Goal: Task Accomplishment & Management: Manage account settings

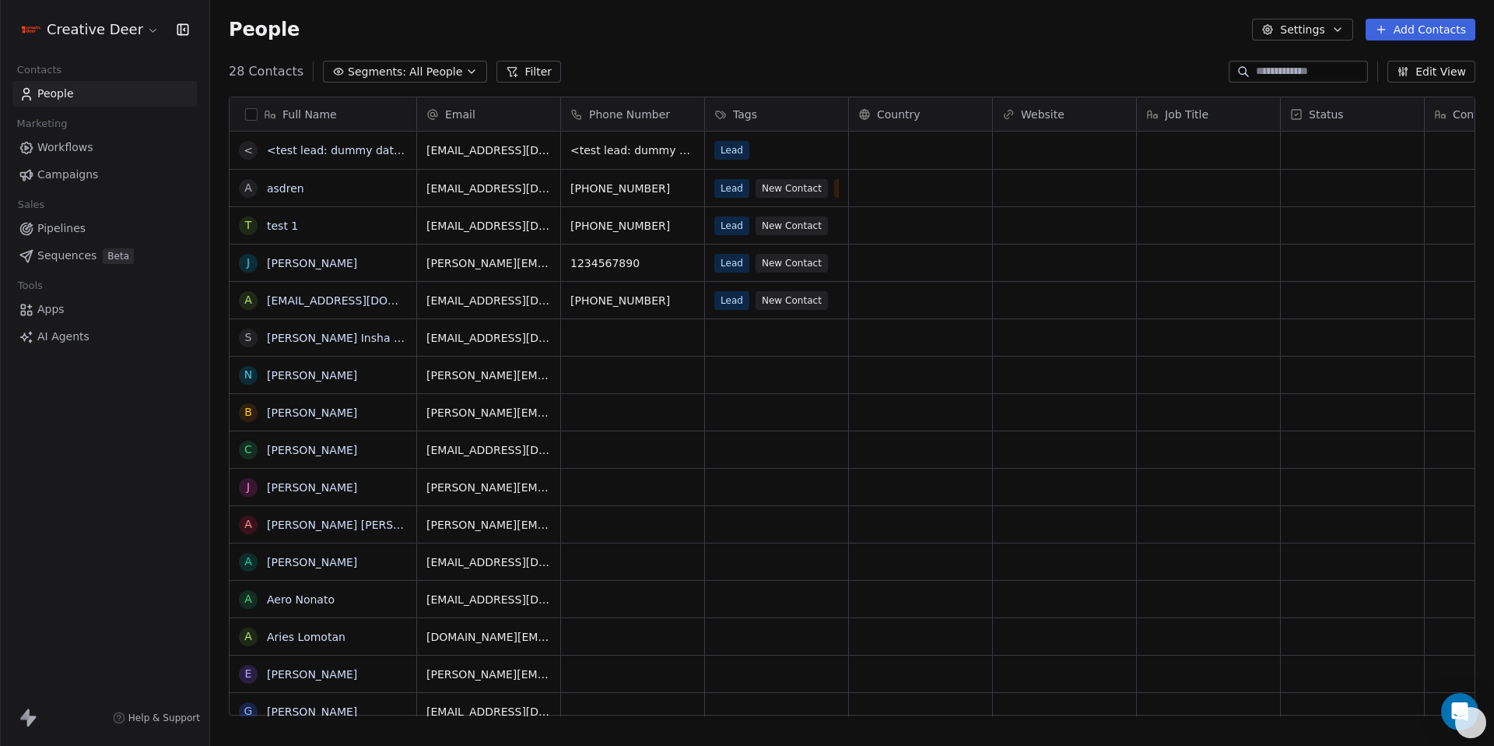
scroll to position [644, 1273]
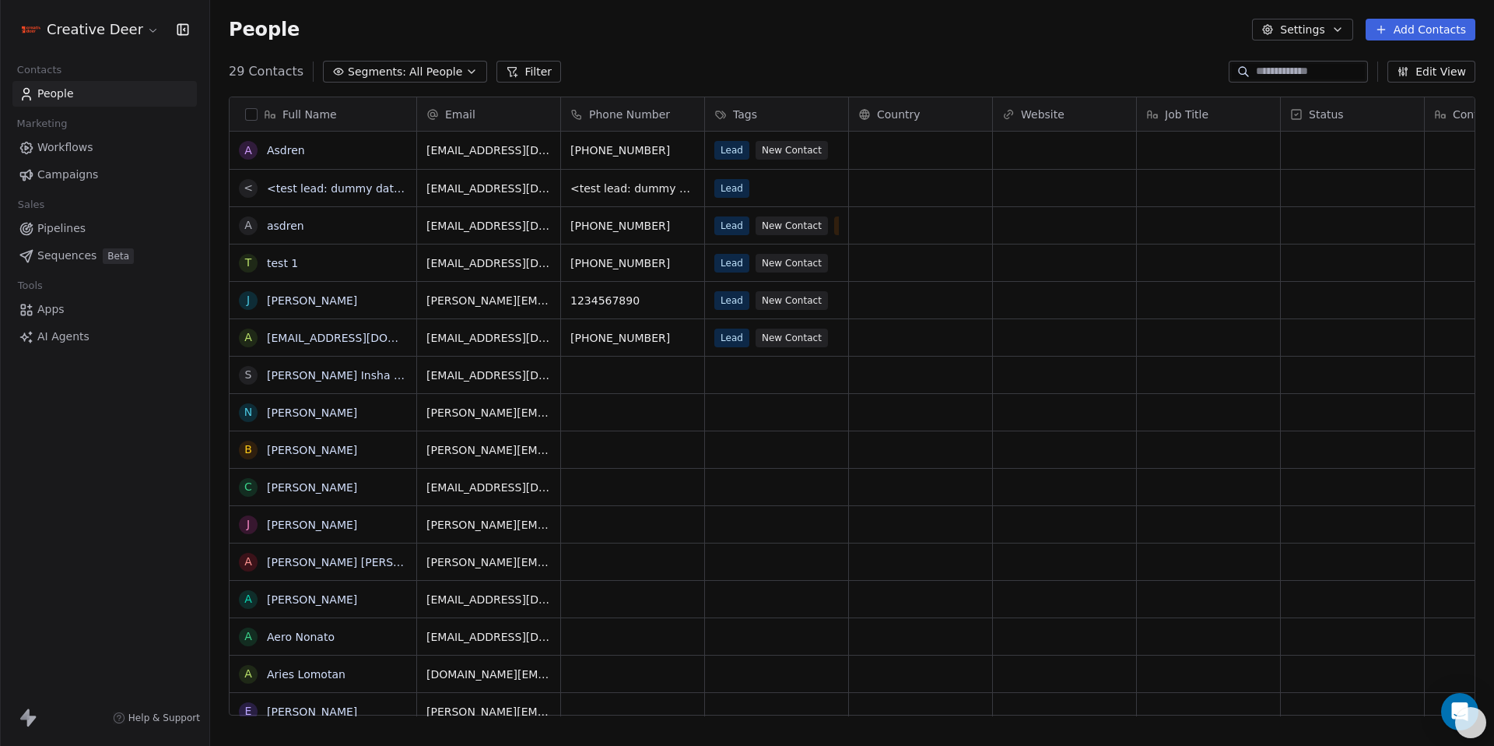
scroll to position [644, 1273]
click at [298, 149] on link "Asdren" at bounding box center [286, 150] width 38 height 12
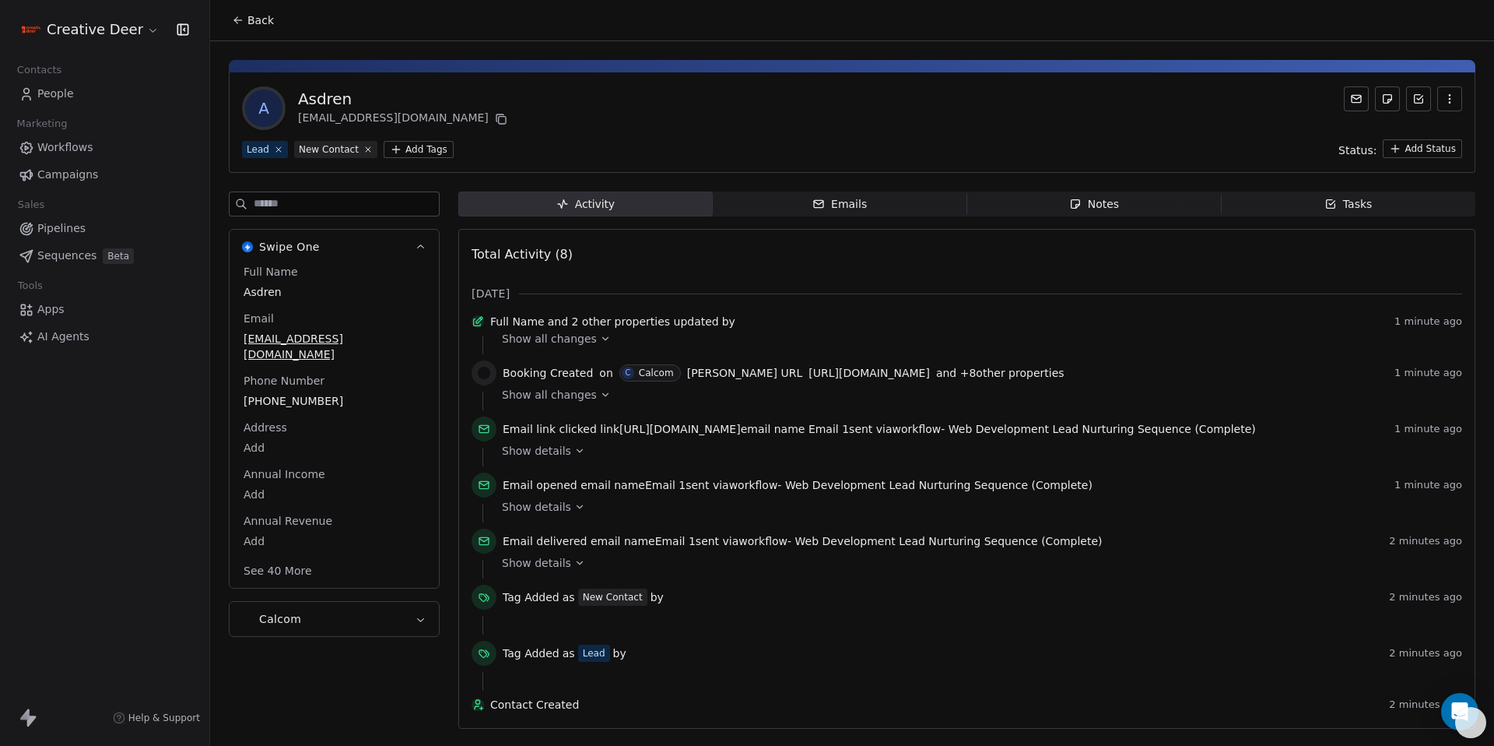
click at [366, 608] on button "Calcom" at bounding box center [334, 619] width 209 height 34
click at [70, 258] on span "Sequences" at bounding box center [66, 255] width 59 height 16
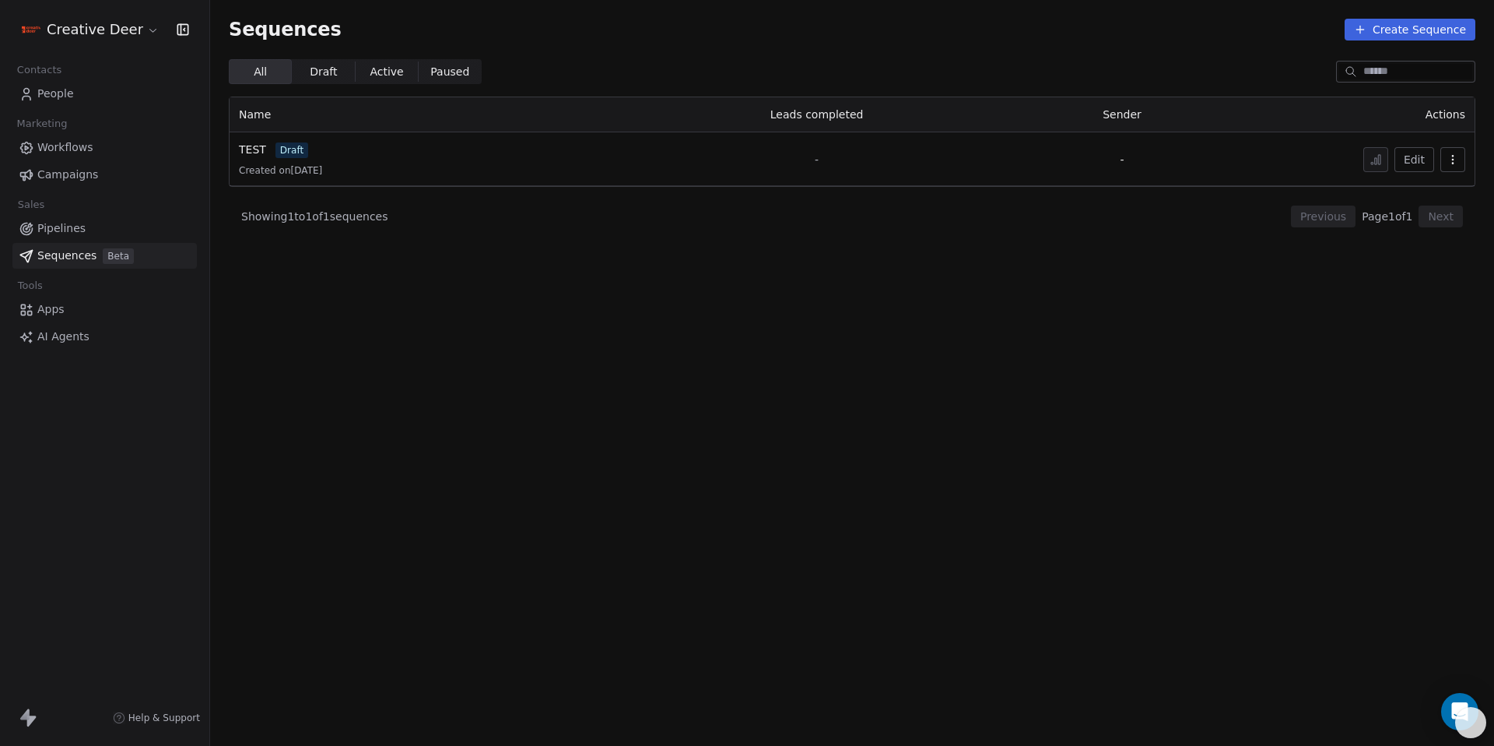
click at [361, 153] on div "TEST draft" at bounding box center [425, 150] width 373 height 16
click at [300, 160] on div "TEST draft Created on 30 Aug 2025" at bounding box center [425, 159] width 373 height 35
click at [328, 73] on span "Draft" at bounding box center [323, 72] width 27 height 16
click at [258, 78] on span "All" at bounding box center [260, 72] width 13 height 16
click at [1415, 156] on button "Edit" at bounding box center [1415, 159] width 40 height 25
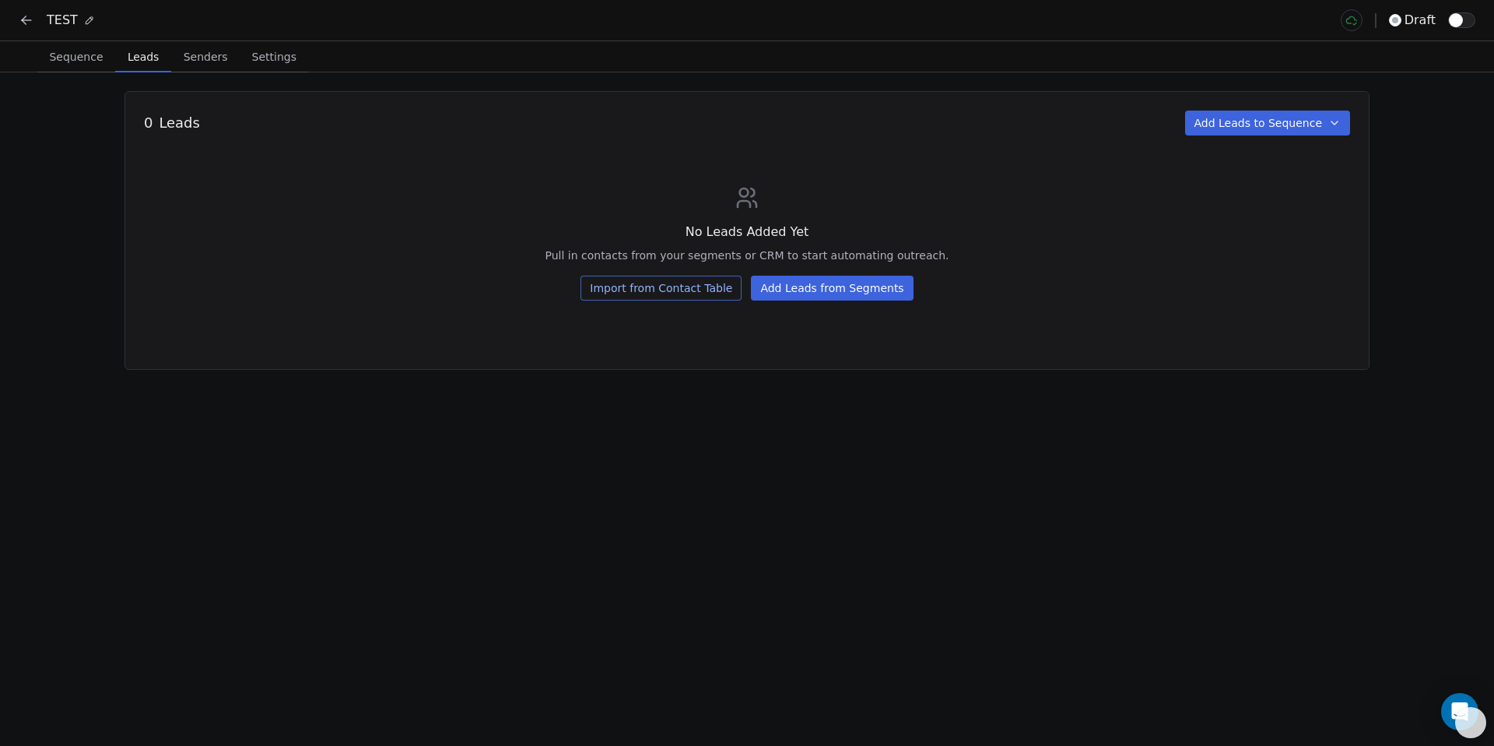
click at [135, 67] on span "Leads" at bounding box center [143, 57] width 44 height 22
click at [799, 290] on button "Add Leads from Segments" at bounding box center [832, 288] width 162 height 25
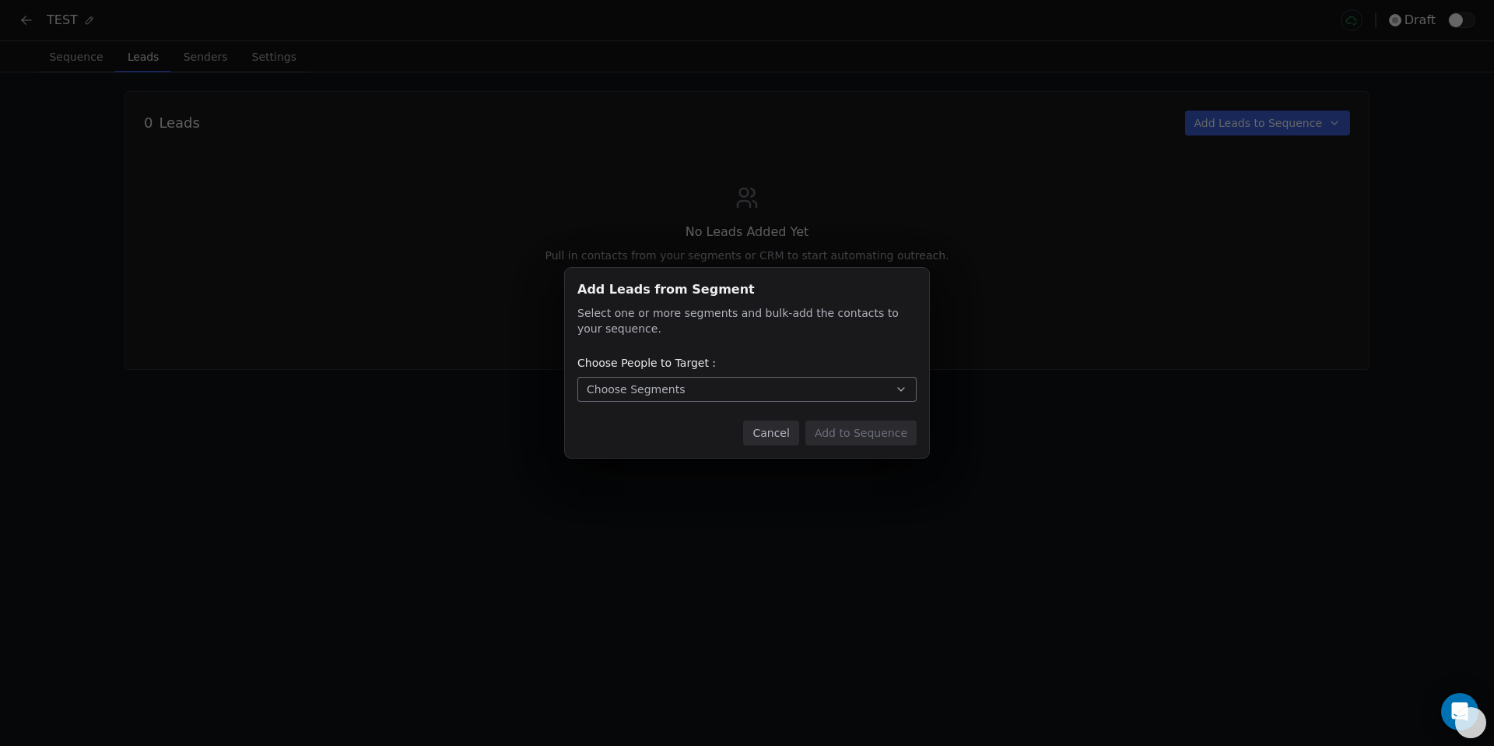
click at [664, 384] on div "Choose Segments" at bounding box center [636, 389] width 98 height 16
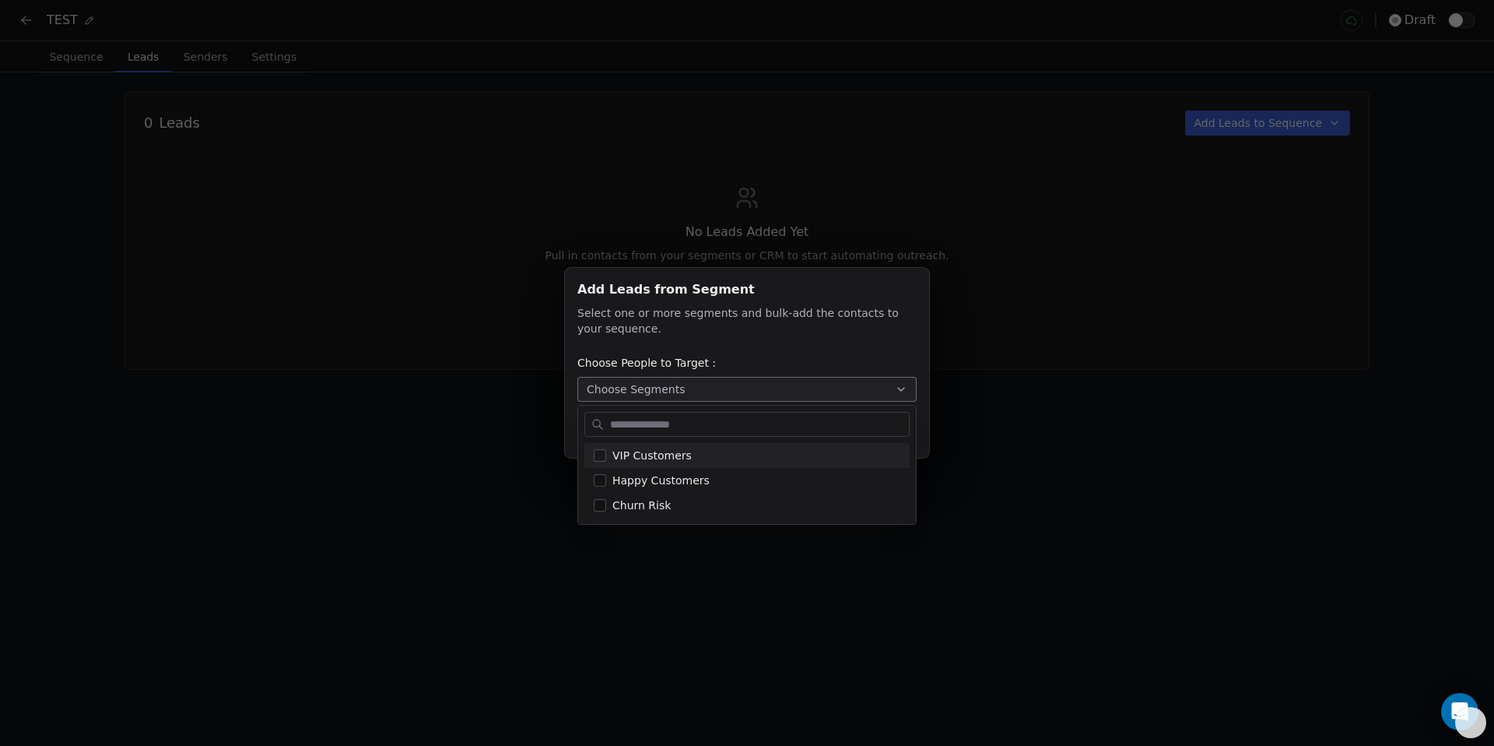
click at [1136, 332] on div "Add Leads from Segment Add Leads from Segment Select one or more segments and b…" at bounding box center [747, 372] width 1494 height 259
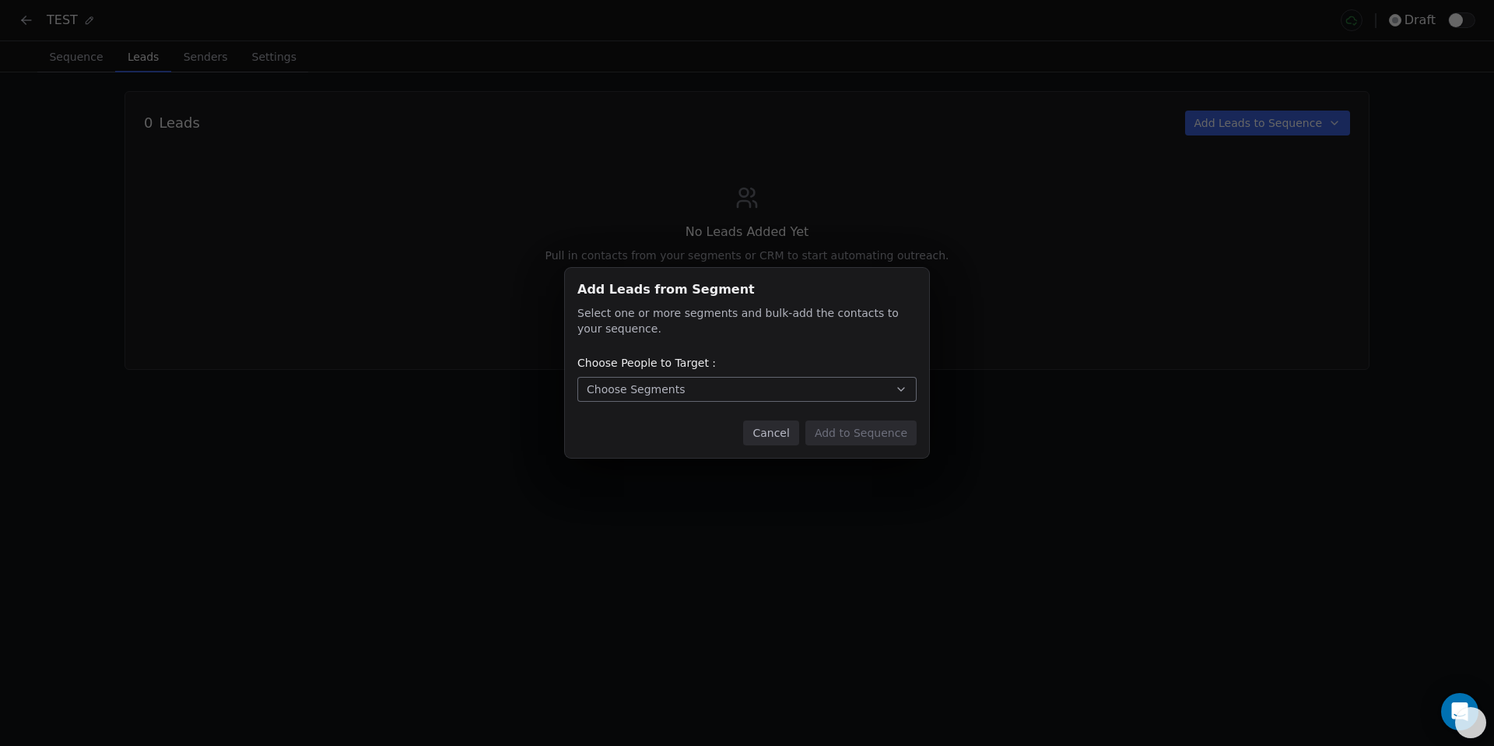
click at [764, 445] on div "Cancel Add to Sequence" at bounding box center [746, 432] width 339 height 25
click at [770, 440] on button "Cancel" at bounding box center [770, 432] width 55 height 25
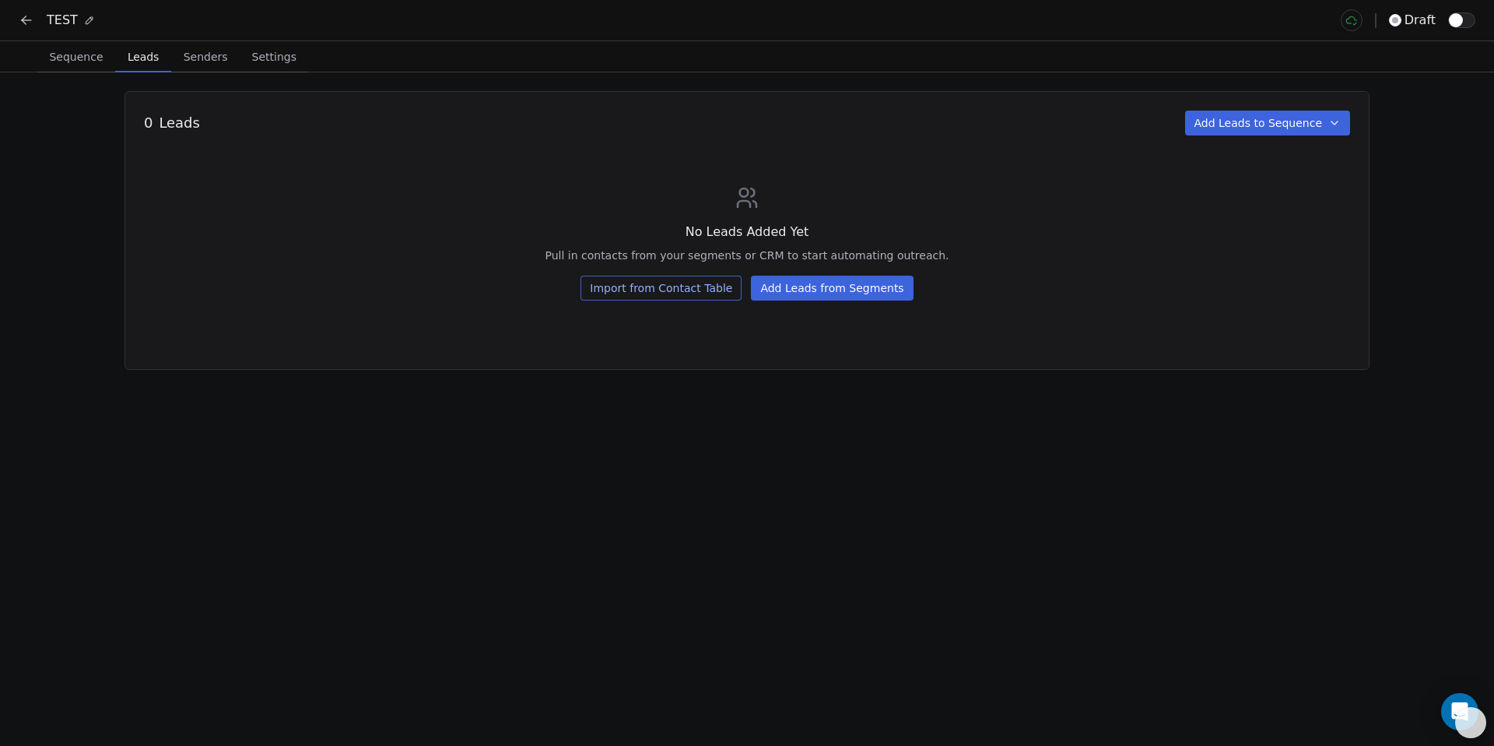
click at [1283, 128] on button "Add Leads to Sequence" at bounding box center [1268, 123] width 166 height 25
click at [205, 58] on html "TEST draft Sequence Sequence Leads Leads Senders Senders Settings Settings 0 Le…" at bounding box center [747, 373] width 1494 height 746
click at [205, 58] on span "Senders" at bounding box center [205, 57] width 57 height 22
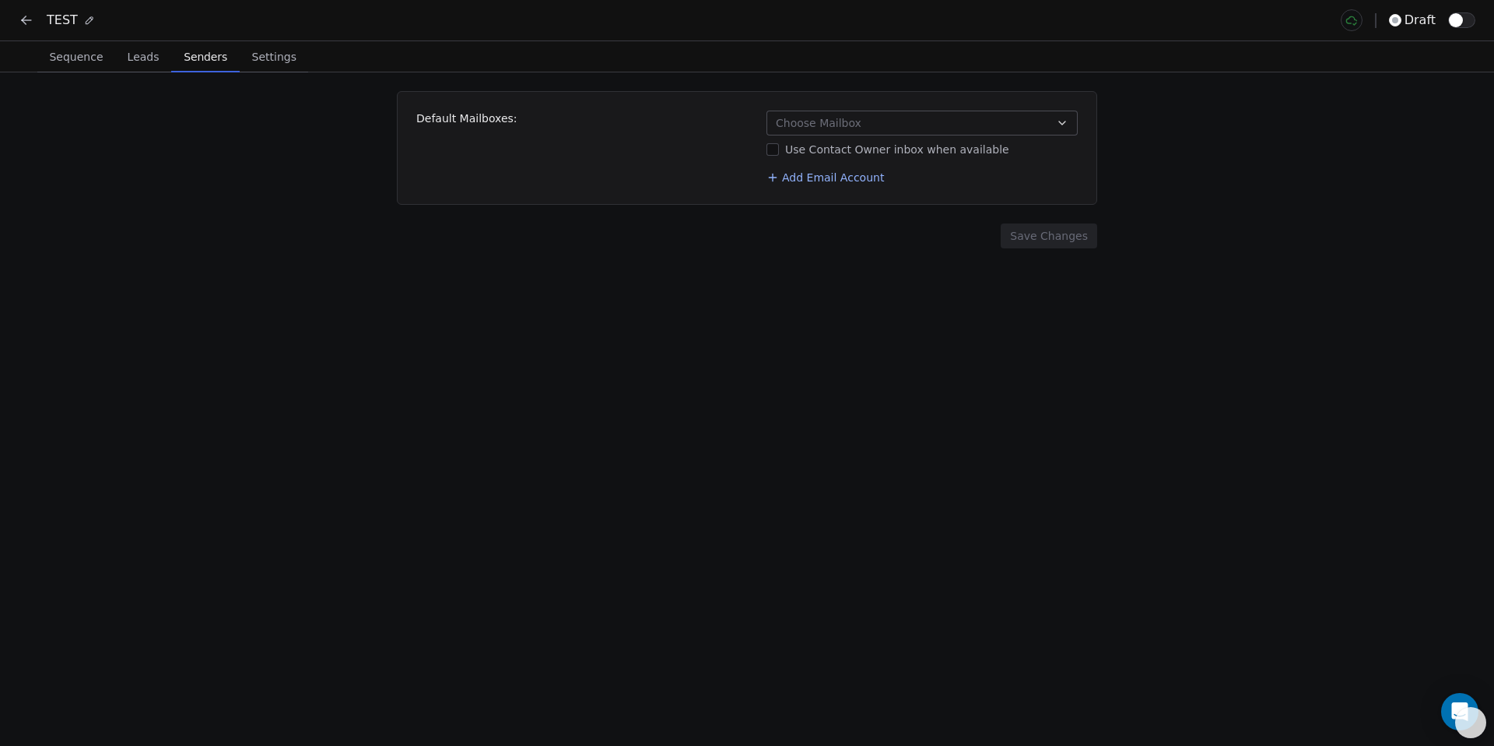
click at [832, 116] on span "Choose Mailbox" at bounding box center [819, 123] width 86 height 16
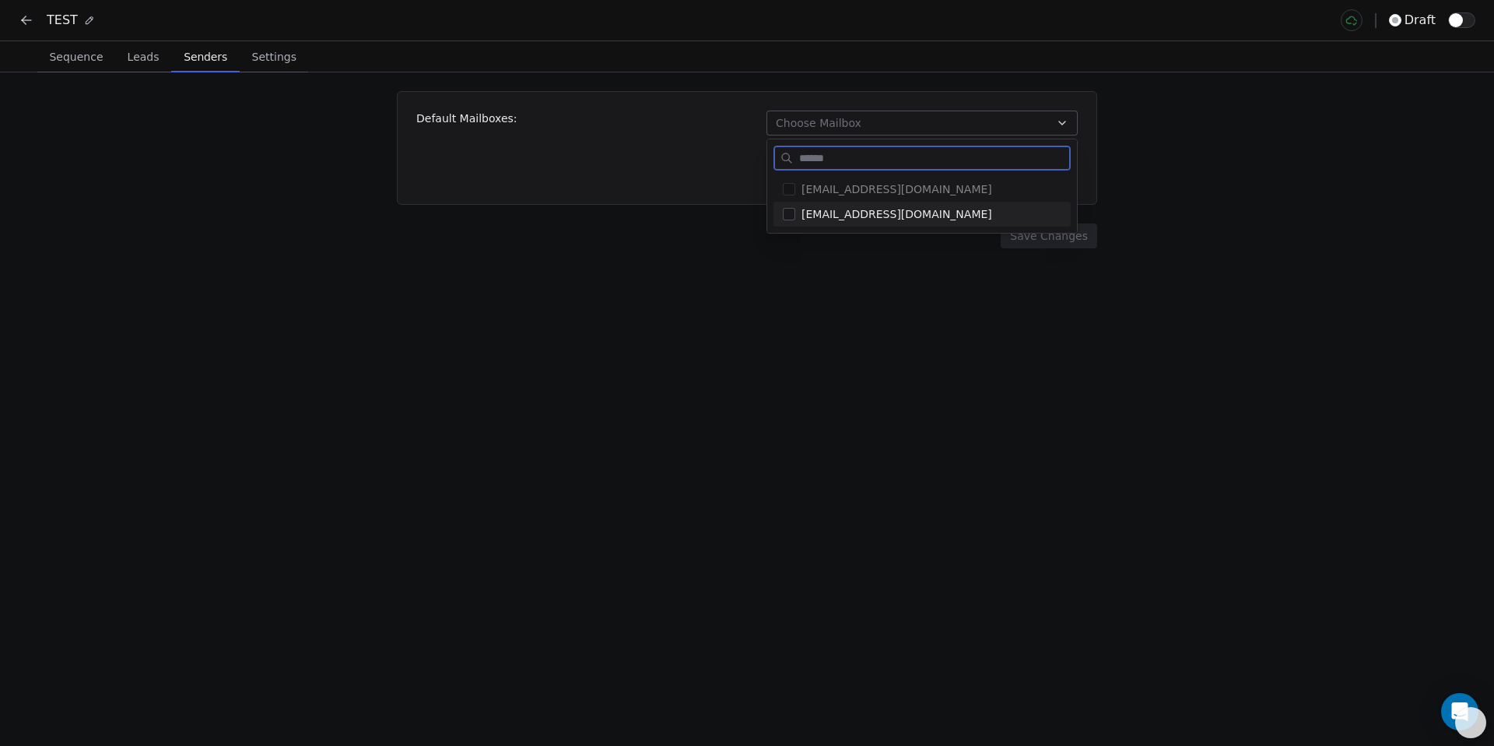
click at [812, 224] on div "[EMAIL_ADDRESS][DOMAIN_NAME]" at bounding box center [922, 214] width 297 height 25
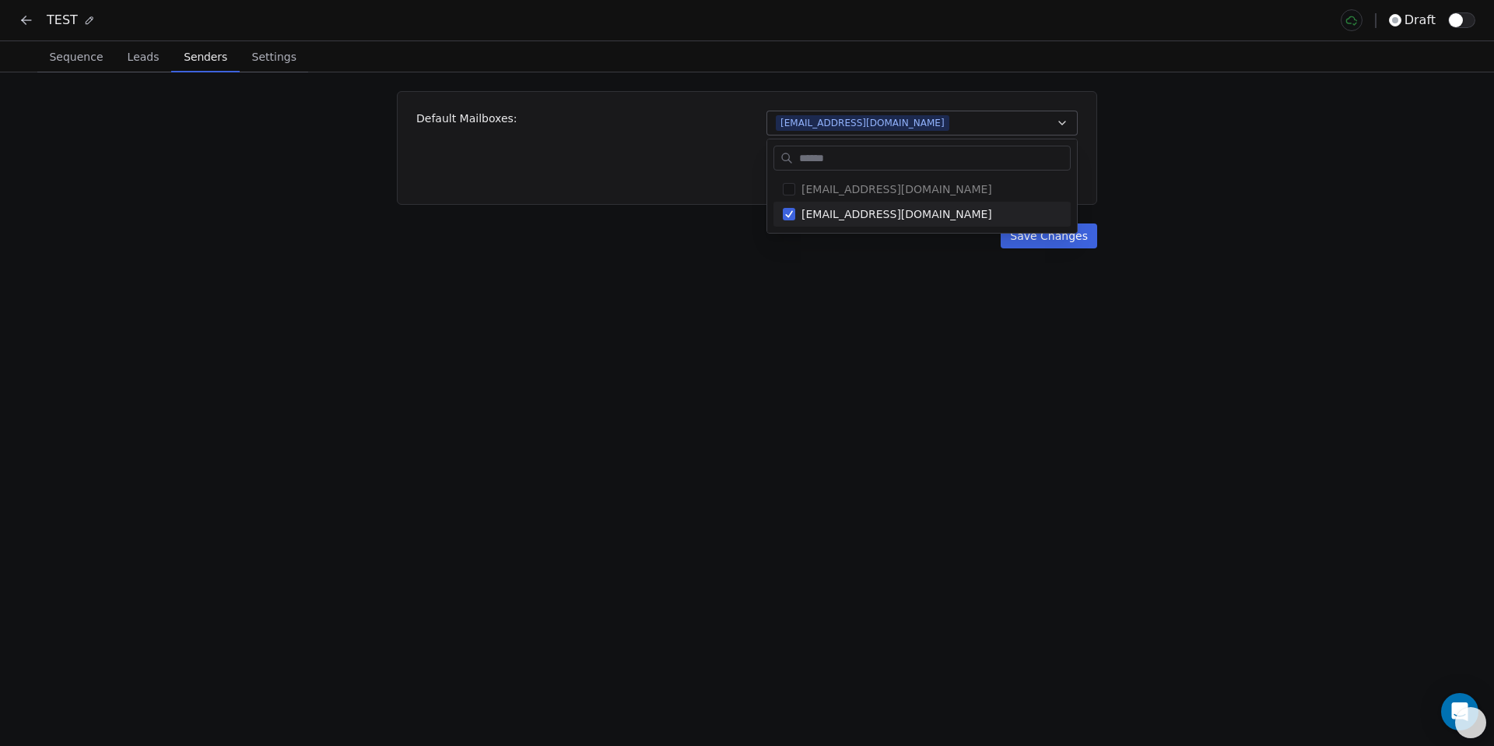
click at [826, 314] on html "TEST draft Sequence Sequence Leads Leads Senders Senders Settings Settings Defa…" at bounding box center [747, 373] width 1494 height 746
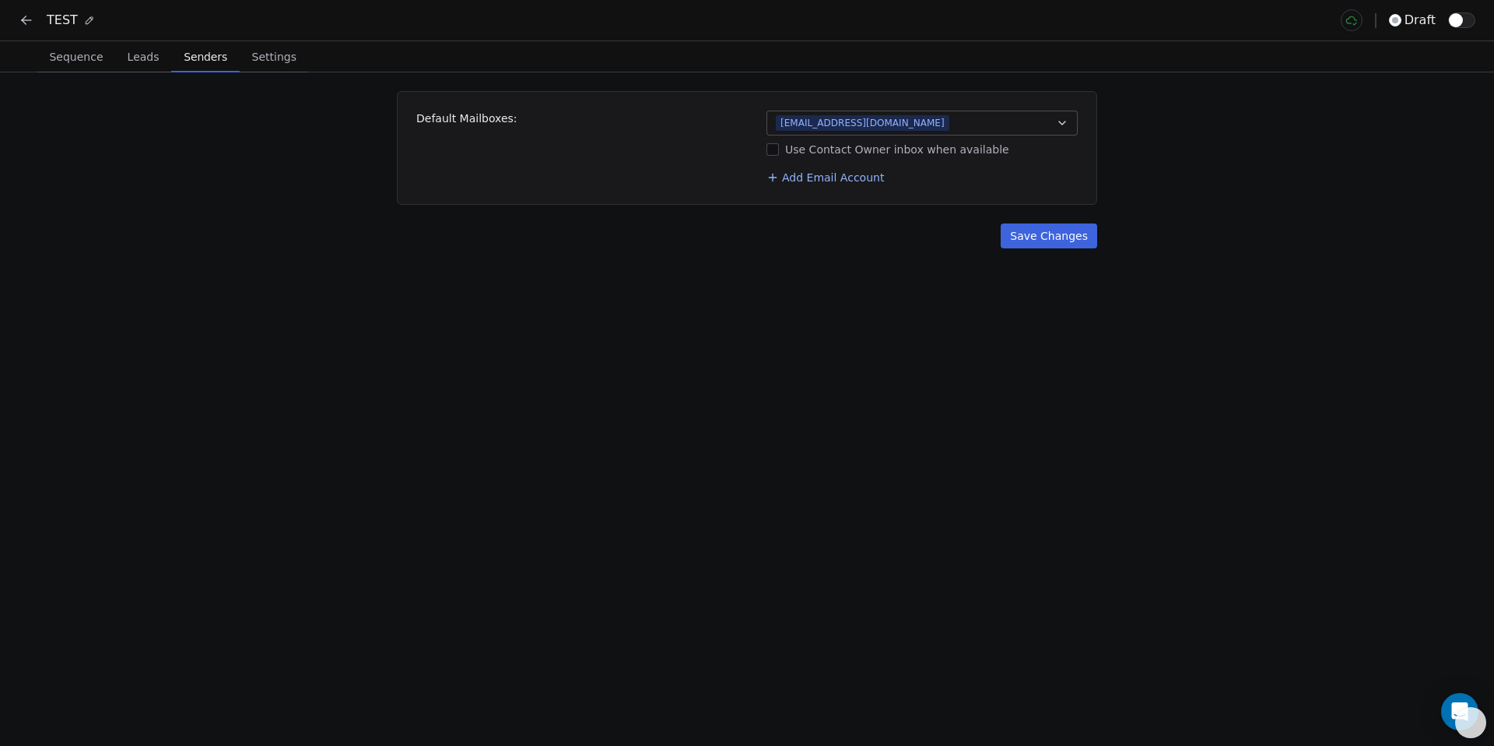
click at [1016, 242] on button "Save Changes" at bounding box center [1049, 235] width 97 height 25
click at [35, 24] on button at bounding box center [27, 20] width 22 height 22
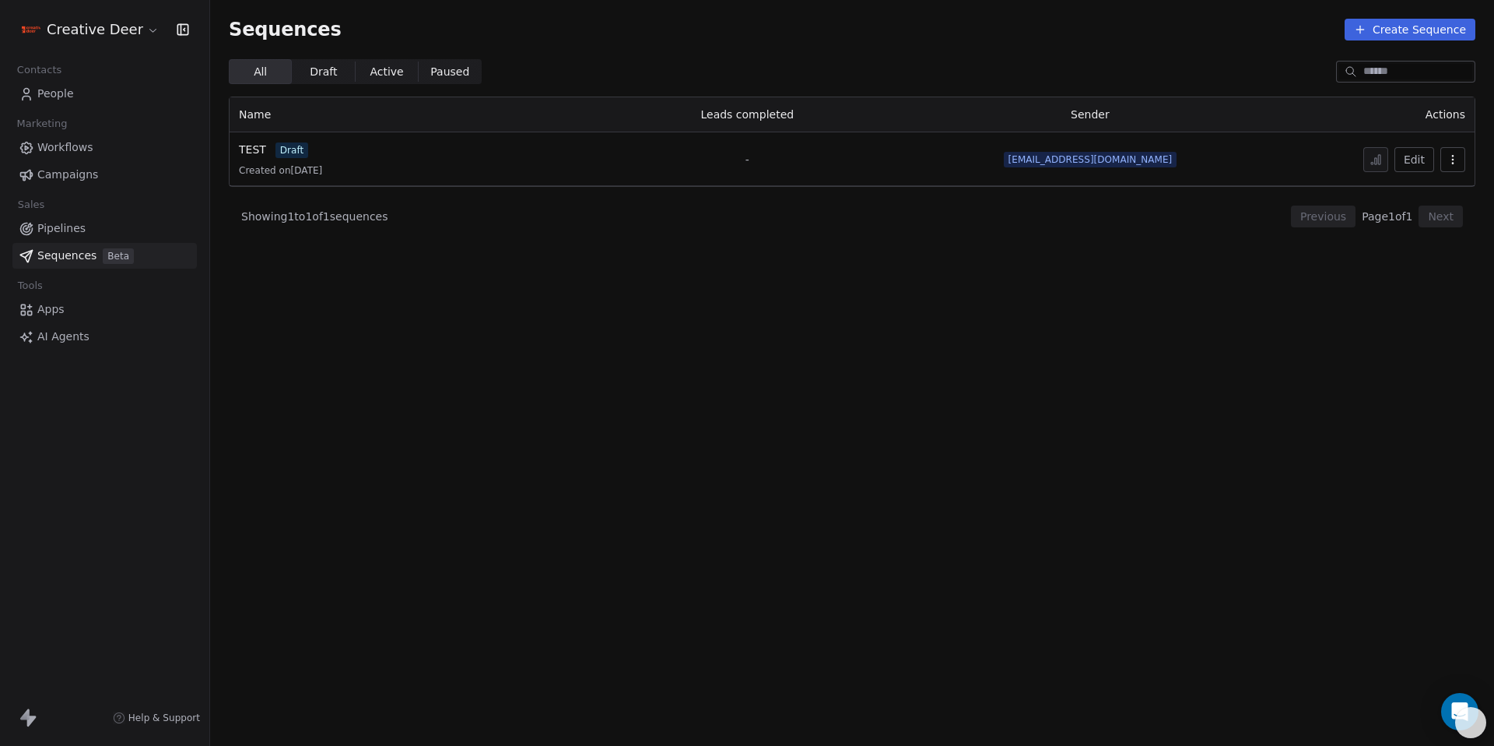
click at [64, 146] on span "Workflows" at bounding box center [65, 147] width 56 height 16
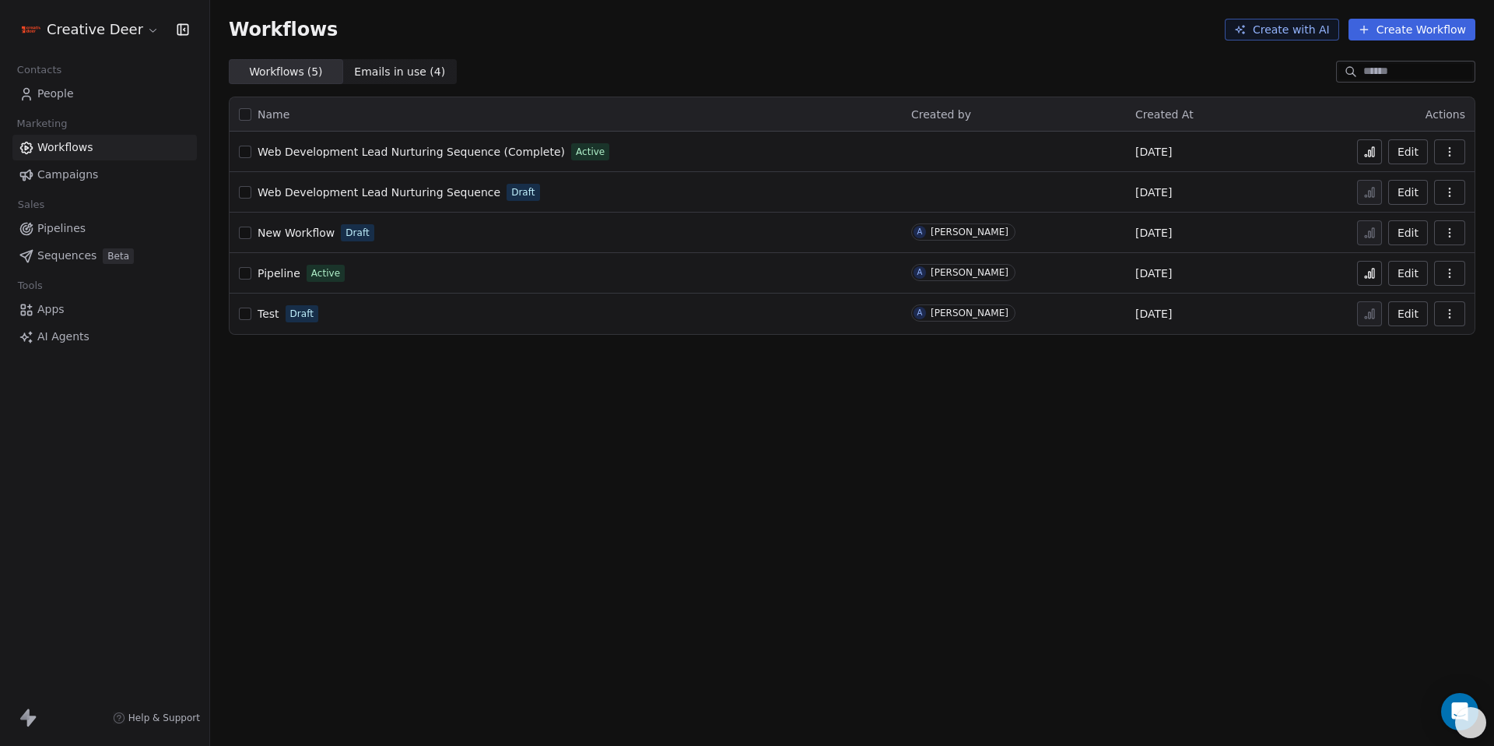
click at [270, 275] on span "Pipeline" at bounding box center [279, 273] width 43 height 12
click at [278, 272] on span "Pipeline" at bounding box center [279, 273] width 43 height 12
click at [1416, 277] on button "Edit" at bounding box center [1408, 273] width 40 height 25
click at [247, 196] on button "button" at bounding box center [245, 192] width 12 height 12
click at [249, 234] on button "button" at bounding box center [245, 232] width 12 height 12
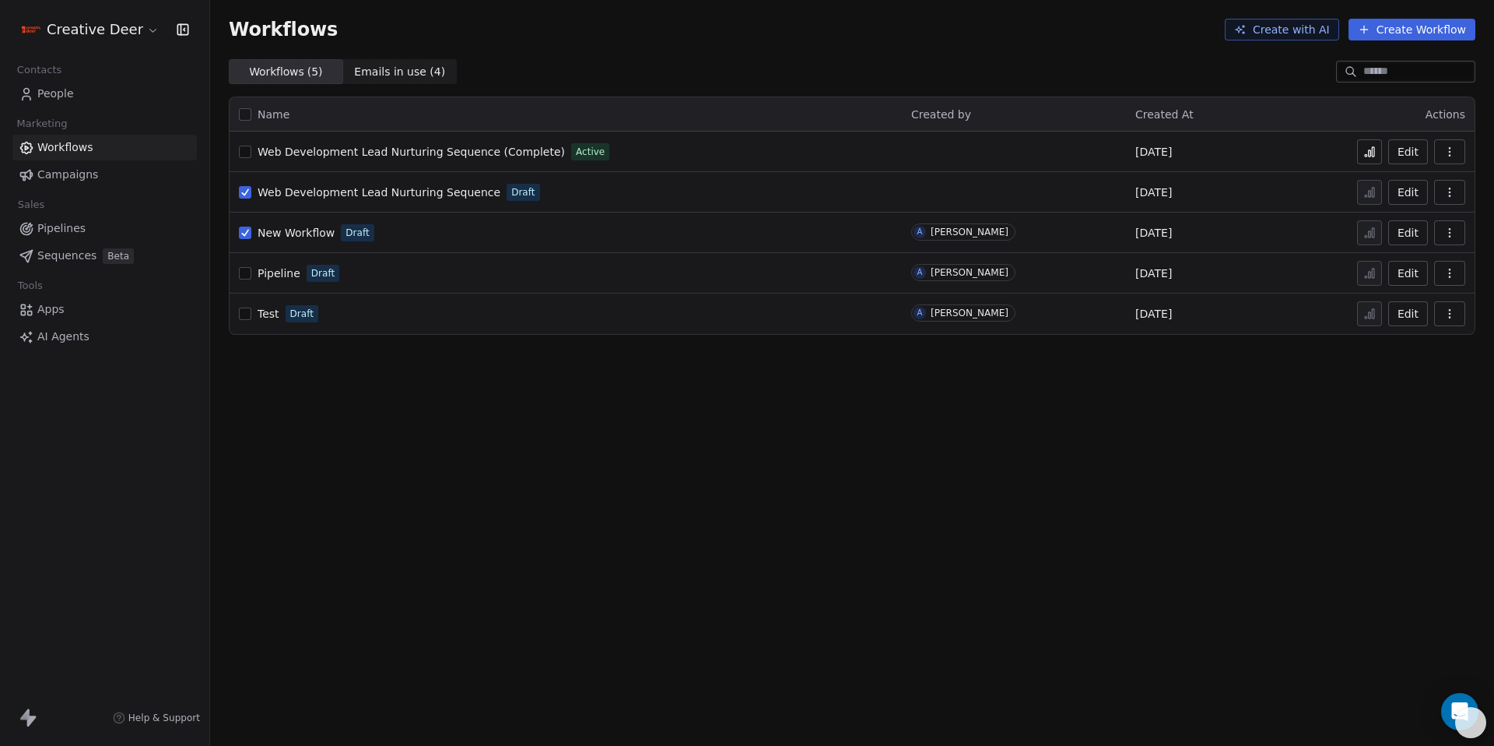
drag, startPoint x: 247, startPoint y: 274, endPoint x: 246, endPoint y: 282, distance: 7.8
click at [247, 274] on button "button" at bounding box center [245, 273] width 12 height 12
click at [245, 316] on button "button" at bounding box center [245, 313] width 12 height 12
click at [1448, 202] on button "button" at bounding box center [1449, 192] width 31 height 25
click at [1409, 297] on span "Delete" at bounding box center [1403, 305] width 36 height 16
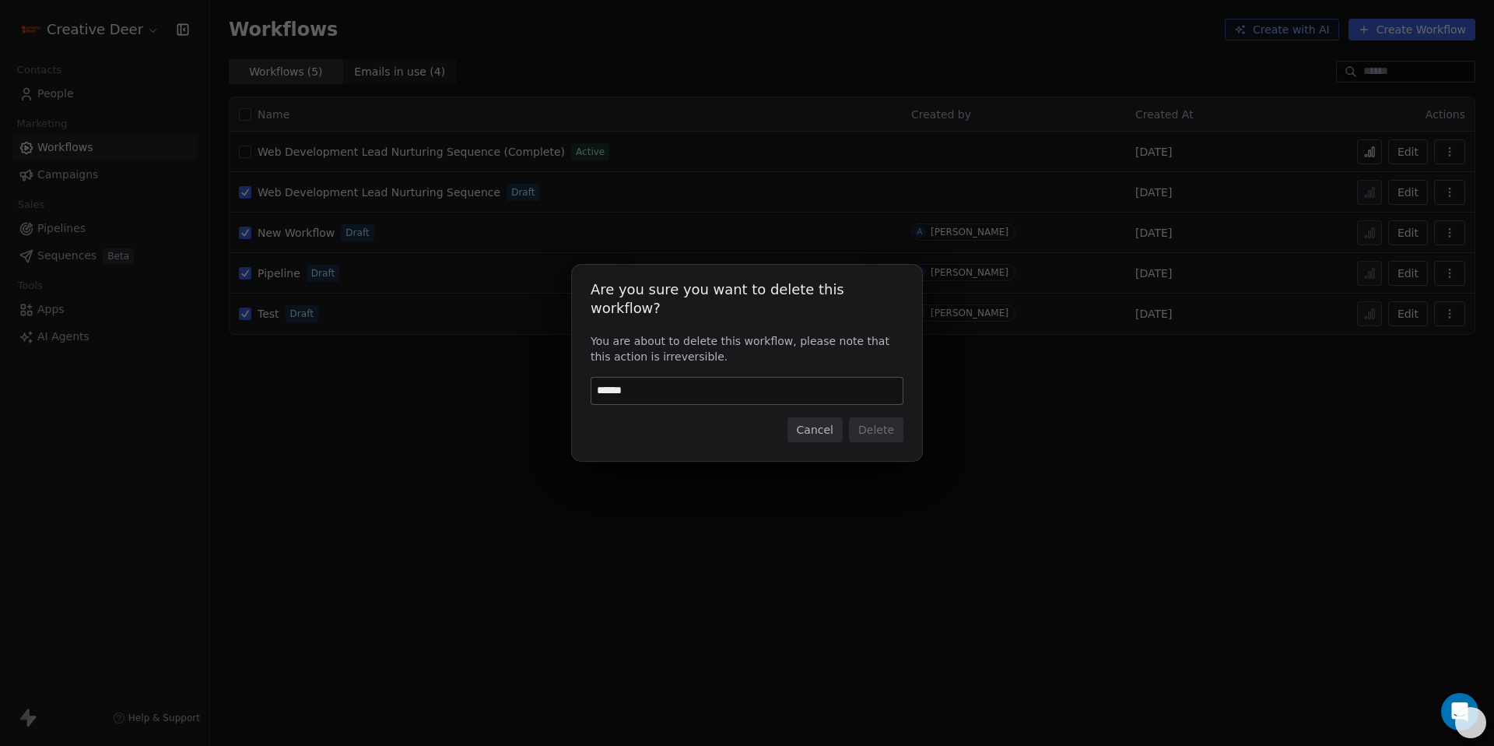
click at [771, 387] on input "******" at bounding box center [746, 390] width 311 height 26
type input "*"
type input "******"
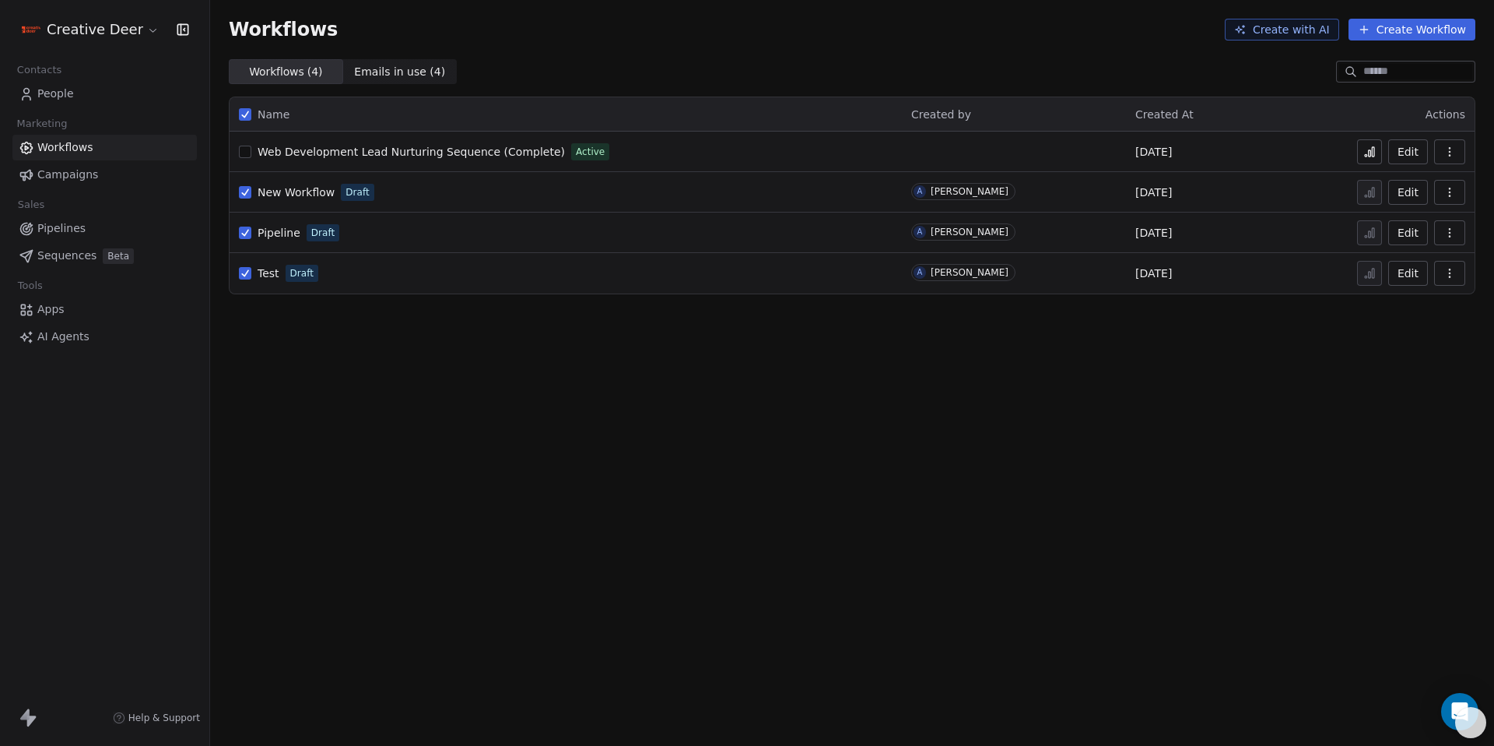
click at [518, 151] on span "Web Development Lead Nurturing Sequence (Complete)" at bounding box center [411, 152] width 307 height 12
click at [246, 193] on button "button" at bounding box center [245, 192] width 12 height 12
click at [1455, 192] on icon "button" at bounding box center [1450, 192] width 12 height 12
click at [1432, 304] on div "Delete" at bounding box center [1410, 304] width 100 height 25
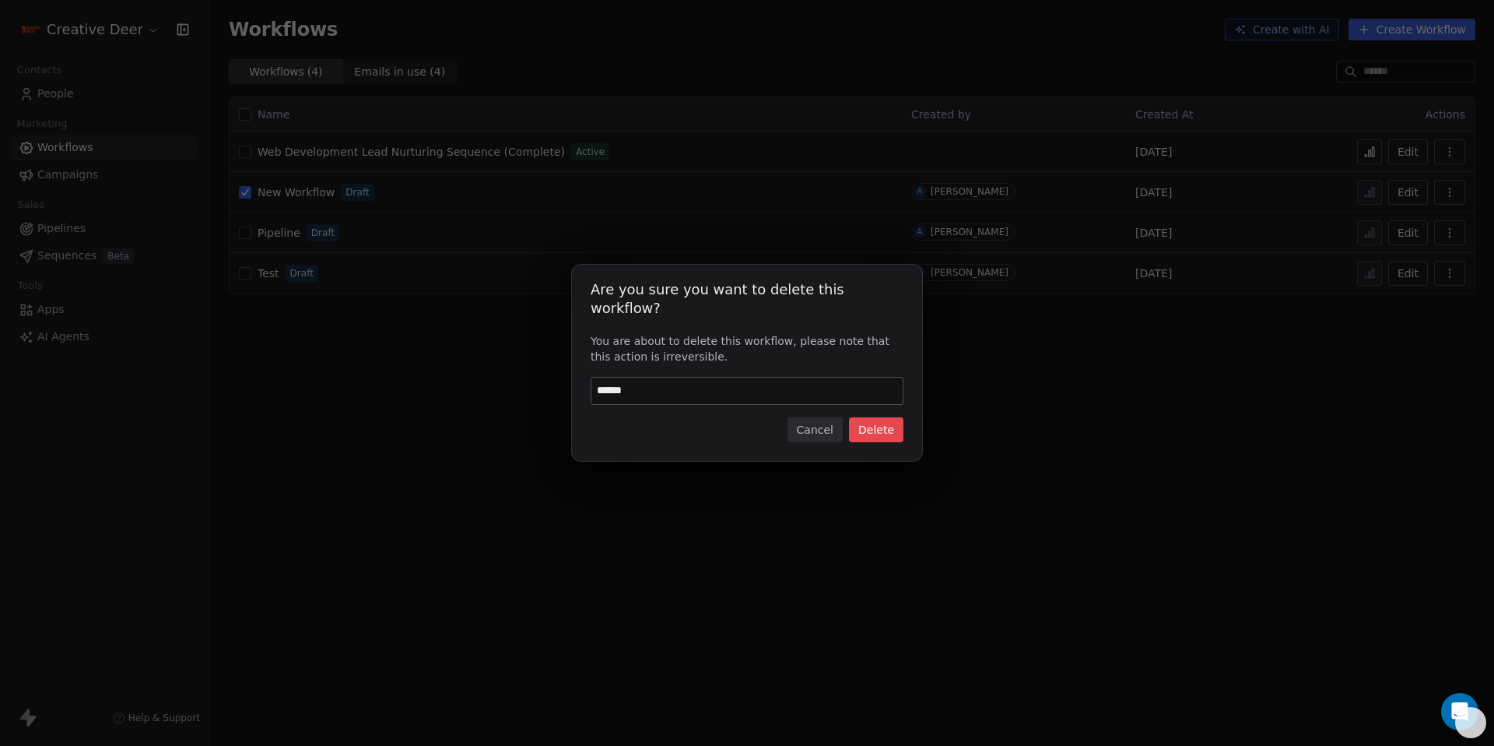
type input "******"
click at [866, 427] on button "Delete" at bounding box center [876, 429] width 54 height 25
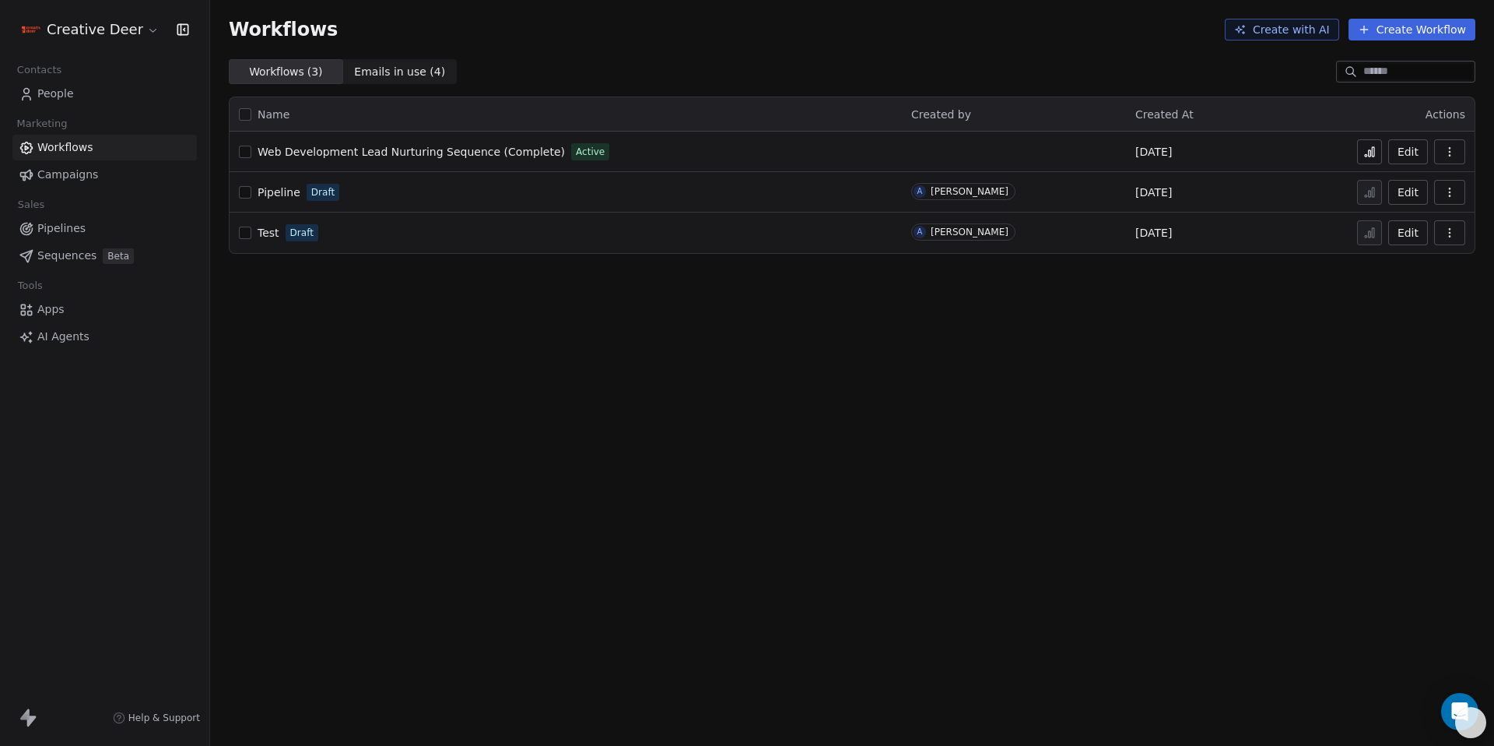
click at [1448, 195] on icon "button" at bounding box center [1450, 192] width 12 height 12
click at [1407, 307] on span "Delete" at bounding box center [1403, 305] width 36 height 16
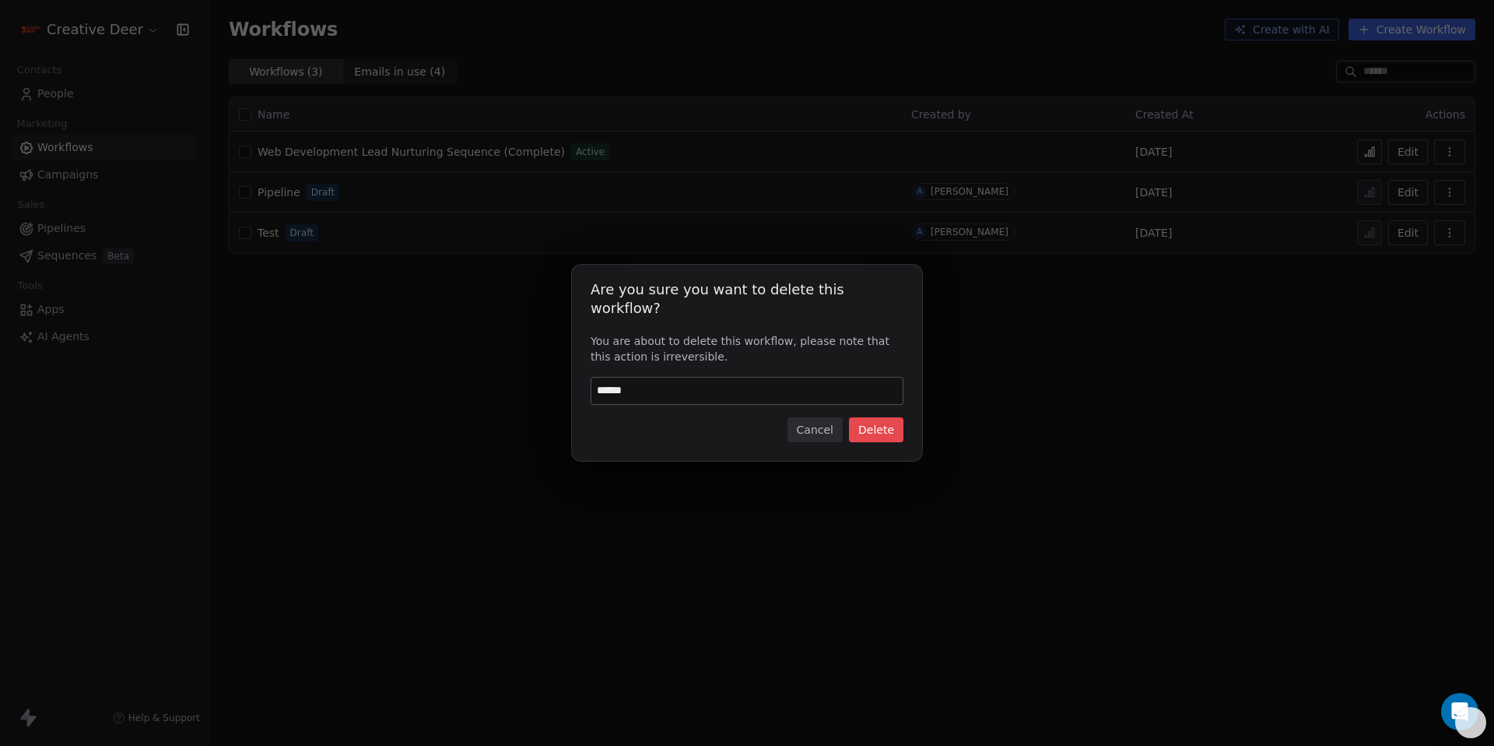
type input "******"
click at [892, 424] on button "Delete" at bounding box center [876, 429] width 54 height 25
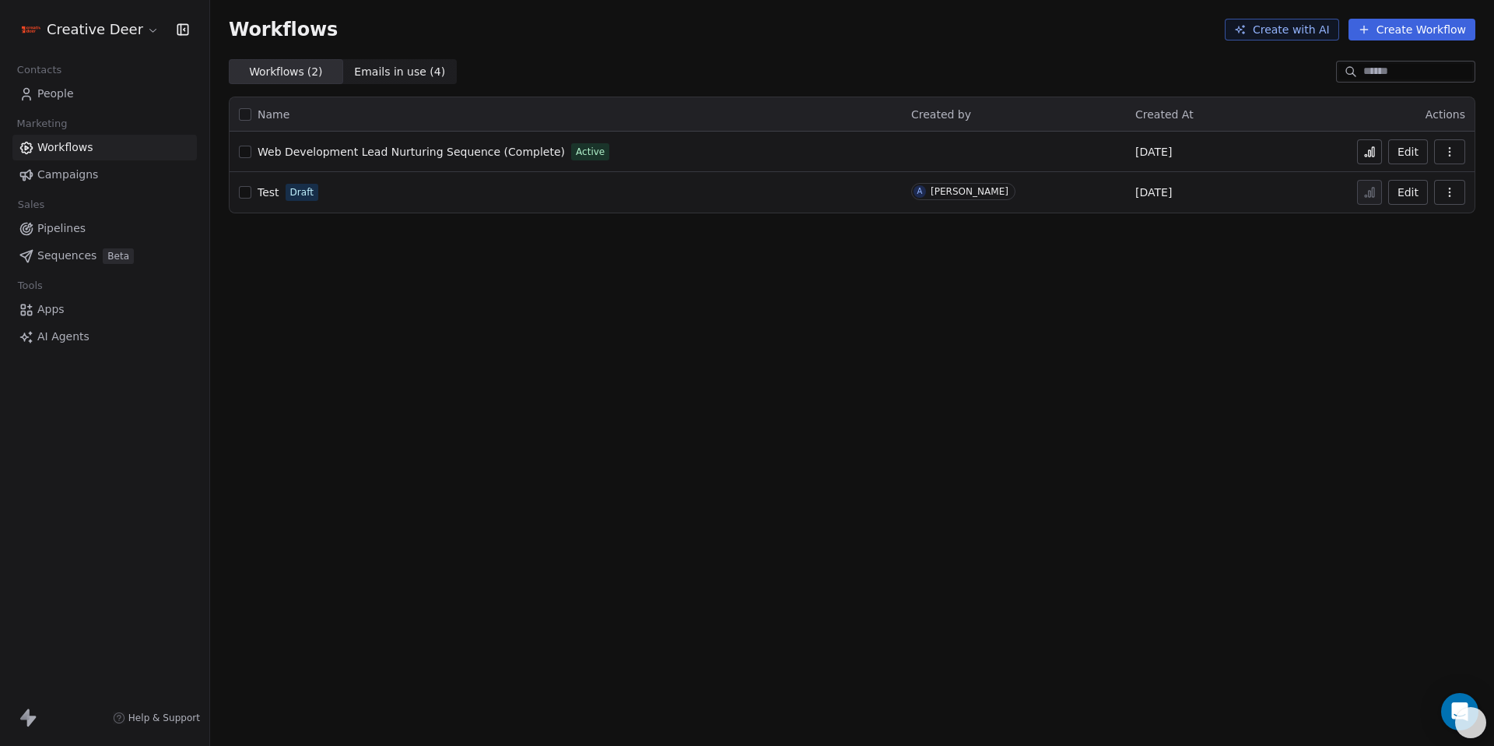
click at [1455, 193] on icon "button" at bounding box center [1450, 192] width 12 height 12
click at [1404, 300] on span "Delete" at bounding box center [1403, 305] width 36 height 16
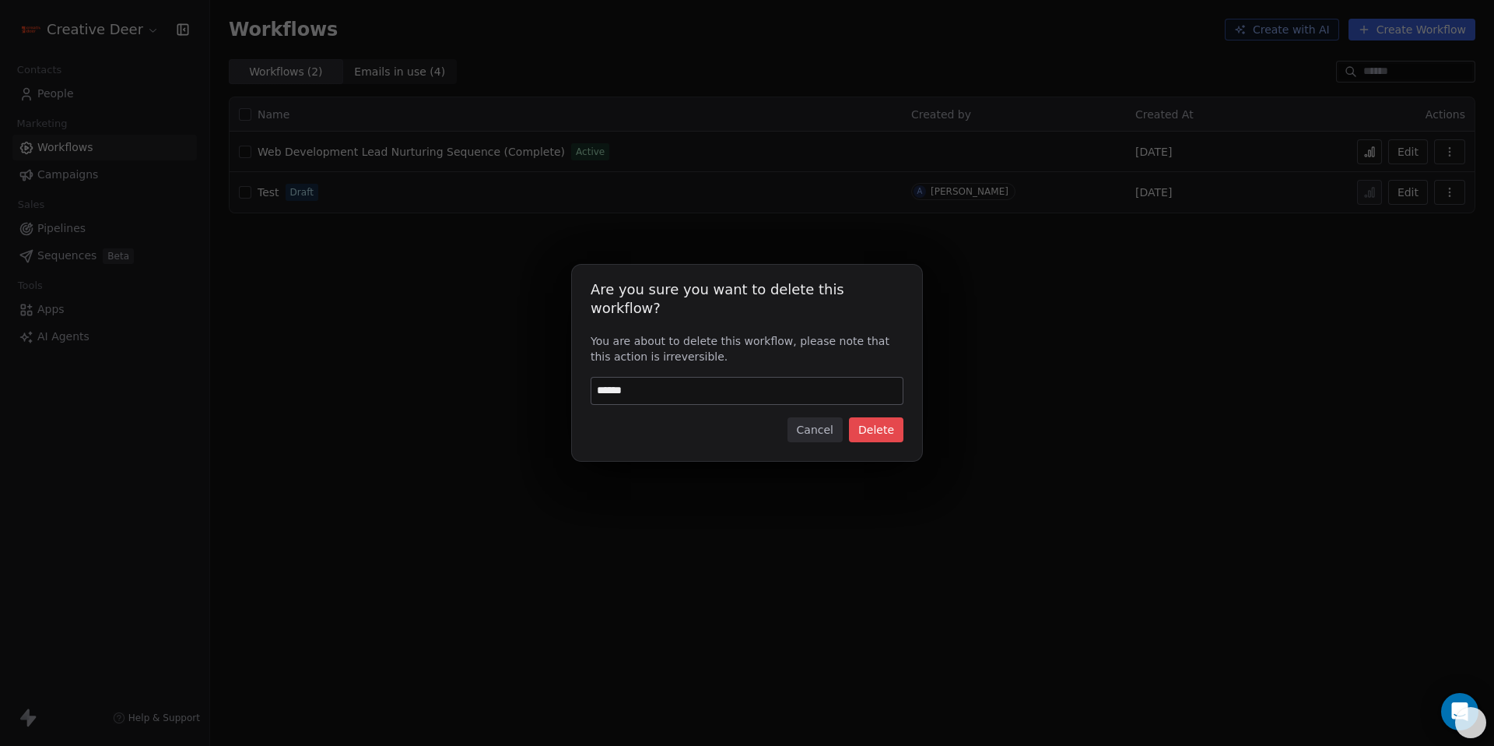
type input "******"
drag, startPoint x: 909, startPoint y: 424, endPoint x: 892, endPoint y: 424, distance: 17.1
click at [908, 424] on div "Are you sure you want to delete this workflow? You are about to delete this wor…" at bounding box center [747, 363] width 350 height 196
click at [893, 424] on button "Delete" at bounding box center [876, 429] width 54 height 25
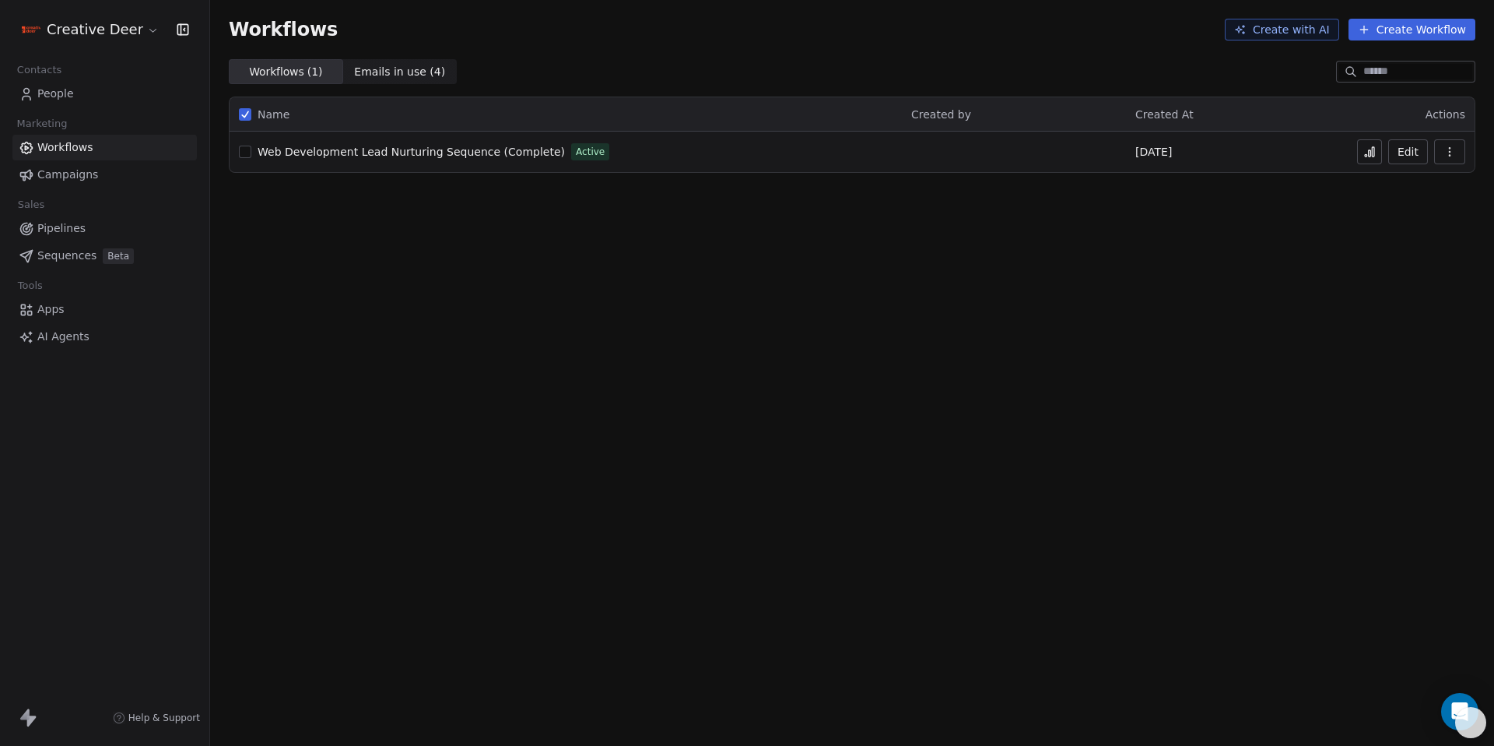
click at [63, 230] on span "Pipelines" at bounding box center [61, 228] width 48 height 16
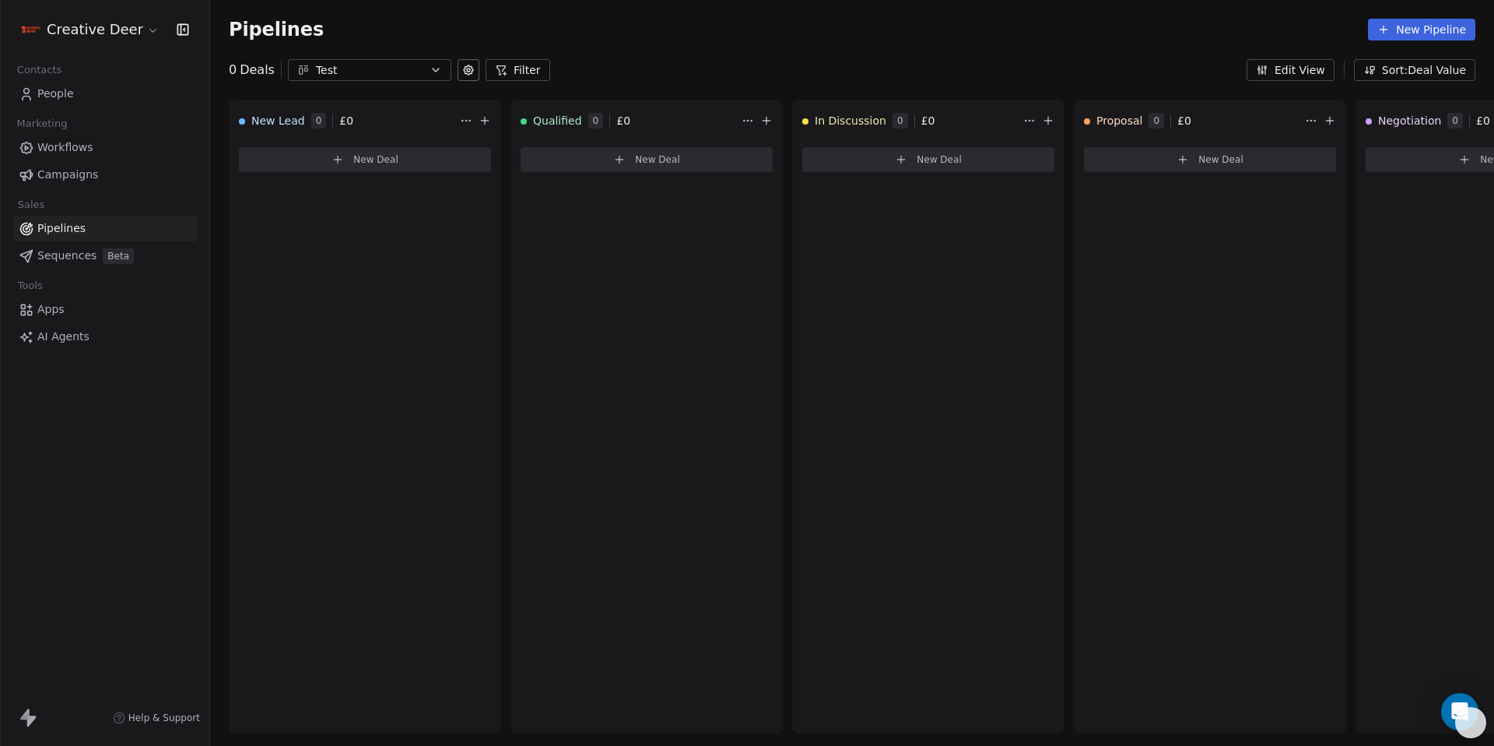
click at [58, 183] on link "Campaigns" at bounding box center [104, 175] width 184 height 26
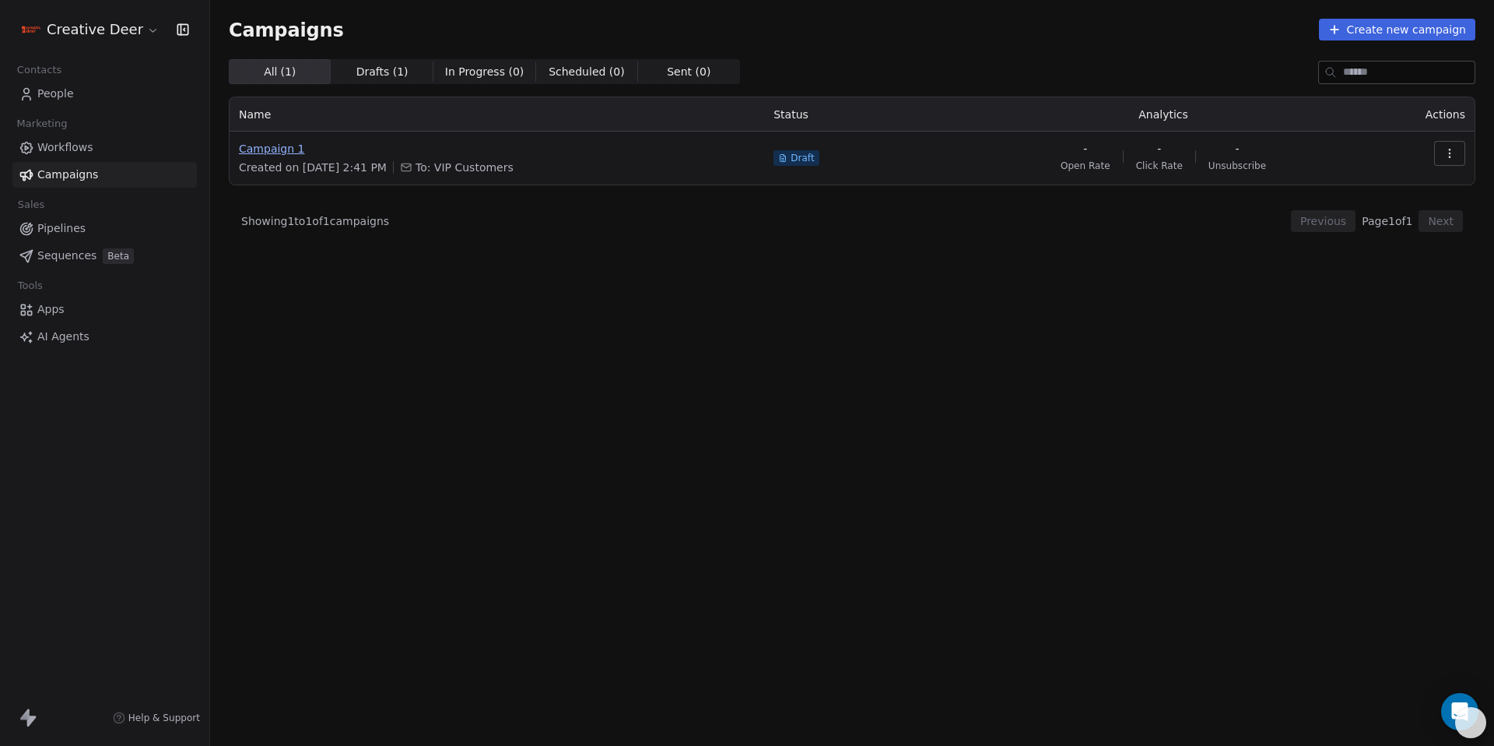
click at [265, 149] on span "Campaign 1" at bounding box center [497, 149] width 516 height 16
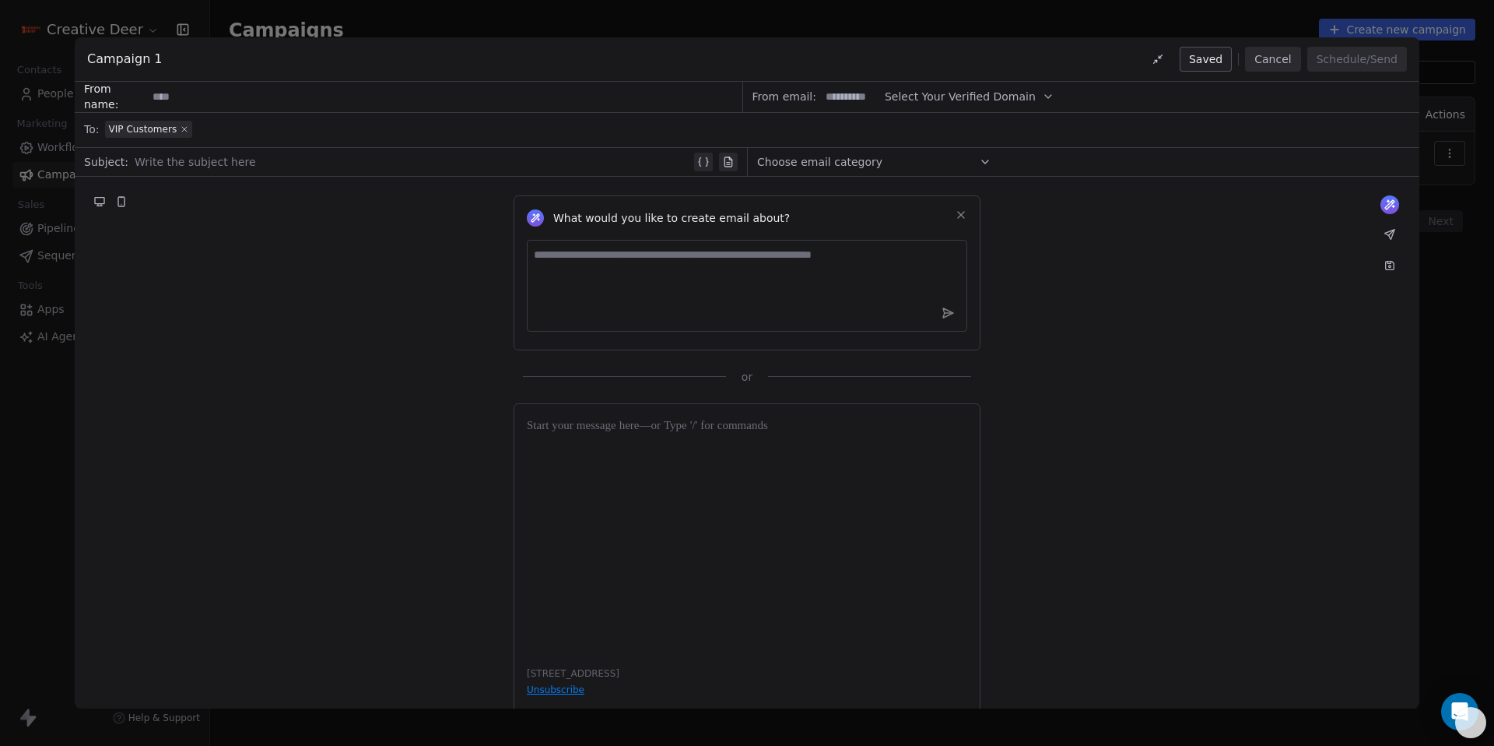
click at [184, 129] on icon at bounding box center [184, 129] width 9 height 9
click at [178, 132] on span "Select a segment" at bounding box center [152, 129] width 95 height 16
click at [170, 356] on div "What would you like to create email about? or" at bounding box center [747, 281] width 1345 height 208
click at [17, 426] on div "Campaign 1 Save as draft Cancel Schedule/Send From name: From email: Select You…" at bounding box center [747, 373] width 1494 height 746
click at [1264, 65] on button "Cancel" at bounding box center [1272, 59] width 55 height 25
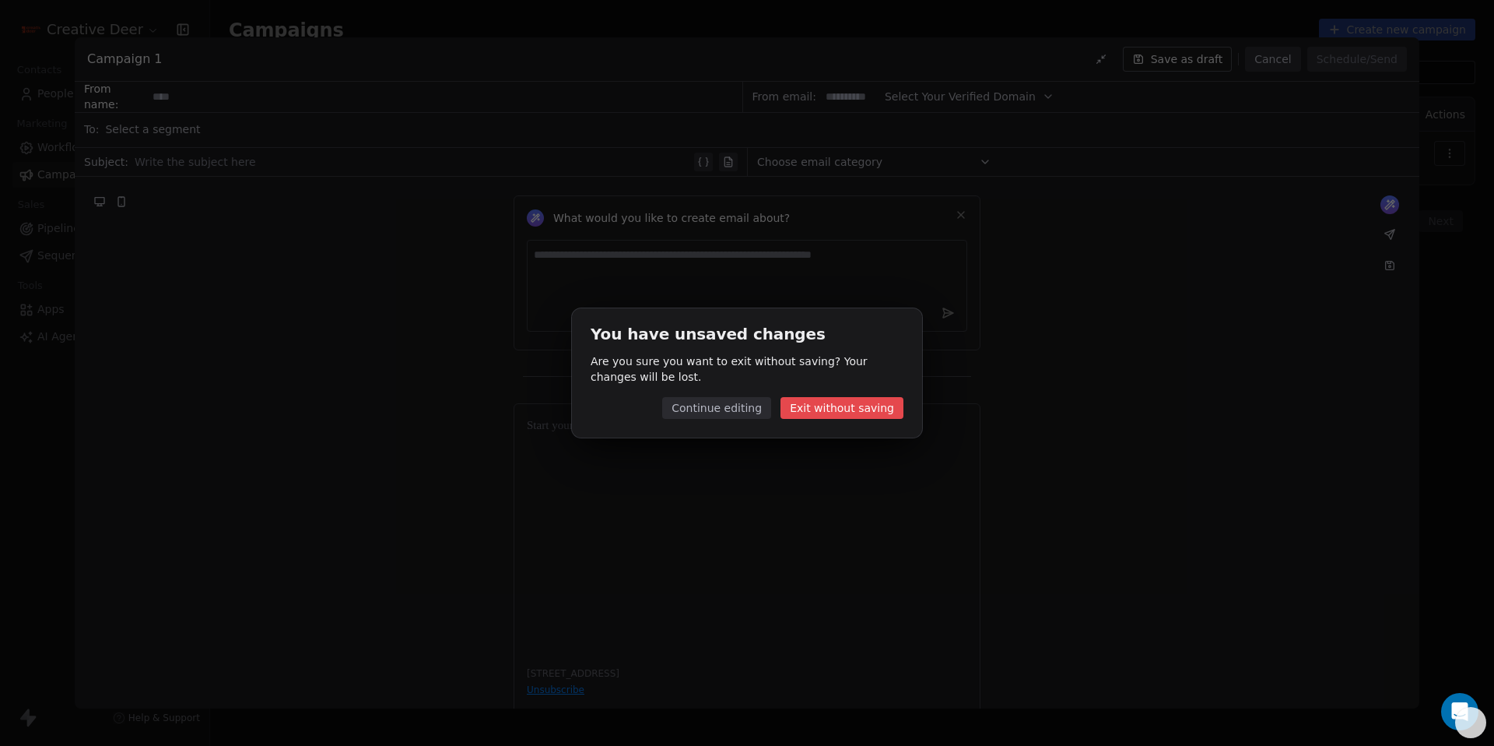
click at [876, 405] on button "Exit without saving" at bounding box center [842, 408] width 123 height 22
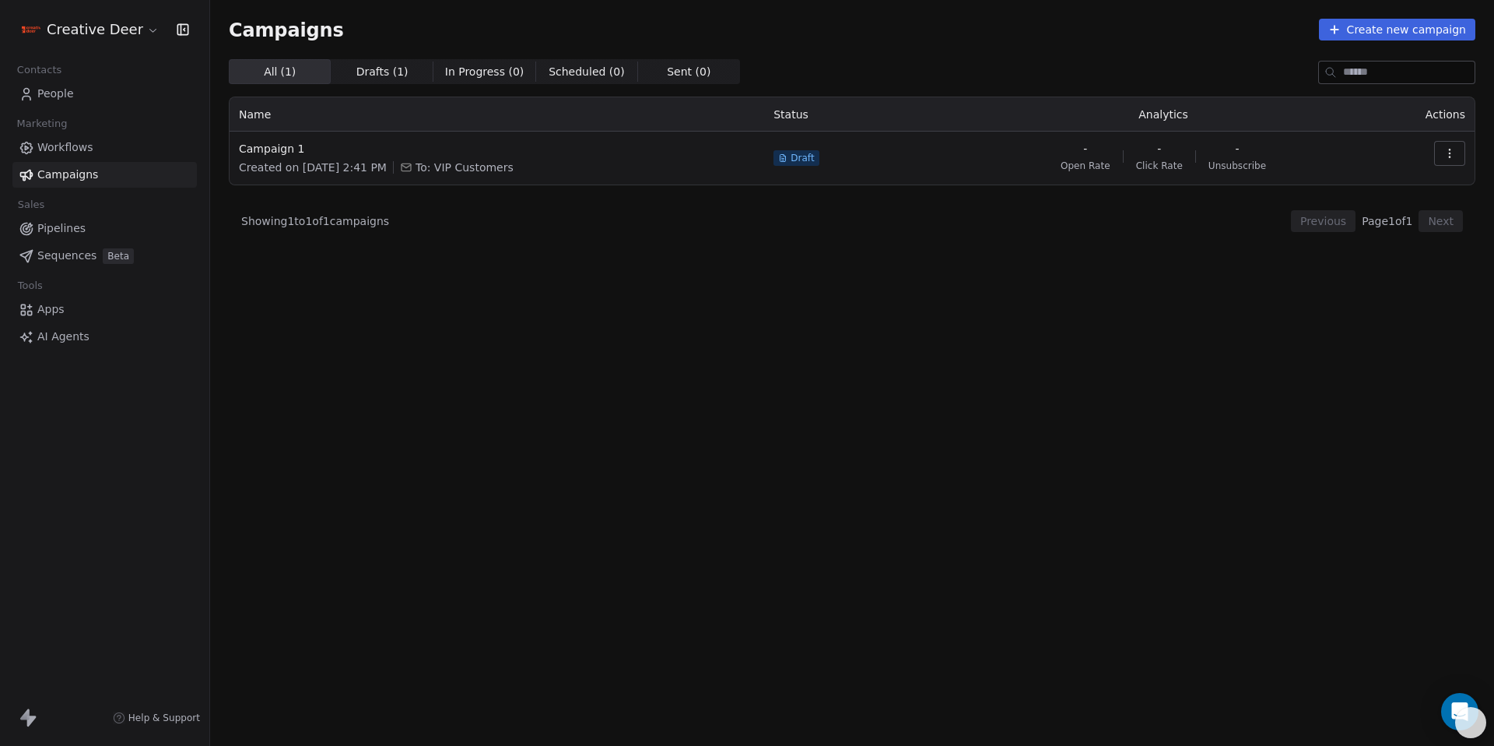
click at [45, 255] on span "Sequences" at bounding box center [66, 255] width 59 height 16
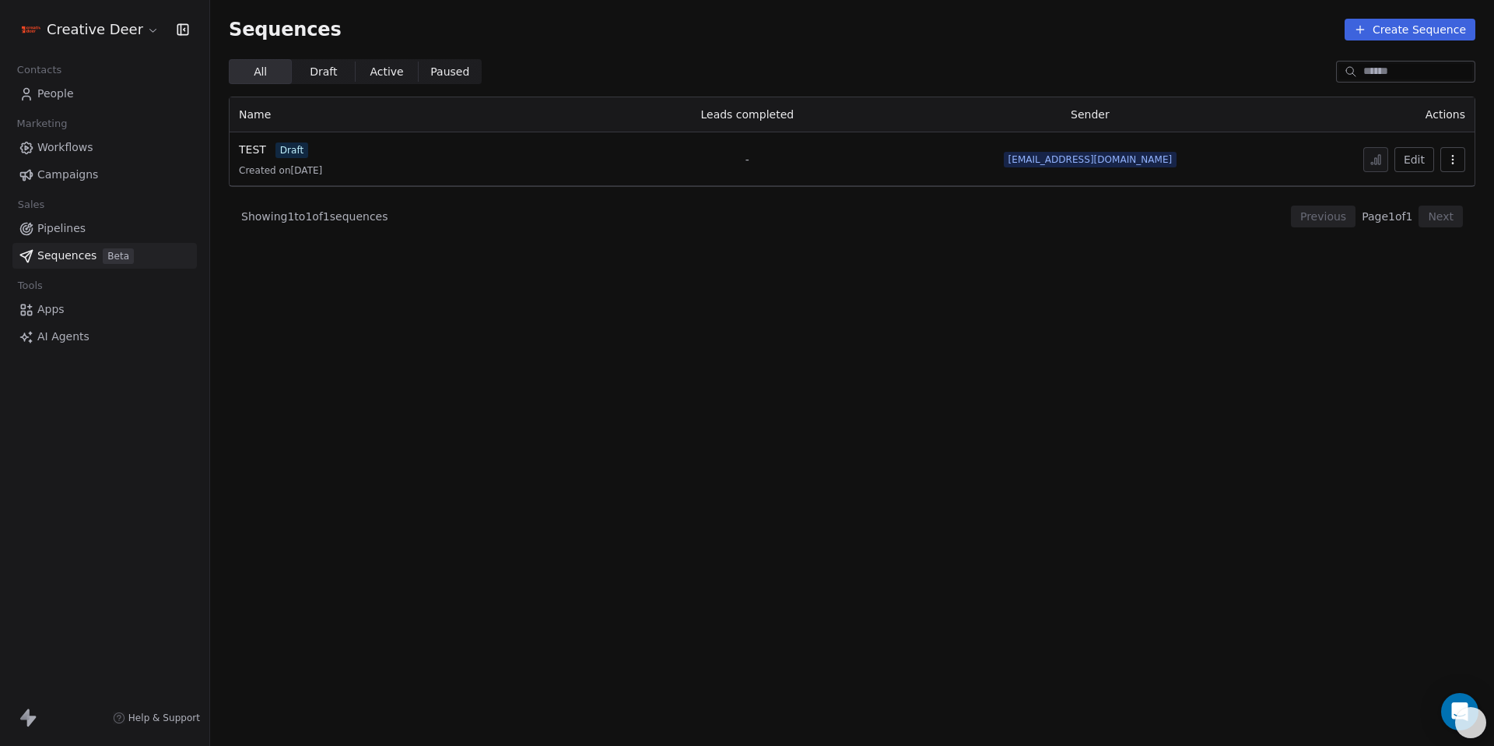
click at [258, 173] on span "Created on 30 Aug 2025" at bounding box center [280, 170] width 83 height 12
click at [260, 154] on span "TEST" at bounding box center [252, 149] width 27 height 12
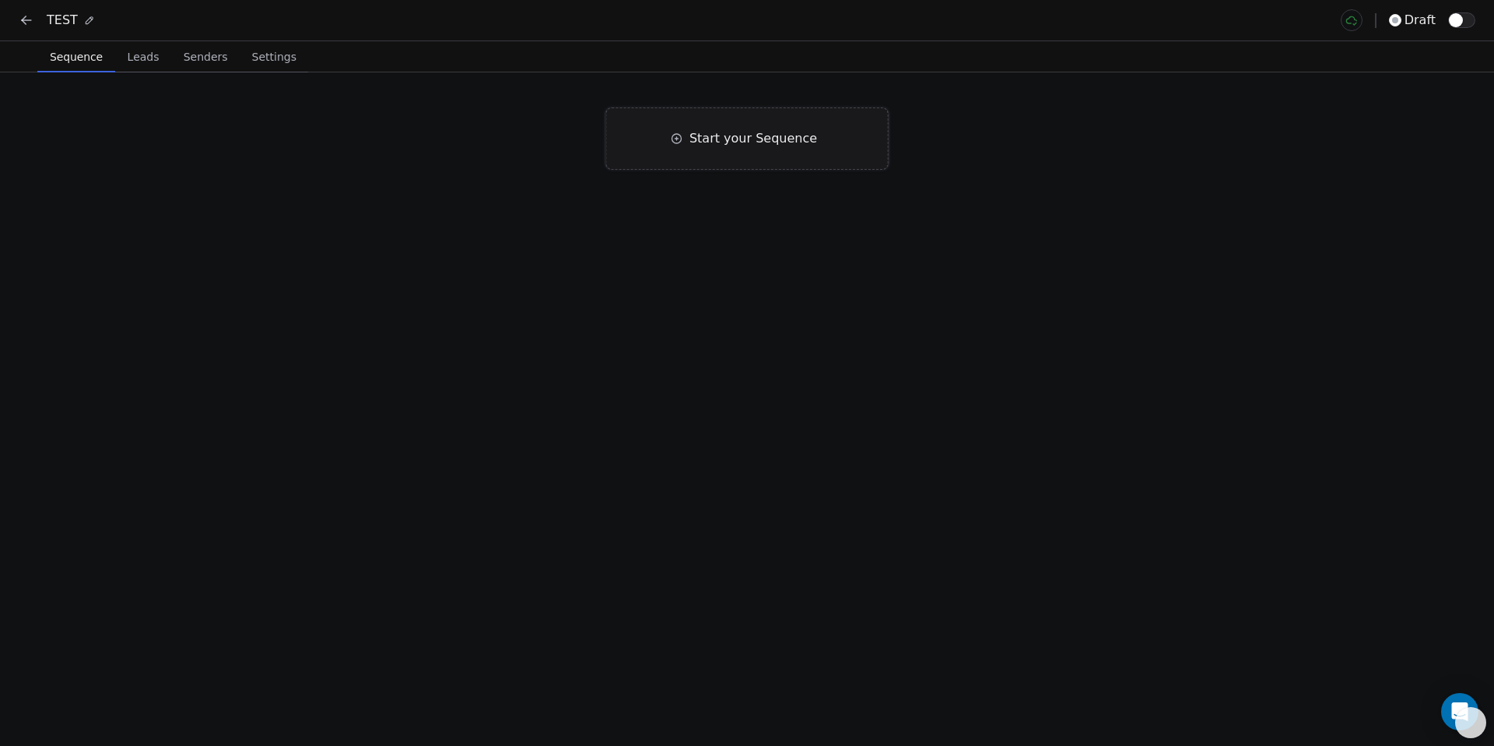
click at [718, 149] on div "Start your Sequence" at bounding box center [747, 138] width 283 height 62
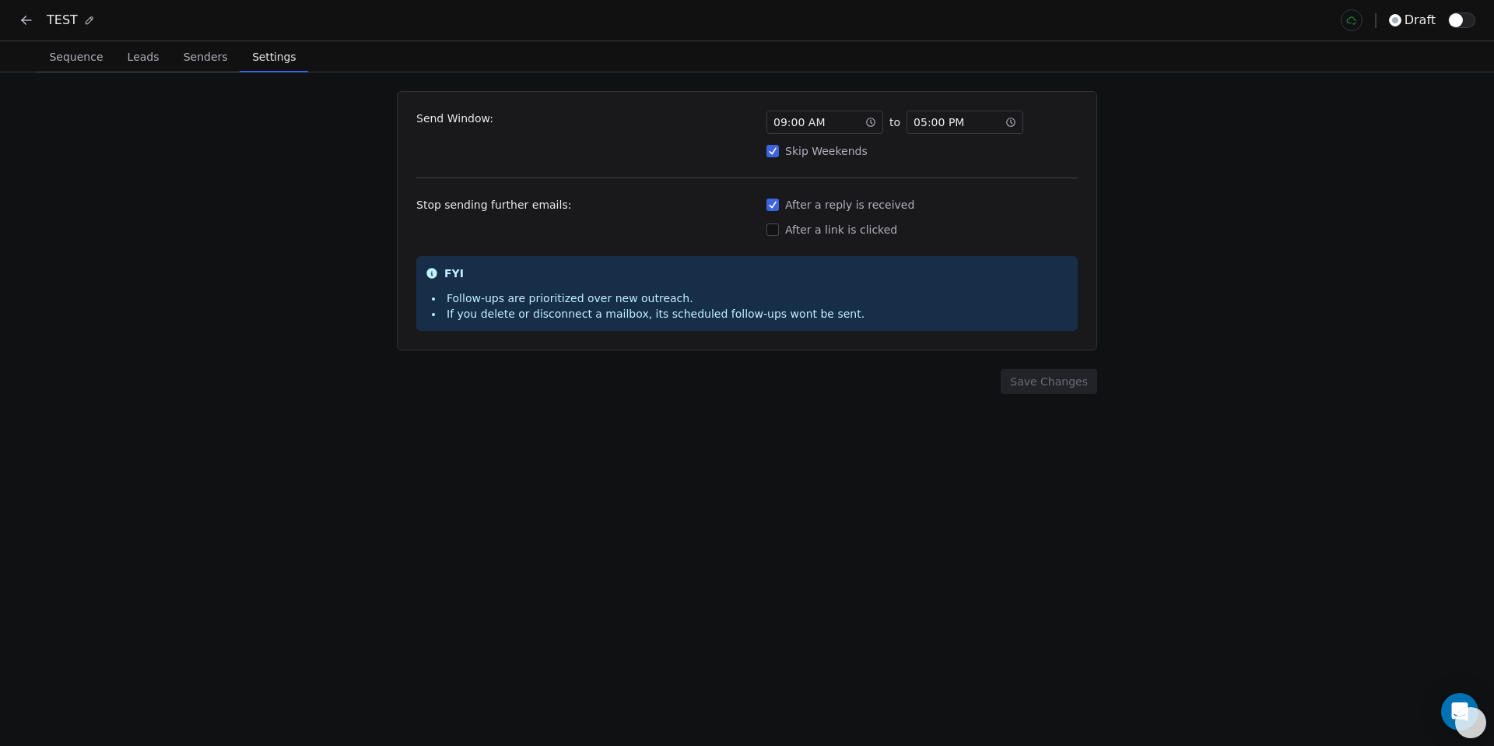
click at [283, 63] on span "Settings" at bounding box center [274, 57] width 56 height 22
click at [798, 229] on div "After a link is clicked" at bounding box center [922, 230] width 311 height 16
click at [779, 229] on button "After a link is clicked" at bounding box center [773, 230] width 12 height 16
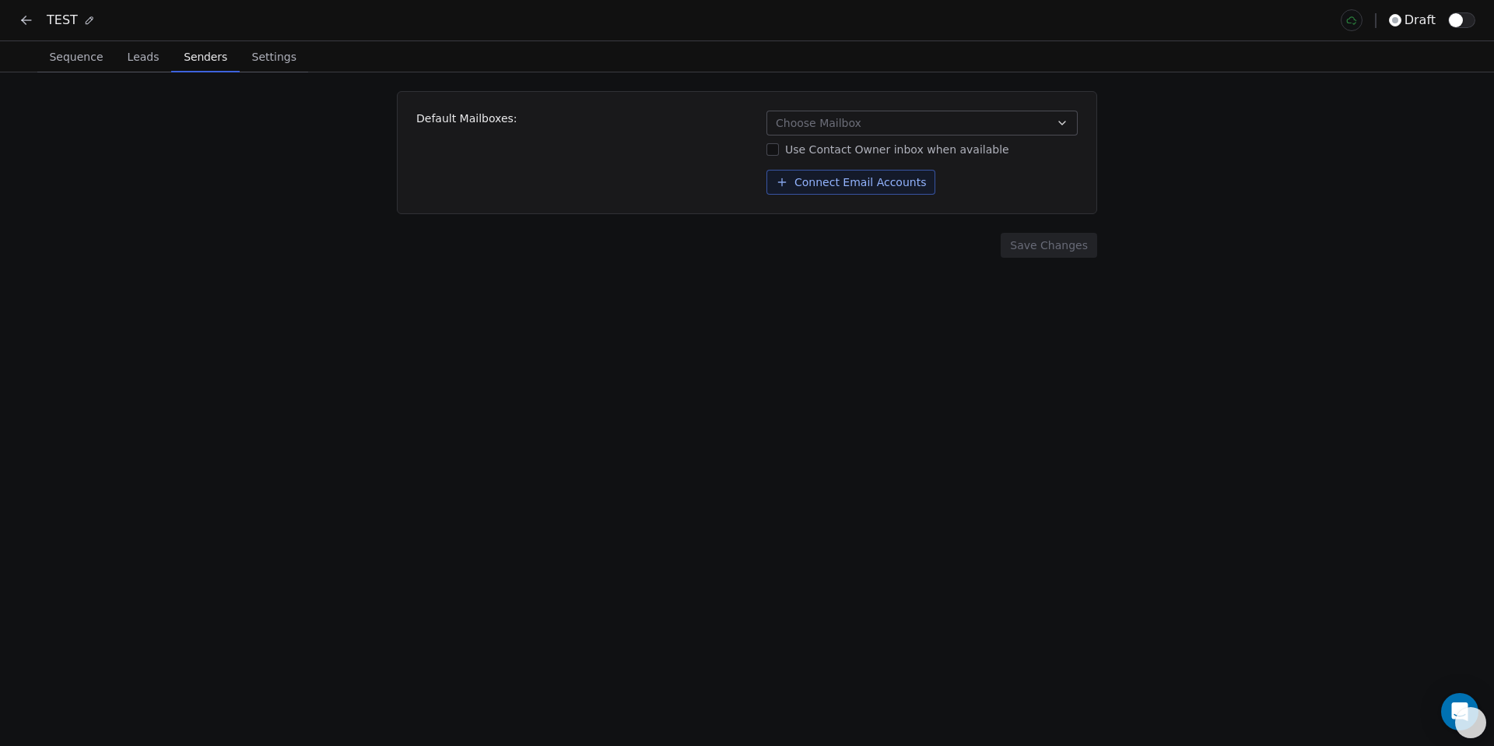
click at [184, 62] on span "Senders" at bounding box center [205, 57] width 56 height 22
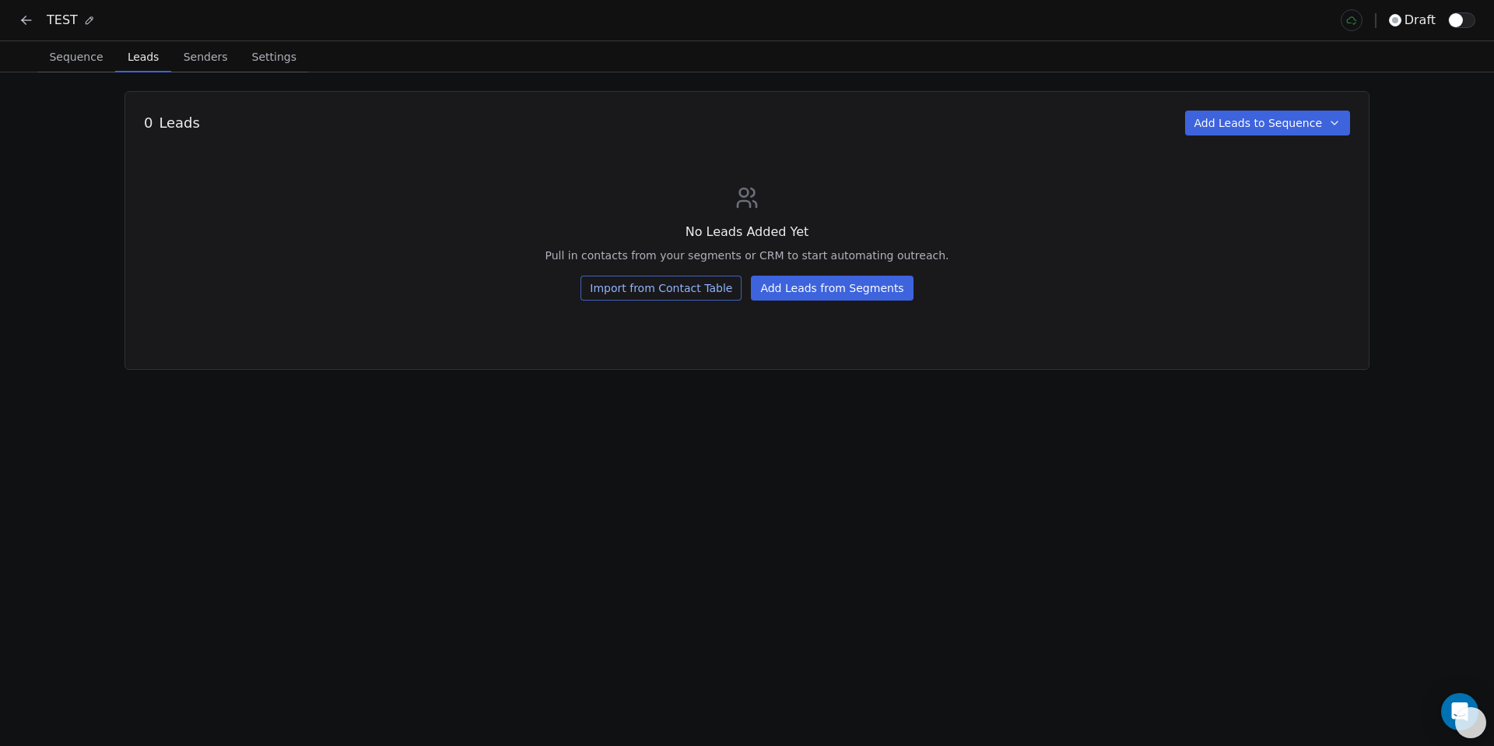
click at [140, 65] on span "Leads" at bounding box center [143, 57] width 44 height 22
click at [816, 294] on button "Add Leads from Segments" at bounding box center [832, 288] width 162 height 25
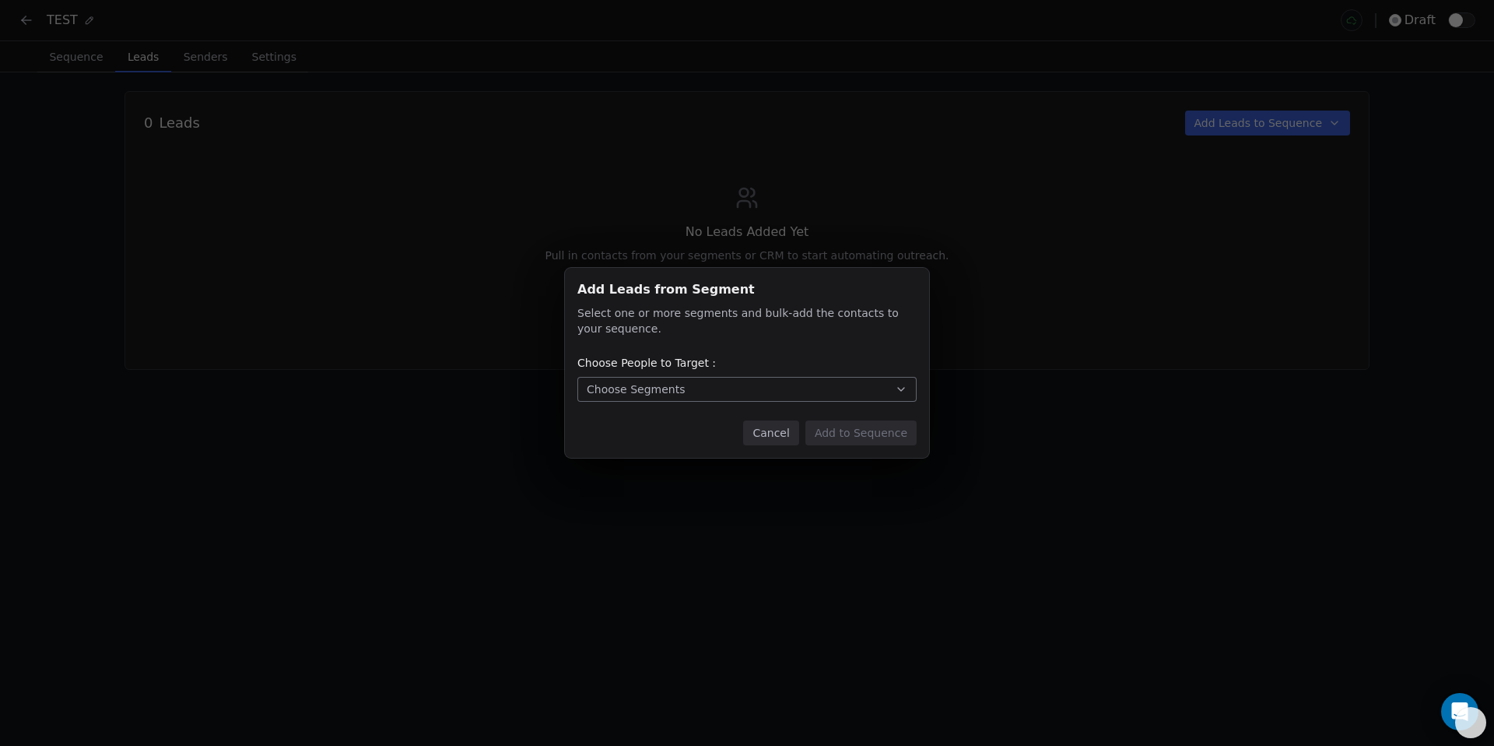
click at [690, 376] on div "Add Leads from Segment Add Leads from Segment Select one or more segments and b…" at bounding box center [747, 363] width 364 height 190
click at [690, 381] on button "Choose Segments" at bounding box center [746, 389] width 339 height 25
click at [458, 476] on div "Add Leads from Segment Add Leads from Segment Select one or more segments and b…" at bounding box center [747, 372] width 1494 height 259
click at [12, 27] on div "Add Leads from Segment Add Leads from Segment Select one or more segments and b…" at bounding box center [747, 373] width 1494 height 746
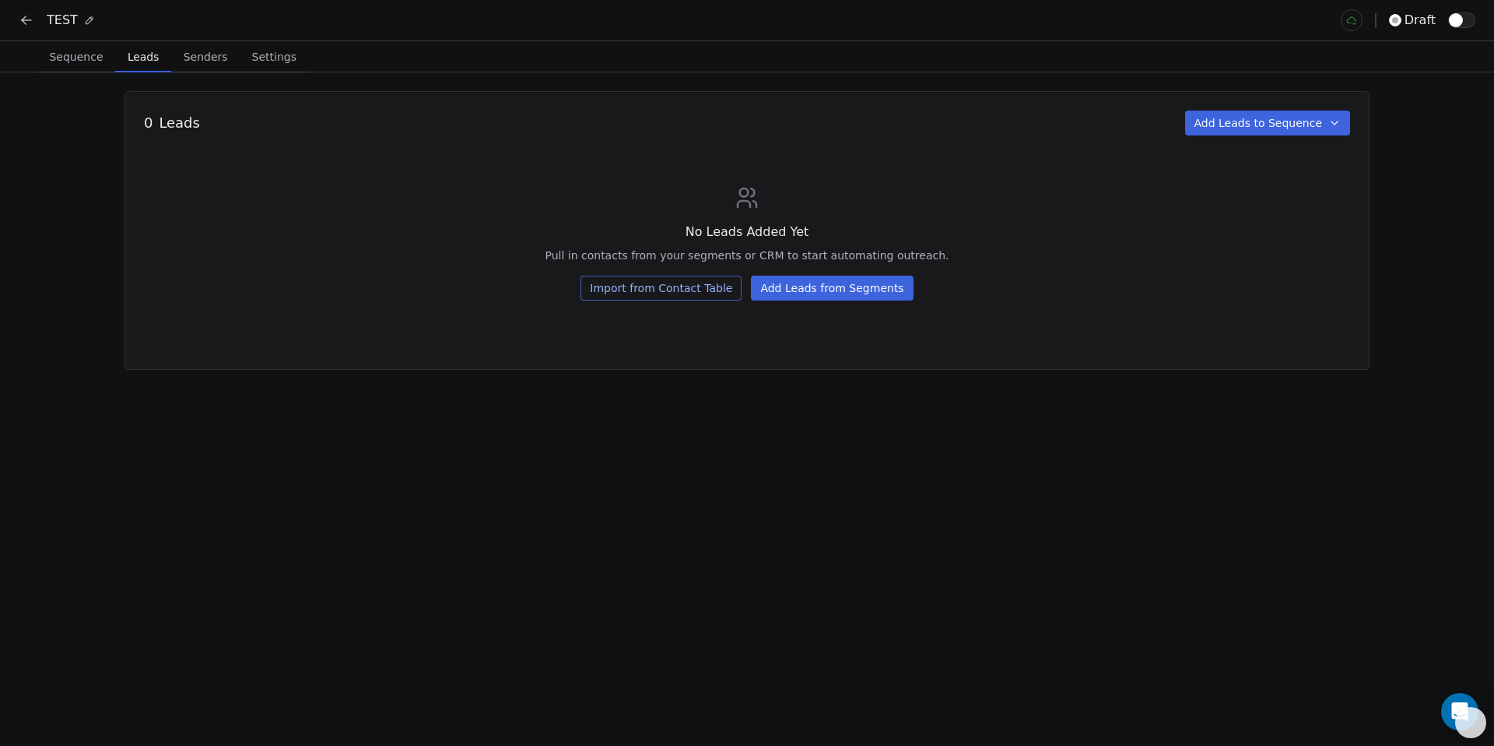
click at [19, 26] on icon at bounding box center [27, 20] width 16 height 16
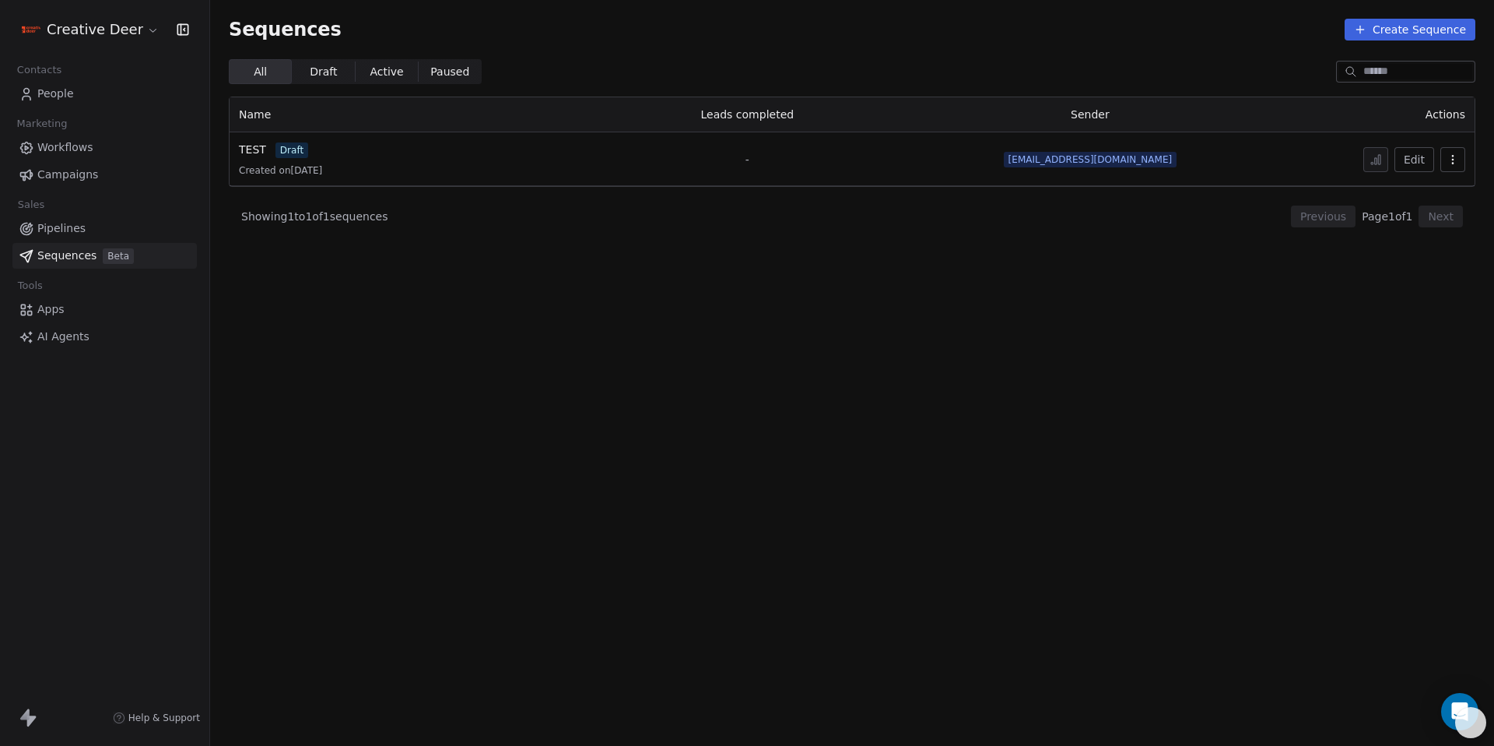
click at [38, 104] on link "People" at bounding box center [104, 94] width 184 height 26
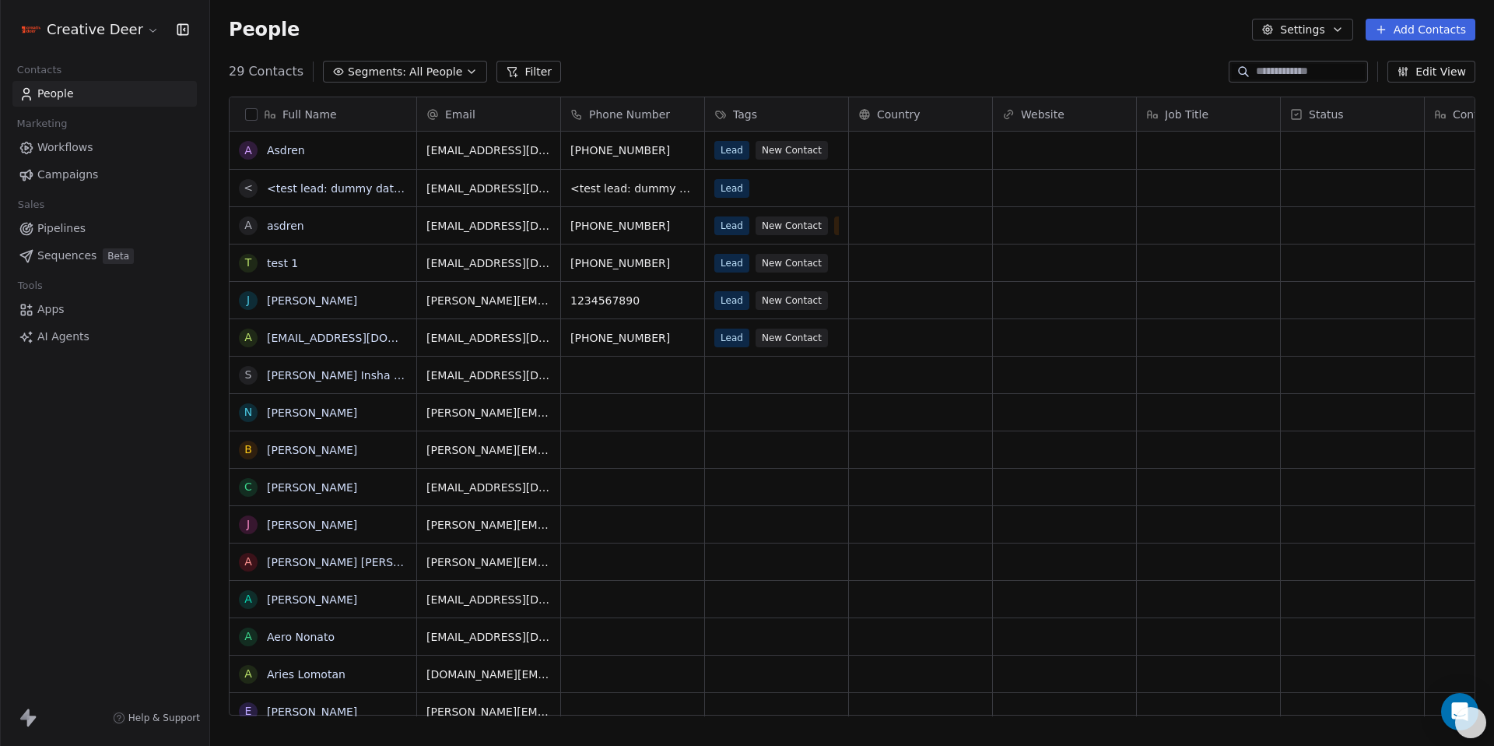
scroll to position [644, 1273]
click at [465, 70] on icon "button" at bounding box center [471, 71] width 12 height 12
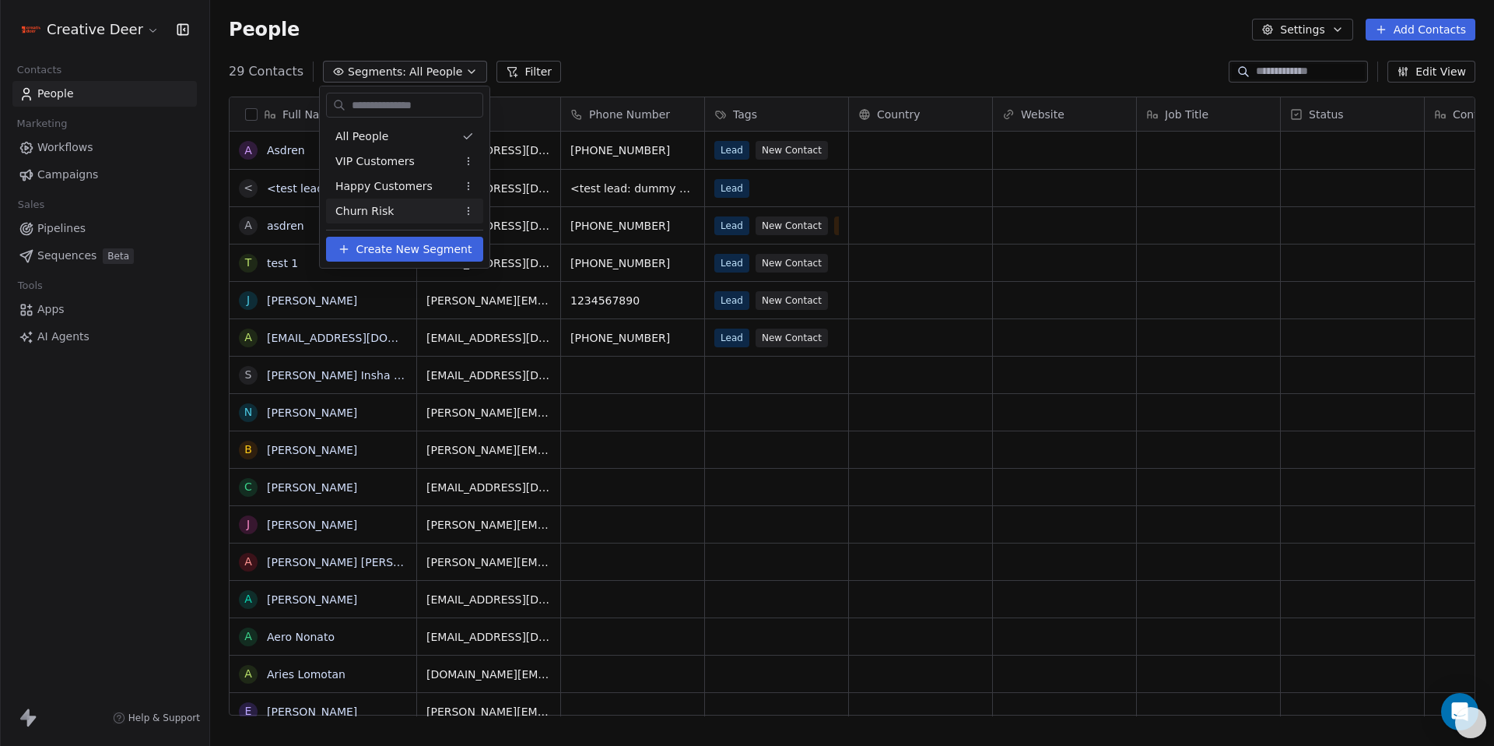
click at [434, 259] on button "Create New Segment" at bounding box center [404, 249] width 157 height 25
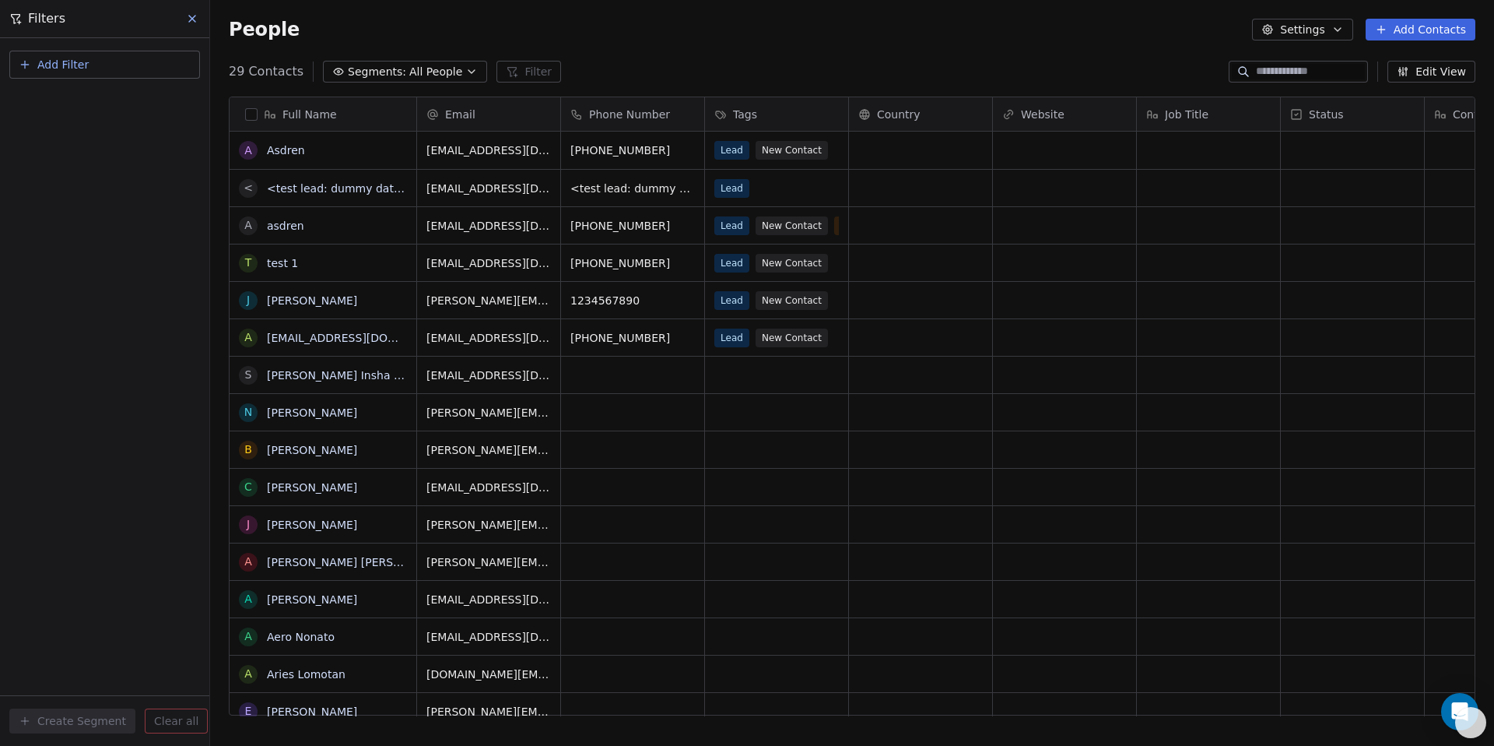
click at [94, 75] on button "Add Filter" at bounding box center [104, 65] width 191 height 28
click at [86, 121] on span "Contact activity" at bounding box center [69, 126] width 86 height 16
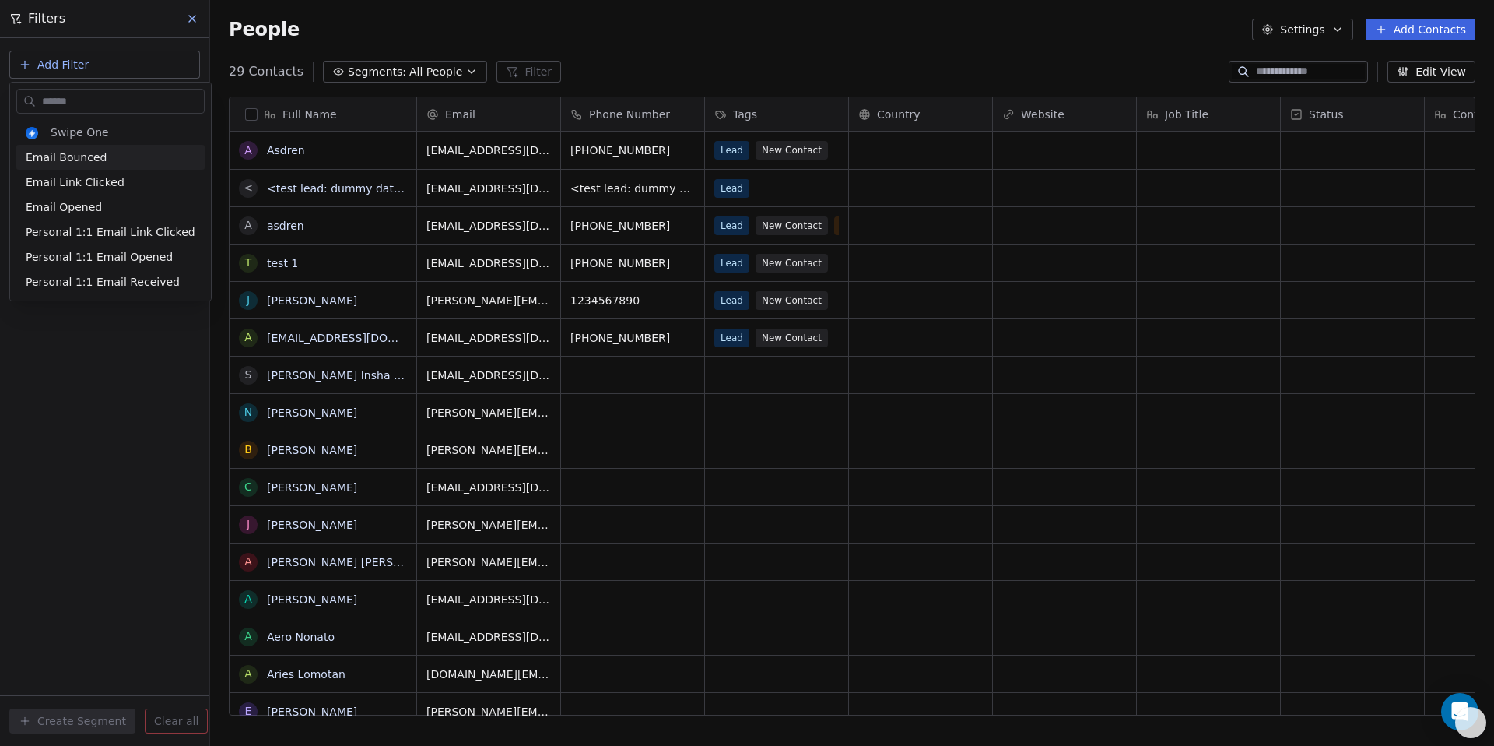
click at [68, 68] on html "Creative Deer Contacts People Marketing Workflows Campaigns Sales Pipelines Seq…" at bounding box center [747, 373] width 1494 height 746
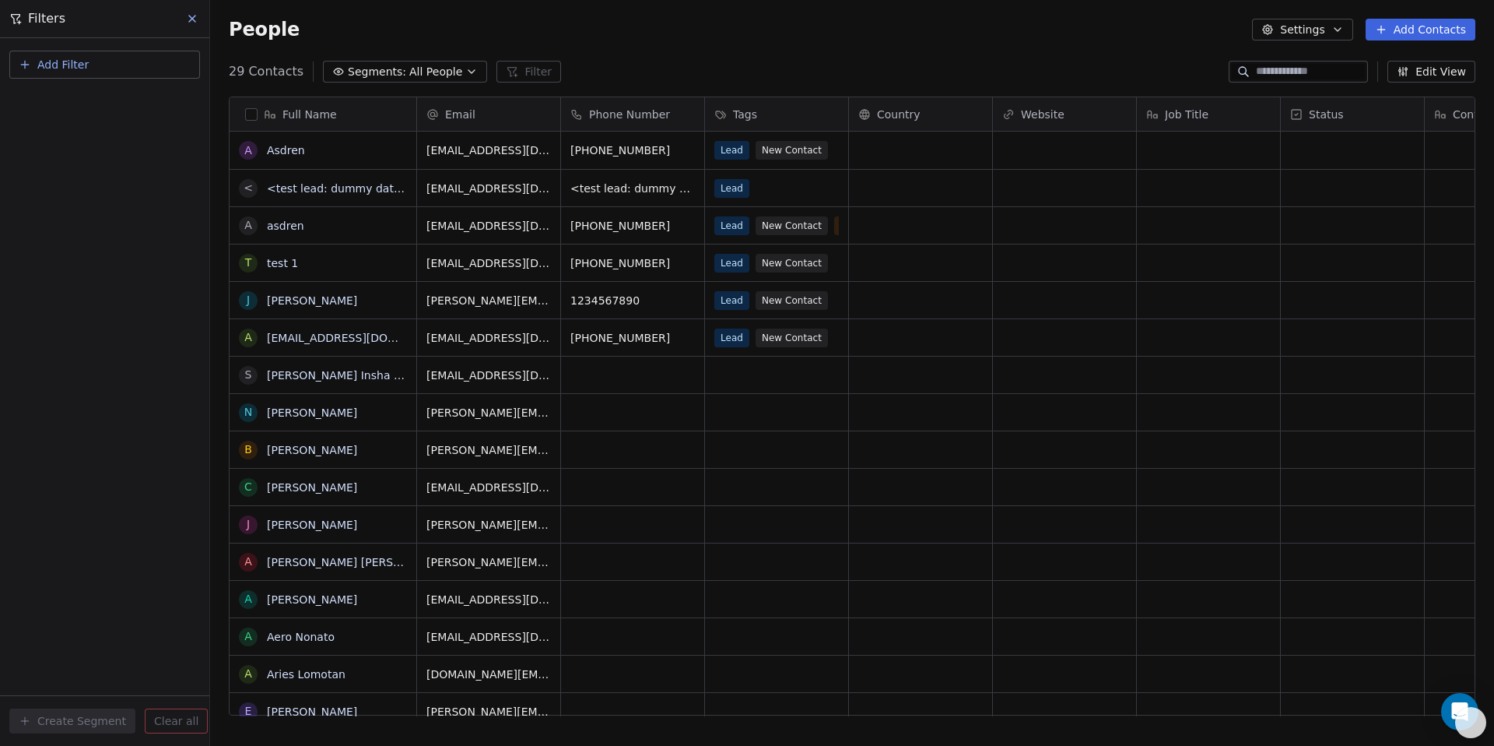
click at [68, 68] on span "Add Filter" at bounding box center [62, 65] width 51 height 16
click at [72, 93] on span "Contact properties" at bounding box center [76, 101] width 101 height 16
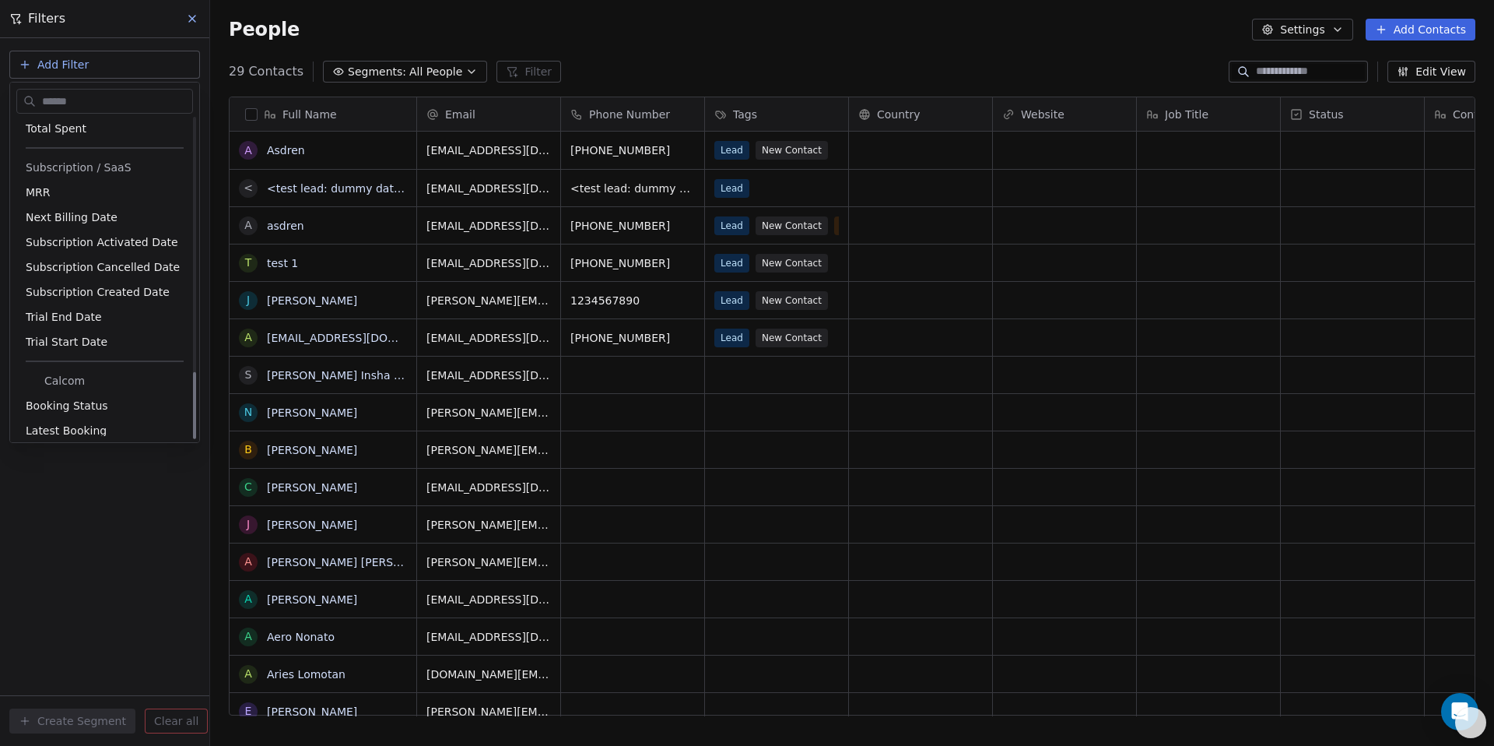
scroll to position [1213, 0]
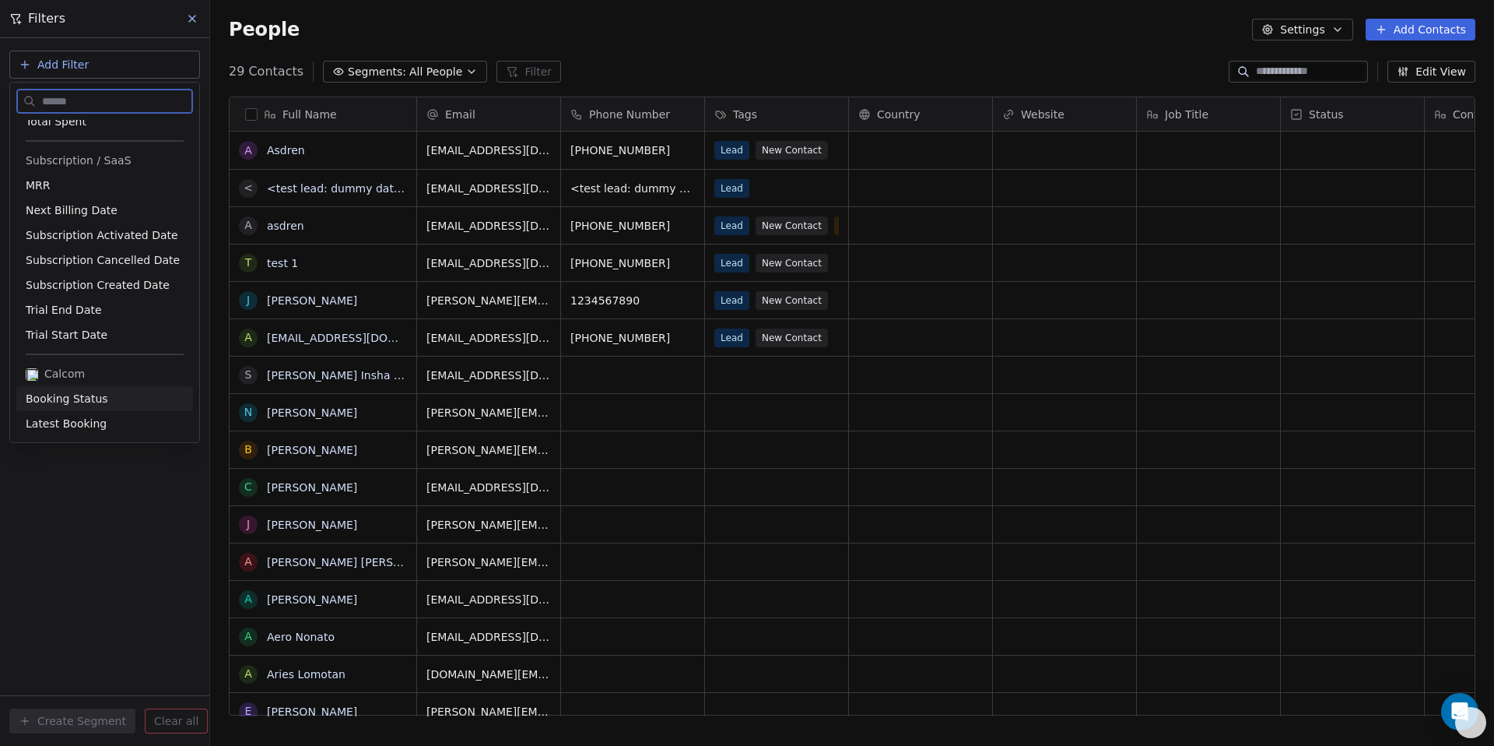
click at [73, 405] on span "Booking Status" at bounding box center [67, 399] width 82 height 16
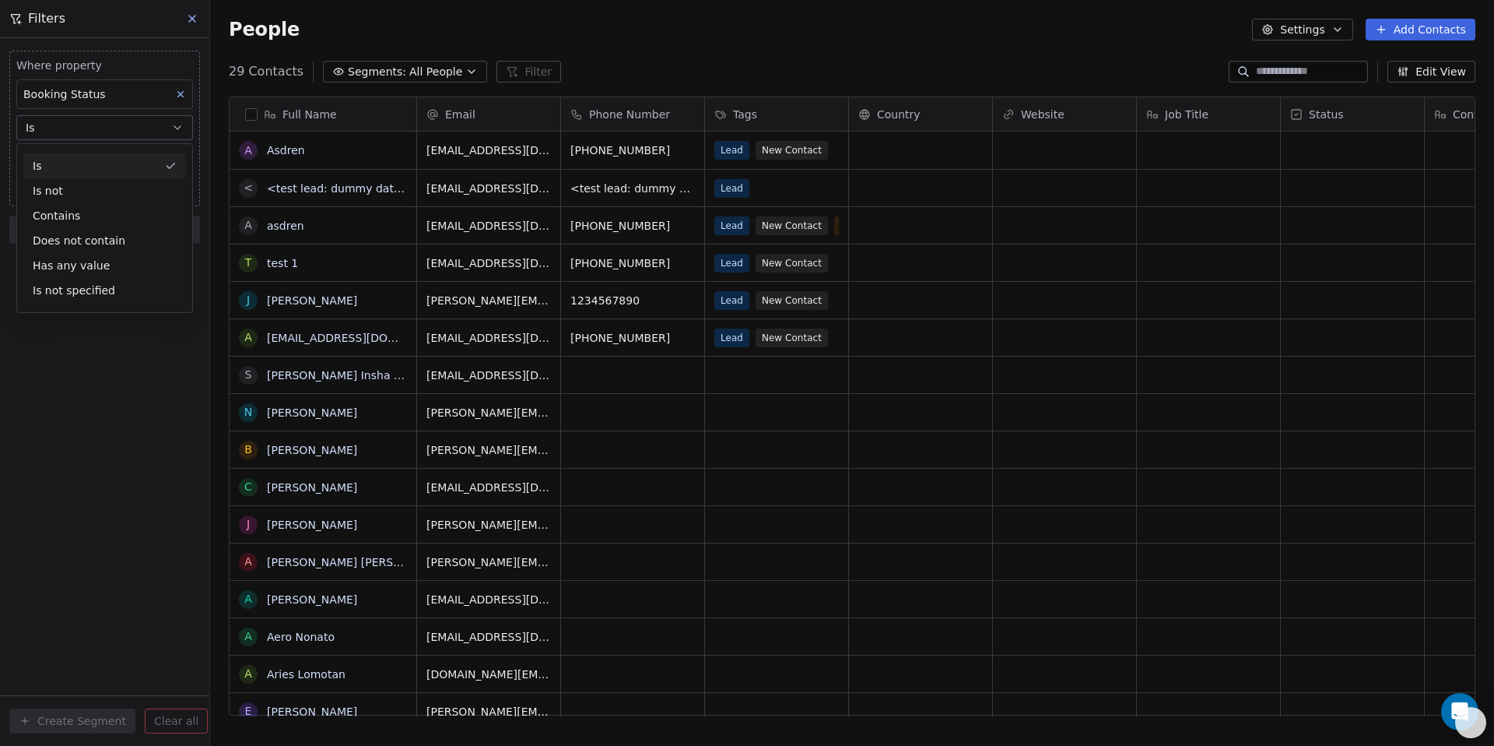
click at [61, 160] on div "Is" at bounding box center [104, 165] width 163 height 25
click at [61, 160] on input at bounding box center [104, 158] width 175 height 23
type input "******"
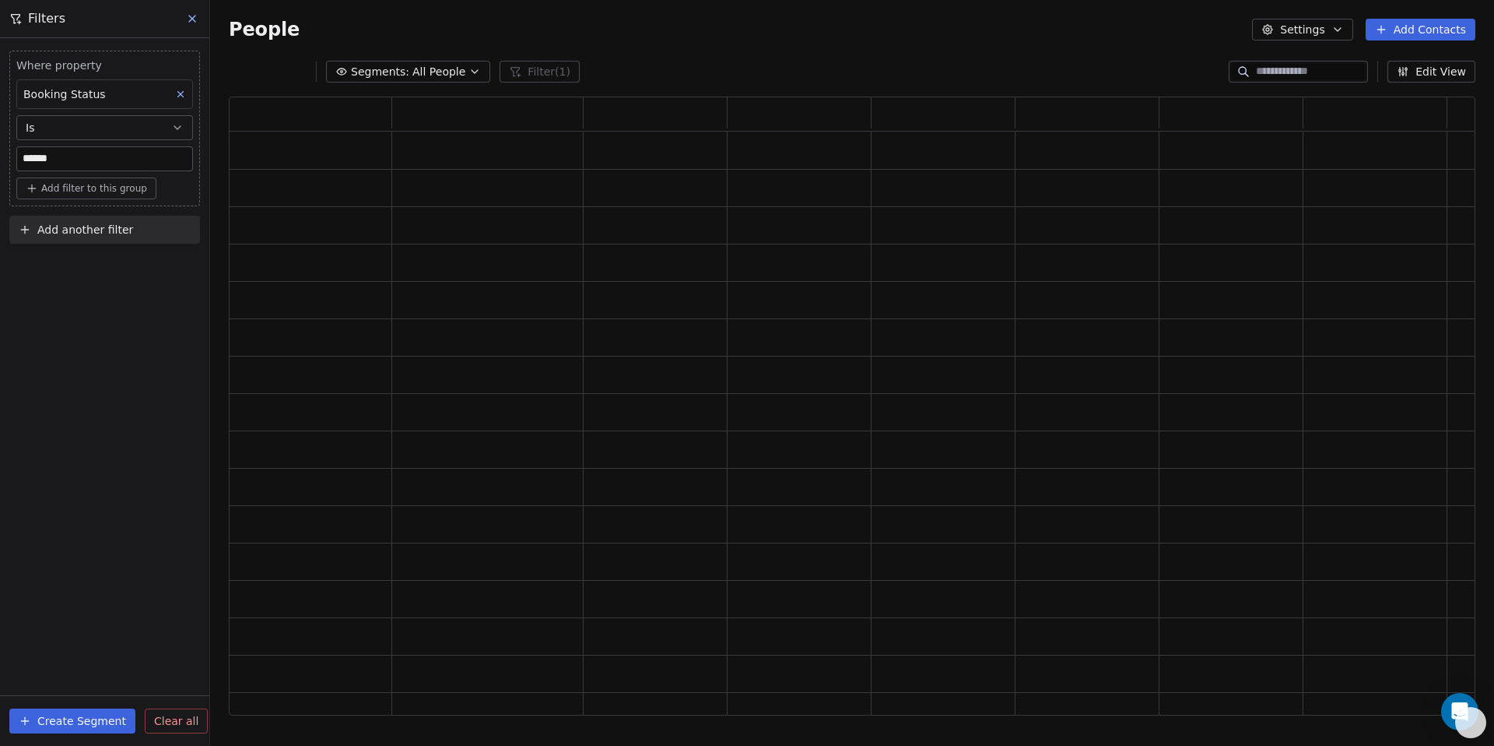
click at [111, 335] on div "Where property Booking Status Is ****** Add filter to this group Add another fi…" at bounding box center [104, 391] width 209 height 707
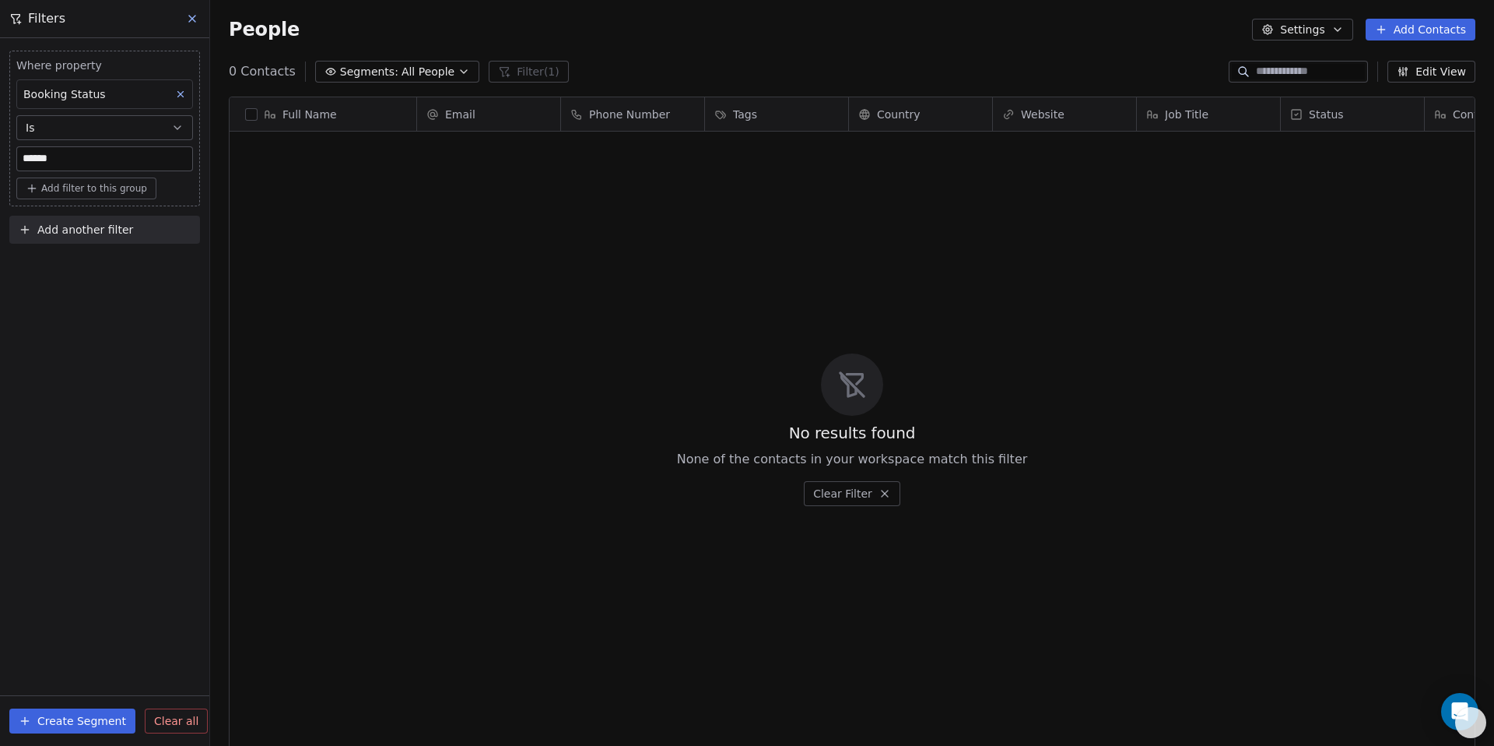
scroll to position [644, 1273]
click at [191, 26] on button at bounding box center [192, 19] width 23 height 22
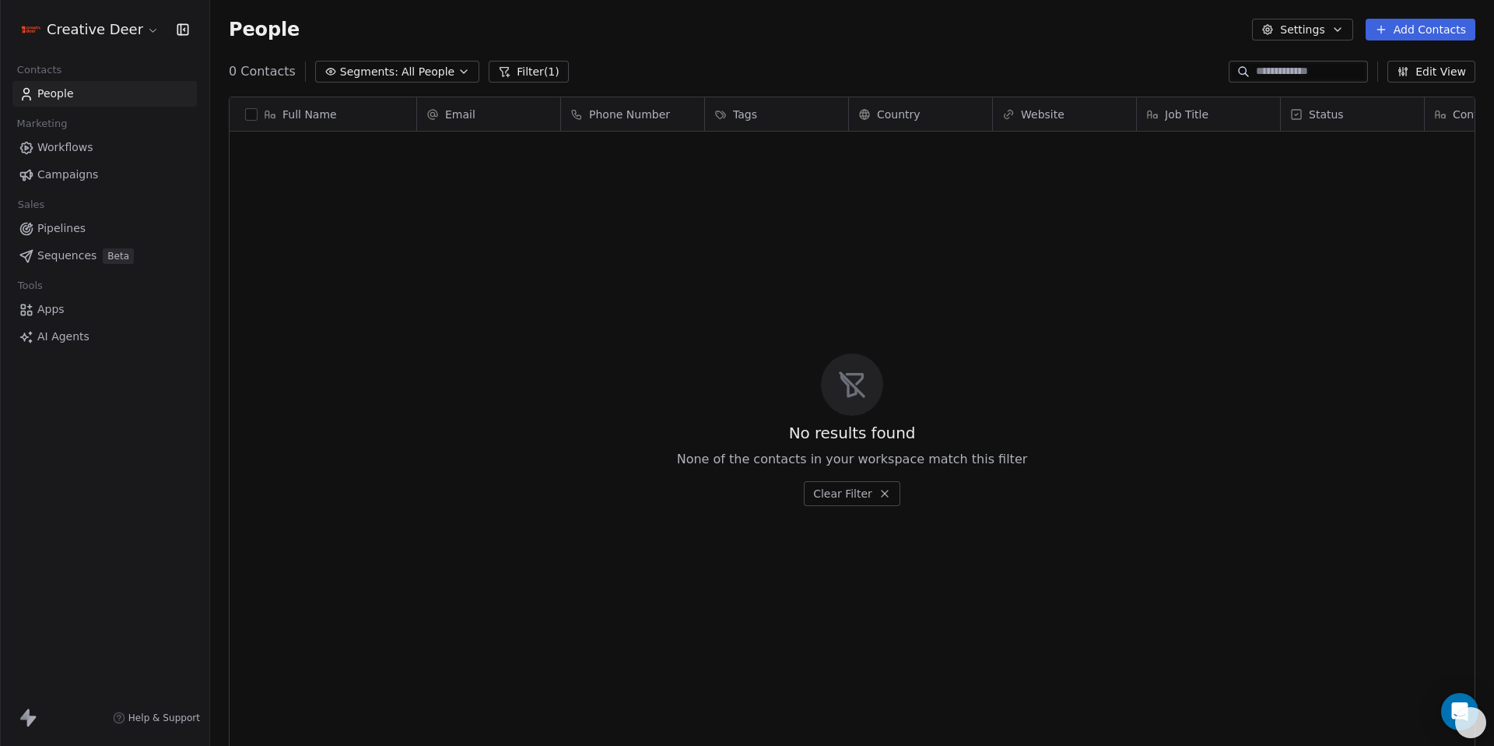
click at [54, 94] on span "People" at bounding box center [55, 94] width 37 height 16
click at [404, 65] on span "All People" at bounding box center [428, 72] width 53 height 16
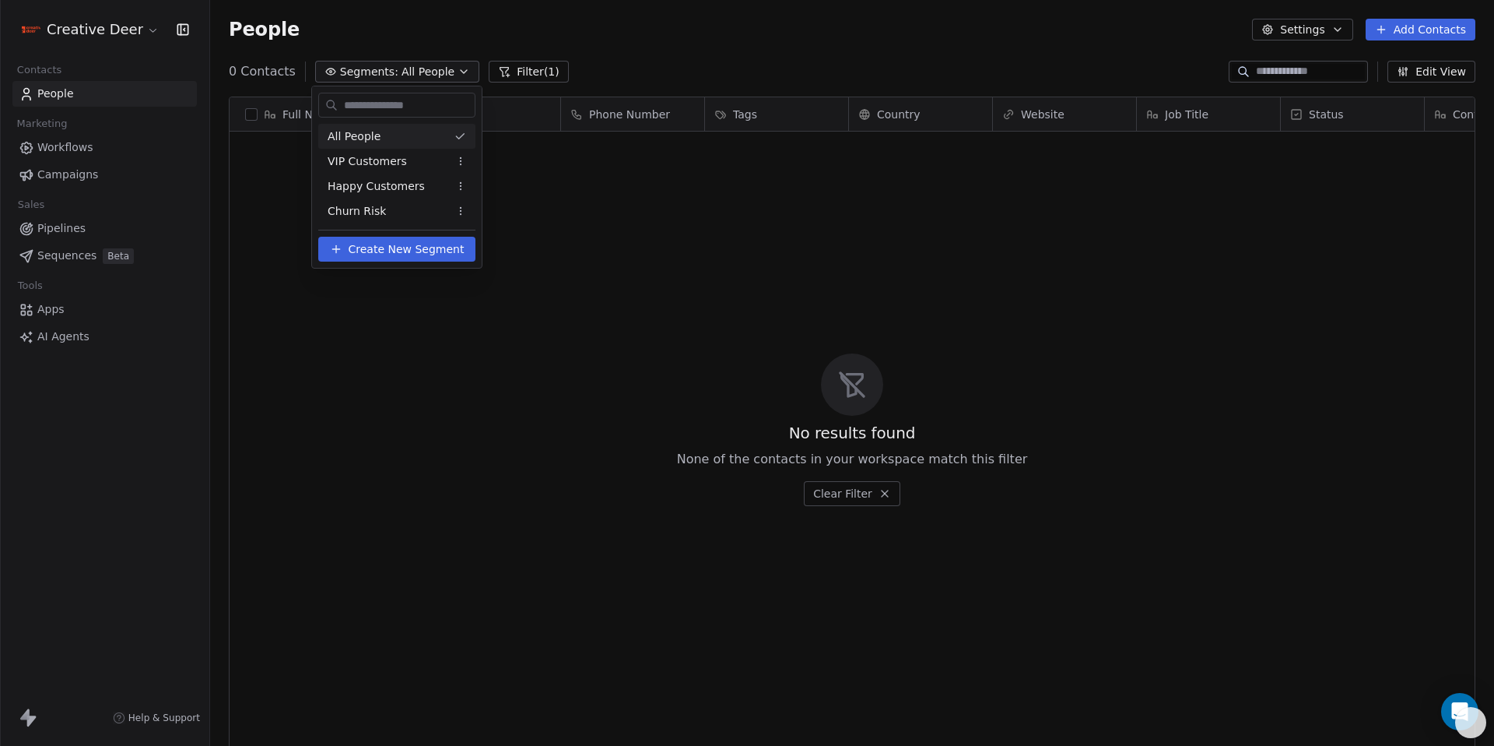
click at [372, 135] on span "All People" at bounding box center [354, 136] width 53 height 16
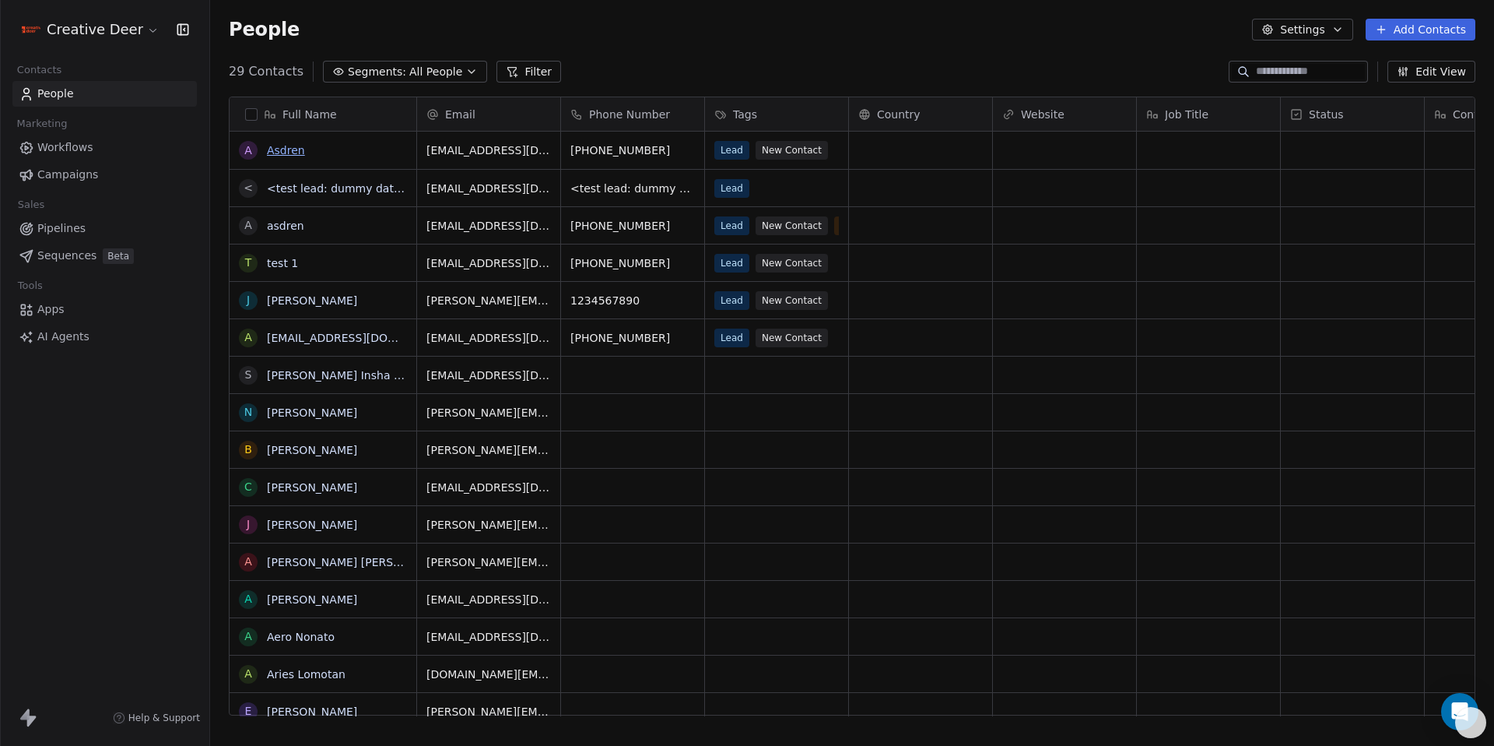
click at [279, 152] on link "Asdren" at bounding box center [286, 150] width 38 height 12
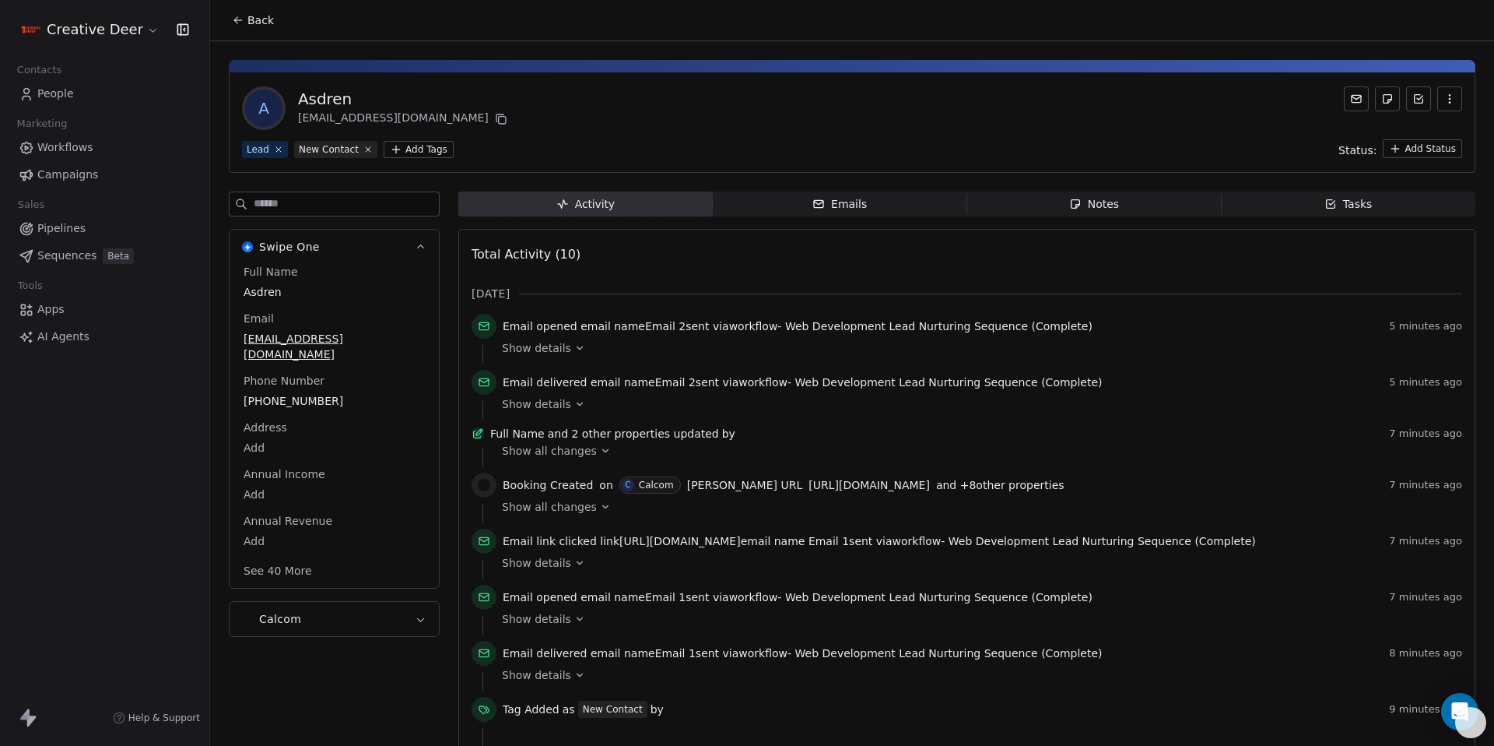
click at [303, 602] on button "Calcom" at bounding box center [334, 619] width 209 height 34
drag, startPoint x: 302, startPoint y: 340, endPoint x: 239, endPoint y: 342, distance: 63.1
click at [239, 342] on div "Booking Status ACCEPTED Latest Booking Discovery Call Between Creative Deer and…" at bounding box center [334, 365] width 209 height 106
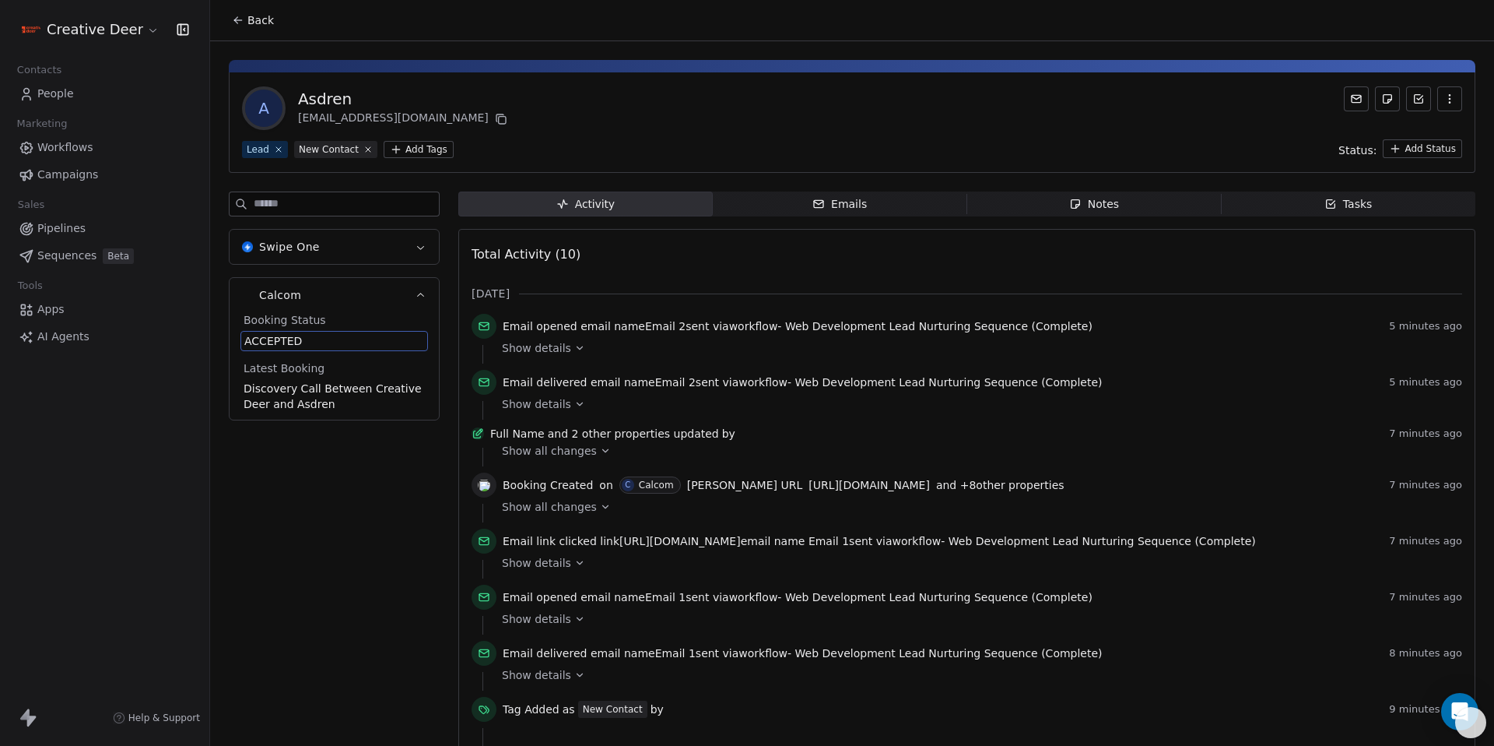
drag, startPoint x: 242, startPoint y: 339, endPoint x: 332, endPoint y: 332, distance: 89.8
click at [332, 332] on div "ACCEPTED" at bounding box center [334, 341] width 188 height 20
click at [329, 423] on span "ACCEPTED" at bounding box center [334, 431] width 180 height 16
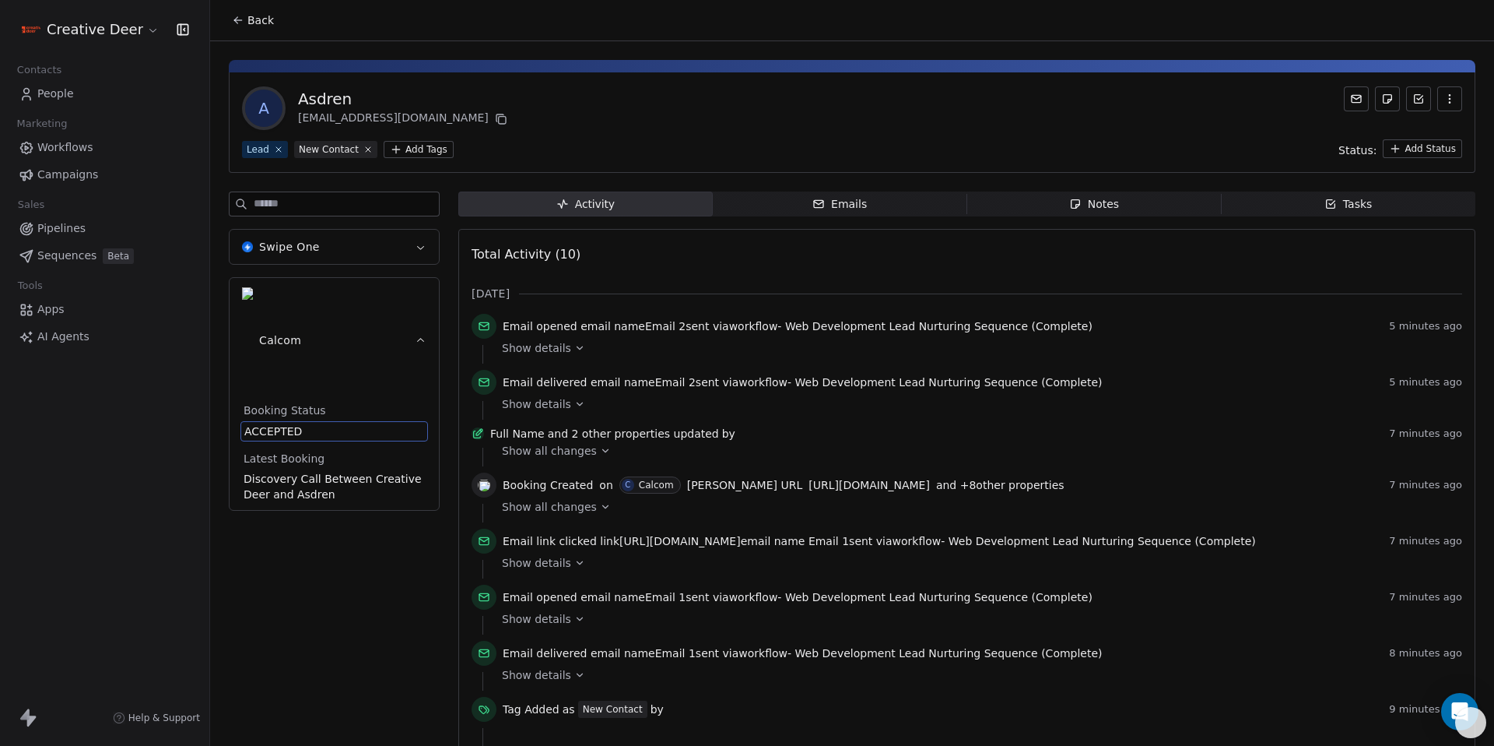
click at [329, 423] on span "ACCEPTED" at bounding box center [334, 431] width 180 height 16
click at [329, 336] on textarea "********" at bounding box center [327, 356] width 173 height 48
click at [83, 459] on html "Creative Deer Contacts People Marketing Workflows Campaigns Sales Pipelines Seq…" at bounding box center [747, 373] width 1494 height 746
click at [279, 19] on button "Back" at bounding box center [253, 20] width 61 height 28
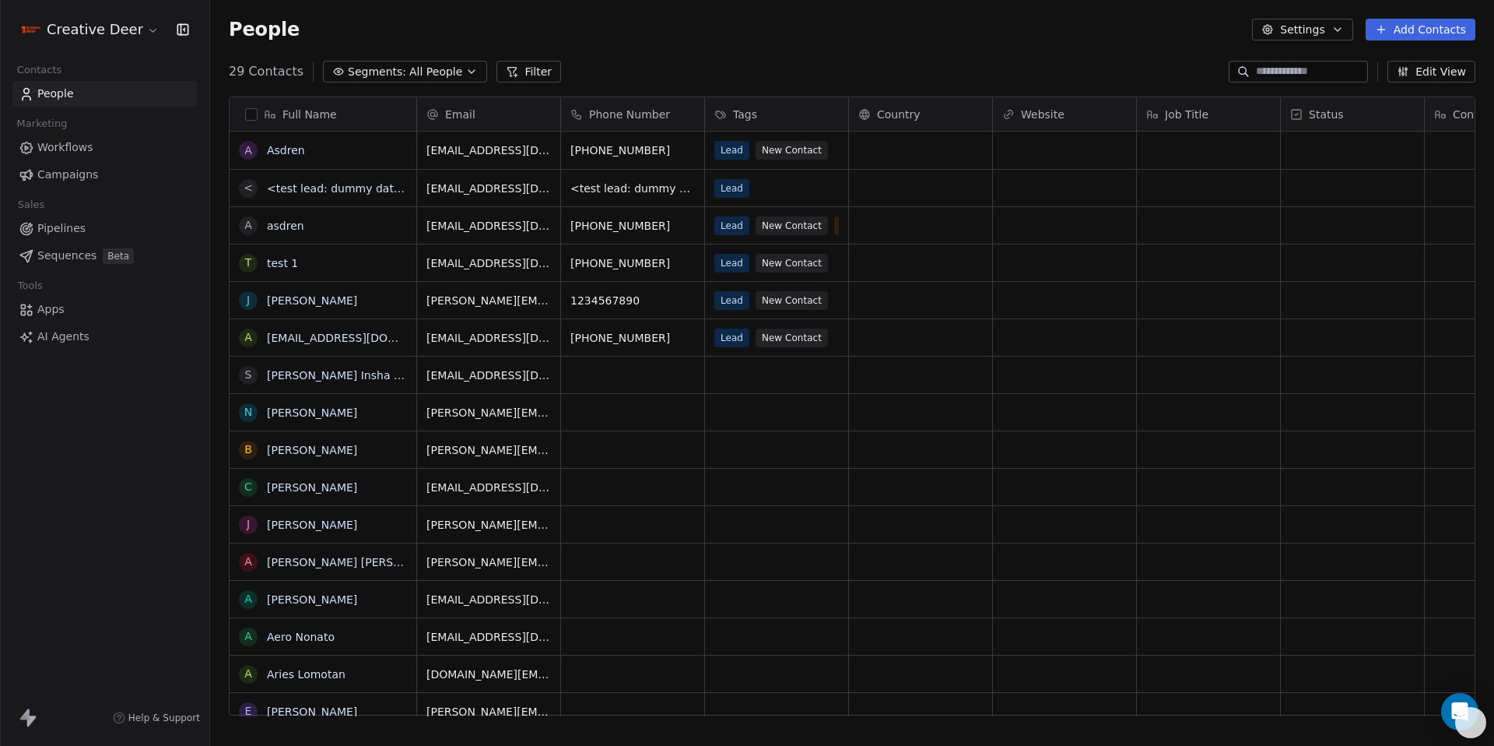
scroll to position [644, 1273]
click at [381, 78] on span "Segments:" at bounding box center [377, 72] width 58 height 16
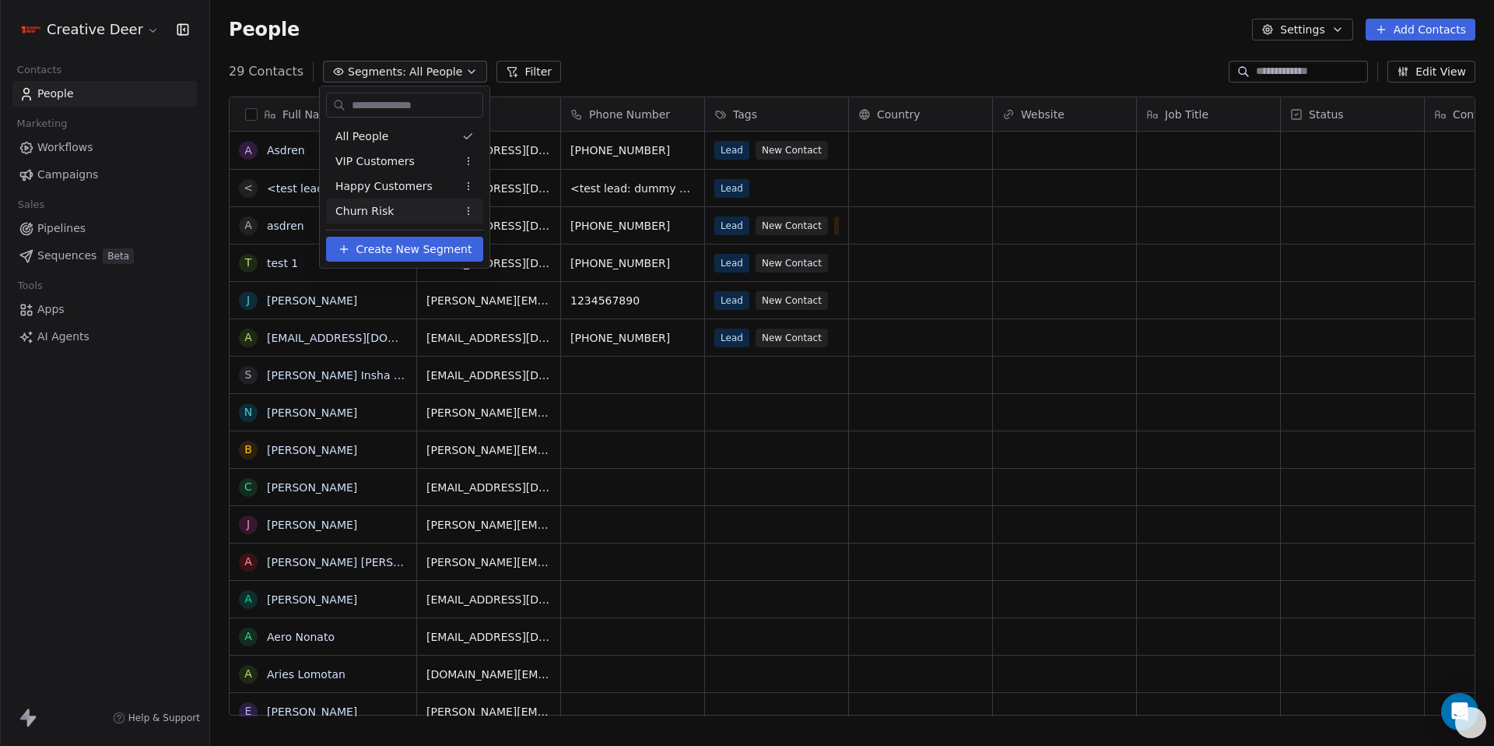
click at [389, 243] on span "Create New Segment" at bounding box center [414, 249] width 116 height 16
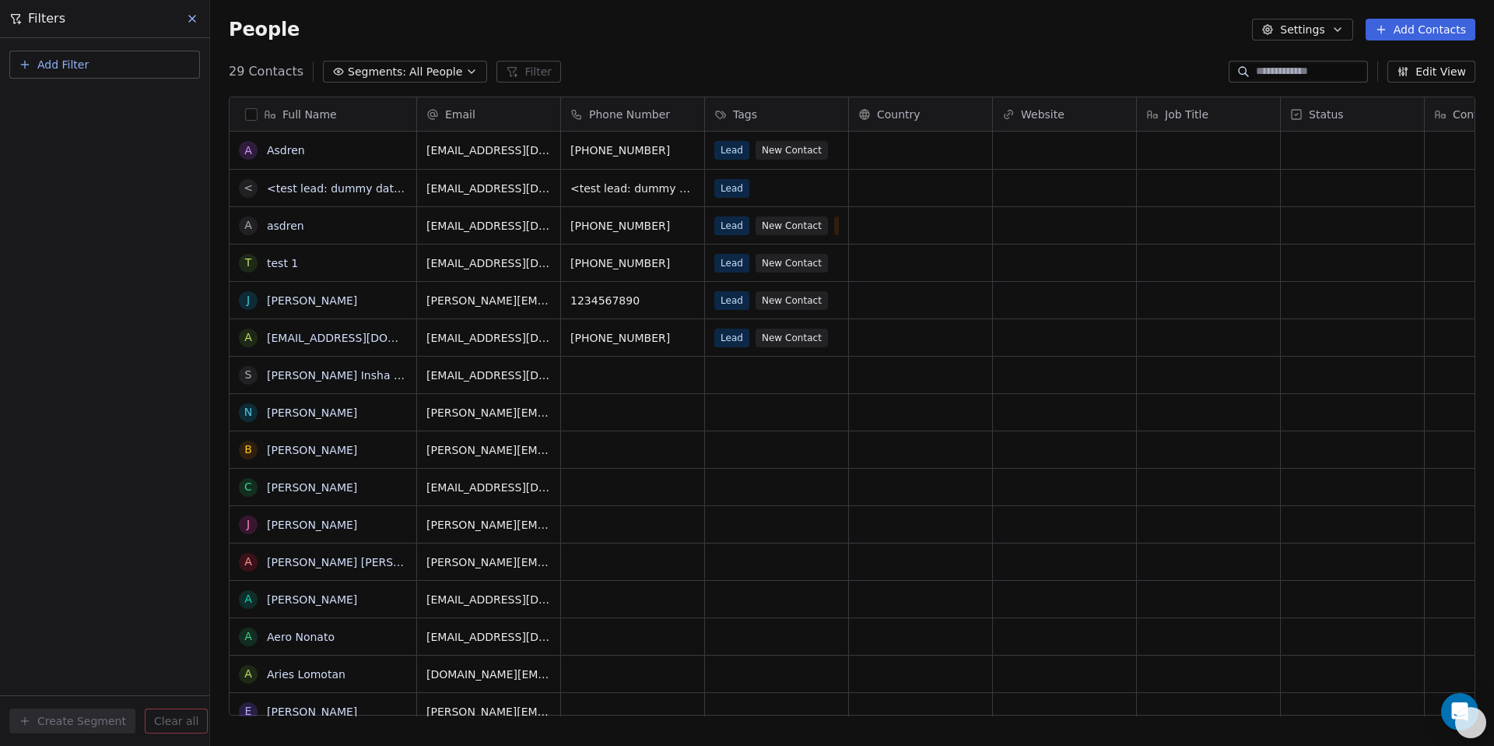
click at [75, 69] on span "Add Filter" at bounding box center [62, 65] width 51 height 16
click at [81, 100] on span "Contact properties" at bounding box center [76, 101] width 101 height 16
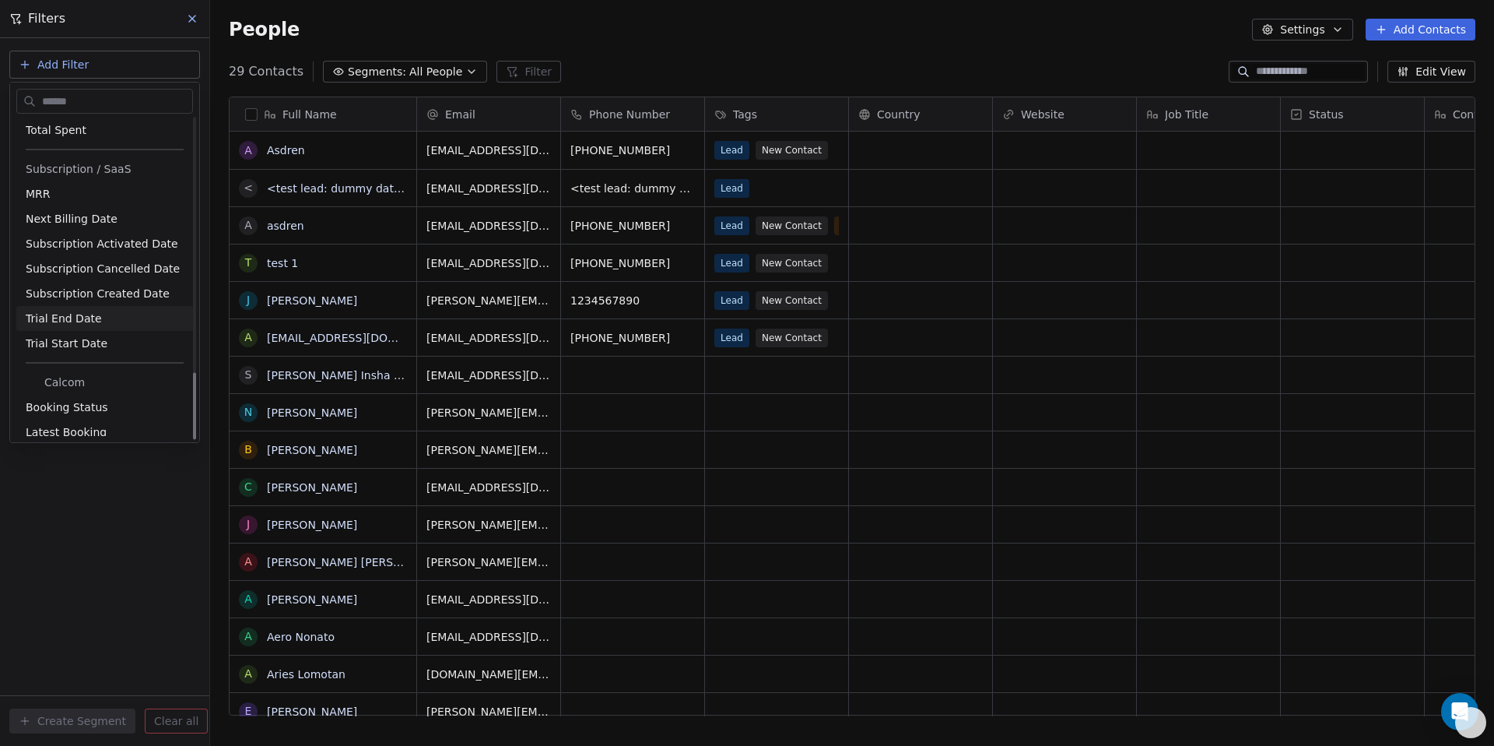
scroll to position [1213, 0]
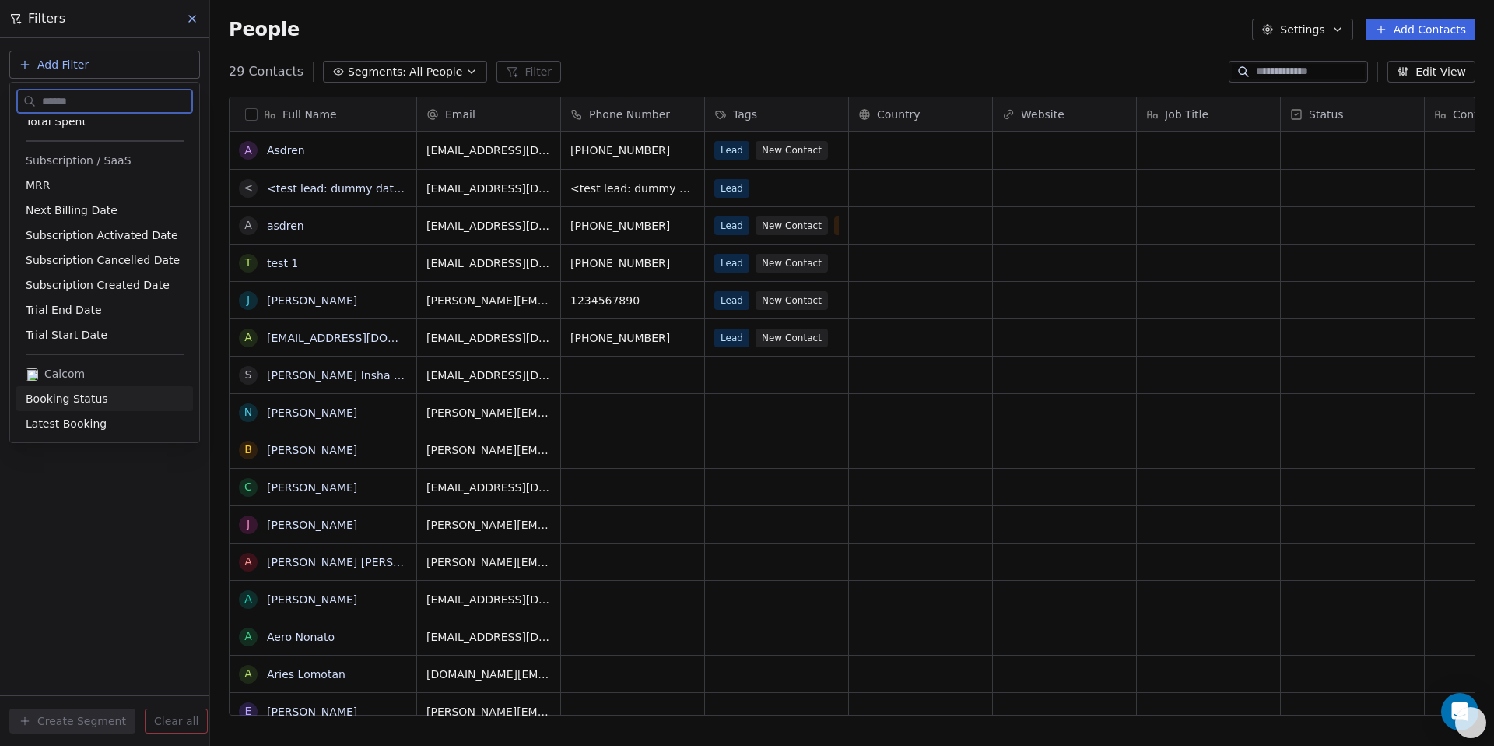
click at [63, 404] on span "Booking Status" at bounding box center [67, 399] width 82 height 16
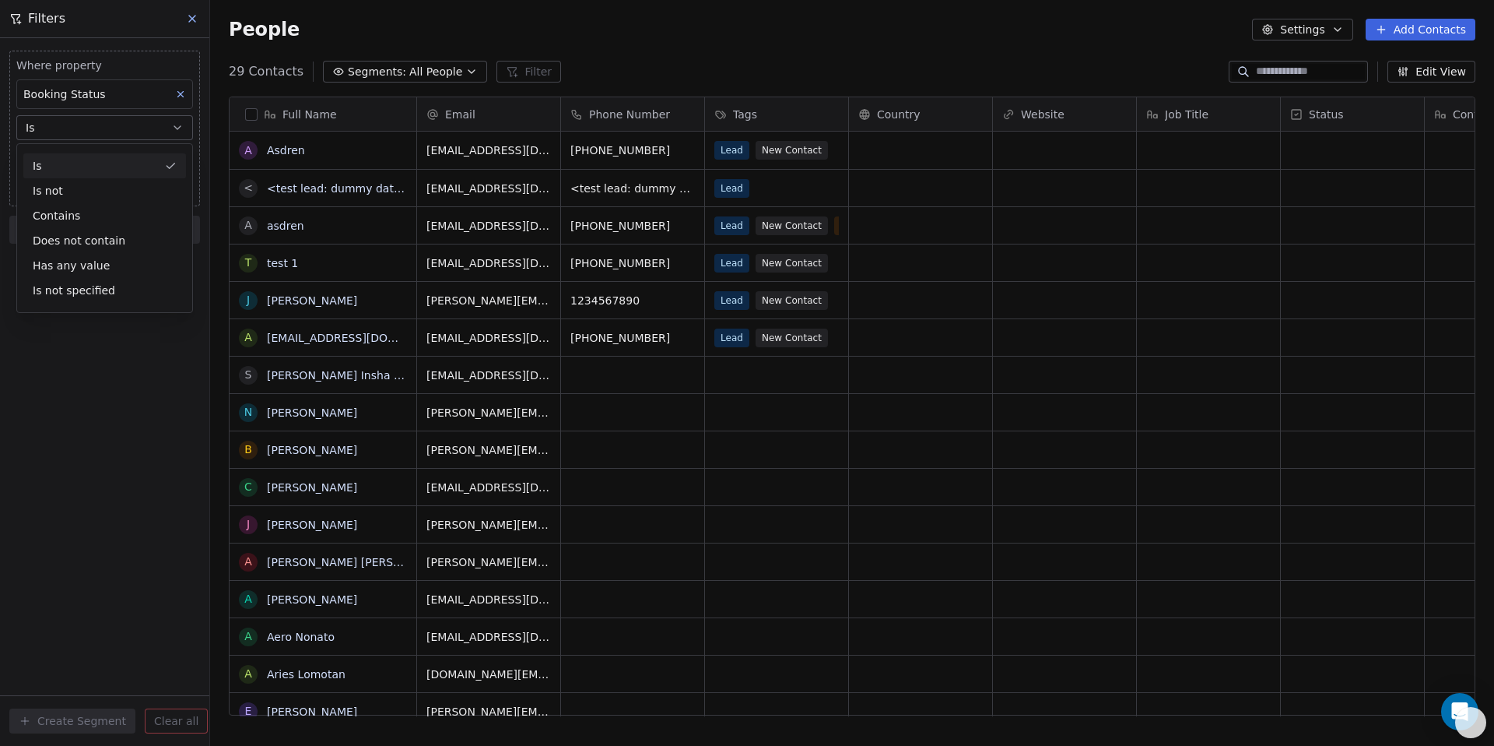
click at [56, 172] on div "Is" at bounding box center [104, 165] width 163 height 25
click at [54, 158] on input at bounding box center [104, 158] width 175 height 23
paste input "********"
type input "********"
click at [88, 303] on div "Where property Booking Status Is ******** Add filter to this group Add another …" at bounding box center [104, 391] width 209 height 707
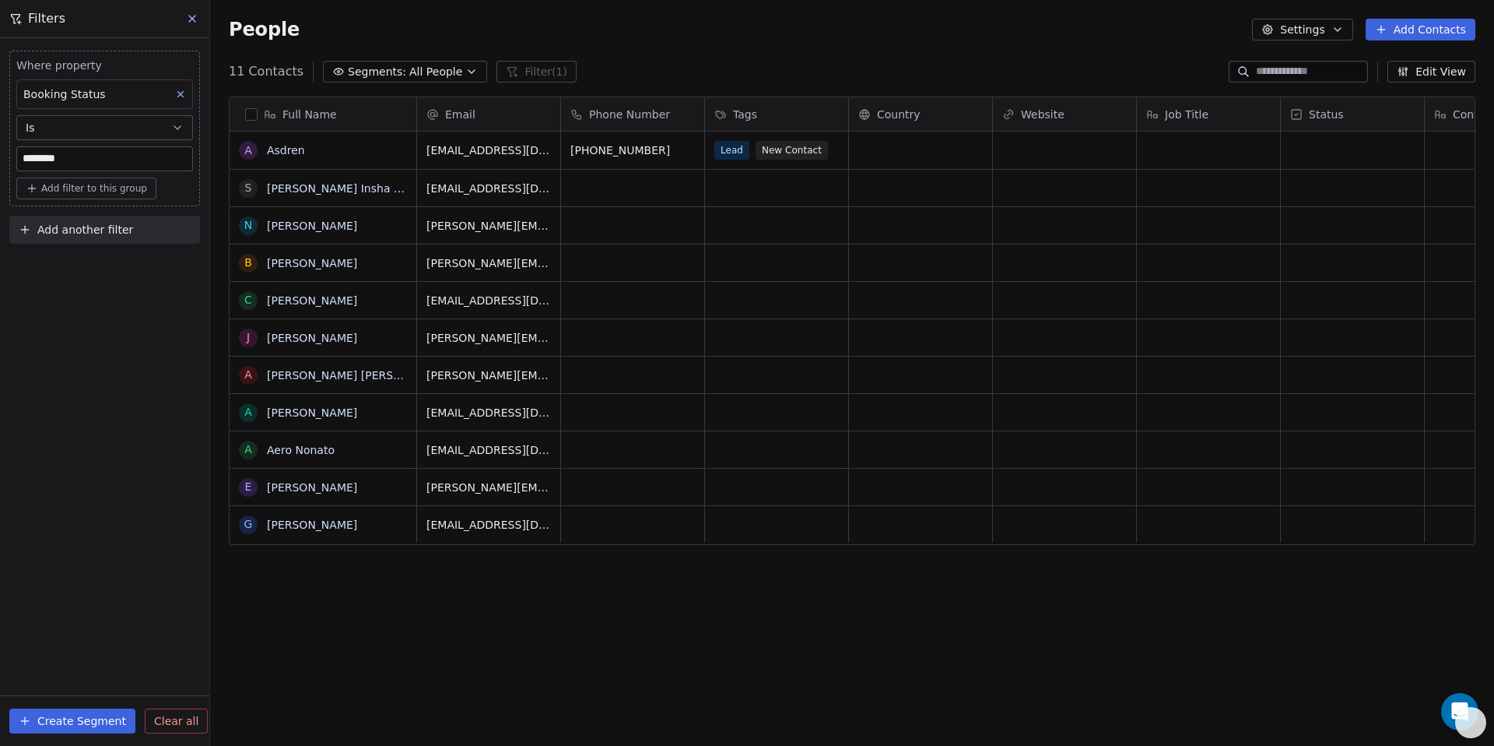
scroll to position [644, 1273]
click at [78, 235] on span "Add another filter" at bounding box center [85, 230] width 96 height 16
click at [75, 260] on span "Contact properties" at bounding box center [76, 266] width 101 height 16
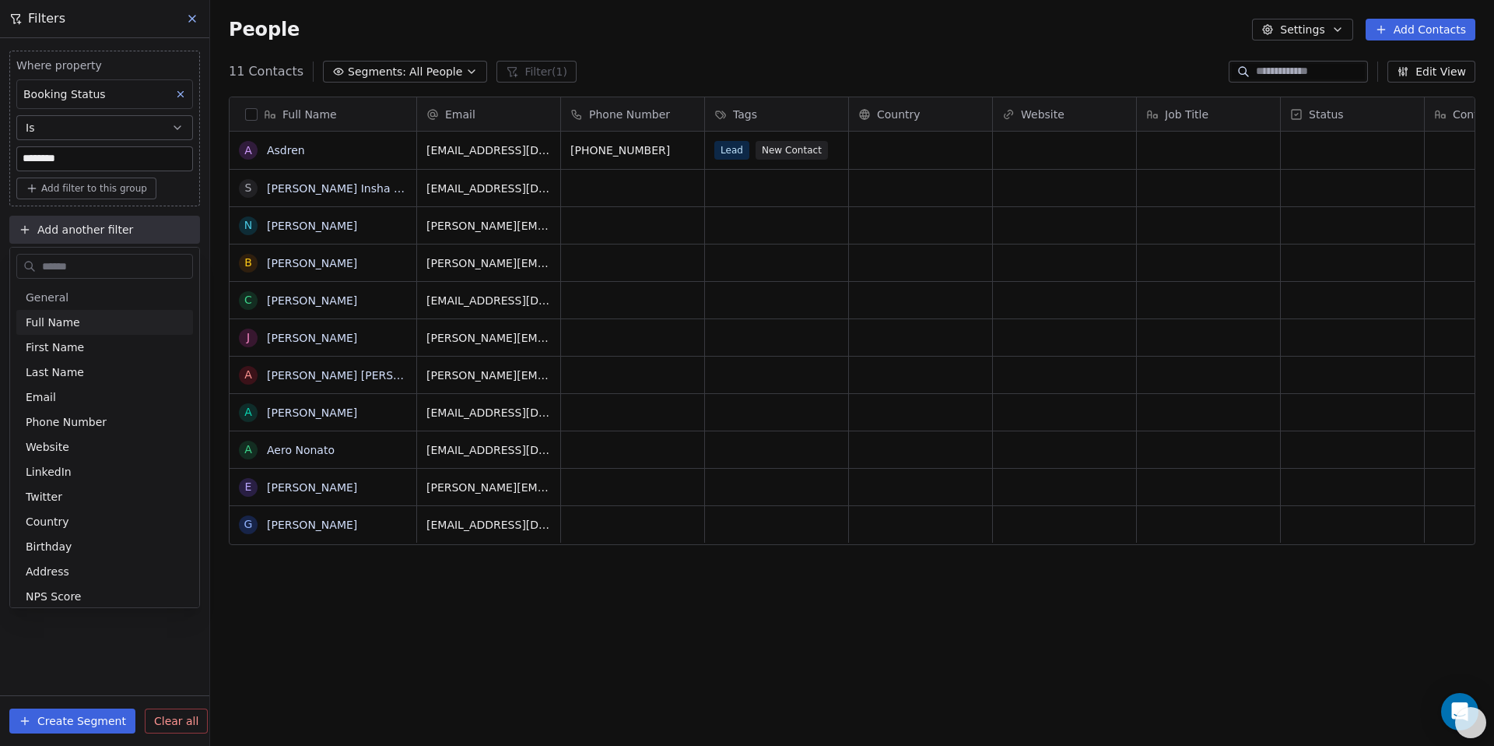
click at [76, 229] on html "Creative Deer Contacts People Marketing Workflows Campaigns Sales Pipelines Seq…" at bounding box center [747, 373] width 1494 height 746
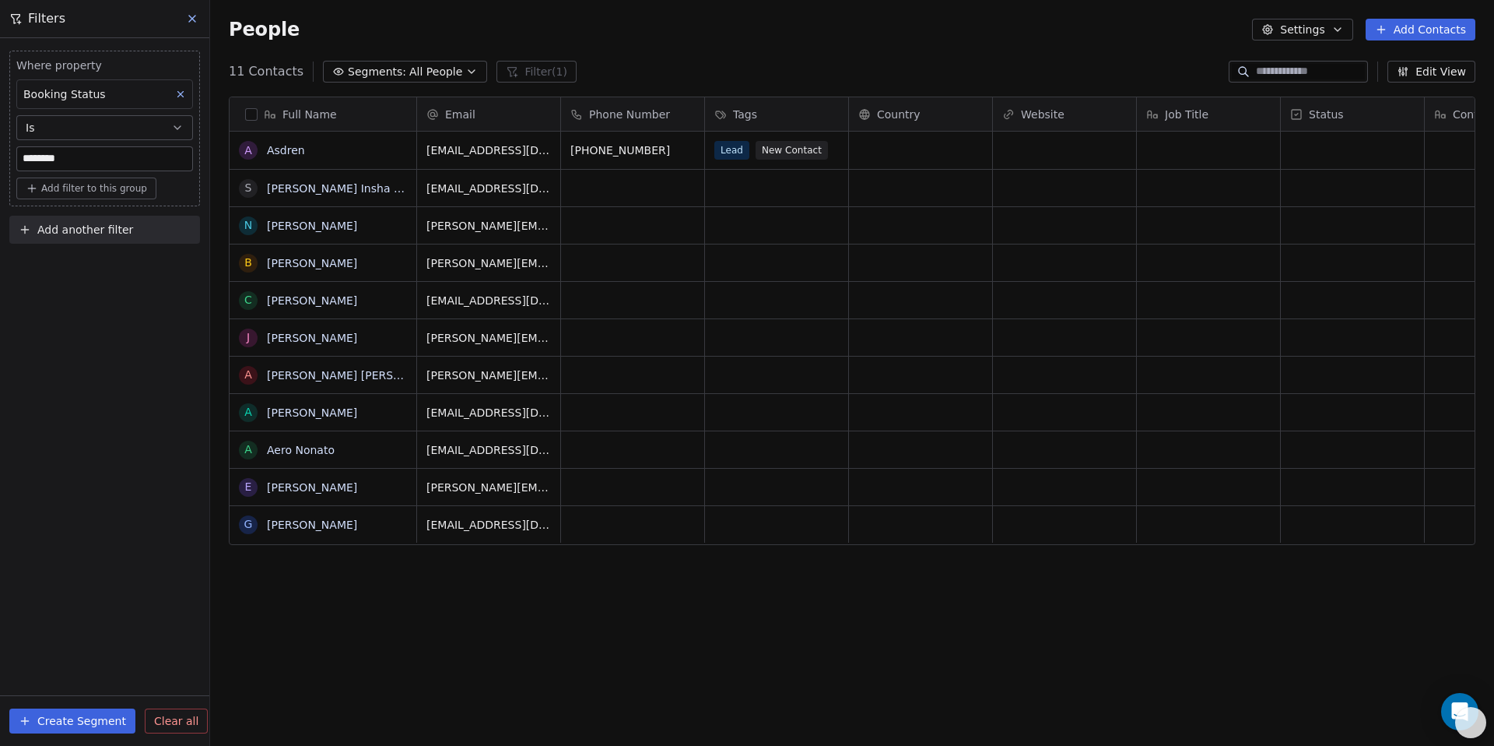
click at [76, 229] on span "Add another filter" at bounding box center [85, 230] width 96 height 16
click at [73, 295] on span "Contact activity" at bounding box center [69, 291] width 86 height 16
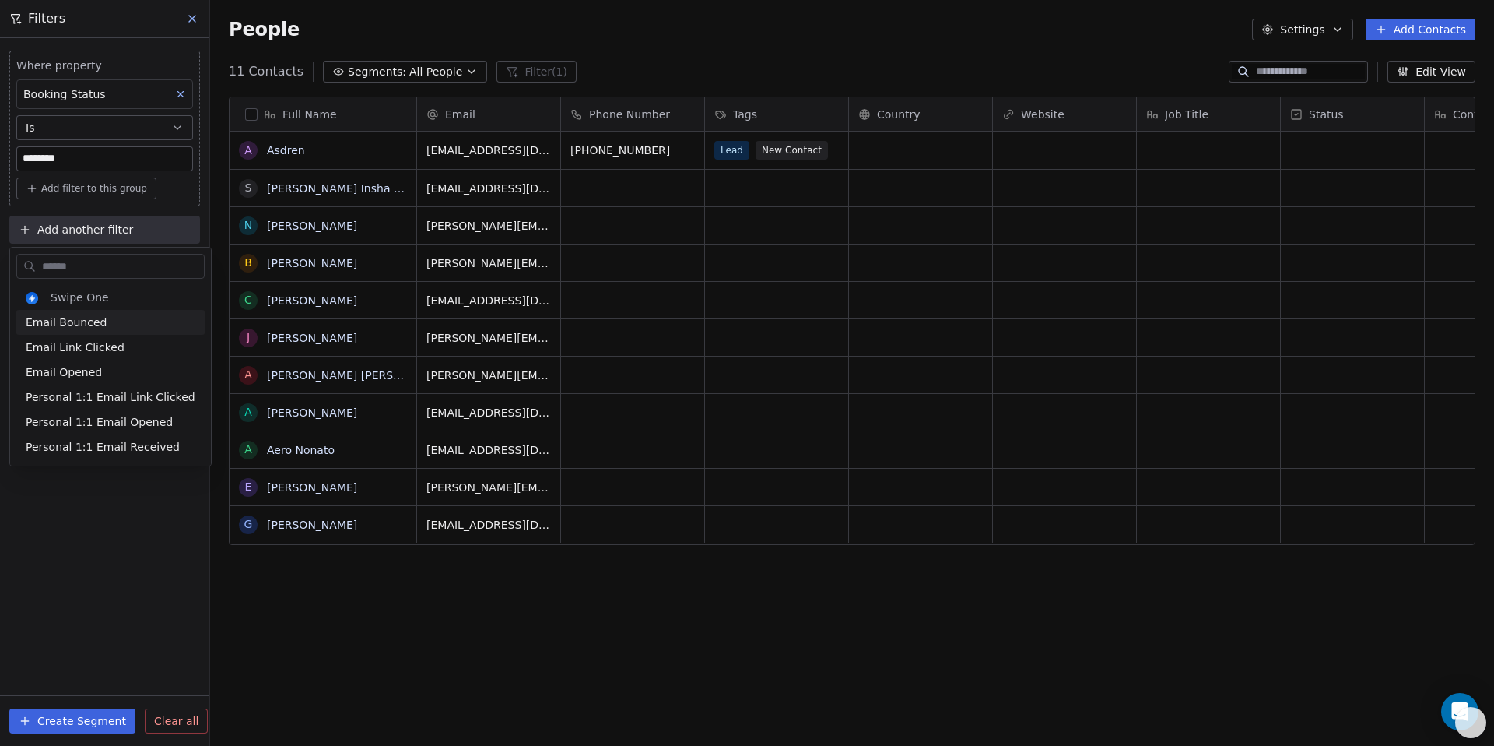
click at [75, 234] on html "Creative Deer Contacts People Marketing Workflows Campaigns Sales Pipelines Seq…" at bounding box center [747, 373] width 1494 height 746
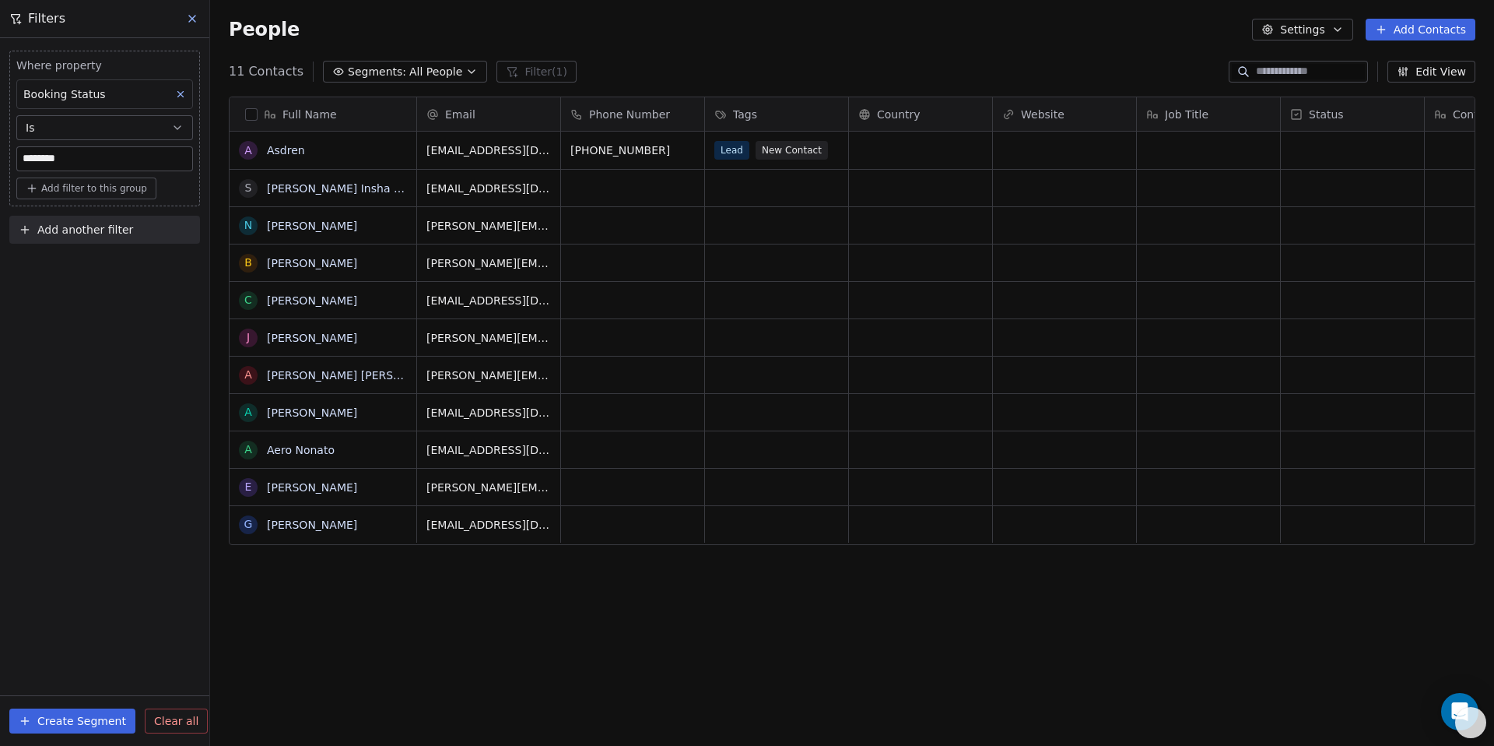
click at [75, 234] on span "Add another filter" at bounding box center [85, 230] width 96 height 16
click at [77, 254] on div "Contact properties" at bounding box center [104, 266] width 177 height 25
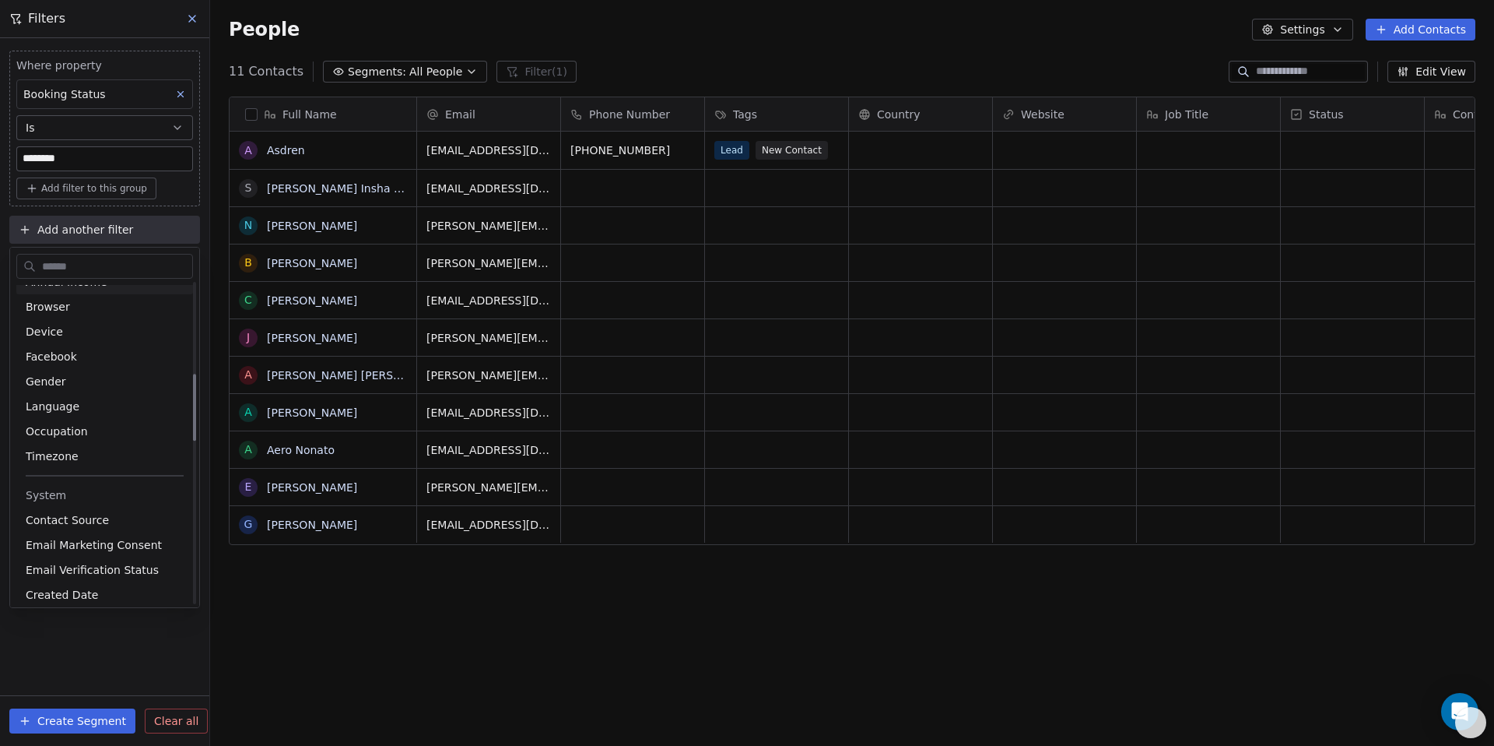
scroll to position [440, 0]
click at [70, 510] on div "Contact Source" at bounding box center [104, 519] width 177 height 25
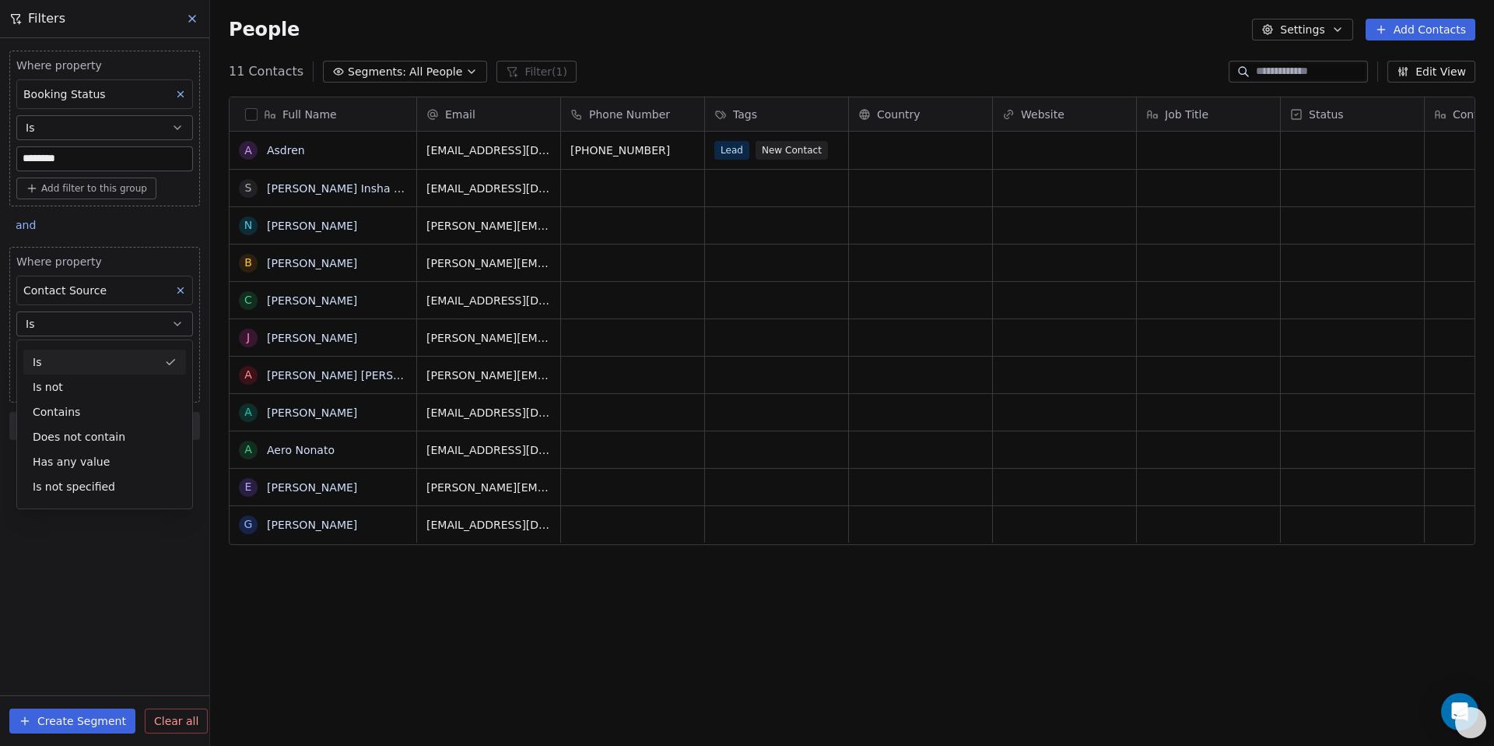
click at [47, 365] on div "Is" at bounding box center [104, 361] width 163 height 25
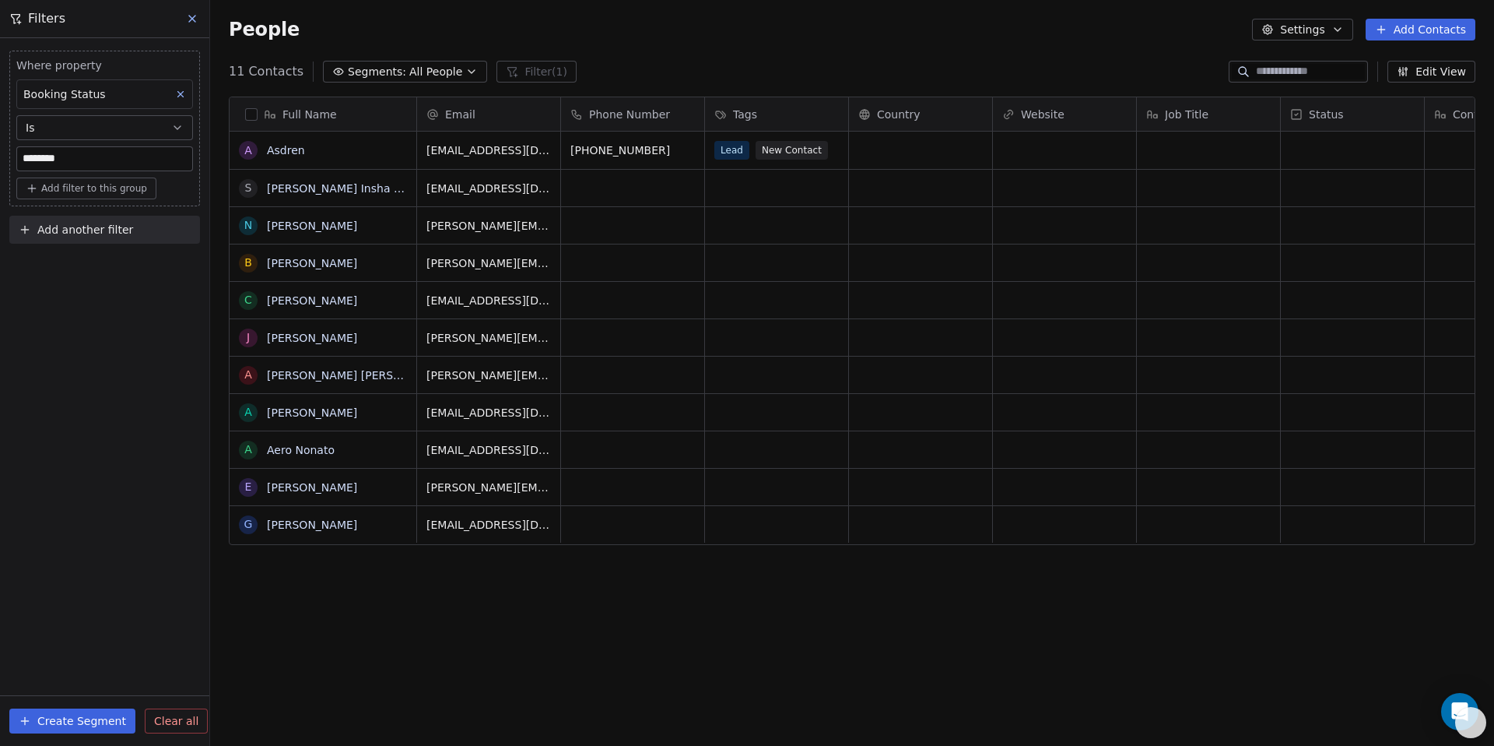
click at [75, 195] on button "Add filter to this group" at bounding box center [86, 188] width 140 height 22
click at [75, 223] on span "Contact properties" at bounding box center [83, 222] width 101 height 16
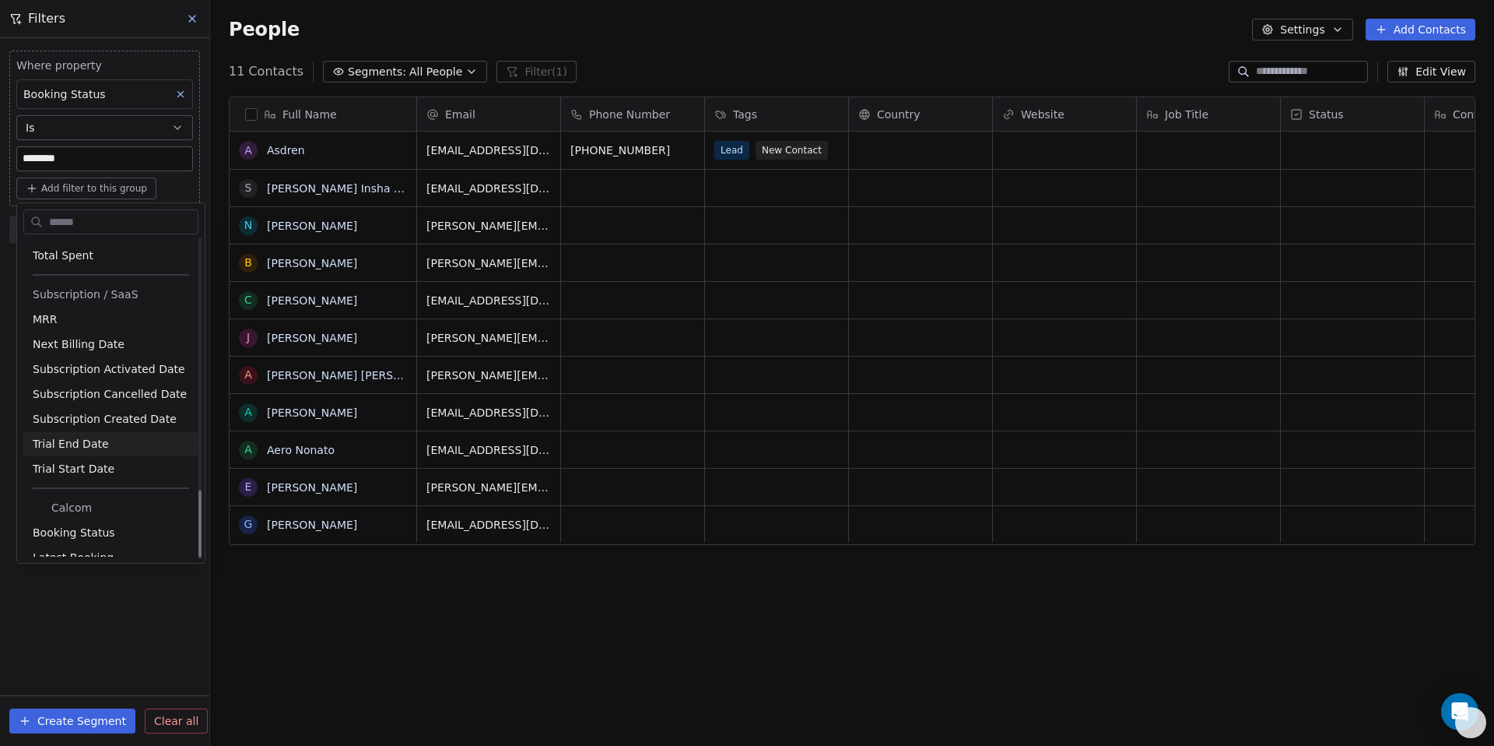
scroll to position [1213, 0]
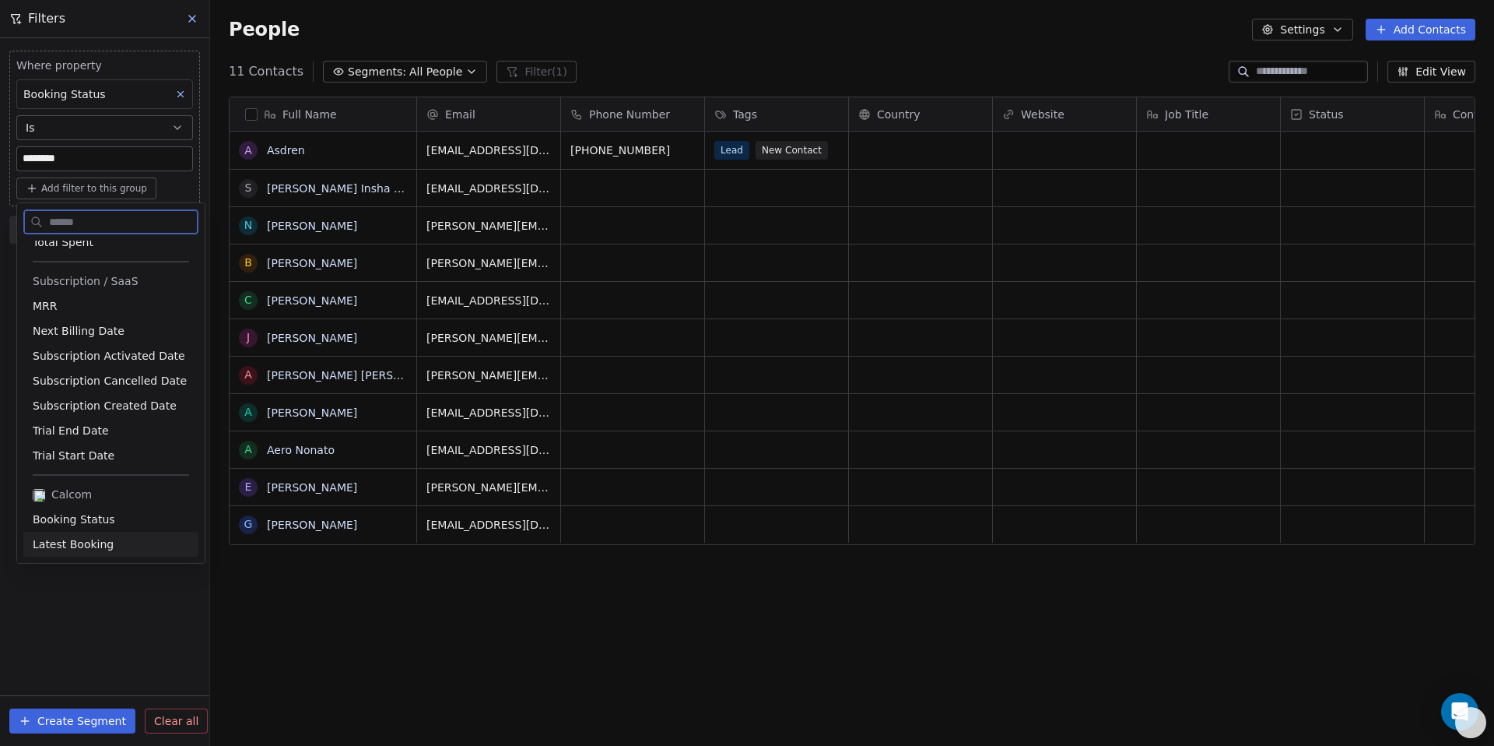
click at [72, 540] on span "Latest Booking" at bounding box center [73, 544] width 81 height 16
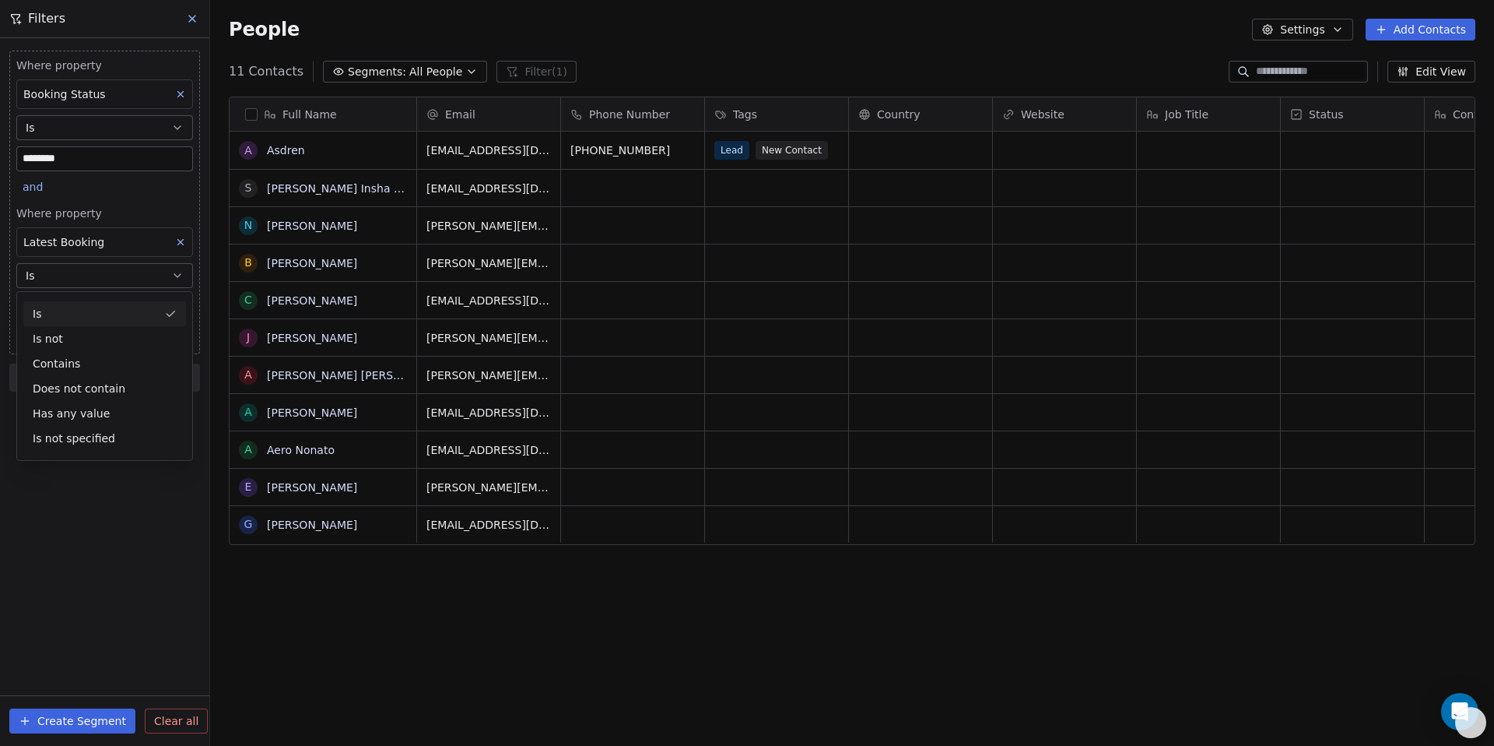
click at [40, 323] on div "Is" at bounding box center [104, 313] width 163 height 25
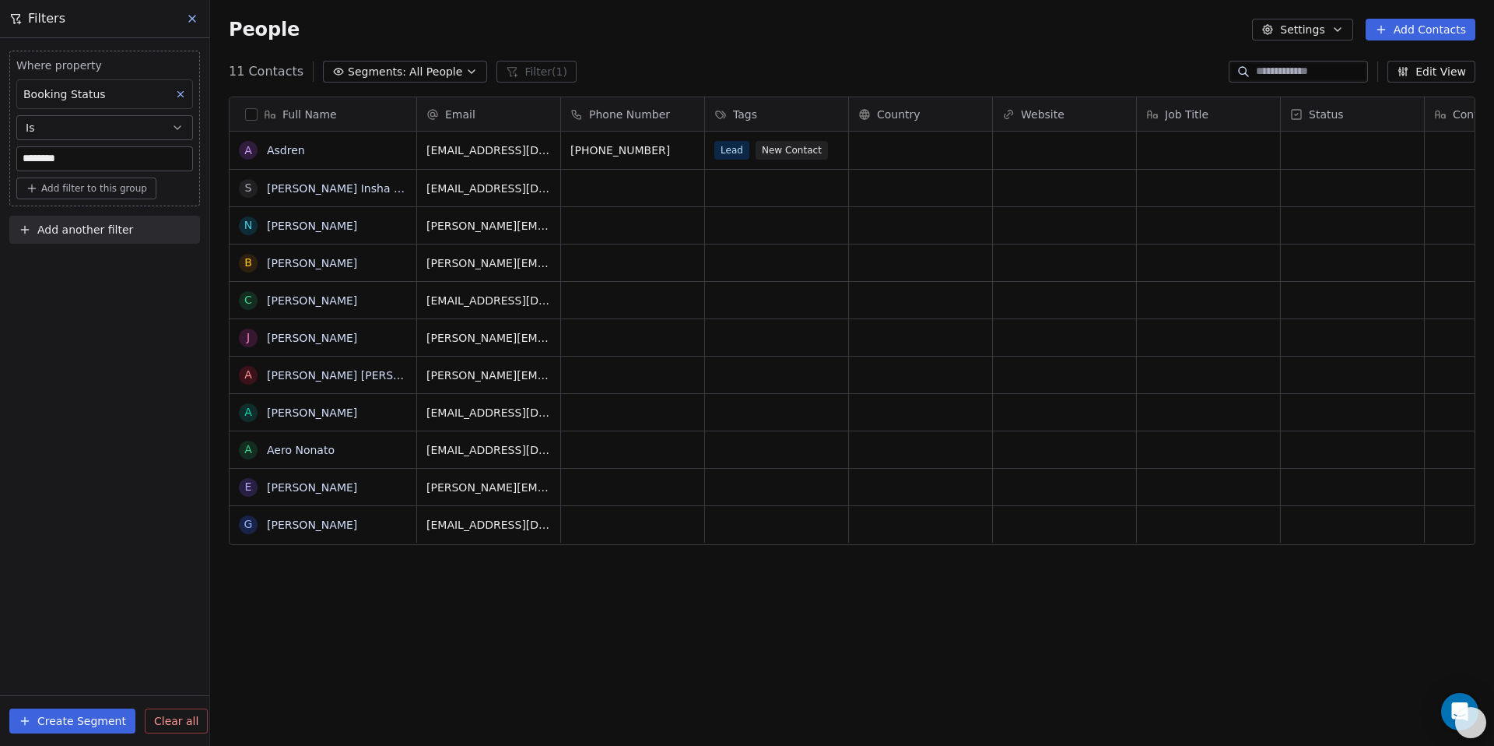
click at [71, 195] on button "Add filter to this group" at bounding box center [86, 188] width 140 height 22
click at [71, 195] on html "Creative Deer Contacts People Marketing Workflows Campaigns Sales Pipelines Seq…" at bounding box center [747, 373] width 1494 height 746
click at [29, 325] on div "Where property Booking Status Is ******** Add filter to this group Add another …" at bounding box center [104, 391] width 209 height 707
click at [190, 24] on icon at bounding box center [192, 18] width 12 height 12
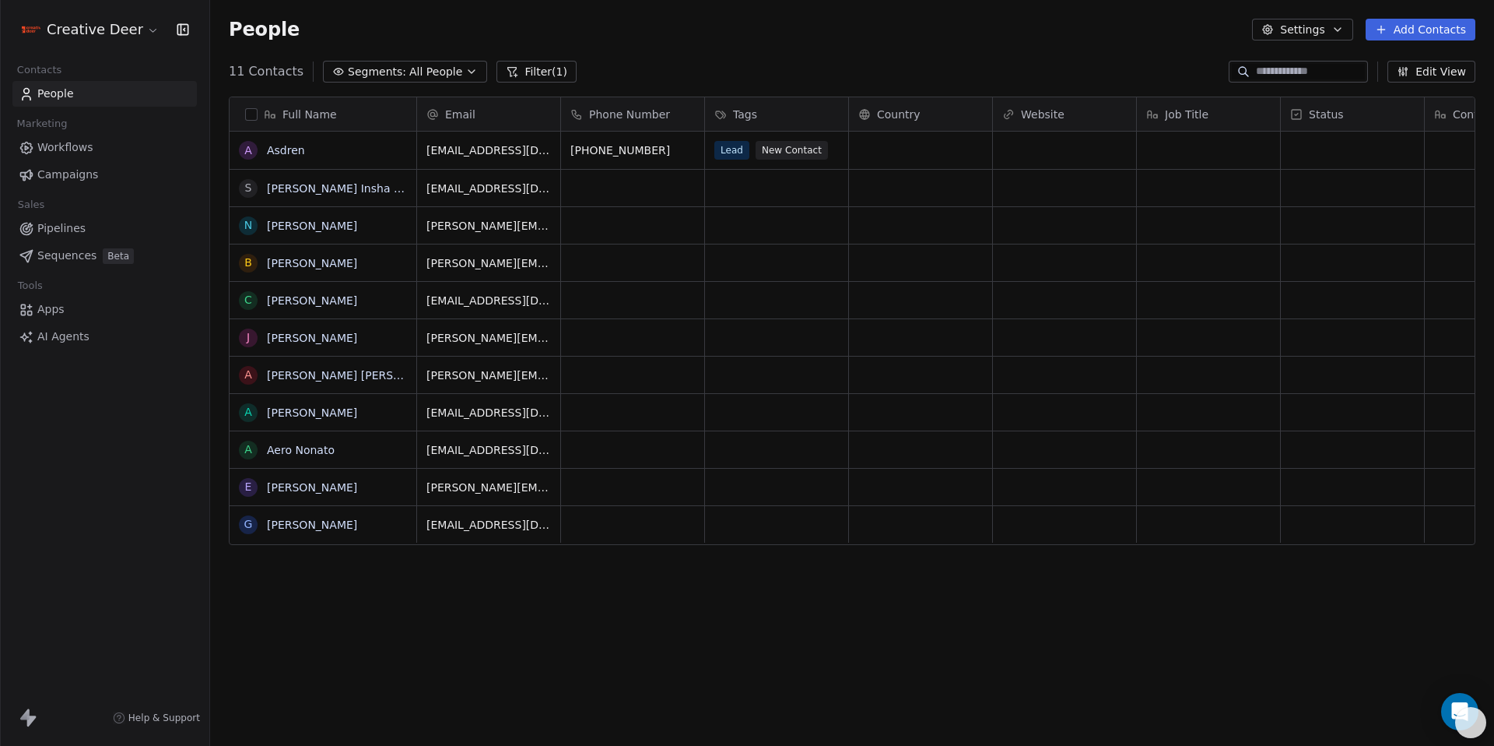
click at [65, 90] on span "People" at bounding box center [55, 94] width 37 height 16
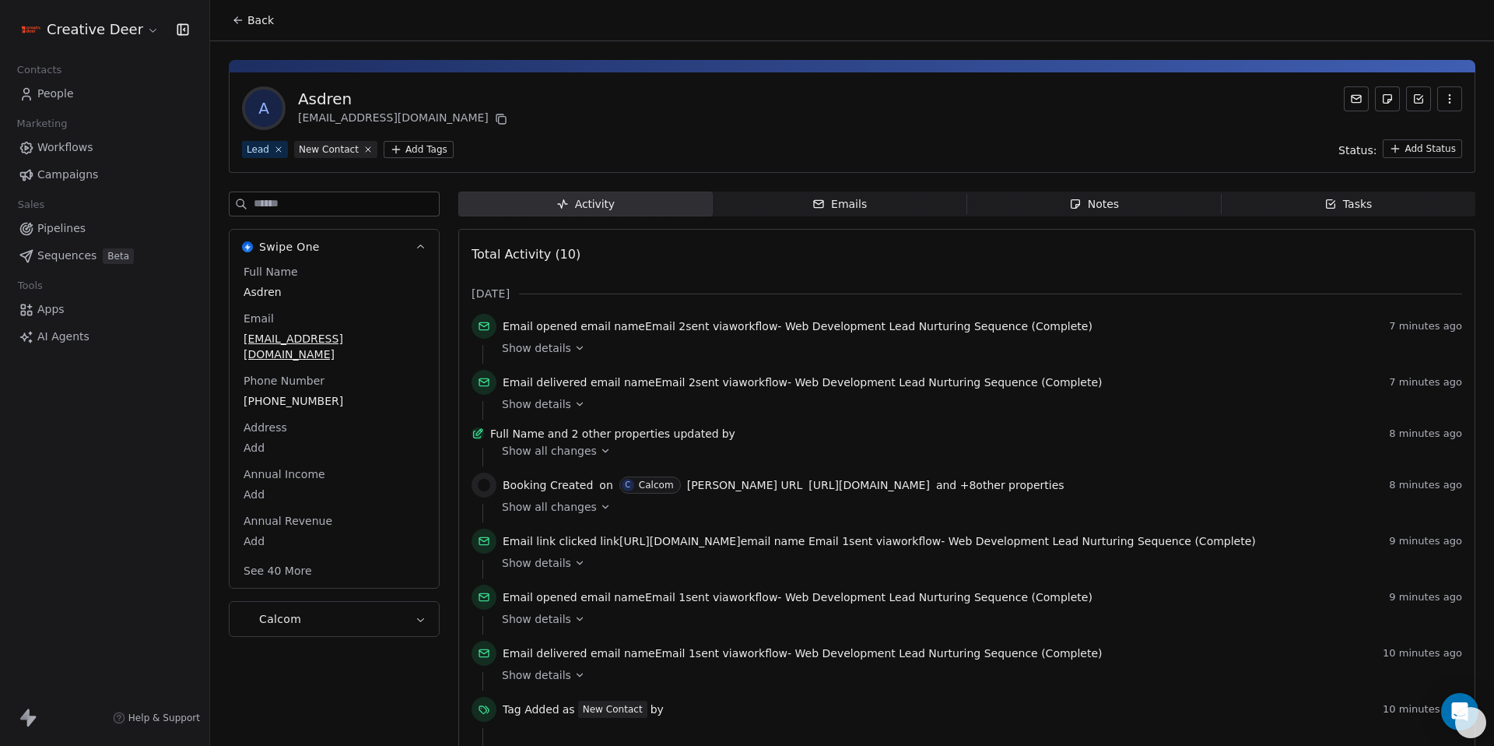
click at [104, 22] on html "Creative Deer Contacts People Marketing Workflows Campaigns Sales Pipelines Seq…" at bounding box center [747, 373] width 1494 height 746
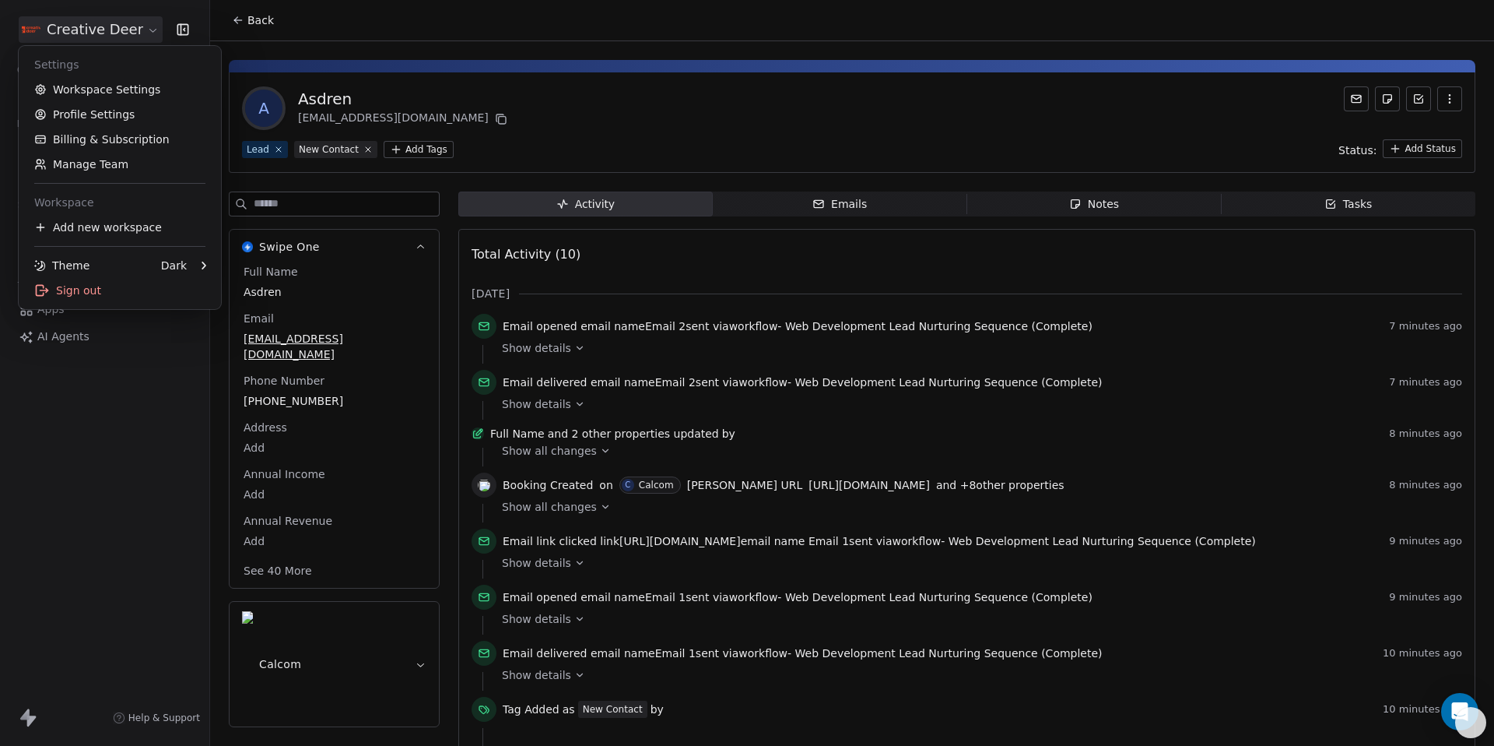
click at [77, 13] on html "Creative Deer Contacts People Marketing Workflows Campaigns Sales Pipelines Seq…" at bounding box center [747, 373] width 1494 height 746
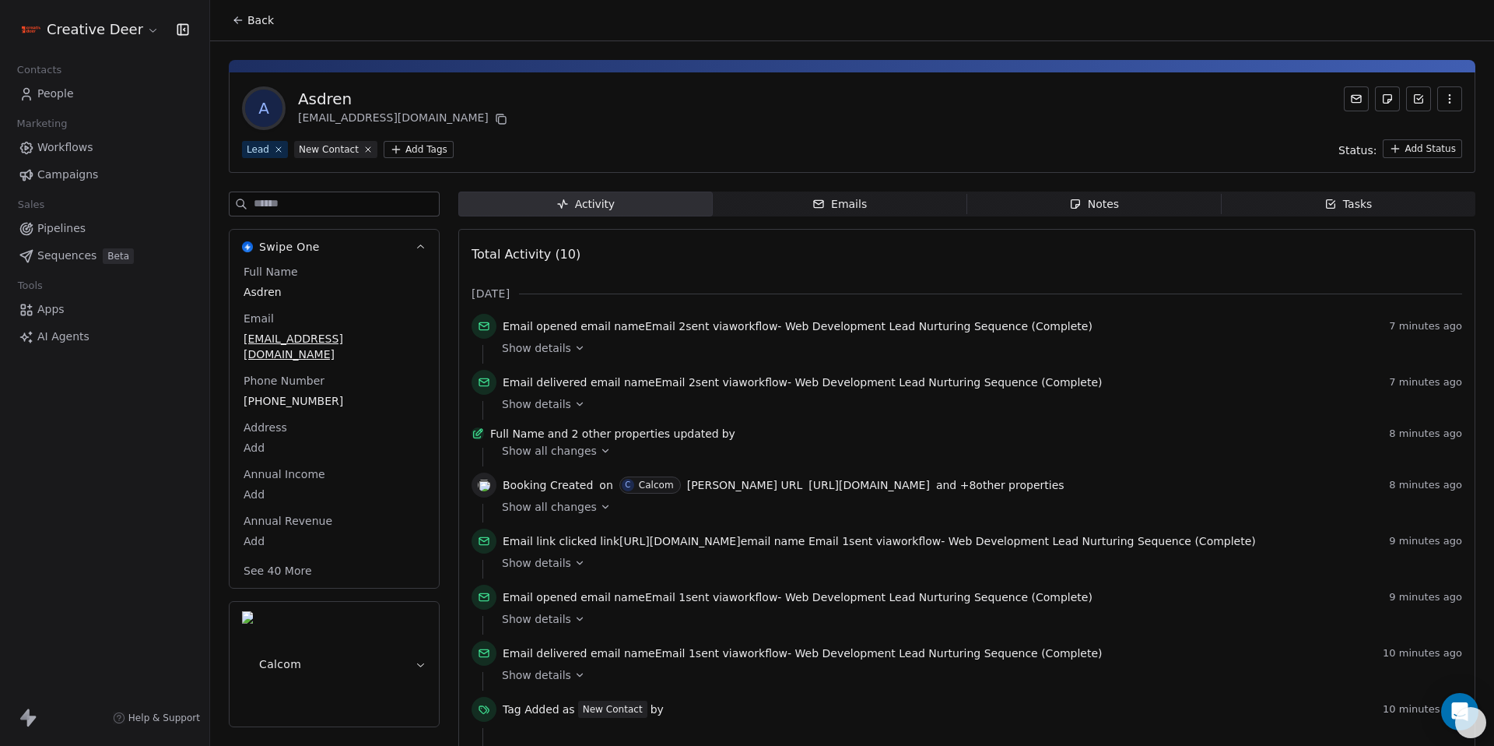
click at [51, 95] on span "People" at bounding box center [55, 94] width 37 height 16
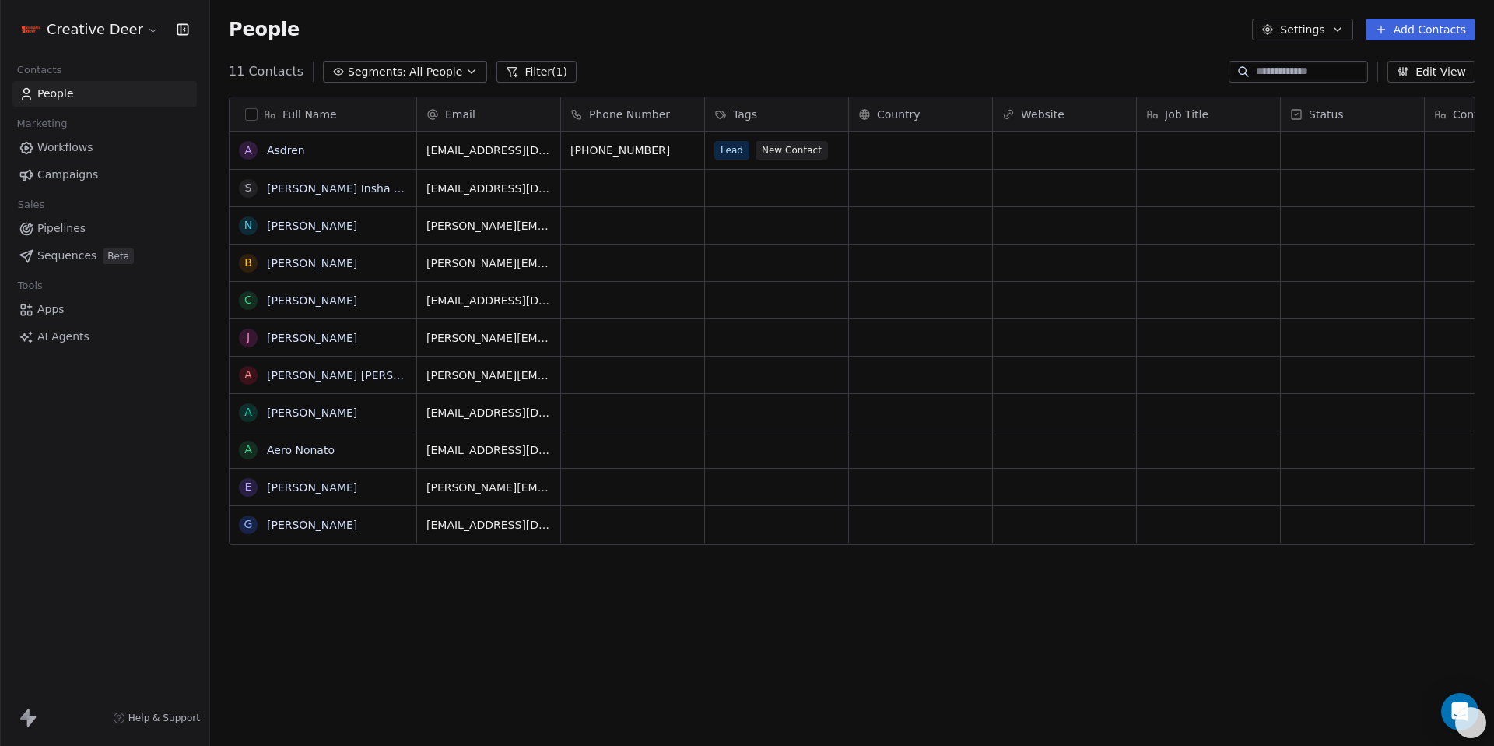
scroll to position [644, 1273]
click at [384, 72] on span "Segments:" at bounding box center [377, 72] width 58 height 16
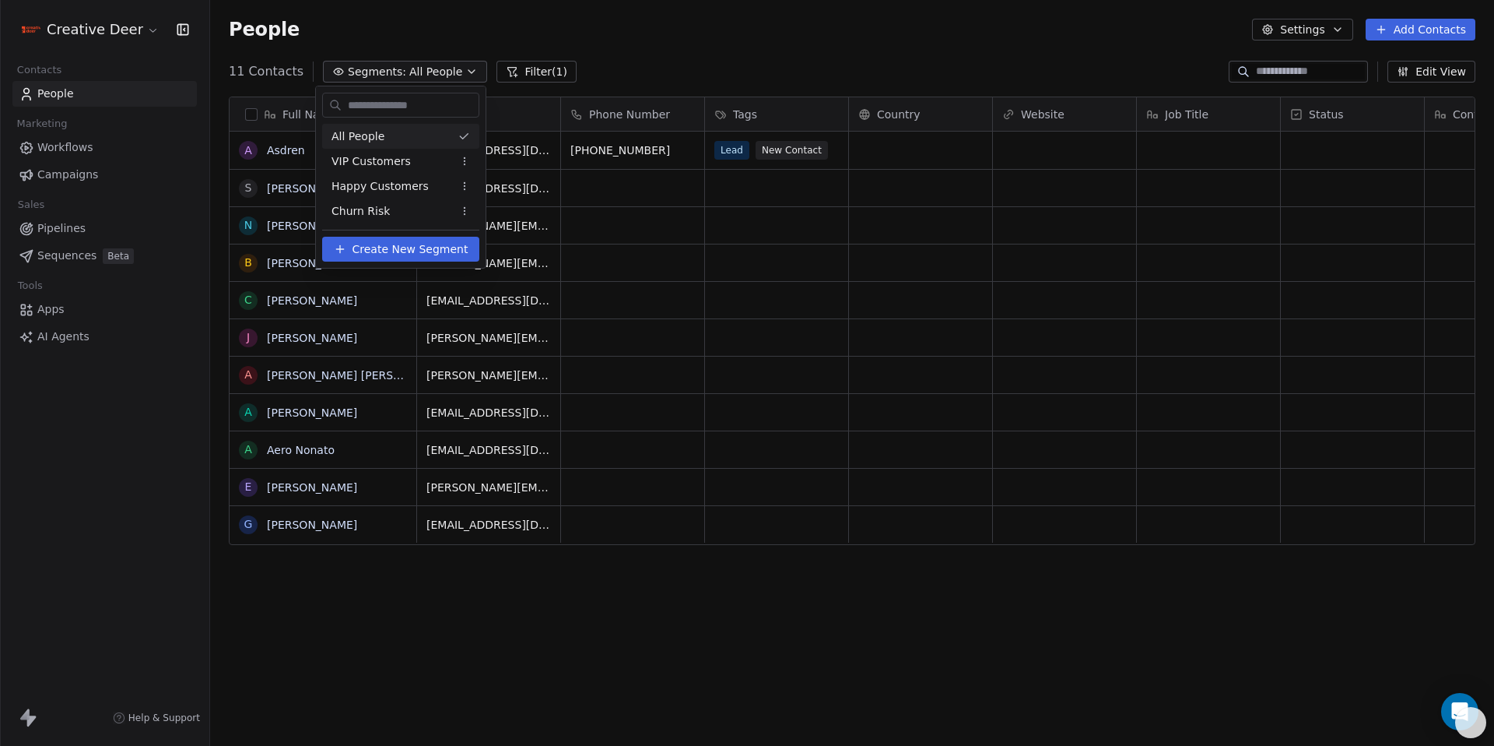
click at [536, 70] on html "Creative Deer Contacts People Marketing Workflows Campaigns Sales Pipelines Seq…" at bounding box center [747, 373] width 1494 height 746
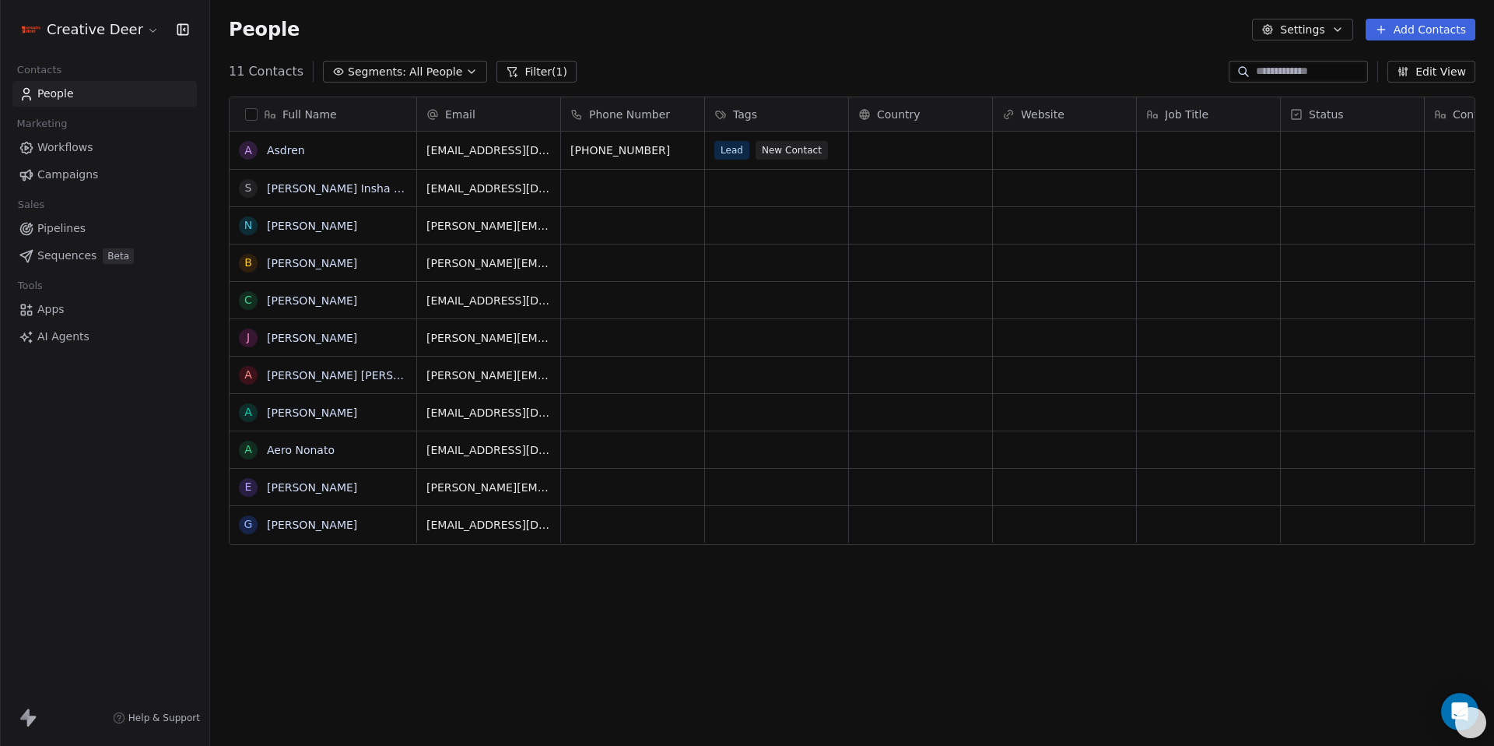
click at [536, 70] on button "Filter (1)" at bounding box center [537, 72] width 80 height 22
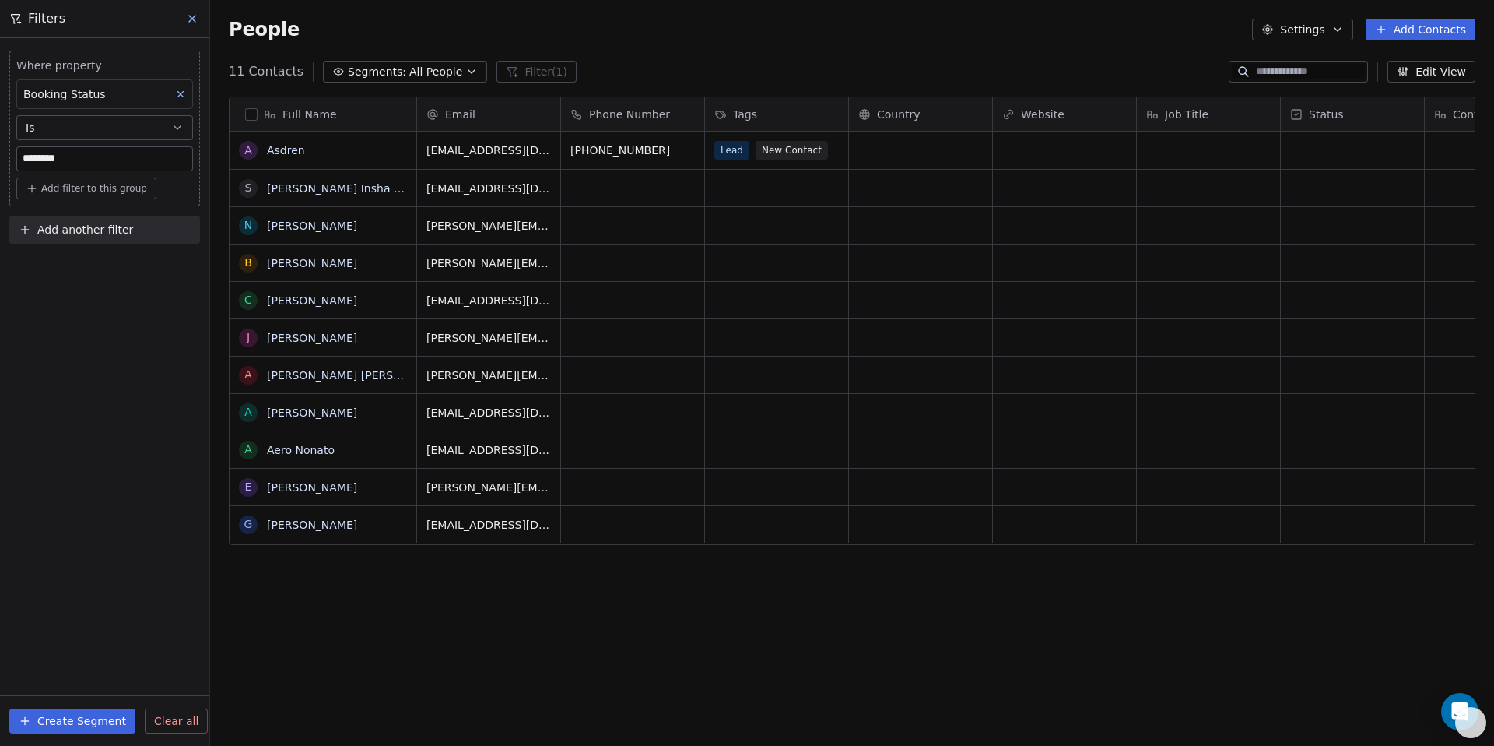
click at [177, 95] on icon at bounding box center [180, 94] width 11 height 11
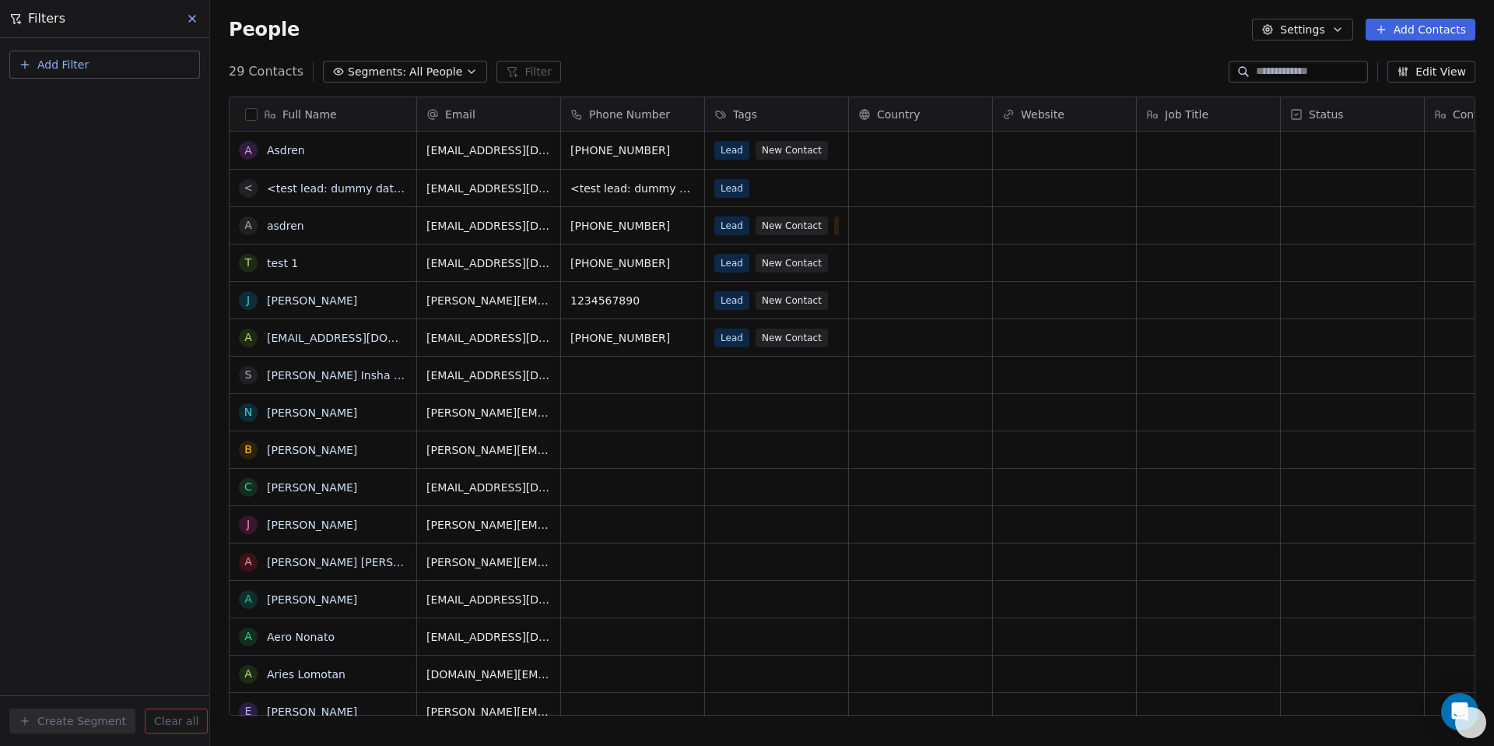
click at [384, 72] on span "Segments:" at bounding box center [377, 72] width 58 height 16
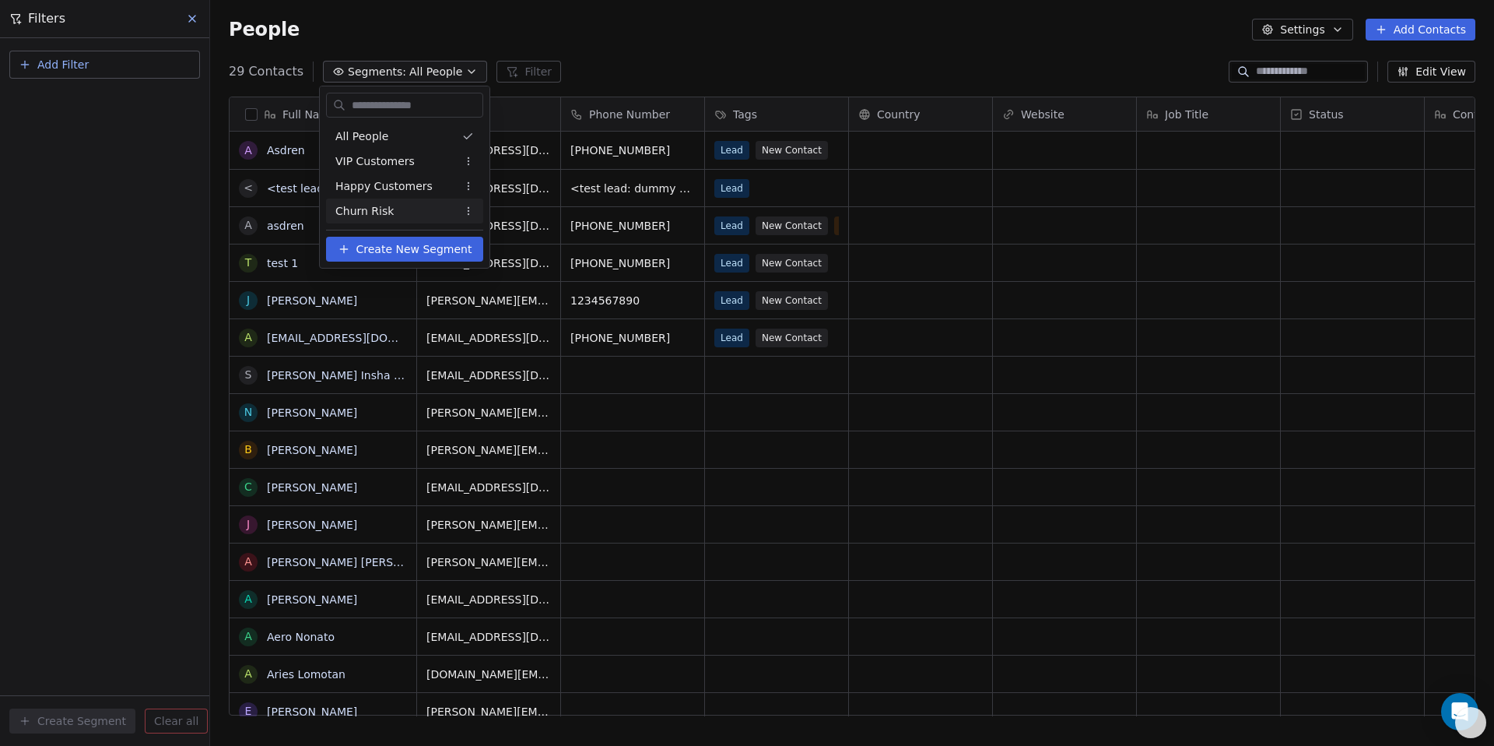
click at [416, 247] on span "Create New Segment" at bounding box center [414, 249] width 116 height 16
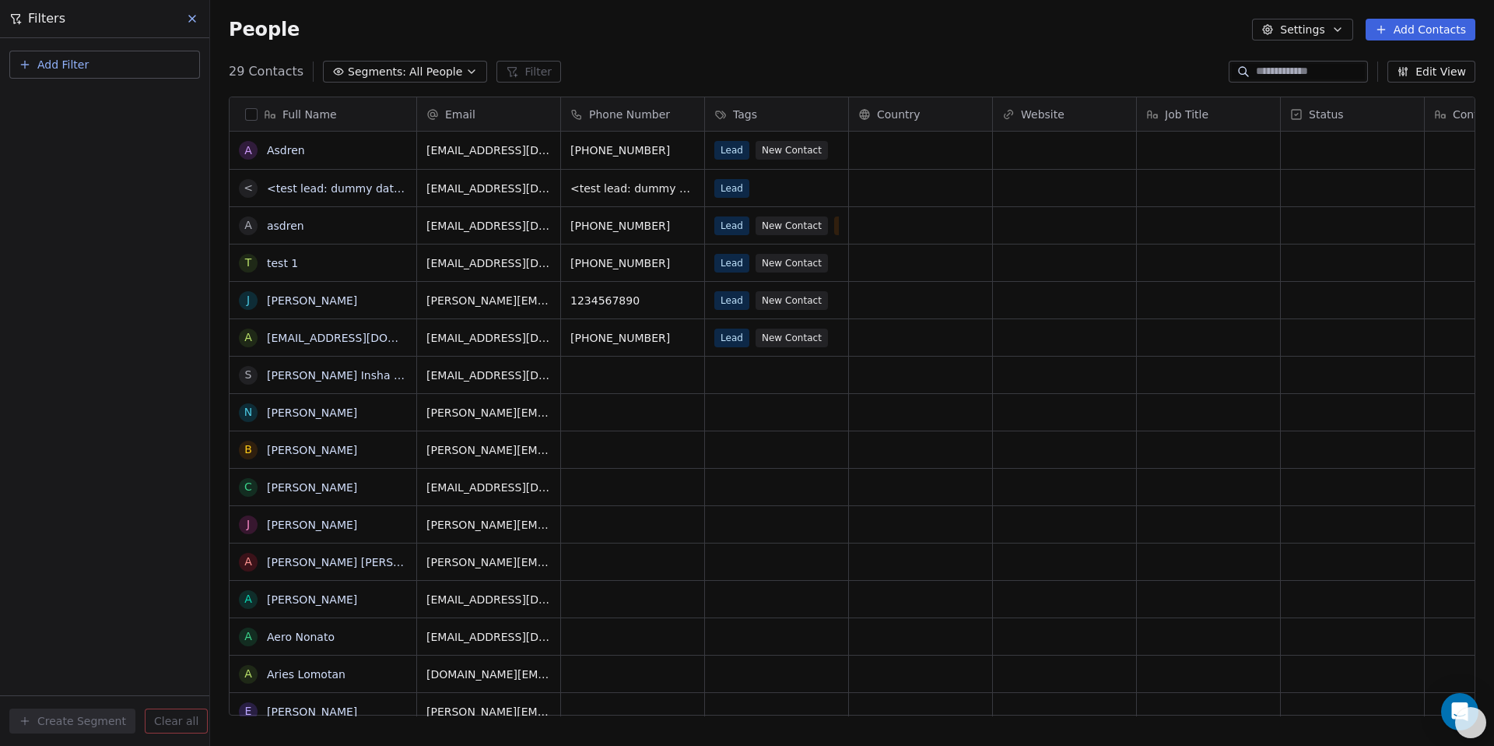
click at [66, 72] on span "Add Filter" at bounding box center [62, 65] width 51 height 16
click at [71, 101] on span "Contact properties" at bounding box center [76, 101] width 101 height 16
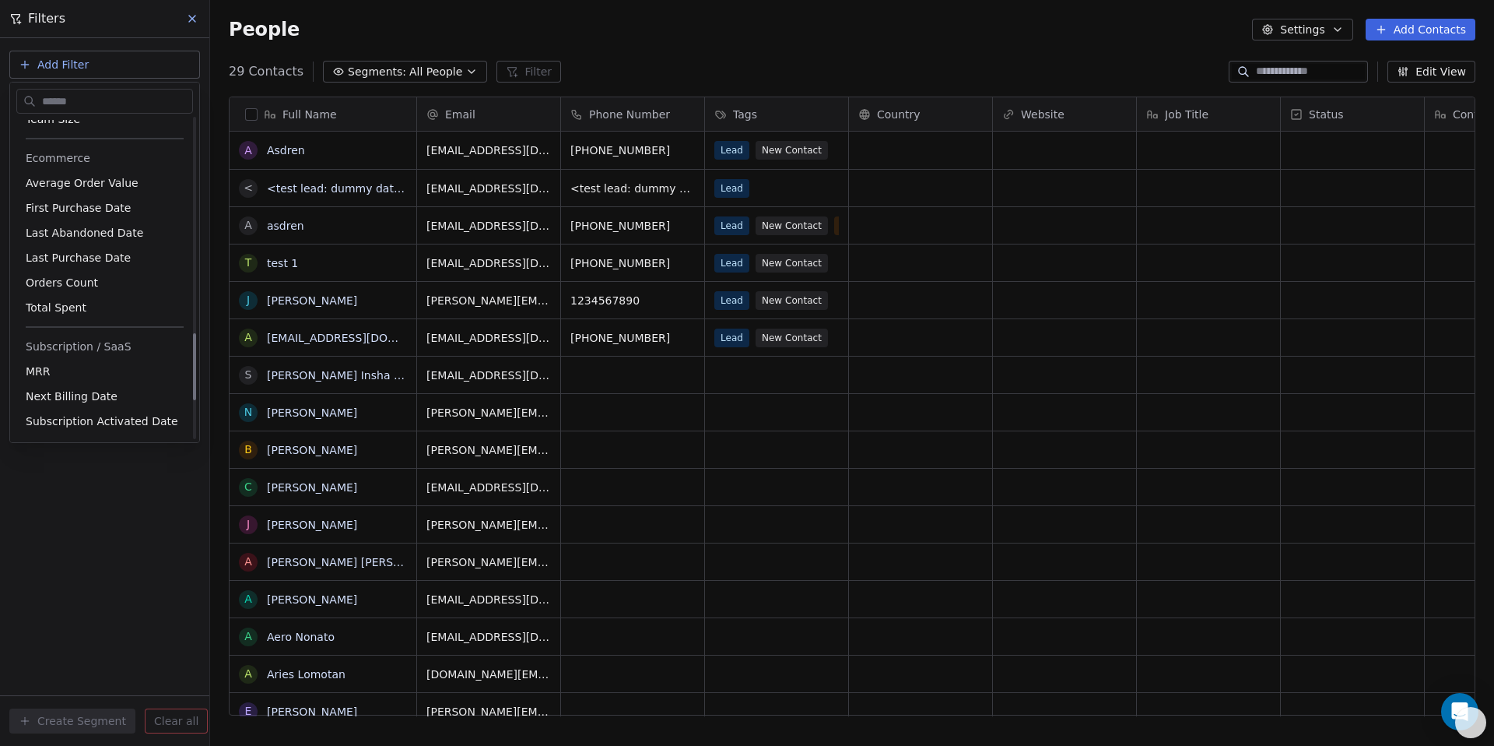
scroll to position [1213, 0]
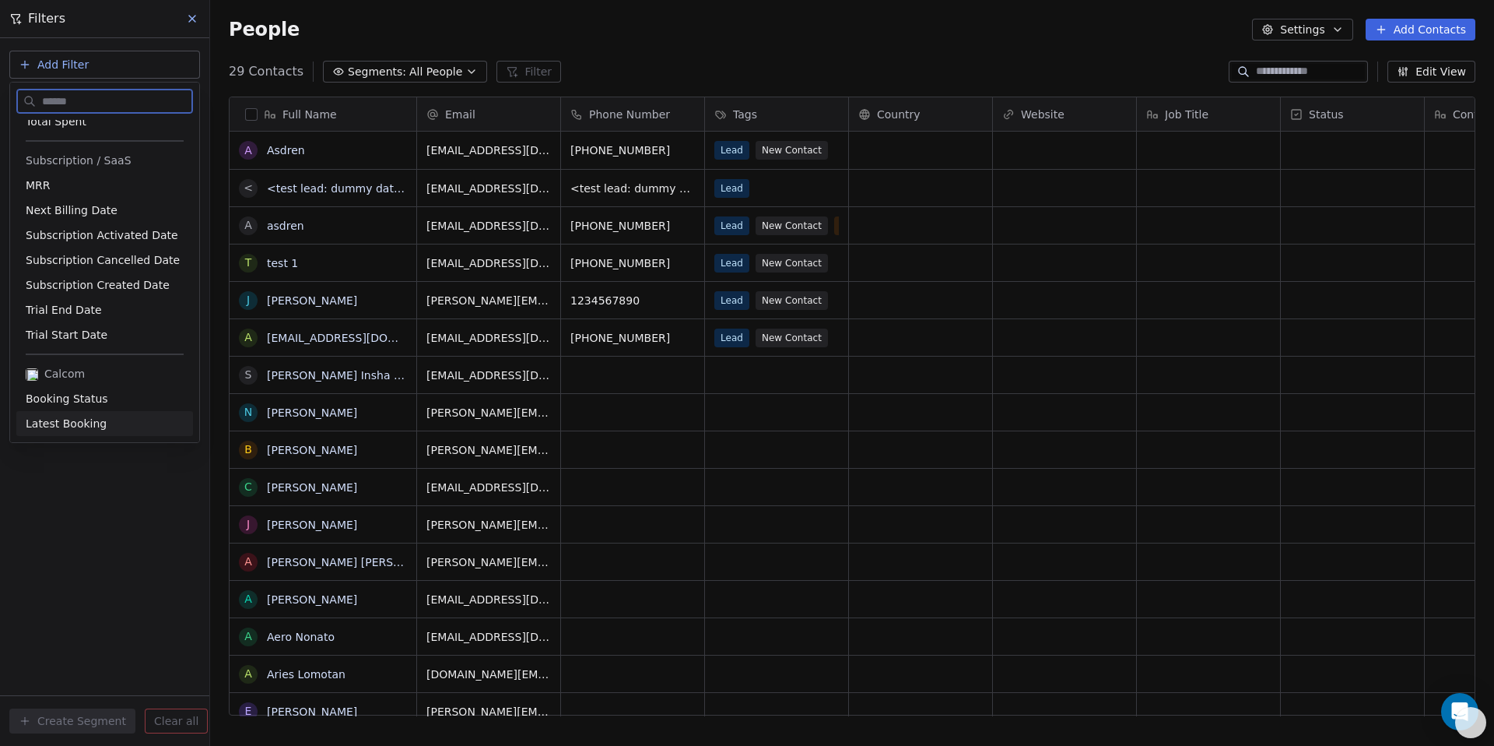
click at [86, 418] on span "Latest Booking" at bounding box center [66, 424] width 81 height 16
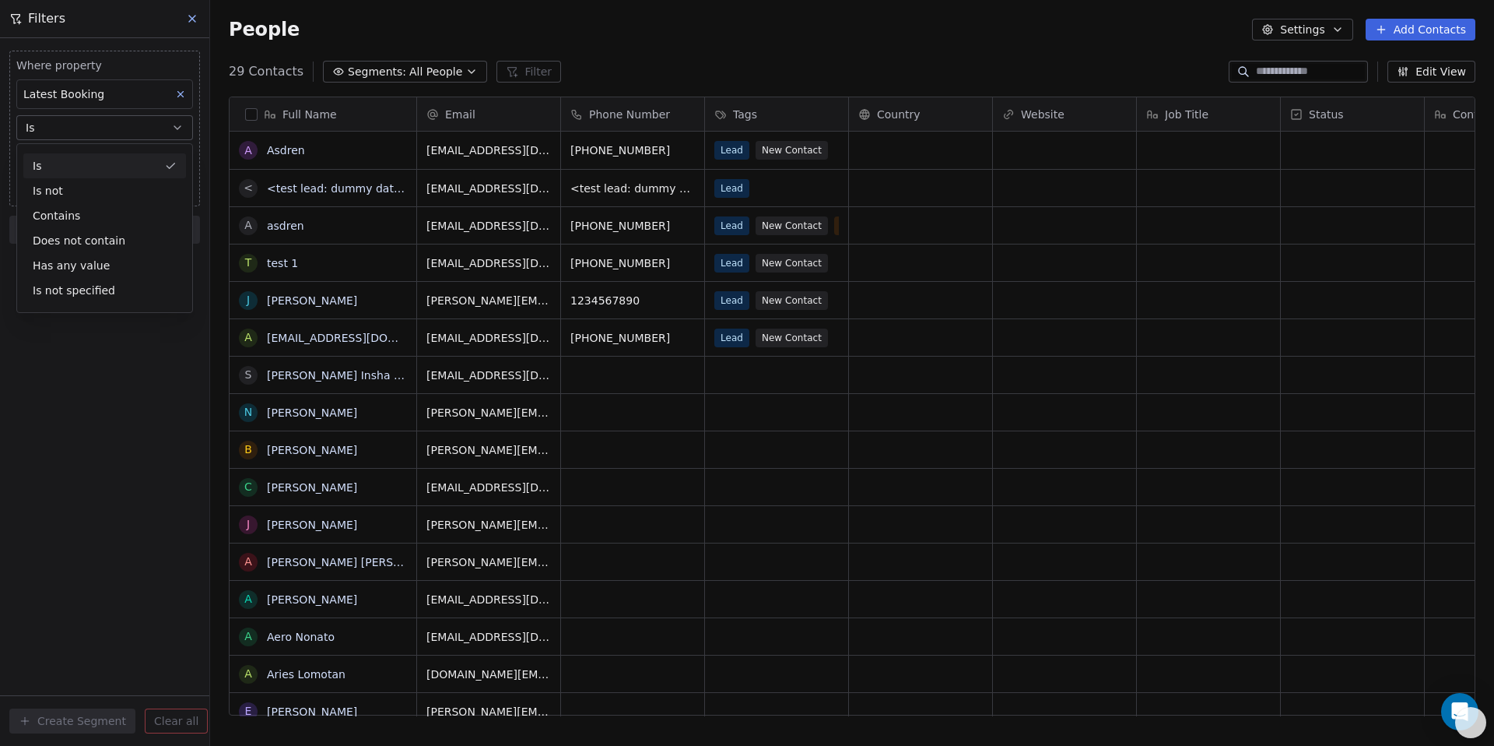
click at [53, 173] on div "Is" at bounding box center [104, 165] width 163 height 25
click at [53, 164] on input at bounding box center [104, 158] width 175 height 23
click at [85, 104] on div "Latest Booking" at bounding box center [104, 94] width 177 height 30
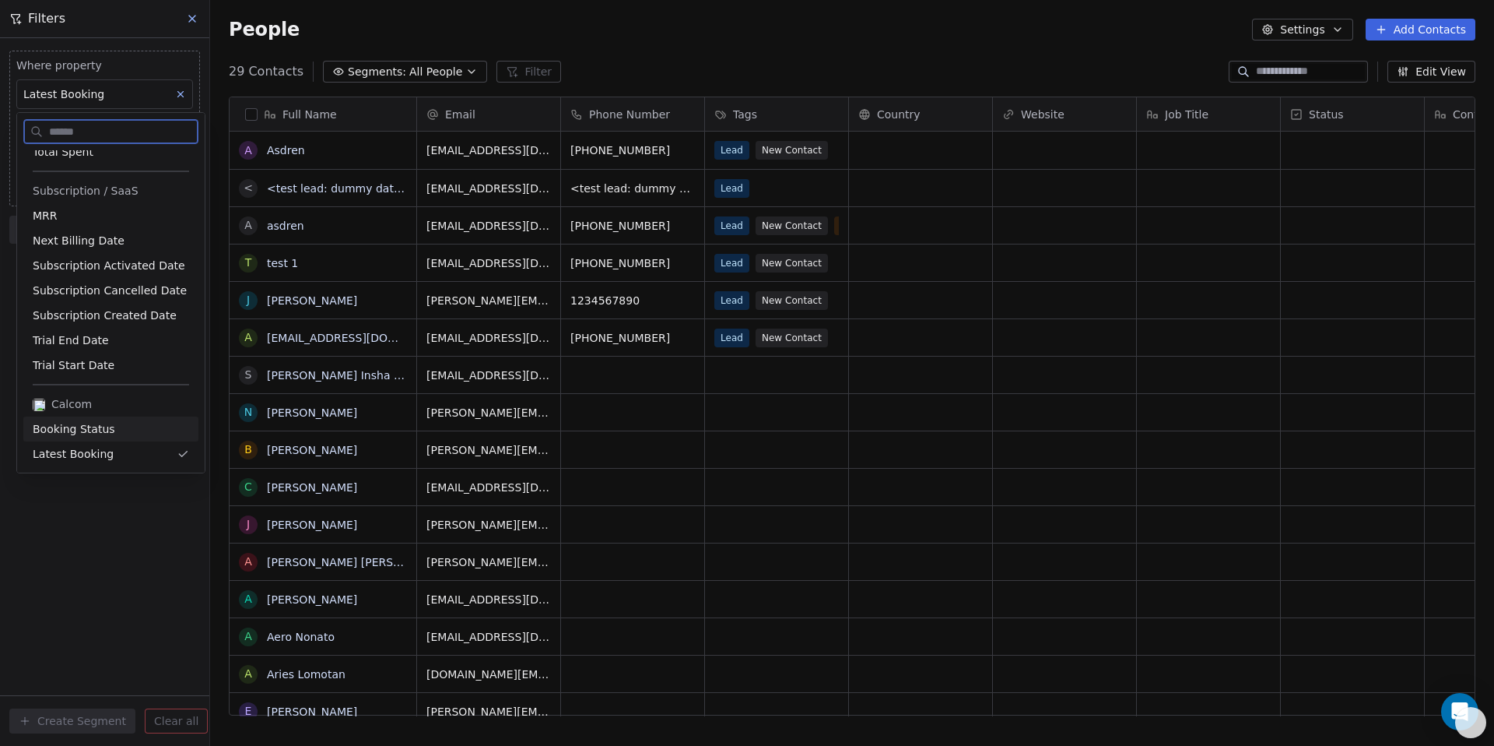
click at [65, 425] on span "Booking Status" at bounding box center [74, 429] width 82 height 16
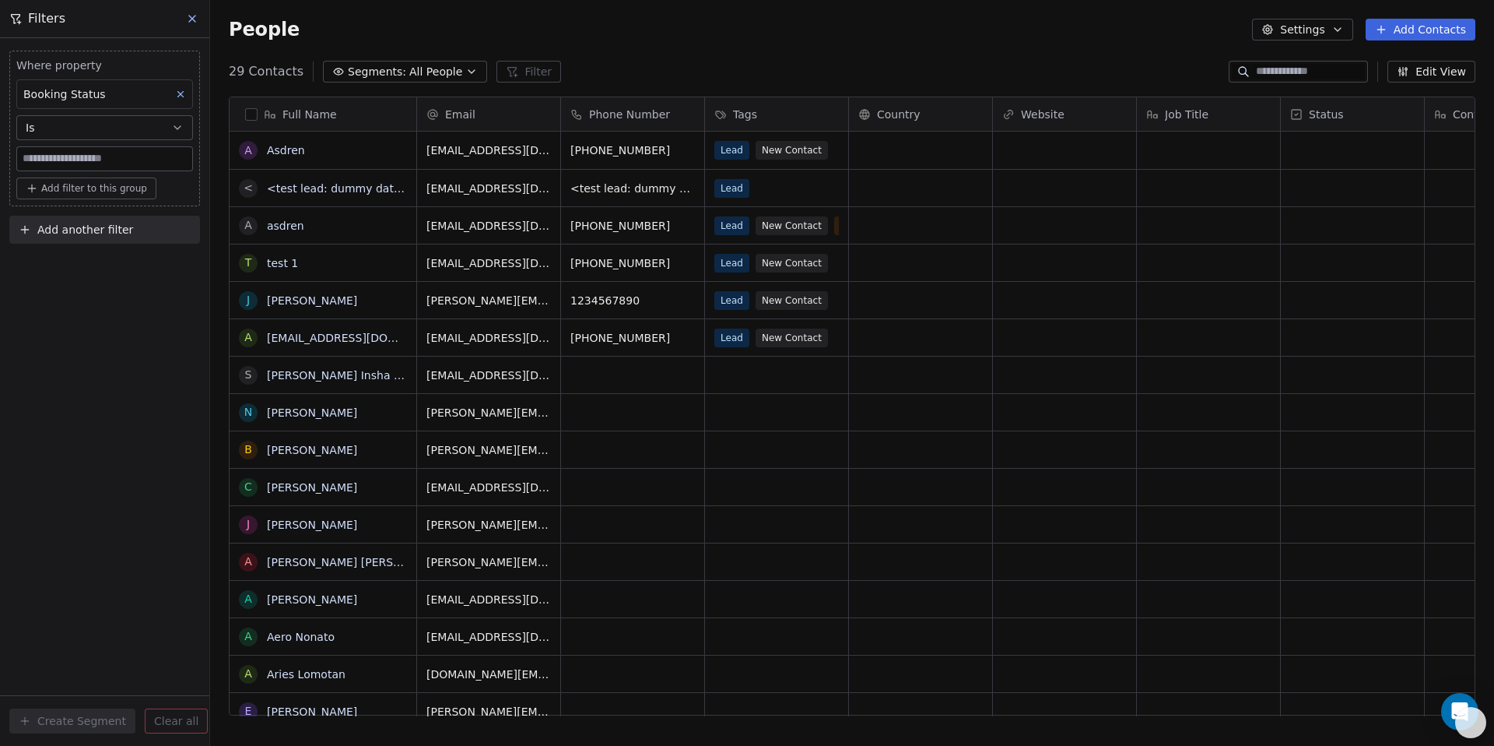
click at [81, 159] on input at bounding box center [104, 158] width 175 height 23
paste input "********"
type input "********"
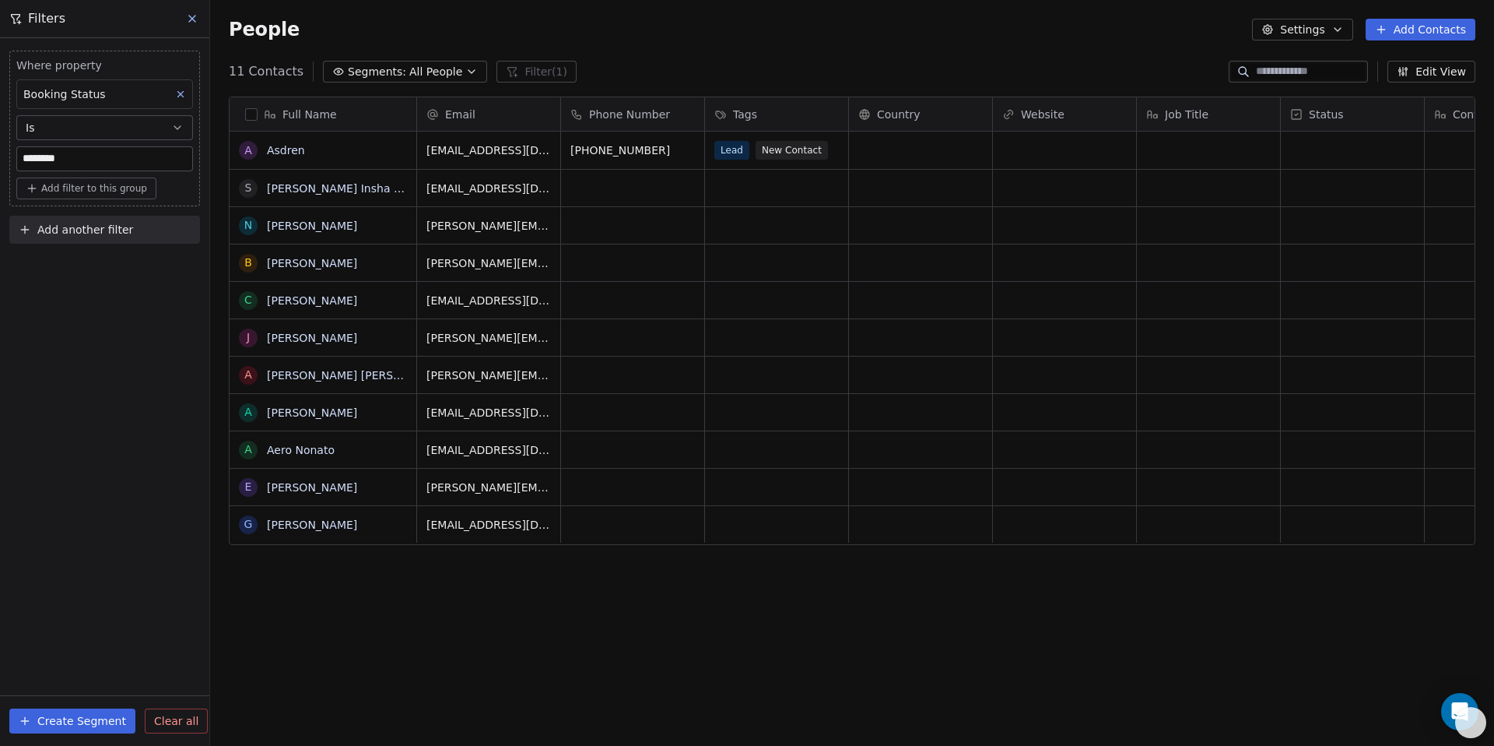
click at [149, 265] on div "Where property Booking Status Is ******** Add filter to this group Add another …" at bounding box center [104, 391] width 209 height 707
click at [143, 240] on button "Add another filter" at bounding box center [104, 230] width 191 height 28
click at [117, 261] on span "Contact properties" at bounding box center [76, 266] width 101 height 16
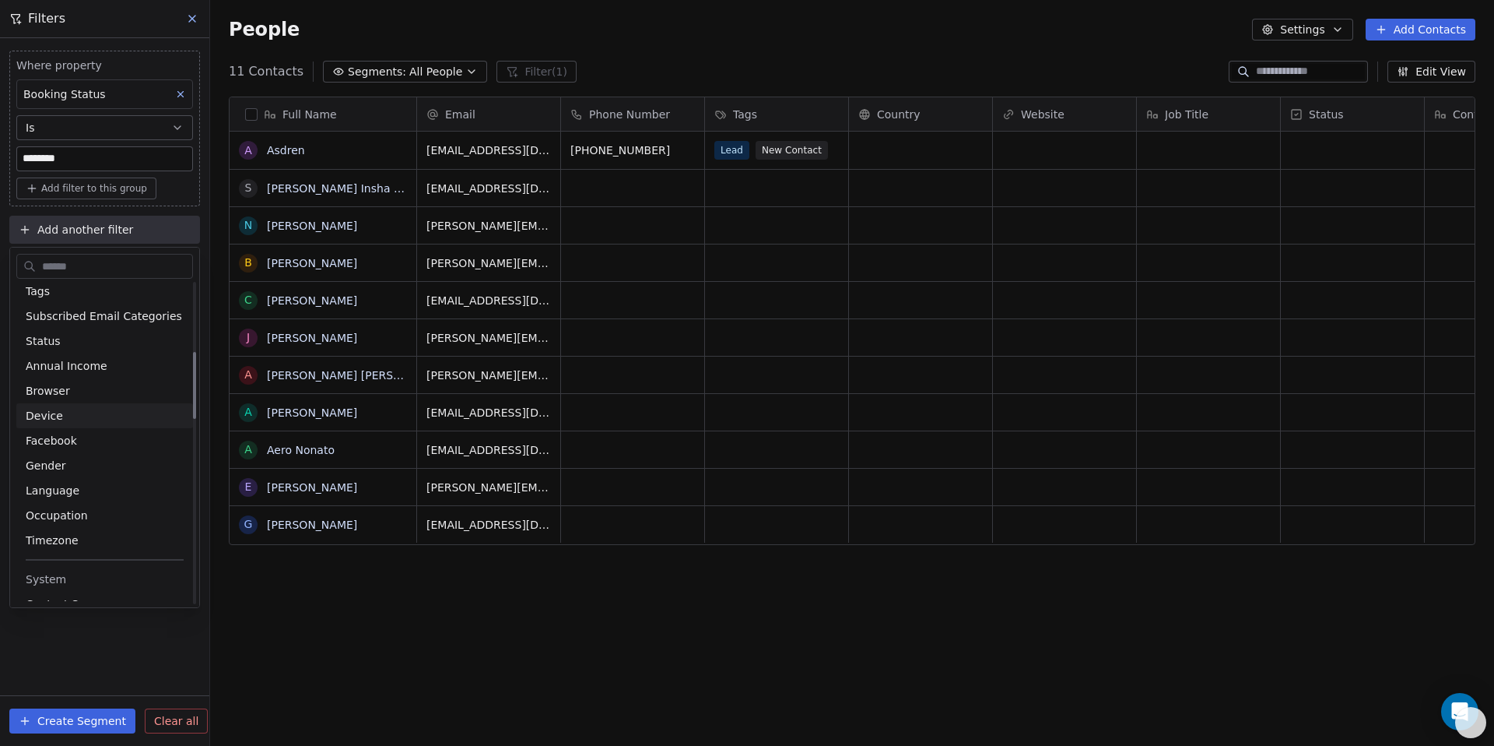
scroll to position [332, 0]
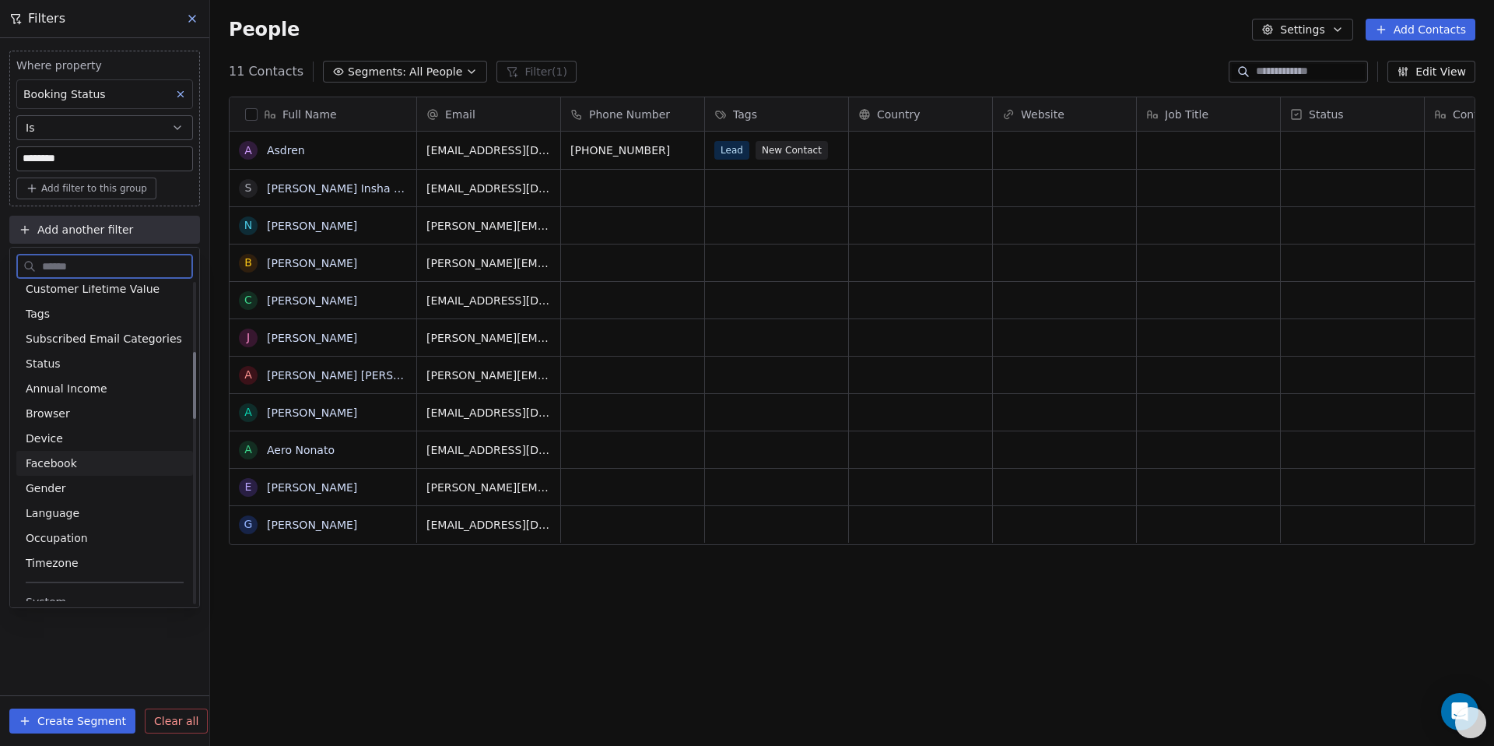
click at [72, 458] on span "Facebook" at bounding box center [51, 463] width 51 height 16
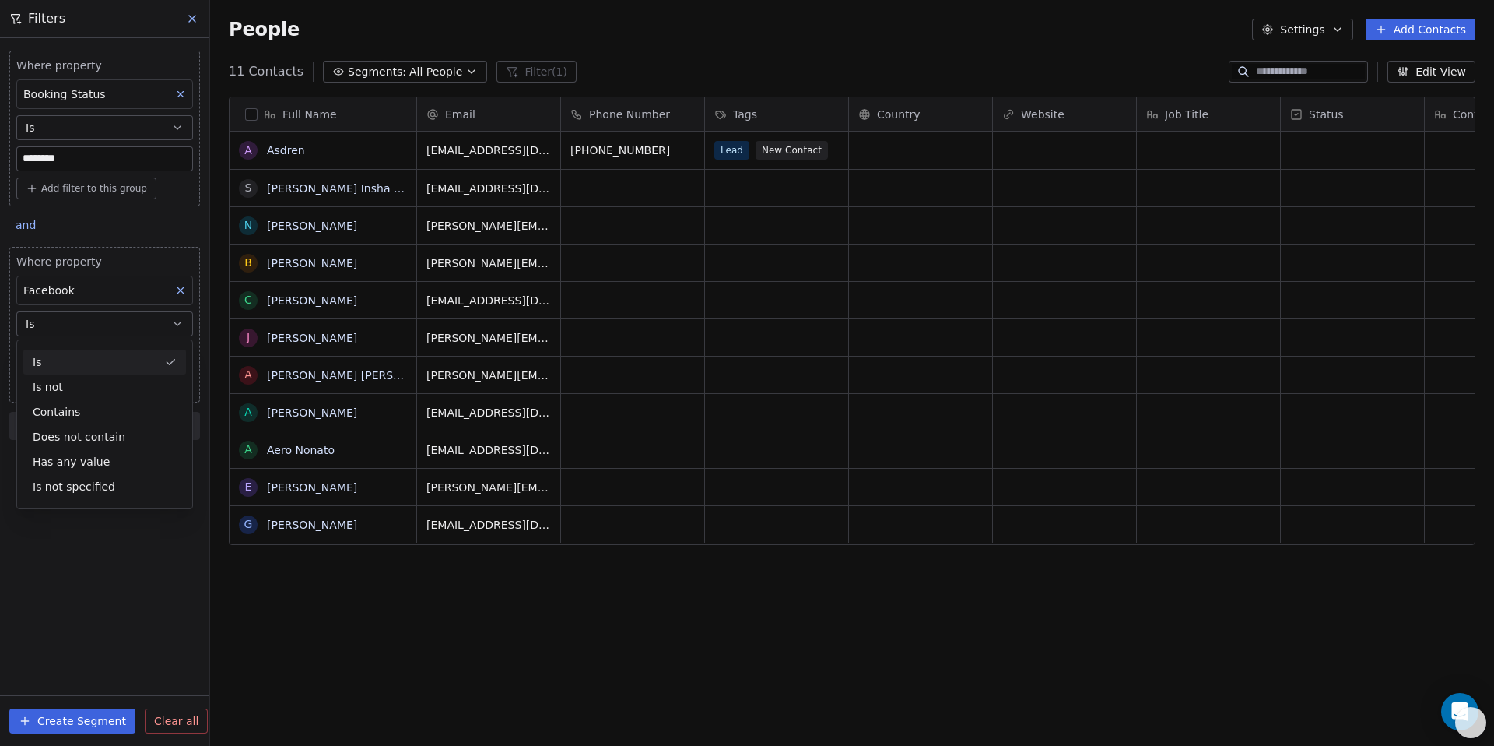
click at [79, 369] on div "Is" at bounding box center [104, 361] width 163 height 25
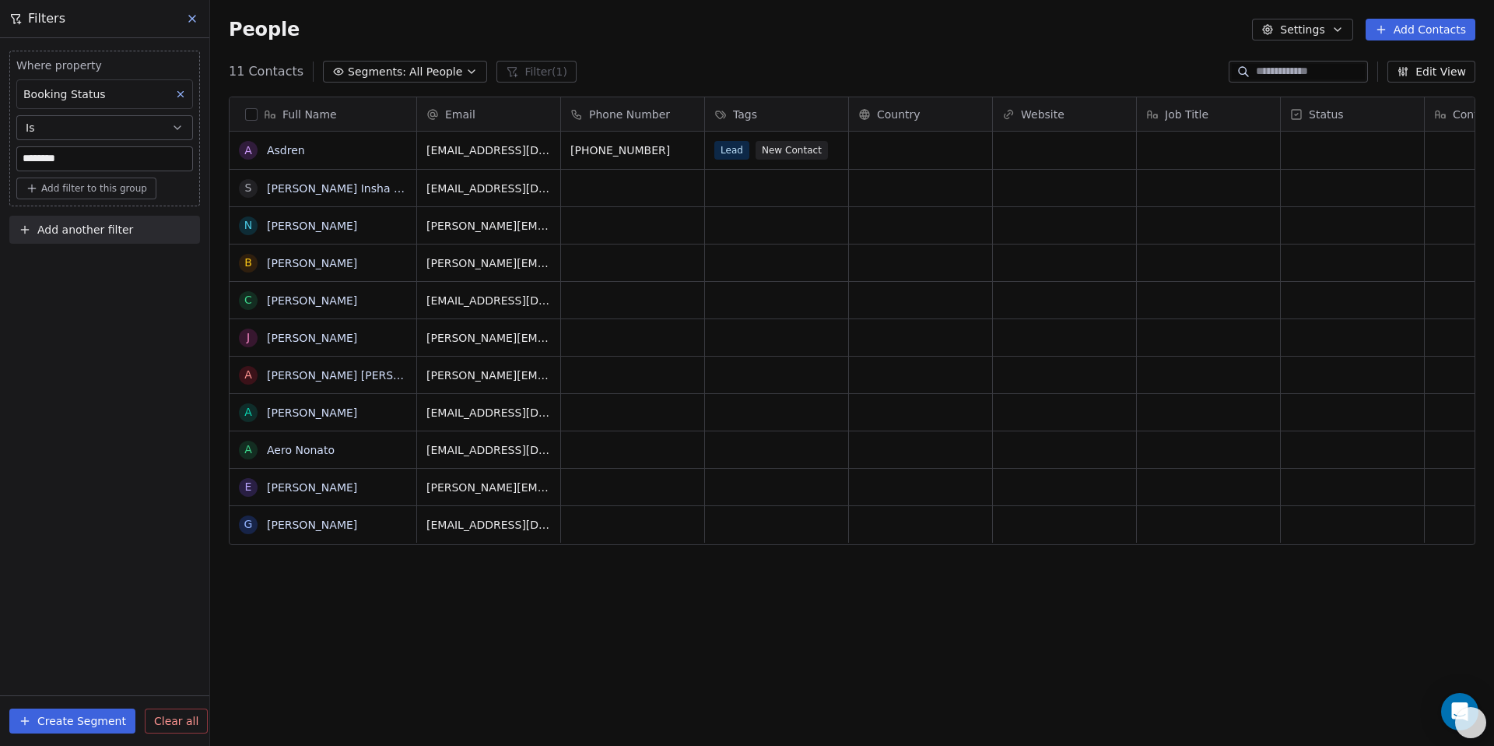
click at [99, 233] on span "Add another filter" at bounding box center [85, 230] width 96 height 16
click at [87, 261] on span "Contact properties" at bounding box center [76, 266] width 101 height 16
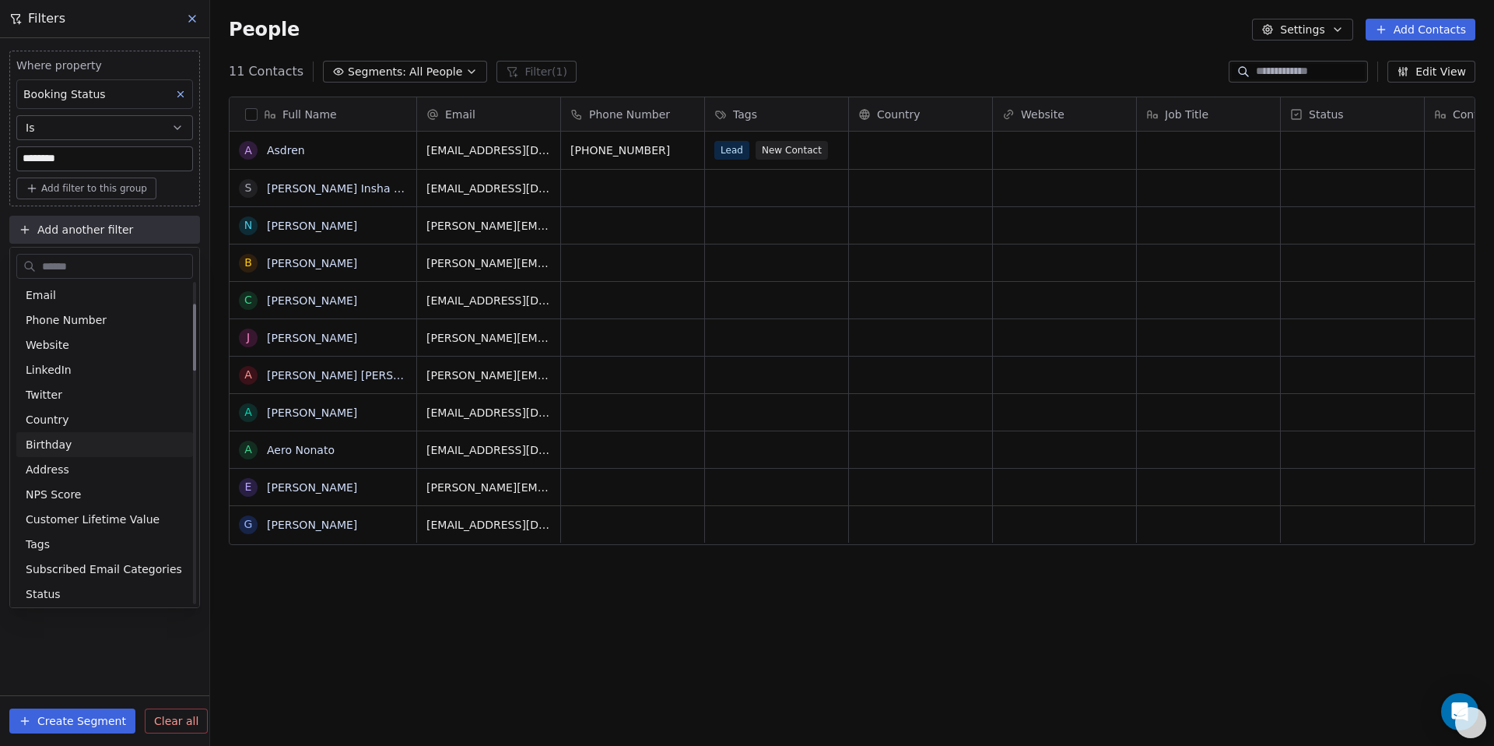
scroll to position [104, 0]
click at [85, 549] on div "Tags" at bounding box center [105, 542] width 158 height 16
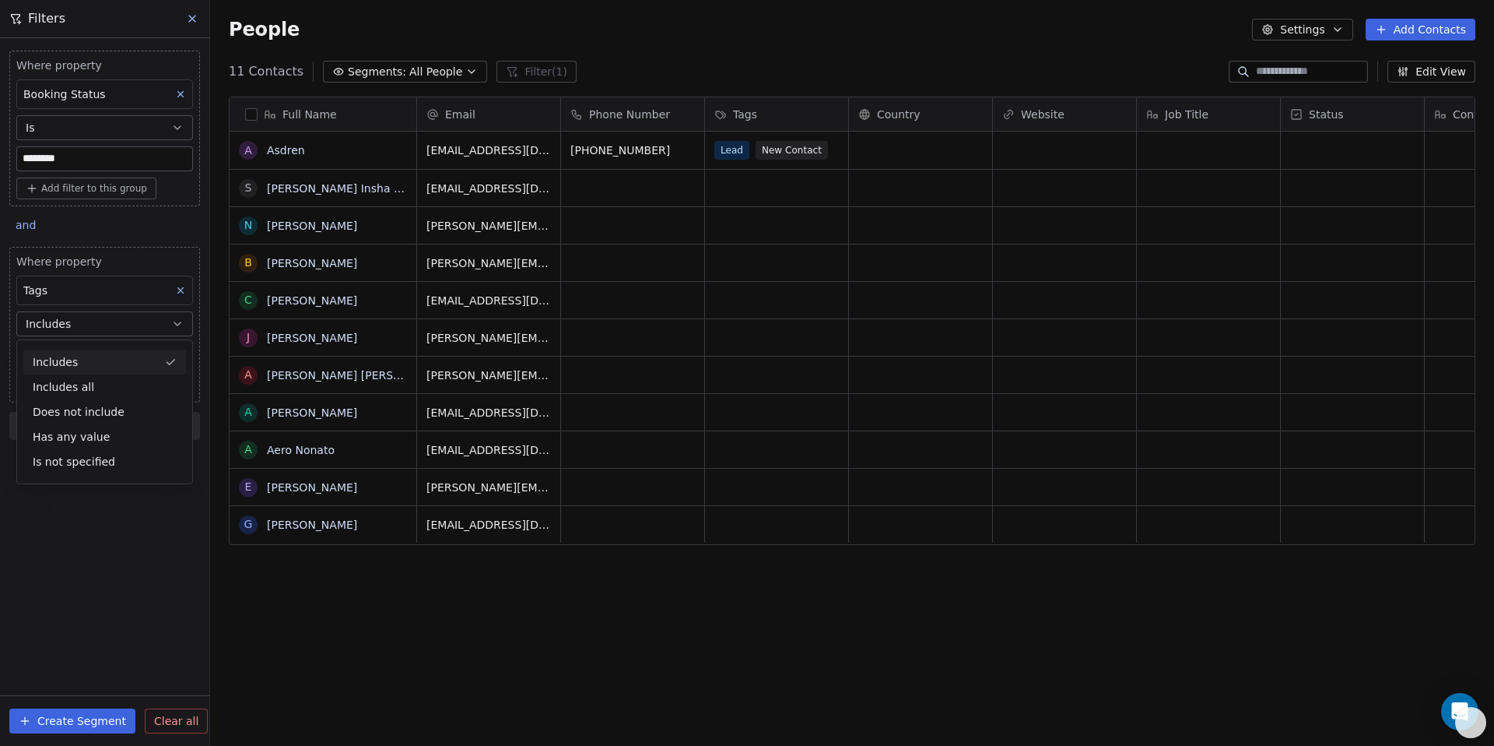
click at [97, 364] on div "Includes" at bounding box center [104, 361] width 163 height 25
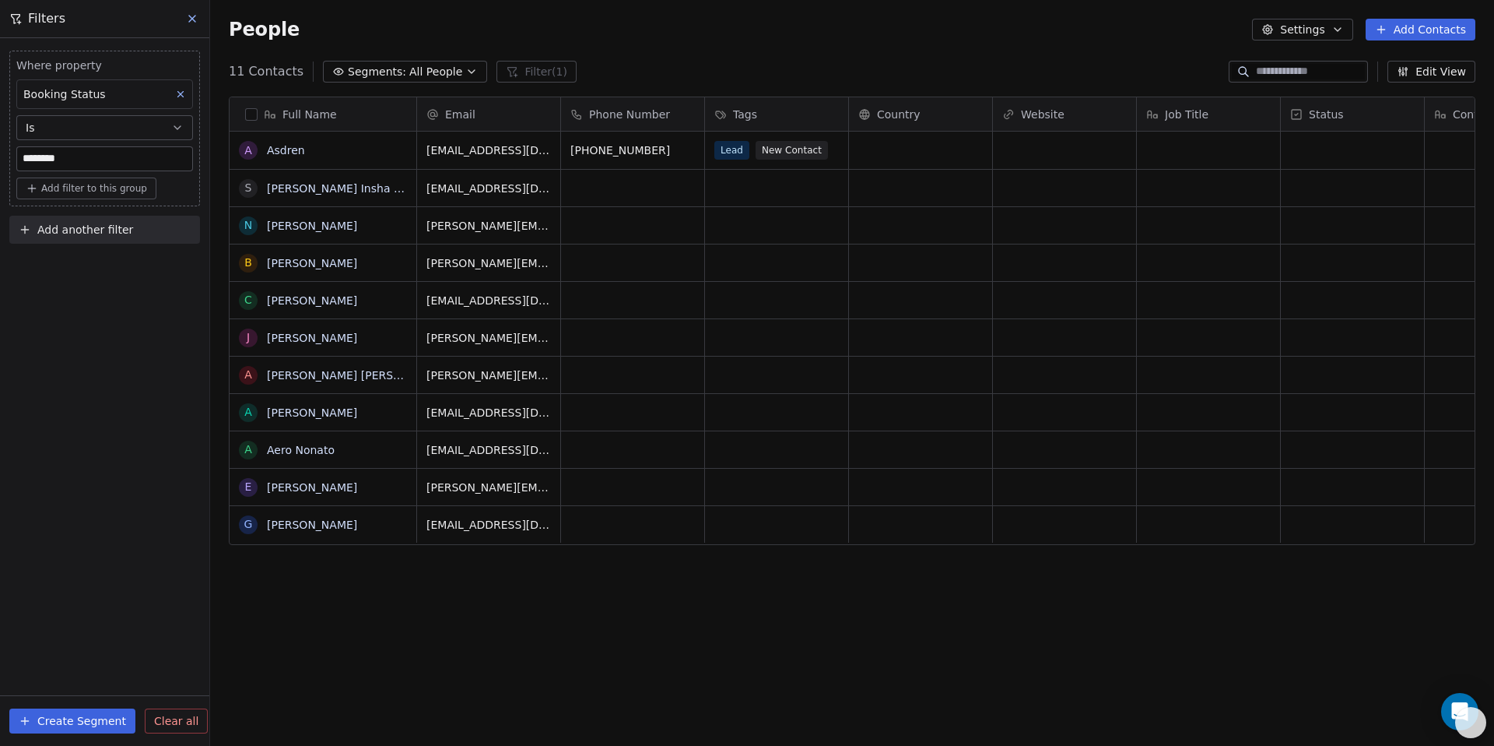
click at [96, 219] on button "Add another filter" at bounding box center [104, 230] width 191 height 28
click at [86, 272] on span "Contact properties" at bounding box center [76, 266] width 101 height 16
type input "***"
click at [81, 325] on div "Tags" at bounding box center [105, 322] width 158 height 16
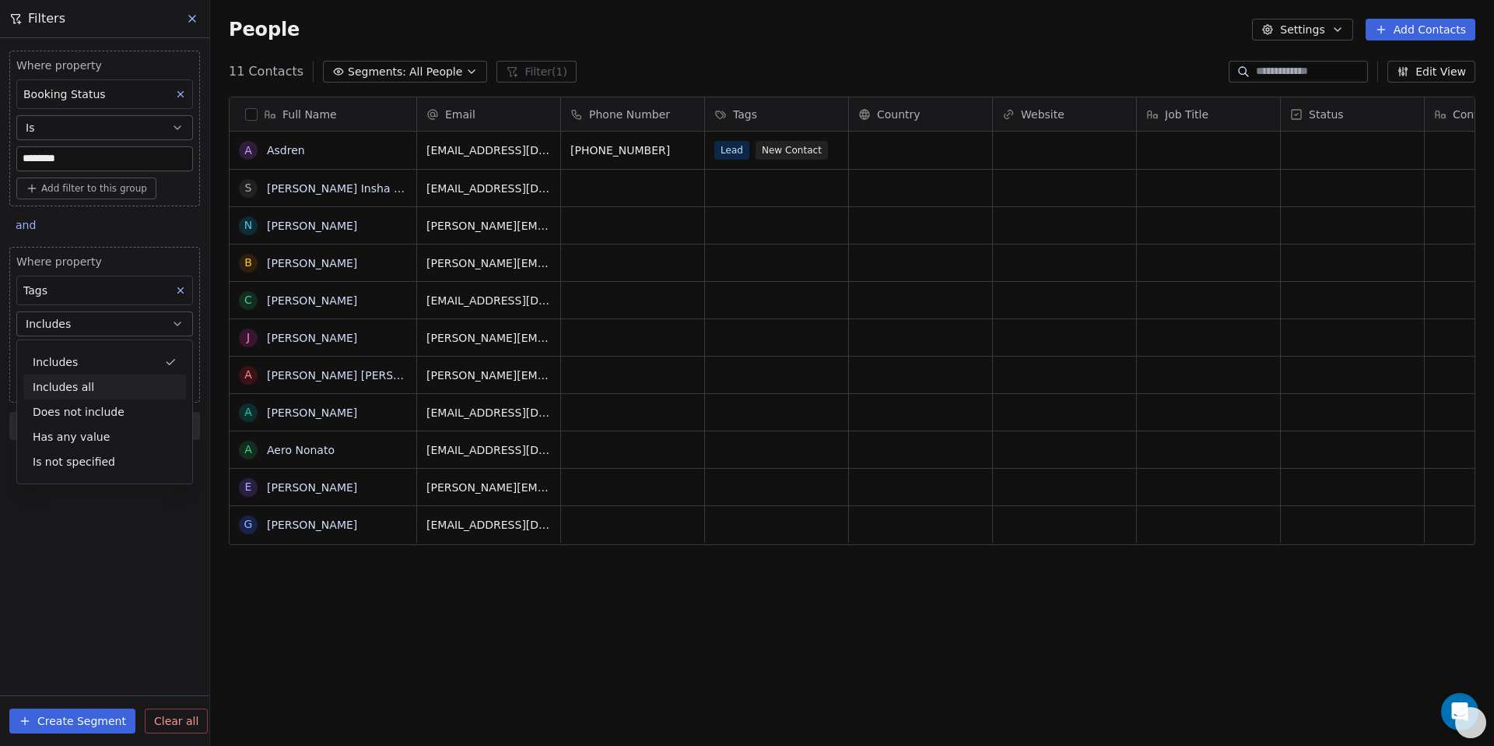
click at [150, 383] on div "Includes all" at bounding box center [104, 386] width 163 height 25
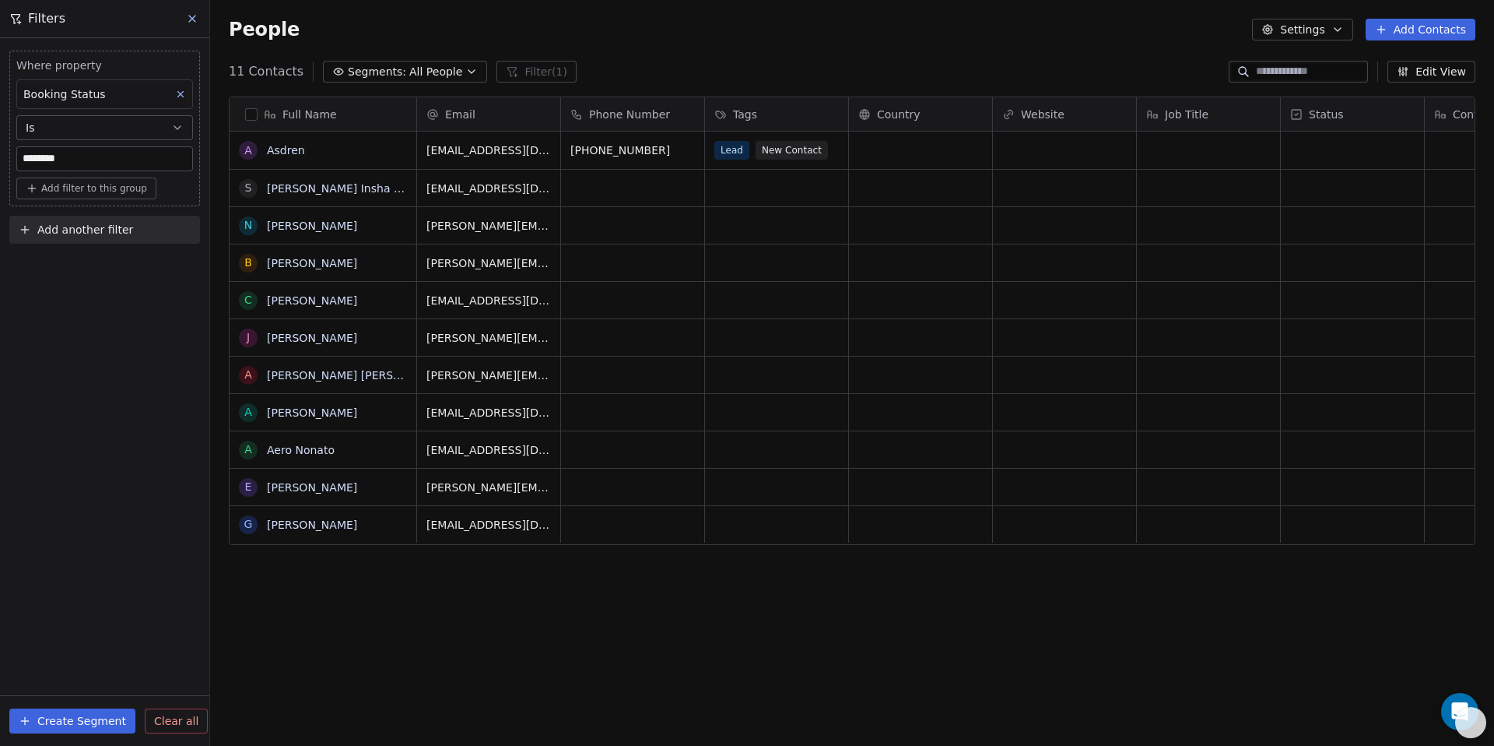
click at [135, 195] on button "Add filter to this group" at bounding box center [86, 188] width 140 height 22
click at [127, 212] on div "Contact properties" at bounding box center [104, 221] width 163 height 25
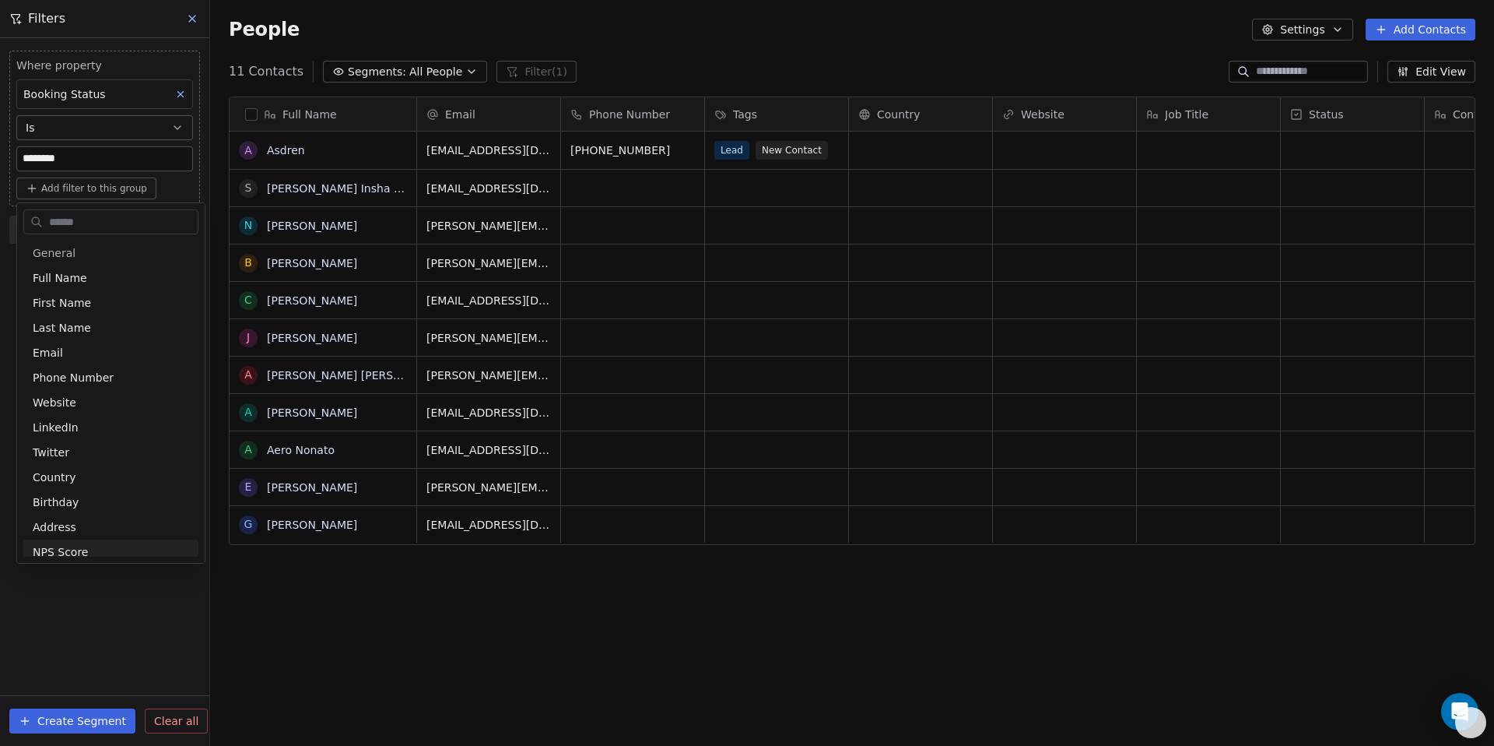
click at [68, 720] on html "Creative Deer Contacts People Marketing Workflows Campaigns Sales Pipelines Seq…" at bounding box center [747, 373] width 1494 height 746
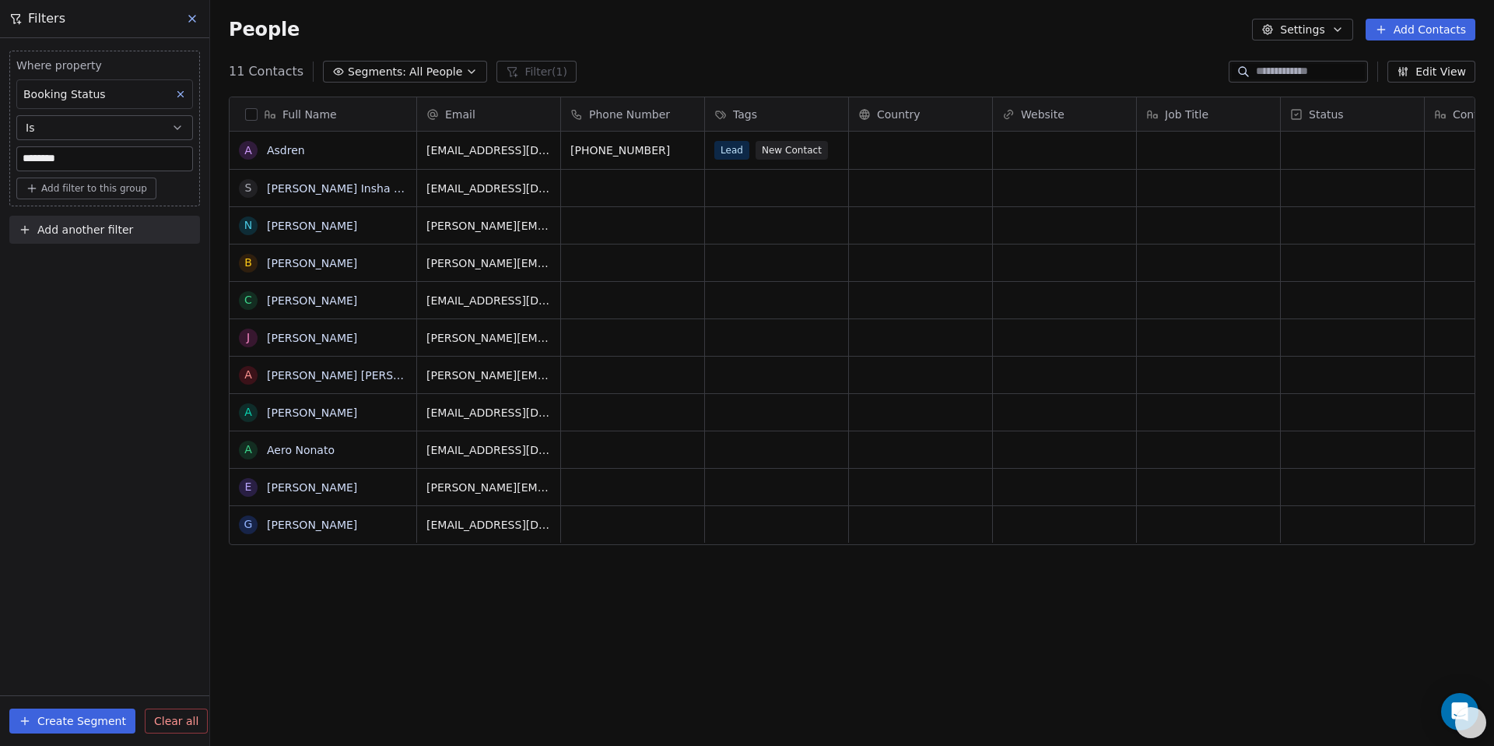
click at [68, 720] on button "Create Segment" at bounding box center [72, 720] width 126 height 25
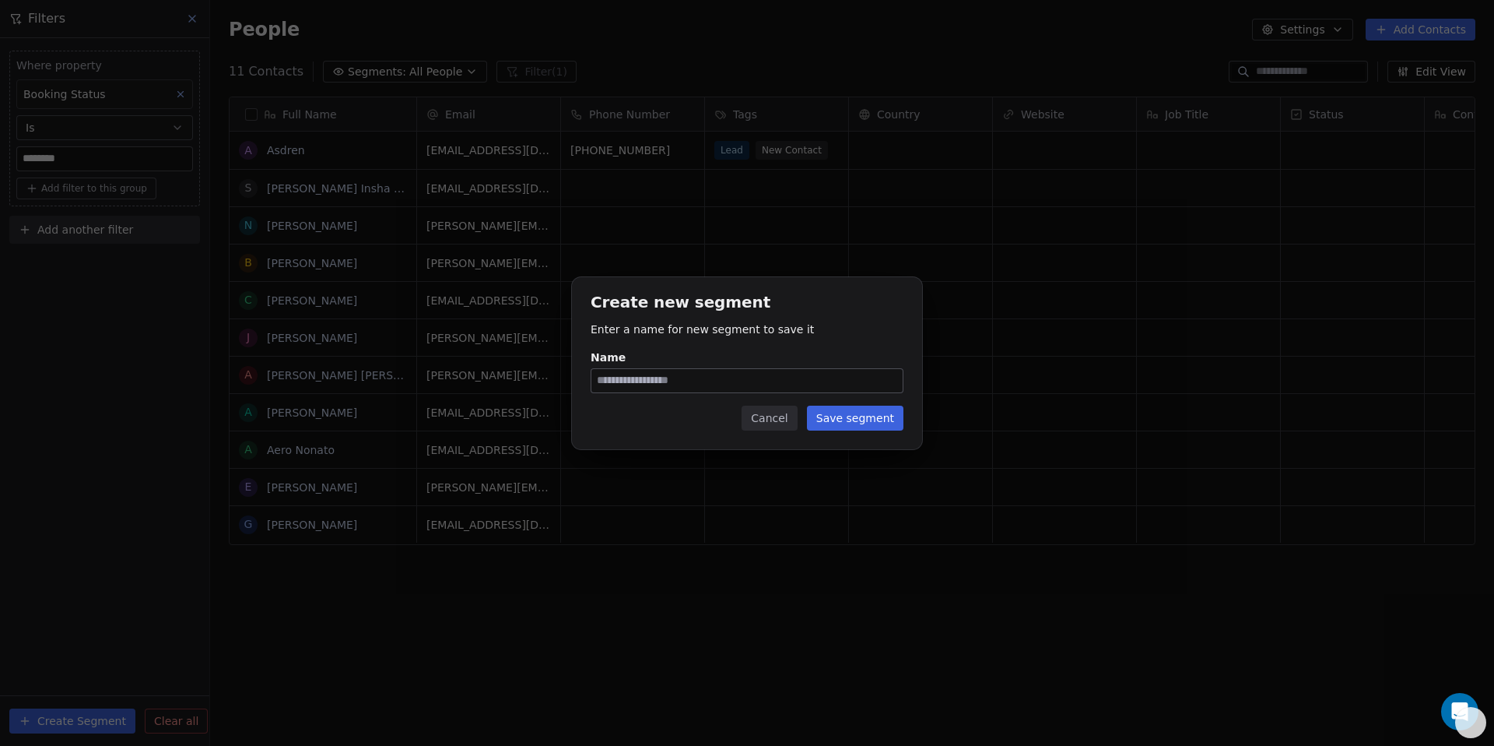
click at [640, 372] on input "Name" at bounding box center [746, 380] width 311 height 23
type input "**********"
click at [846, 417] on button "Save segment" at bounding box center [855, 417] width 97 height 25
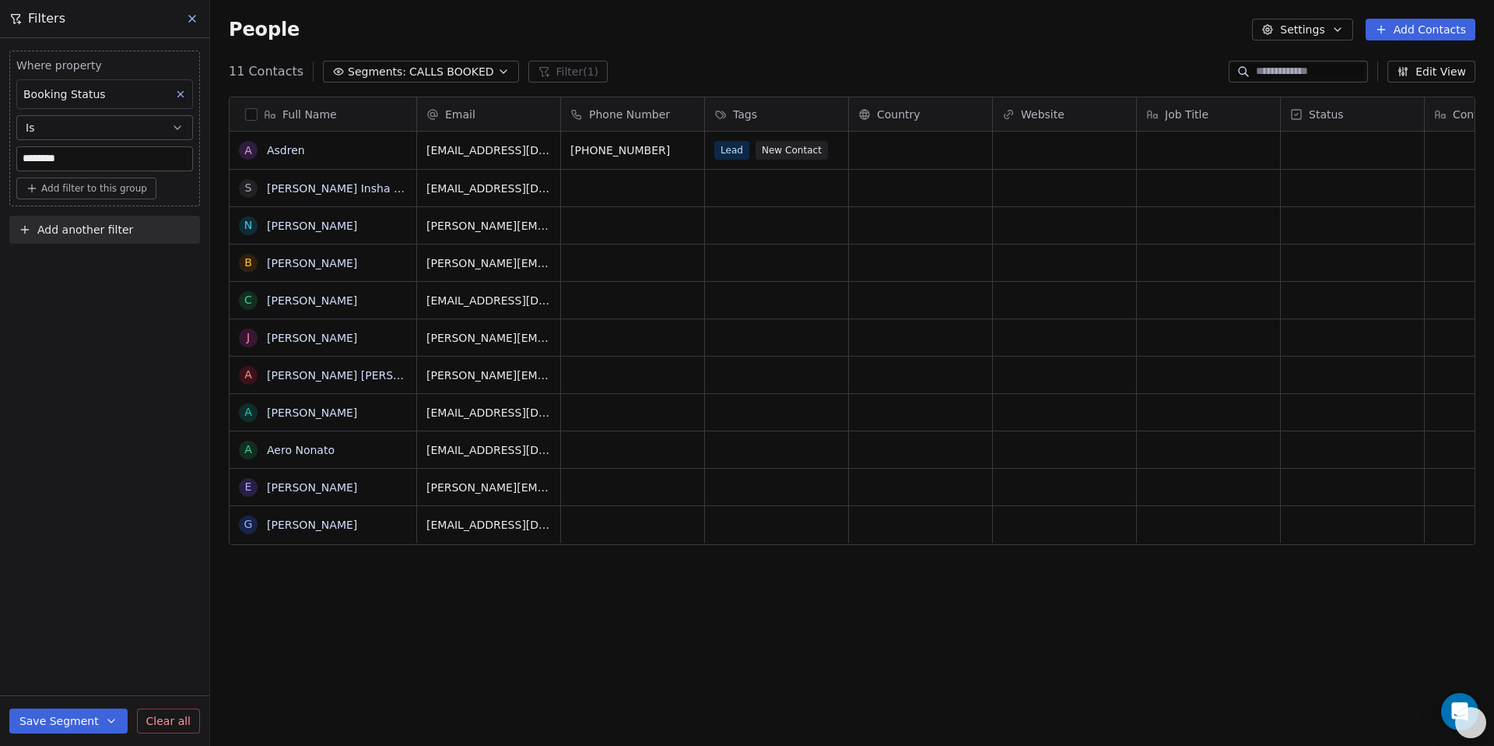
click at [86, 237] on button "Add another filter" at bounding box center [104, 230] width 191 height 28
click at [89, 283] on span "Contact activity" at bounding box center [69, 291] width 86 height 16
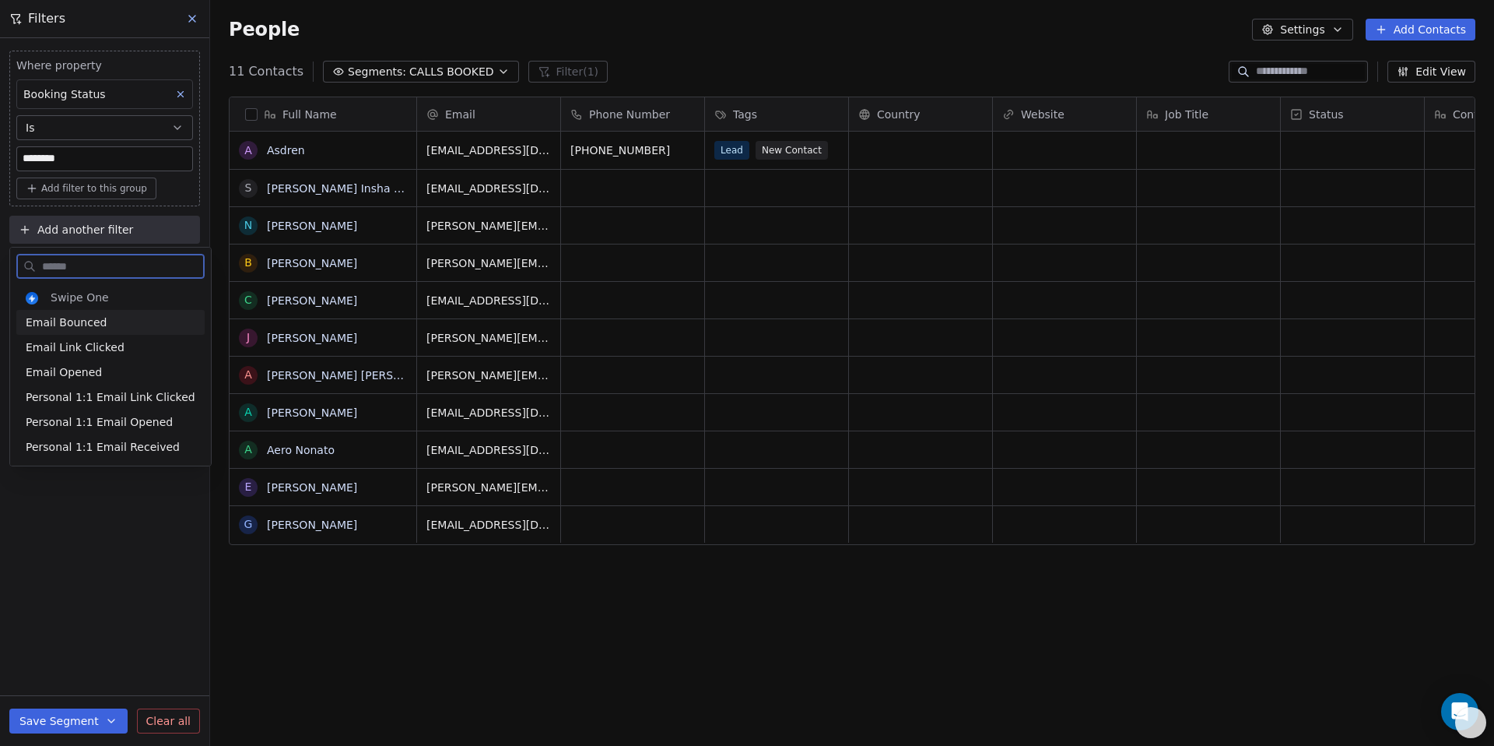
click at [75, 300] on span "Swipe One" at bounding box center [80, 298] width 58 height 16
click at [75, 235] on html "Creative Deer Contacts People Marketing Workflows Campaigns Sales Pipelines Seq…" at bounding box center [747, 373] width 1494 height 746
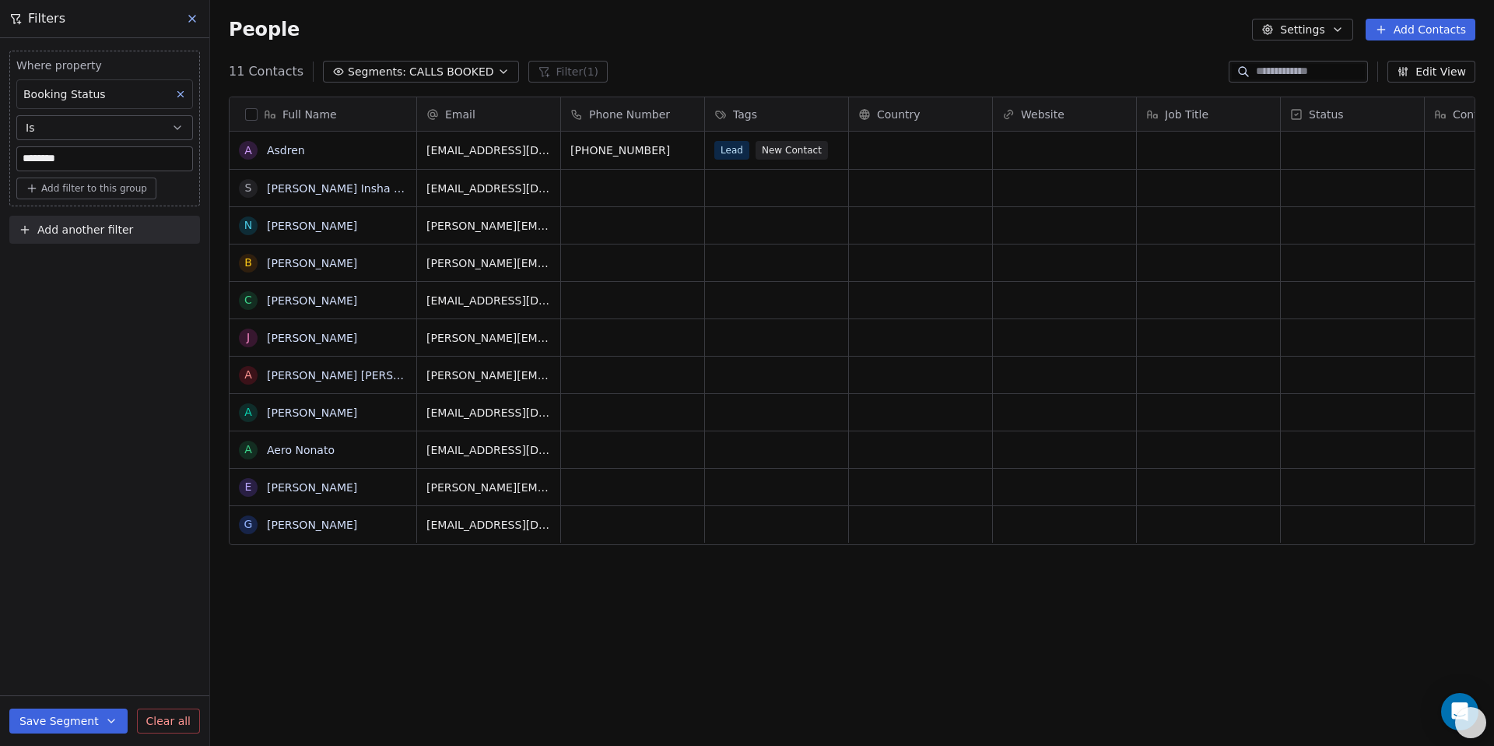
click at [75, 235] on span "Add another filter" at bounding box center [85, 230] width 96 height 16
click at [79, 265] on span "Contact properties" at bounding box center [76, 266] width 101 height 16
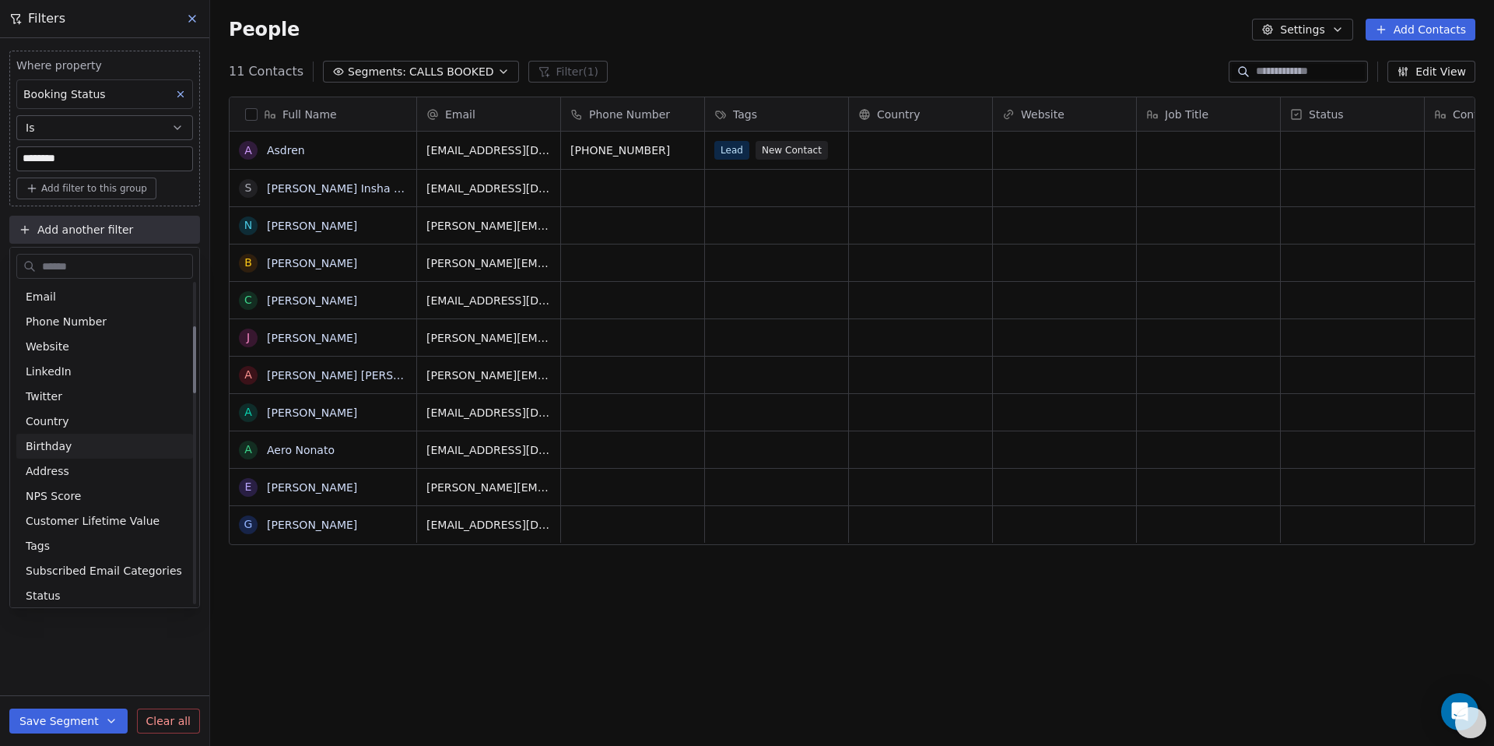
scroll to position [238, 0]
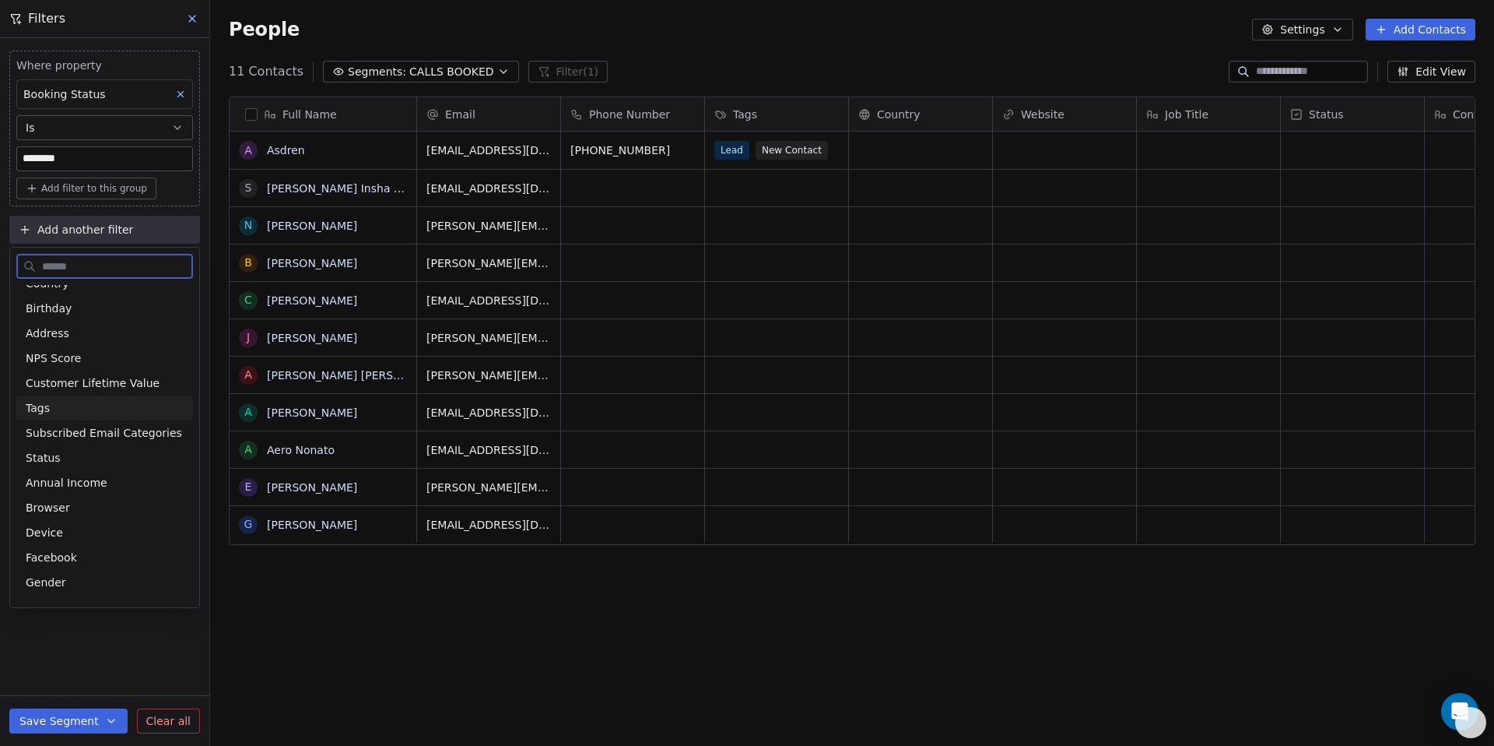
click at [54, 400] on div "Tags" at bounding box center [105, 408] width 158 height 16
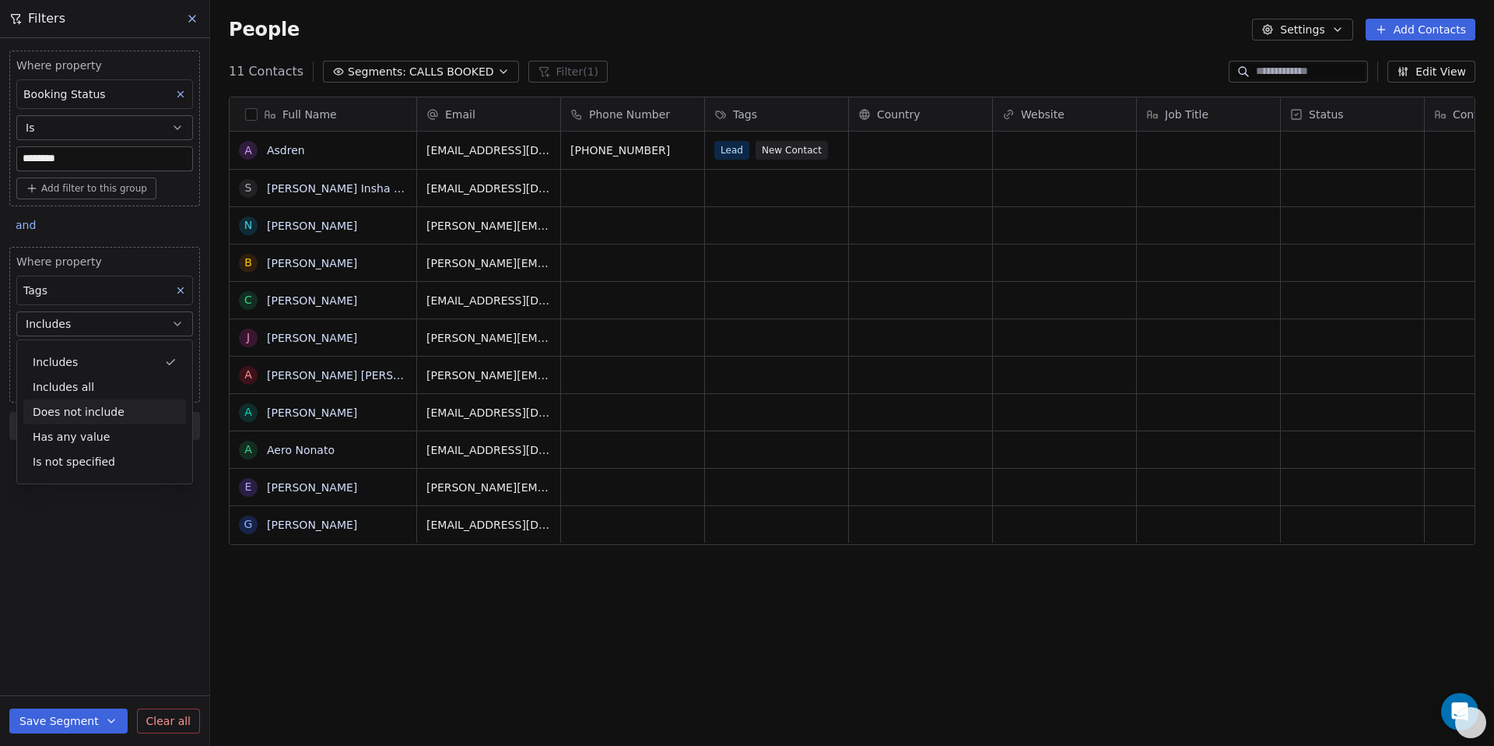
click at [118, 418] on div "Does not include" at bounding box center [104, 411] width 163 height 25
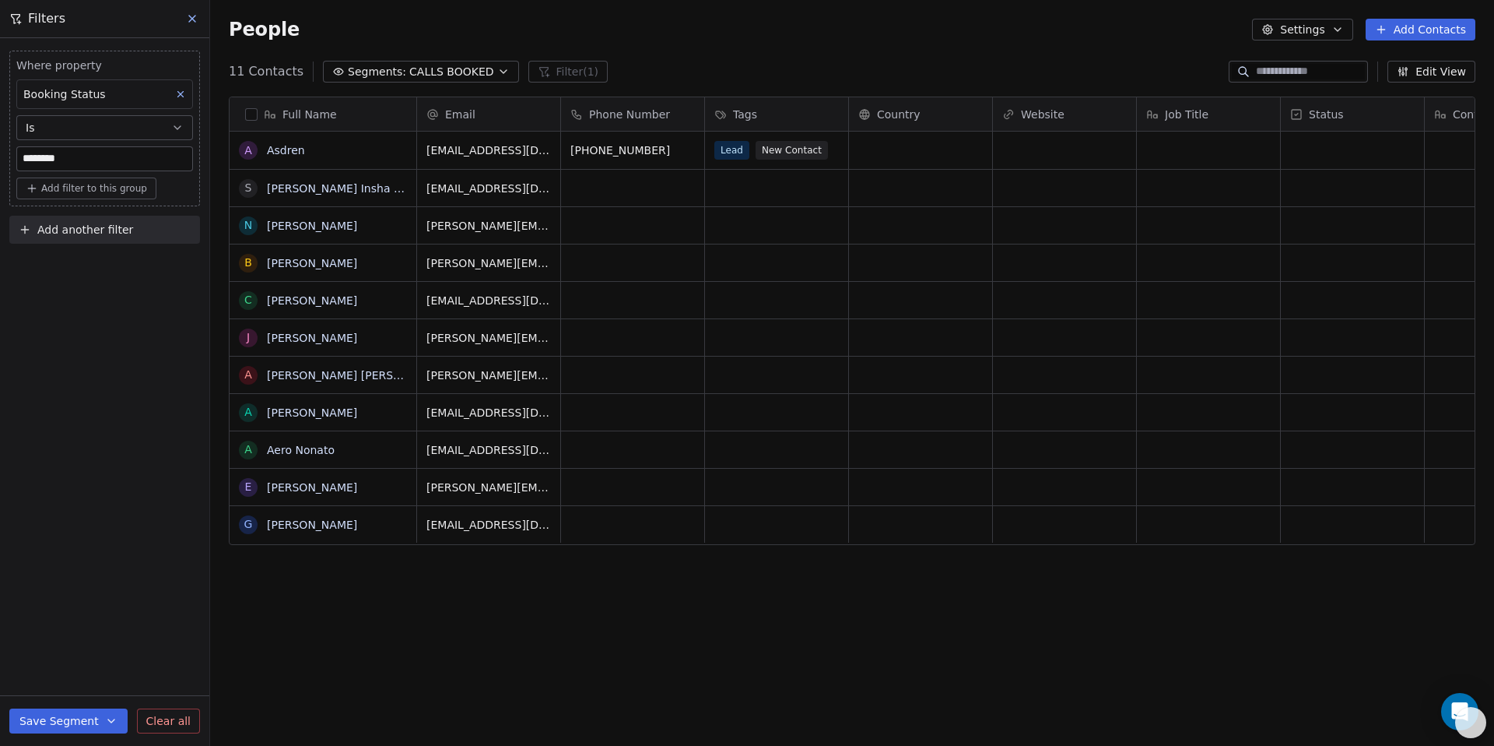
click at [192, 16] on icon at bounding box center [192, 18] width 12 height 12
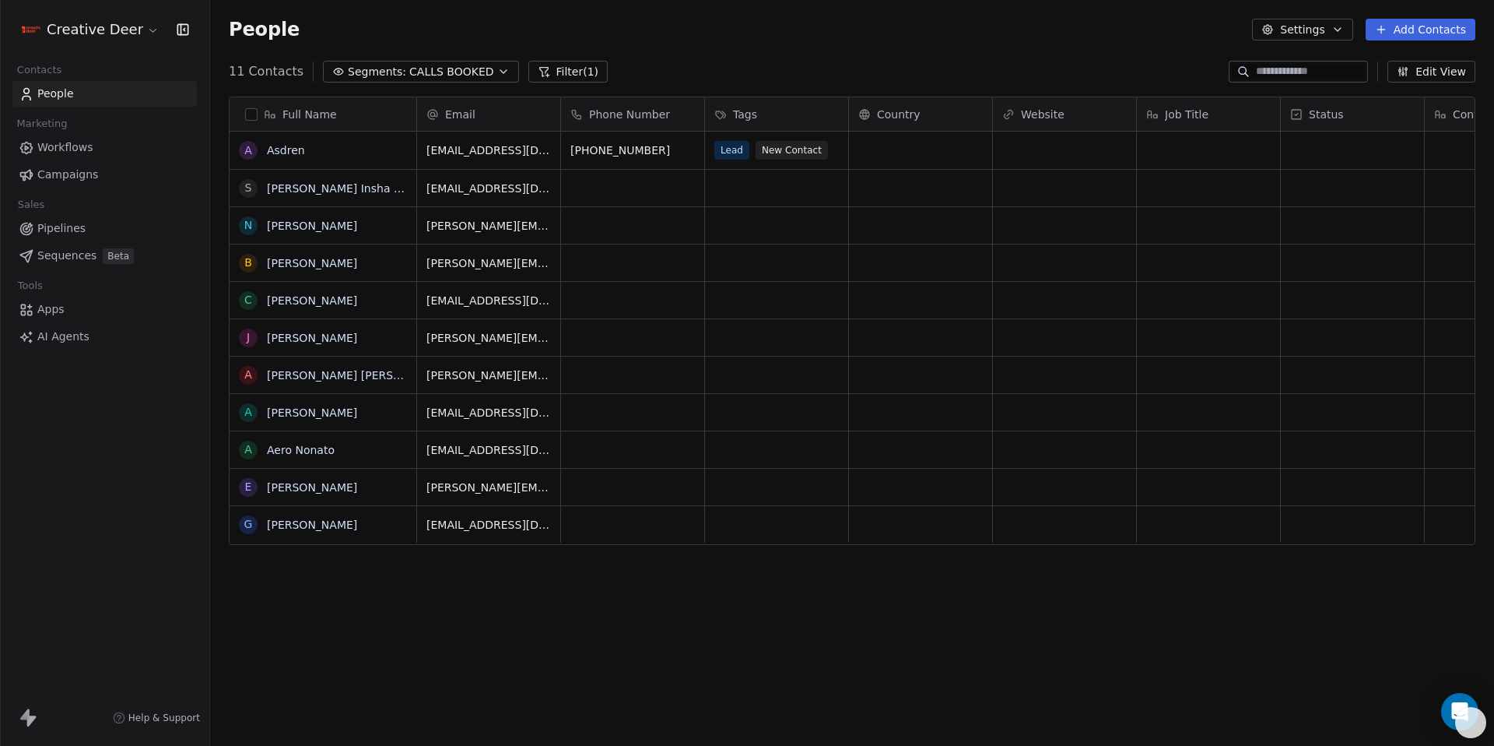
click at [374, 73] on span "Segments:" at bounding box center [377, 72] width 58 height 16
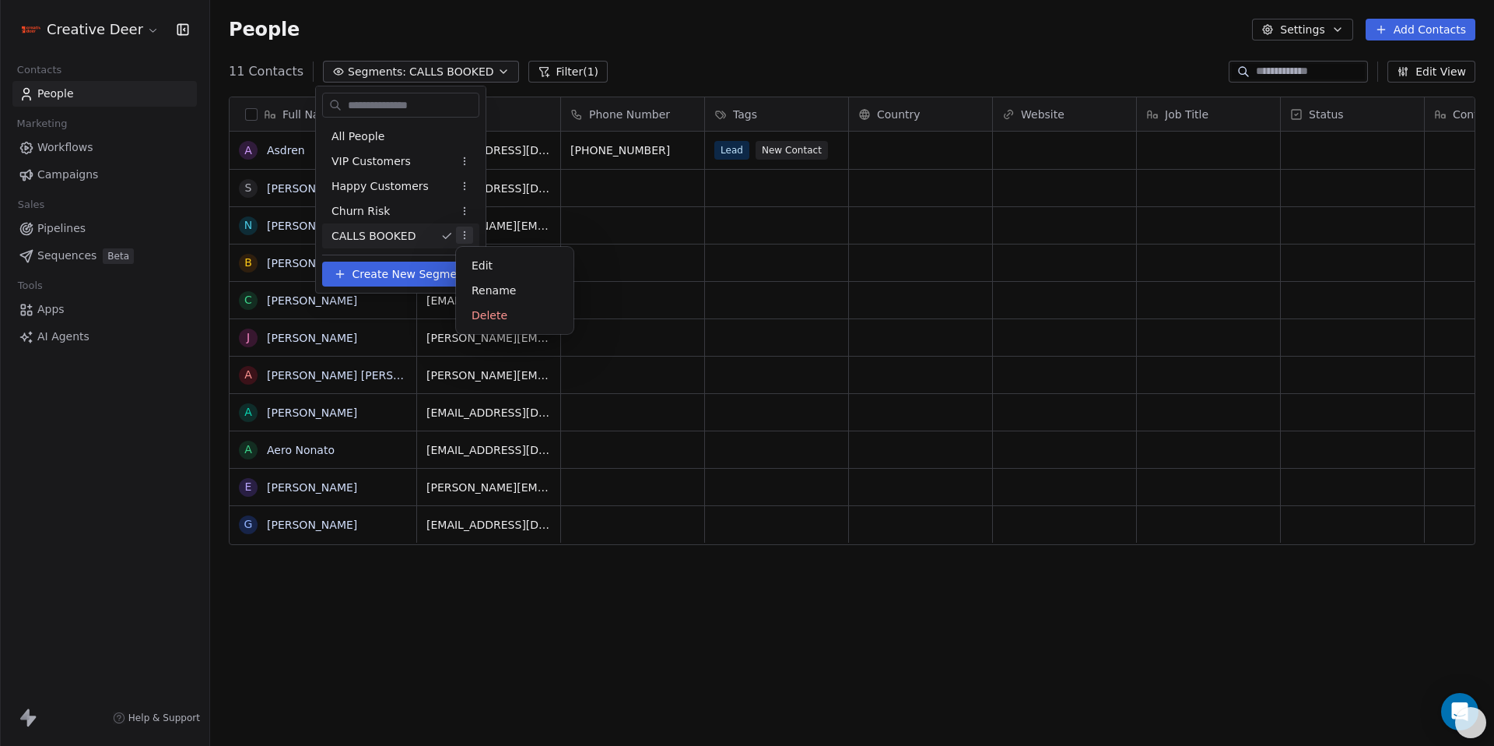
click at [462, 240] on html "Creative Deer Contacts People Marketing Workflows Campaigns Sales Pipelines Seq…" at bounding box center [747, 373] width 1494 height 746
click at [480, 262] on div "Edit" at bounding box center [514, 265] width 105 height 25
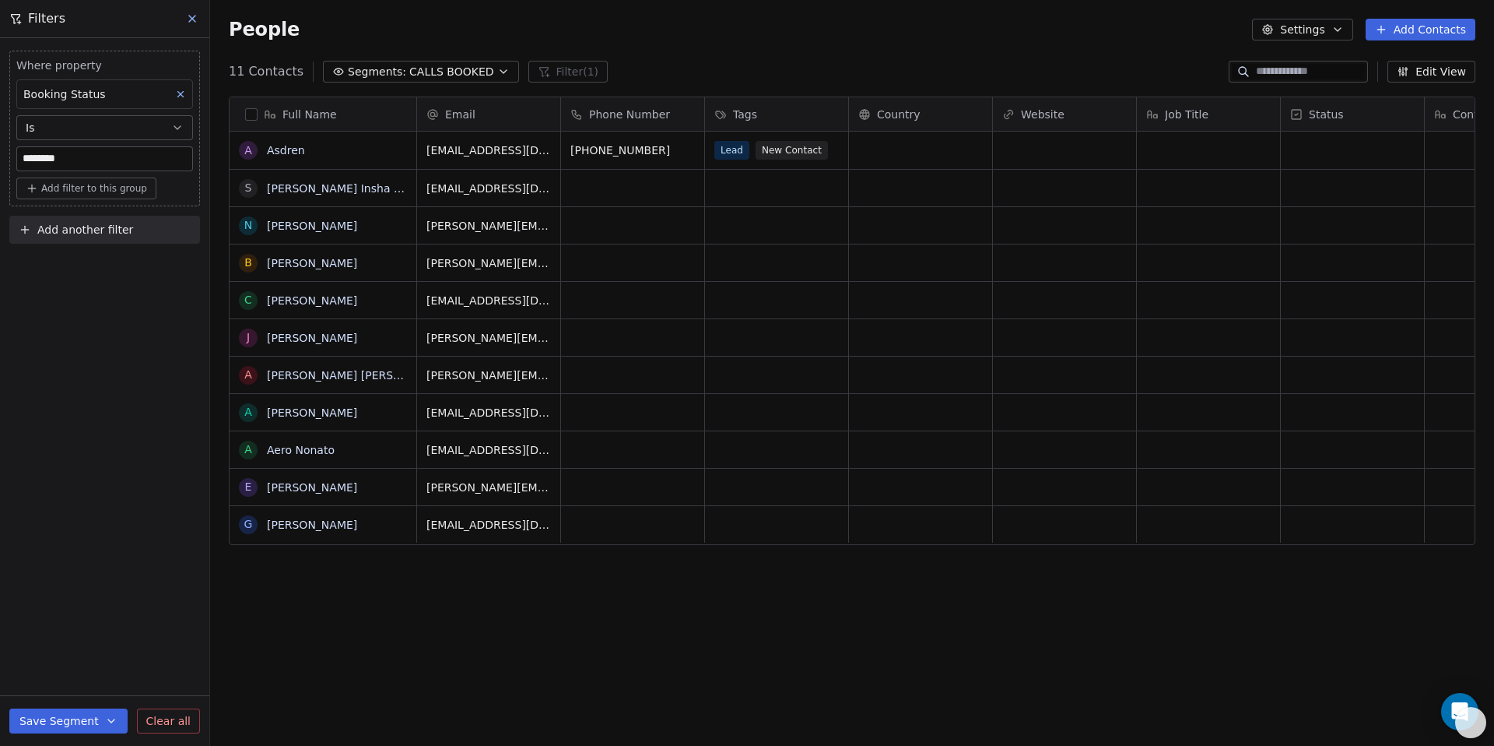
click at [298, 30] on div "People Settings Add Contacts" at bounding box center [852, 30] width 1247 height 22
click at [184, 93] on icon at bounding box center [180, 94] width 11 height 11
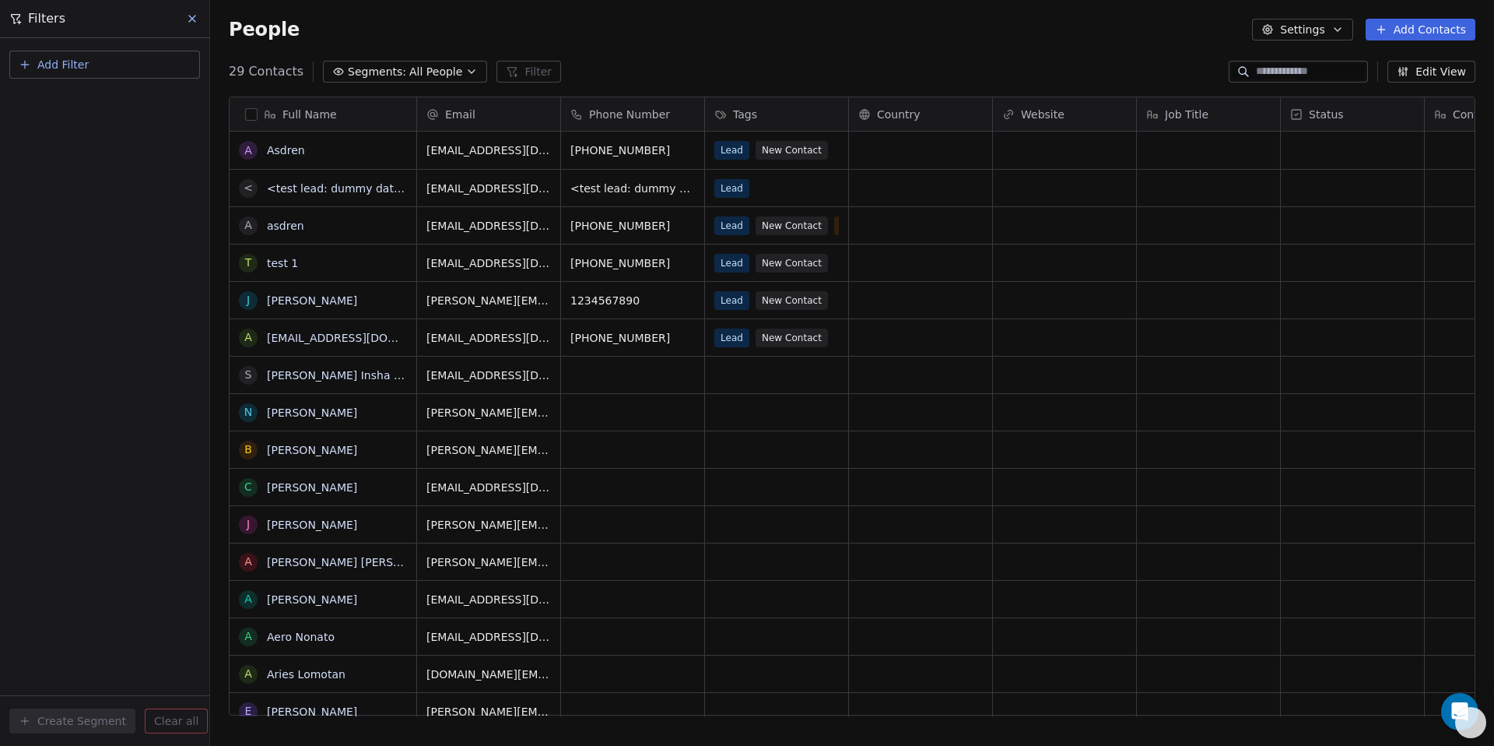
click at [199, 11] on button at bounding box center [192, 19] width 23 height 22
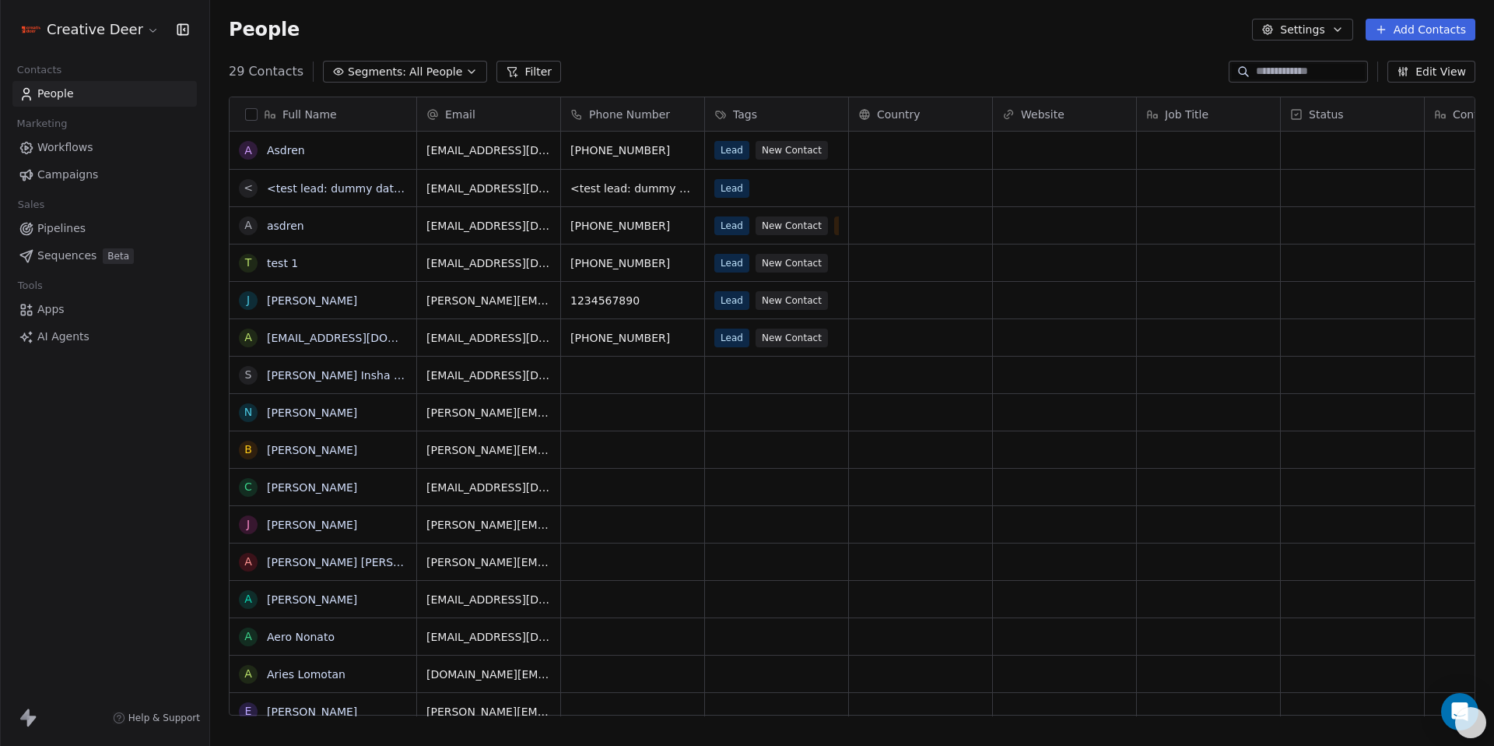
click at [62, 235] on span "Pipelines" at bounding box center [61, 228] width 48 height 16
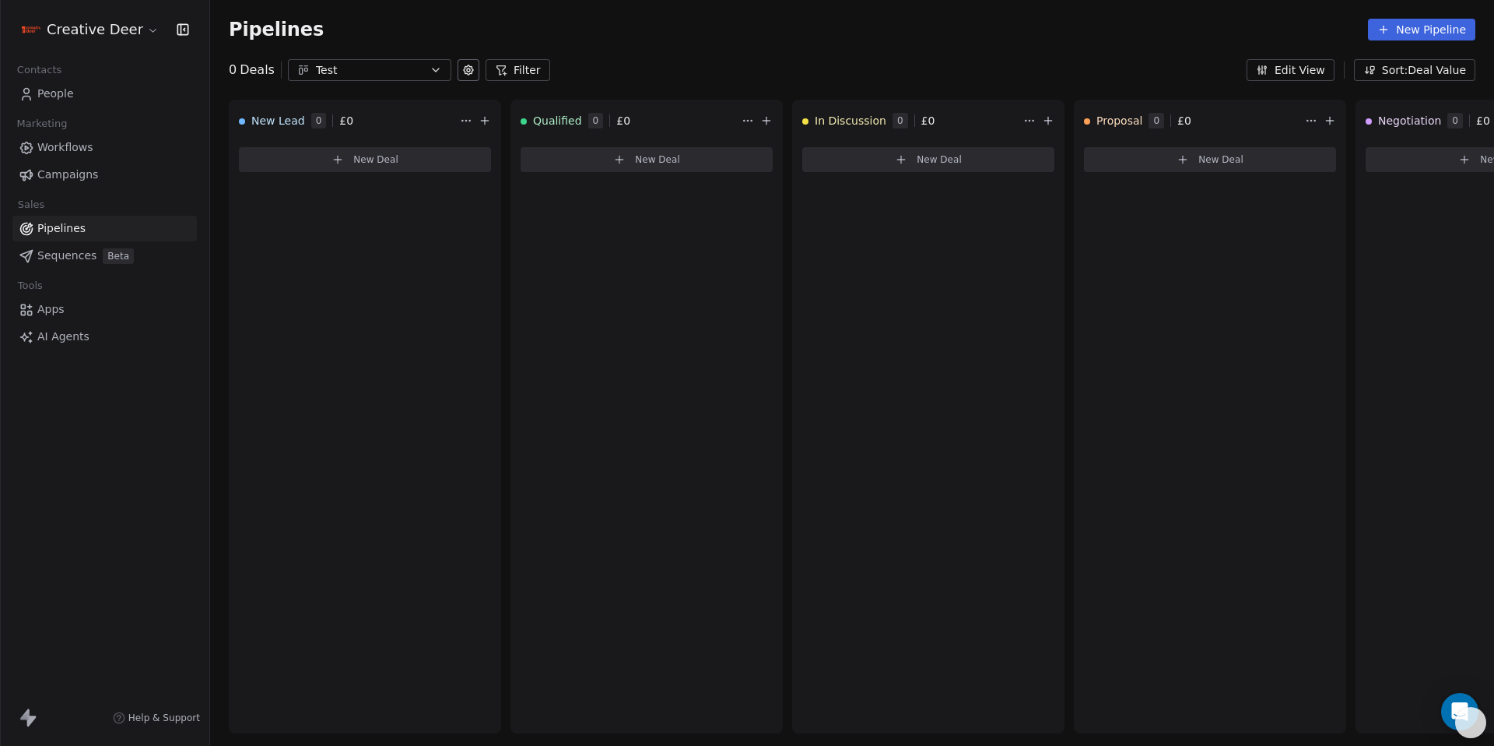
click at [61, 263] on span "Sequences" at bounding box center [66, 255] width 59 height 16
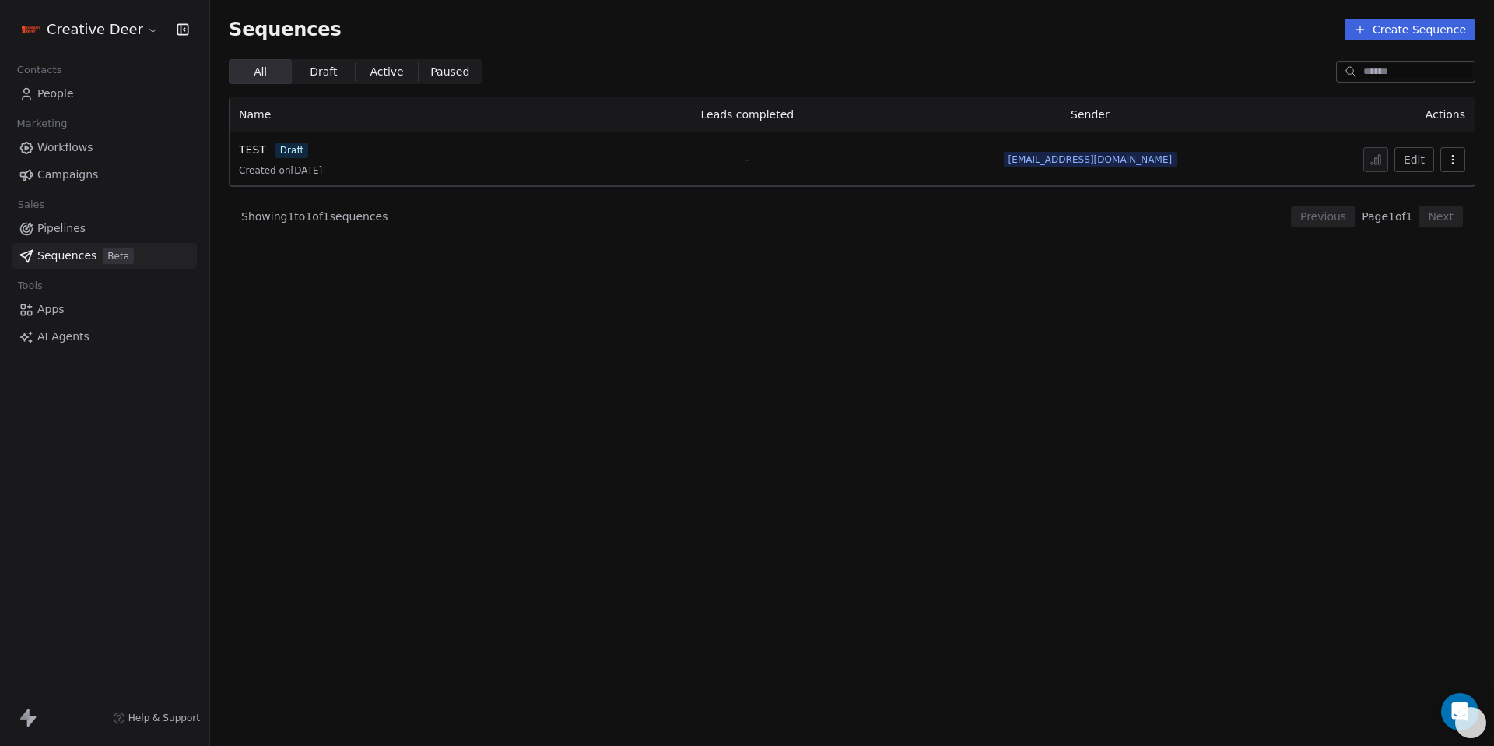
click at [1420, 164] on button "Edit" at bounding box center [1415, 159] width 40 height 25
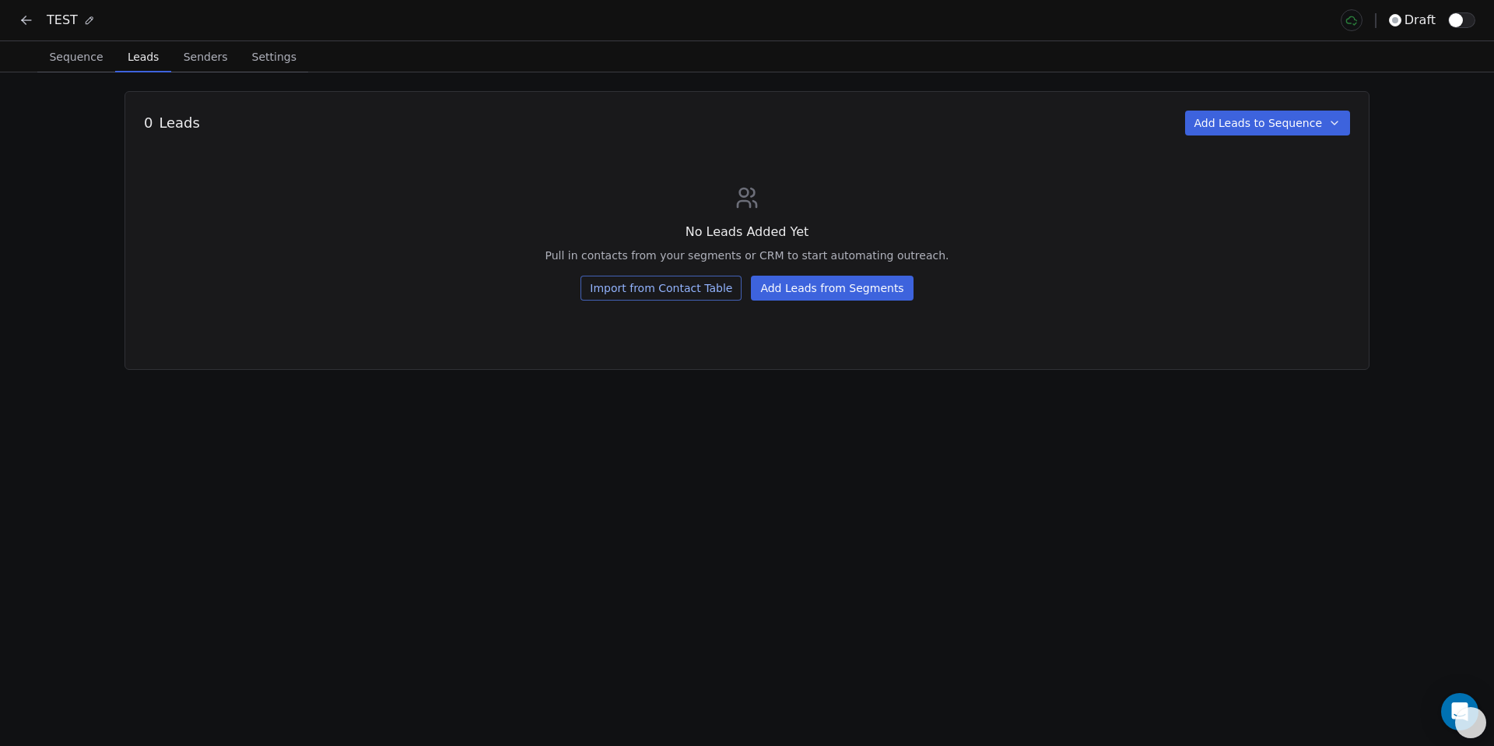
click at [156, 57] on span "Leads" at bounding box center [143, 57] width 44 height 22
click at [202, 58] on span "Senders" at bounding box center [205, 57] width 57 height 22
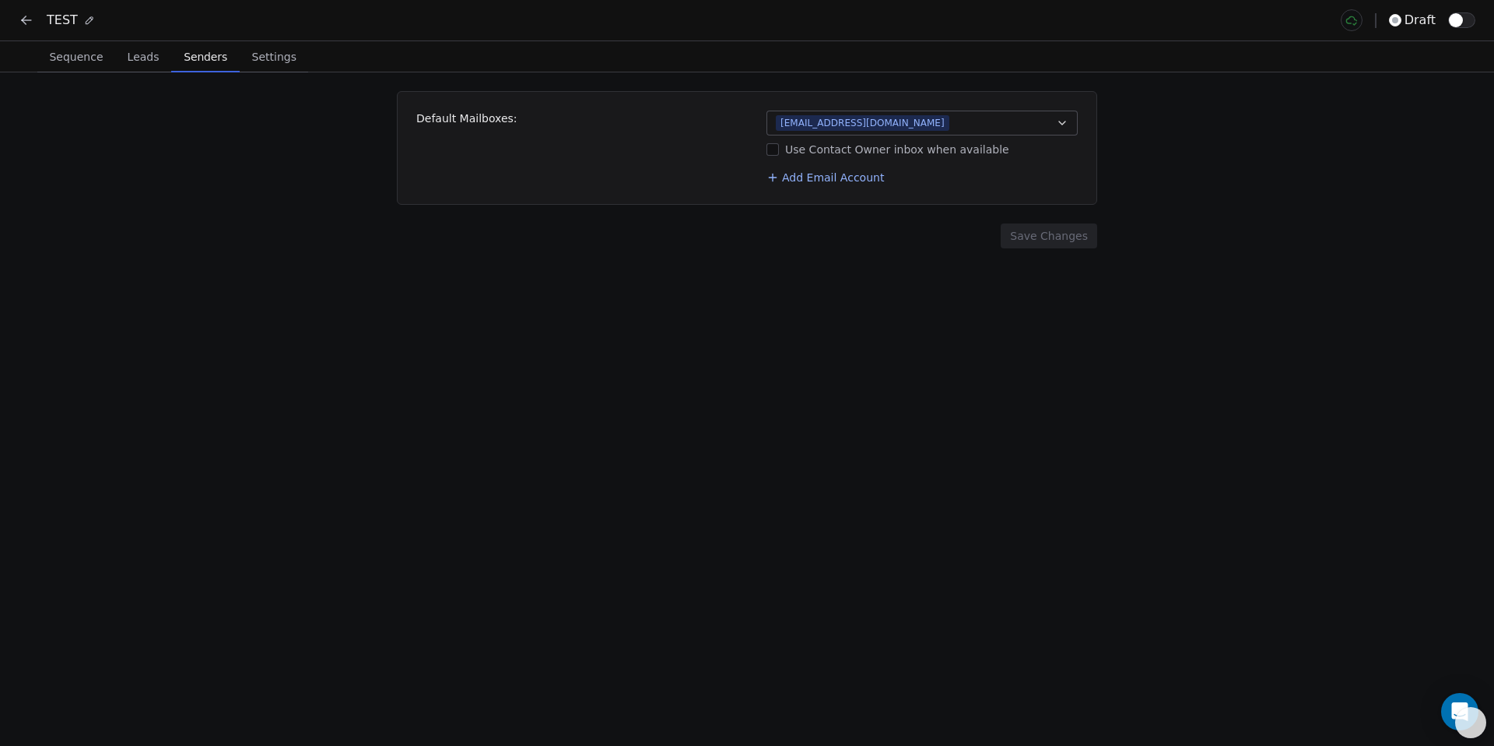
click at [149, 59] on span "Leads" at bounding box center [143, 57] width 44 height 22
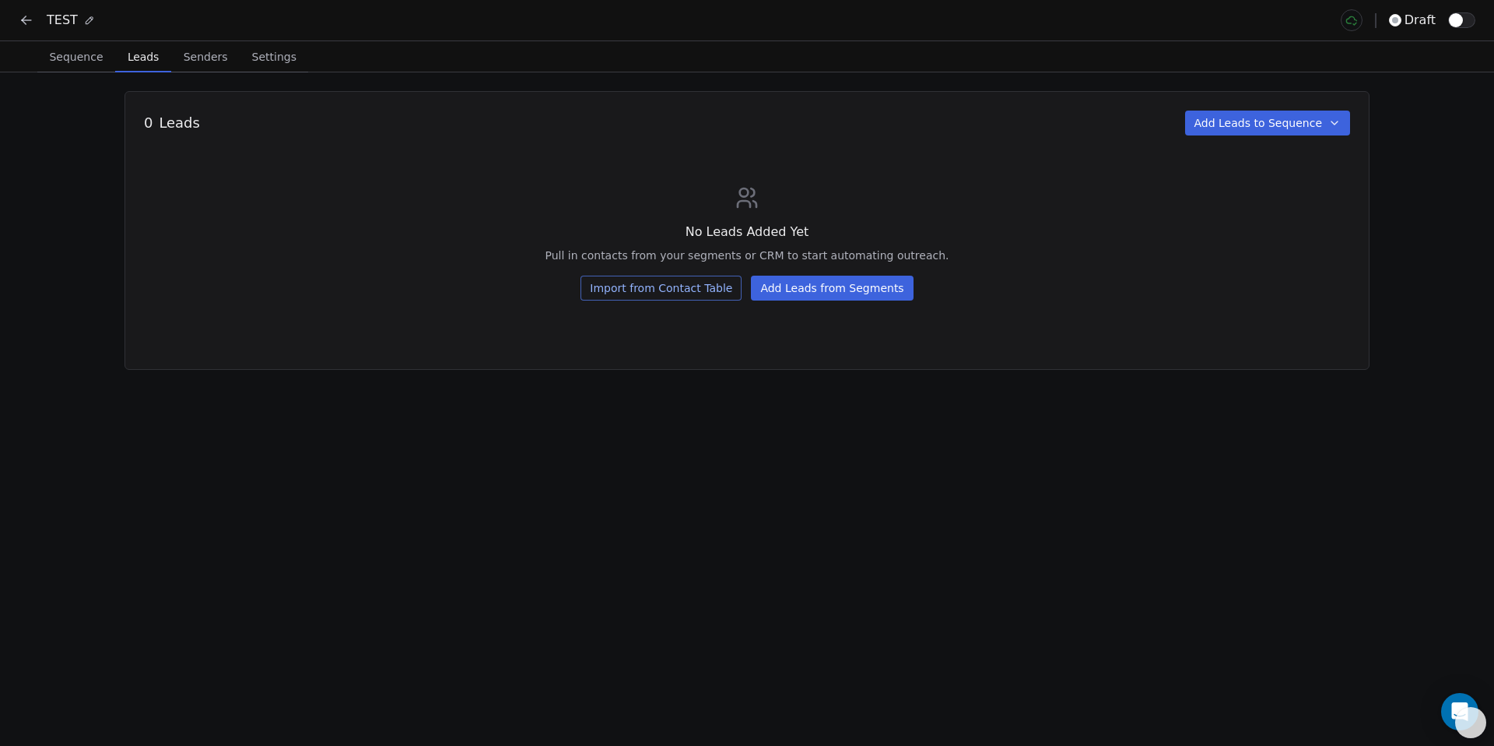
click at [822, 294] on button "Add Leads from Segments" at bounding box center [832, 288] width 162 height 25
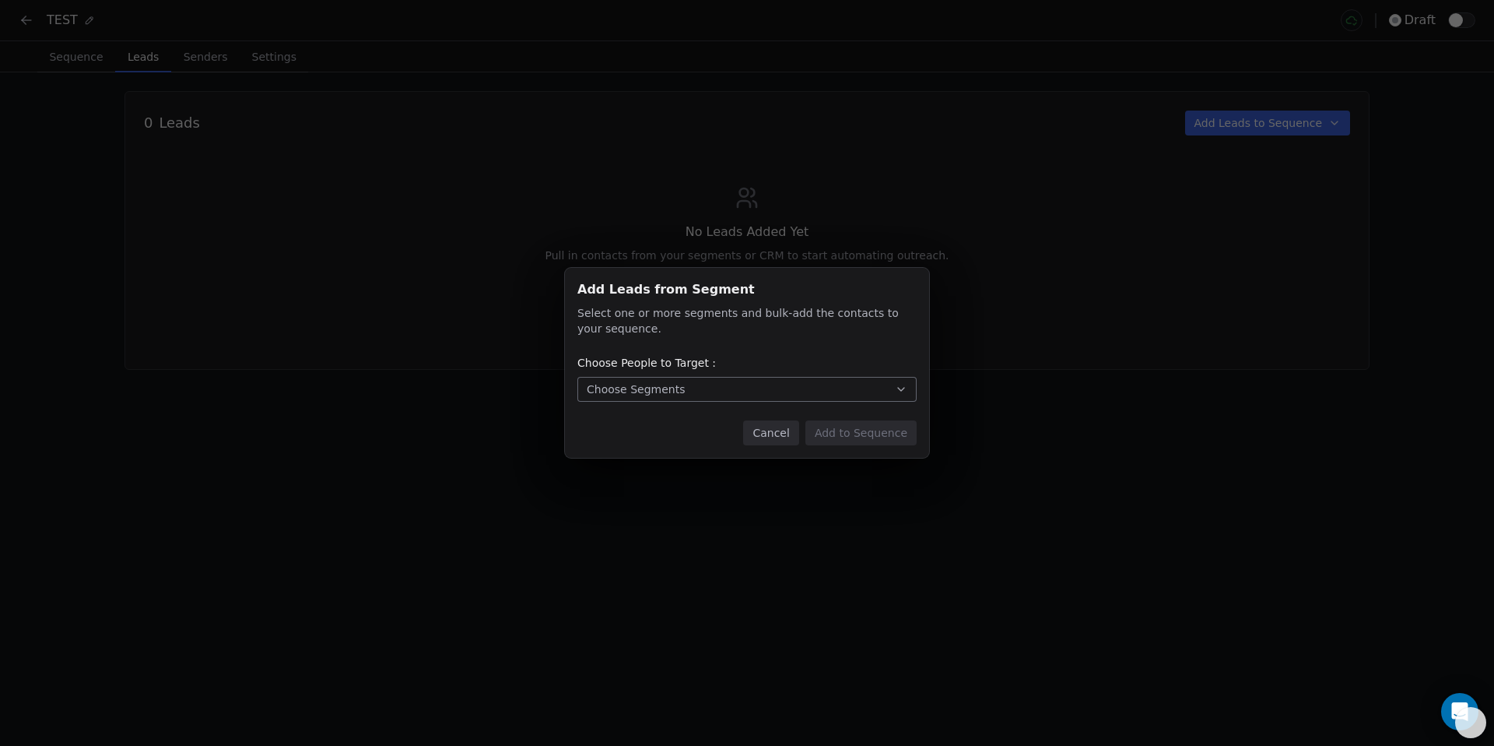
click at [751, 385] on button "Choose Segments" at bounding box center [746, 389] width 339 height 25
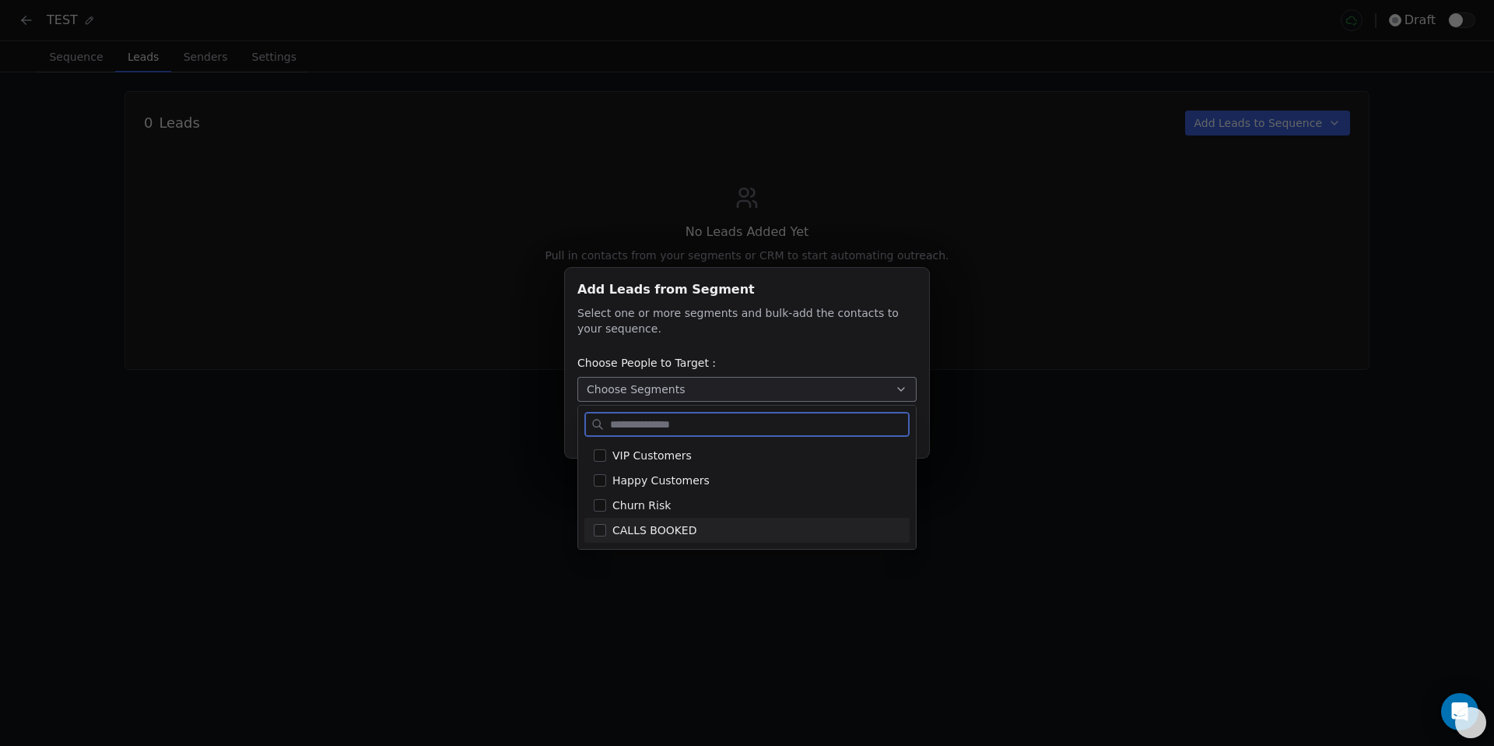
click at [654, 527] on span "CALLS BOOKED" at bounding box center [655, 530] width 85 height 16
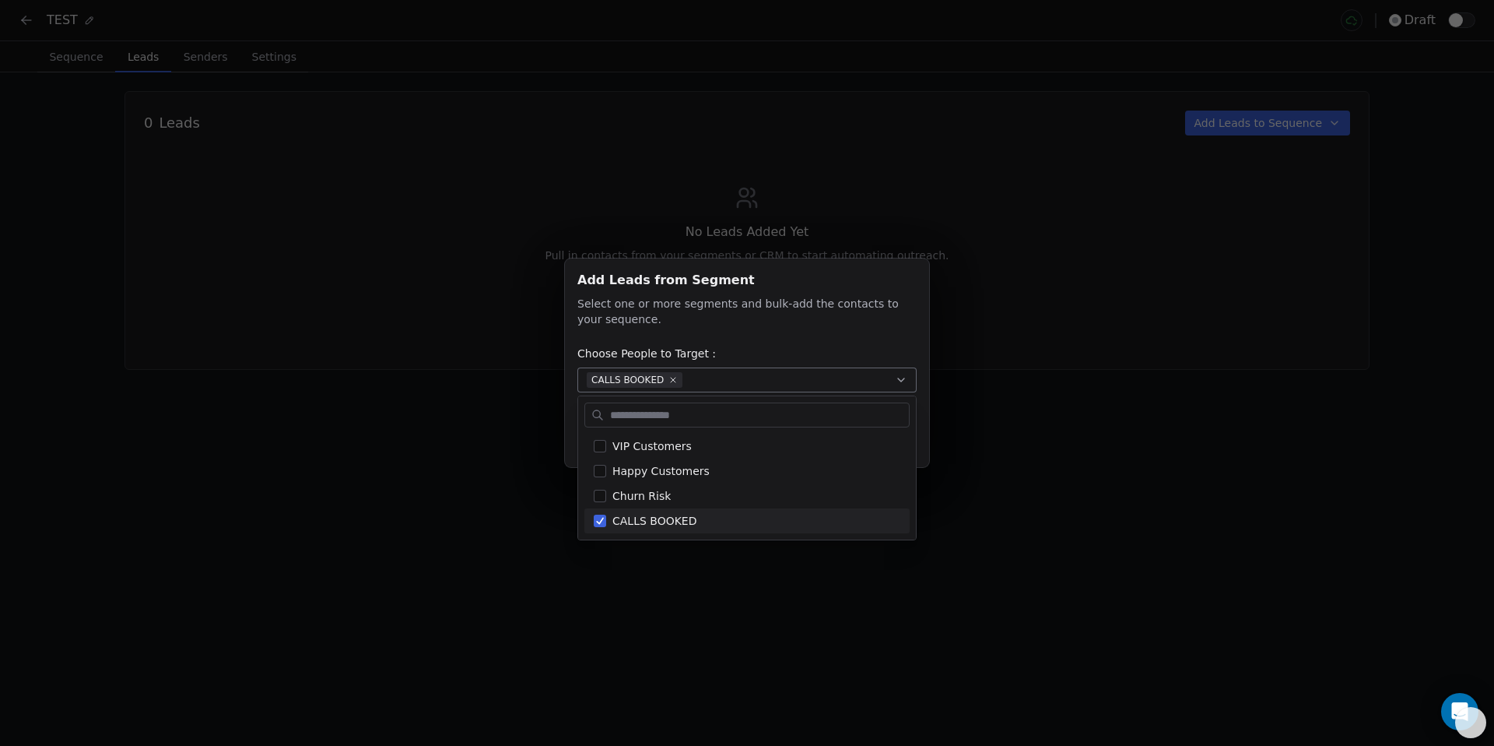
click at [1033, 525] on div "Add Leads from Segment Add Leads from Segment Select one or more segments and b…" at bounding box center [747, 373] width 1494 height 746
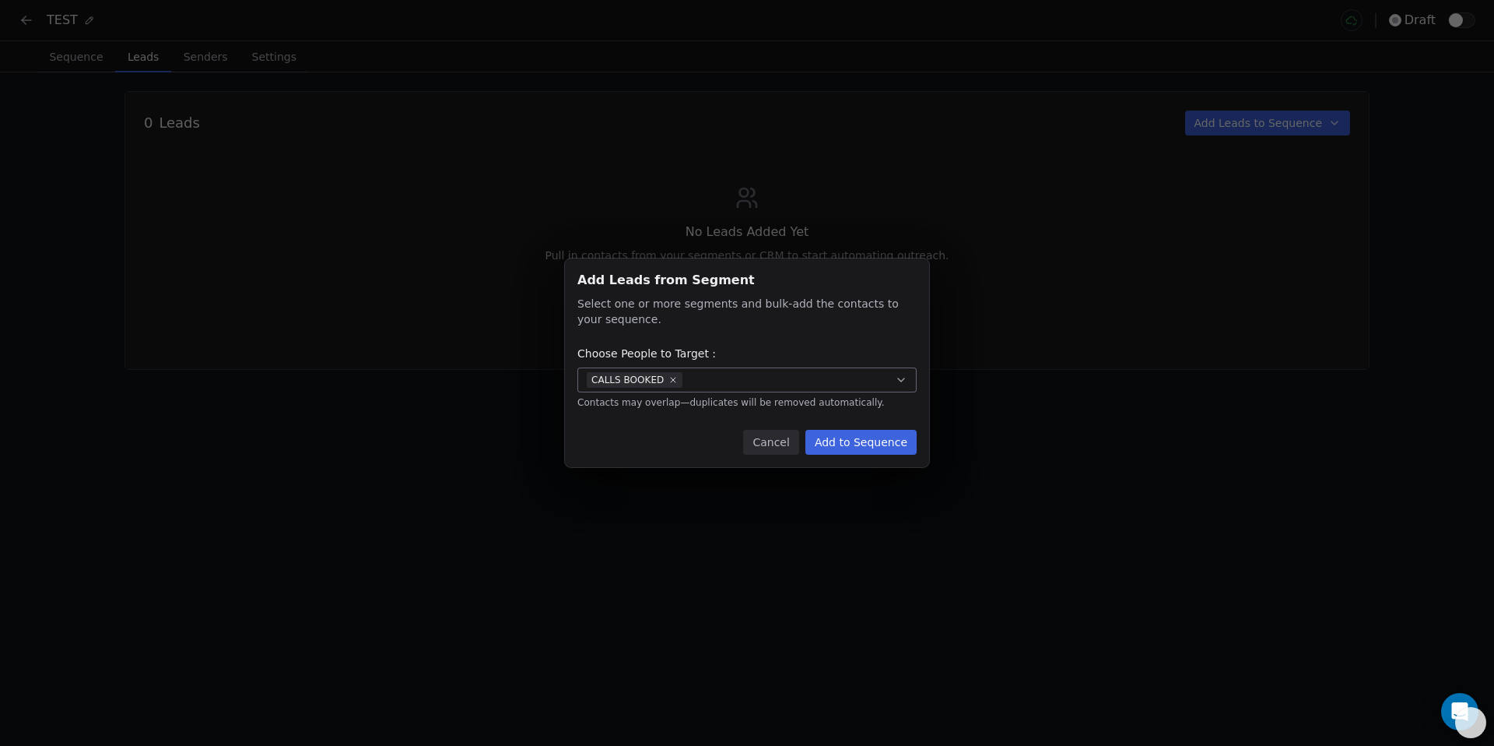
click at [899, 441] on button "Add to Sequence" at bounding box center [861, 442] width 111 height 25
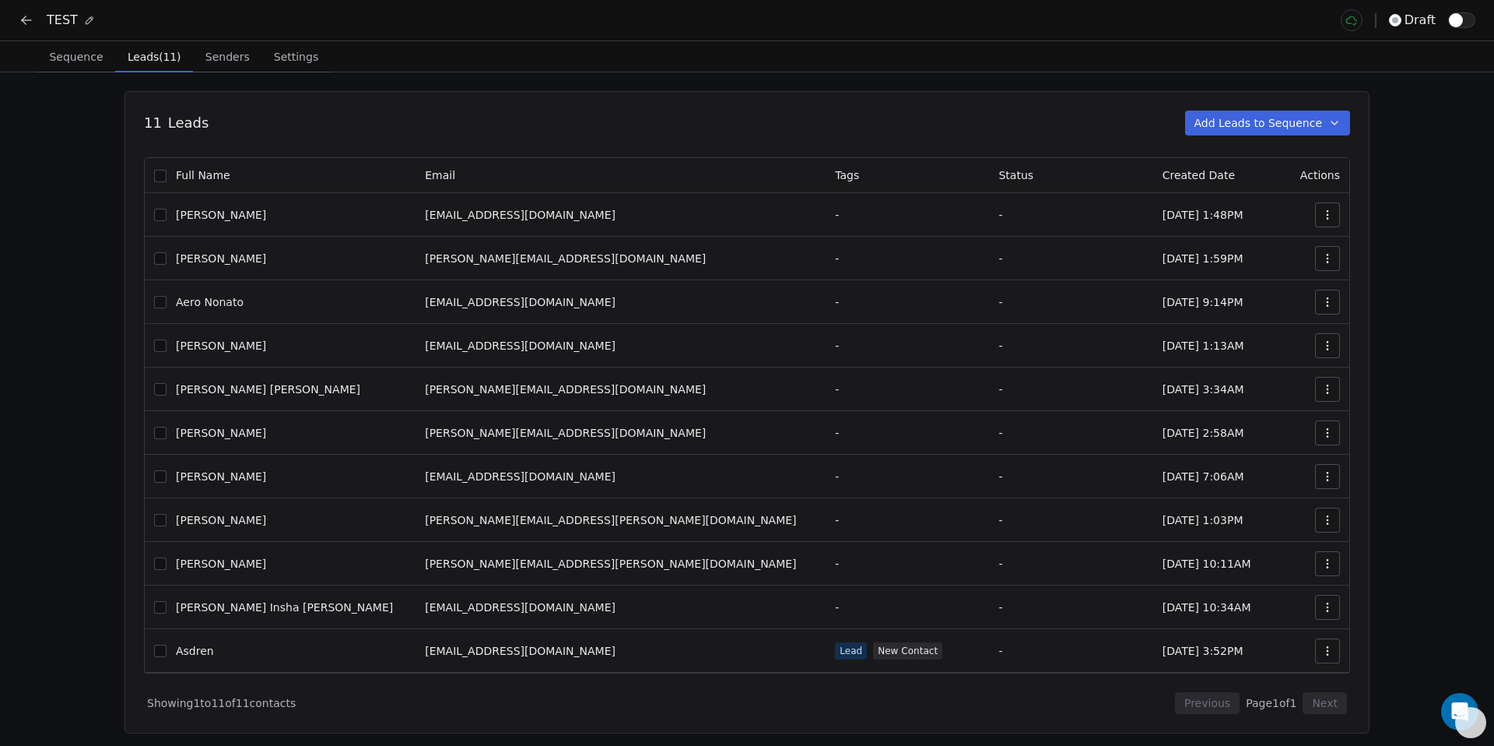
click at [64, 65] on span "Sequence" at bounding box center [76, 57] width 66 height 22
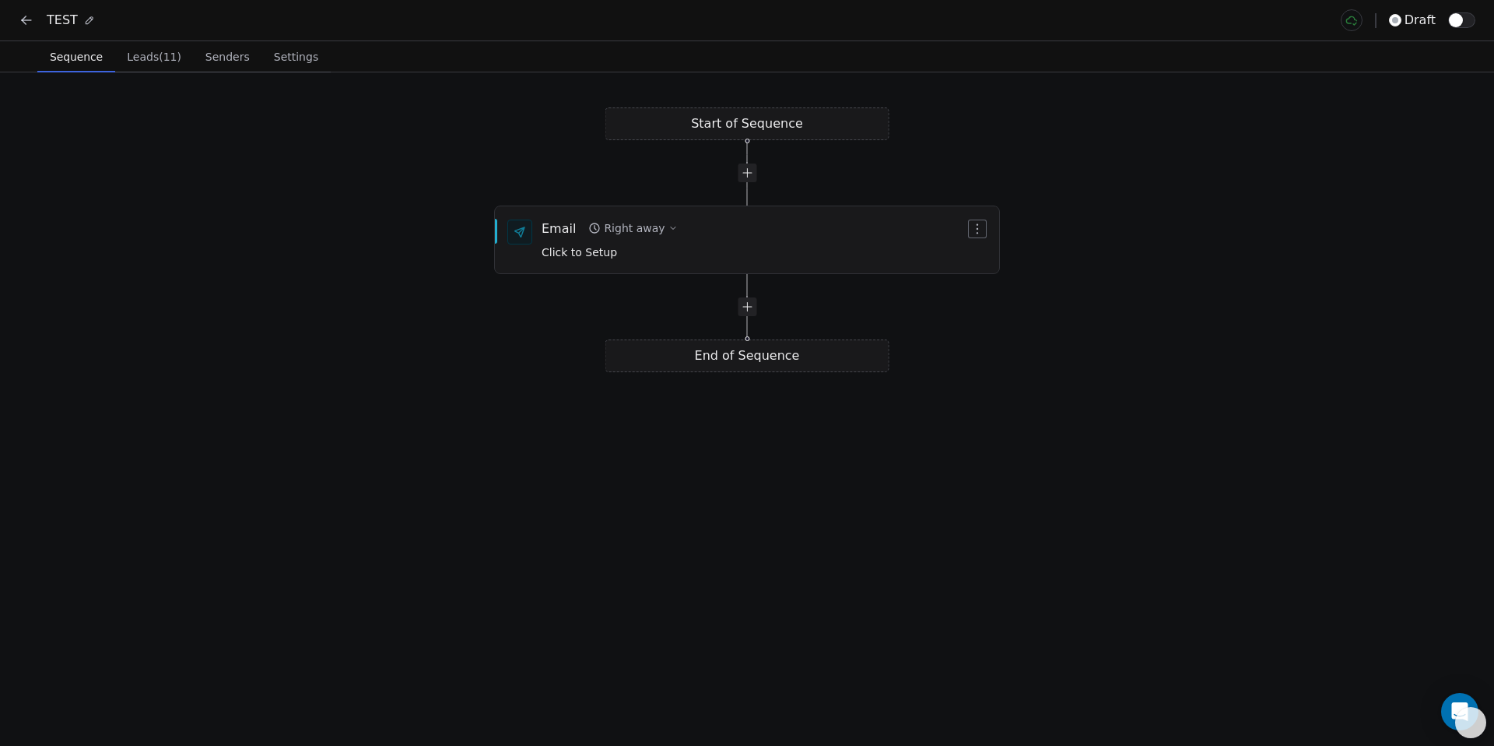
click at [25, 24] on icon at bounding box center [24, 22] width 4 height 4
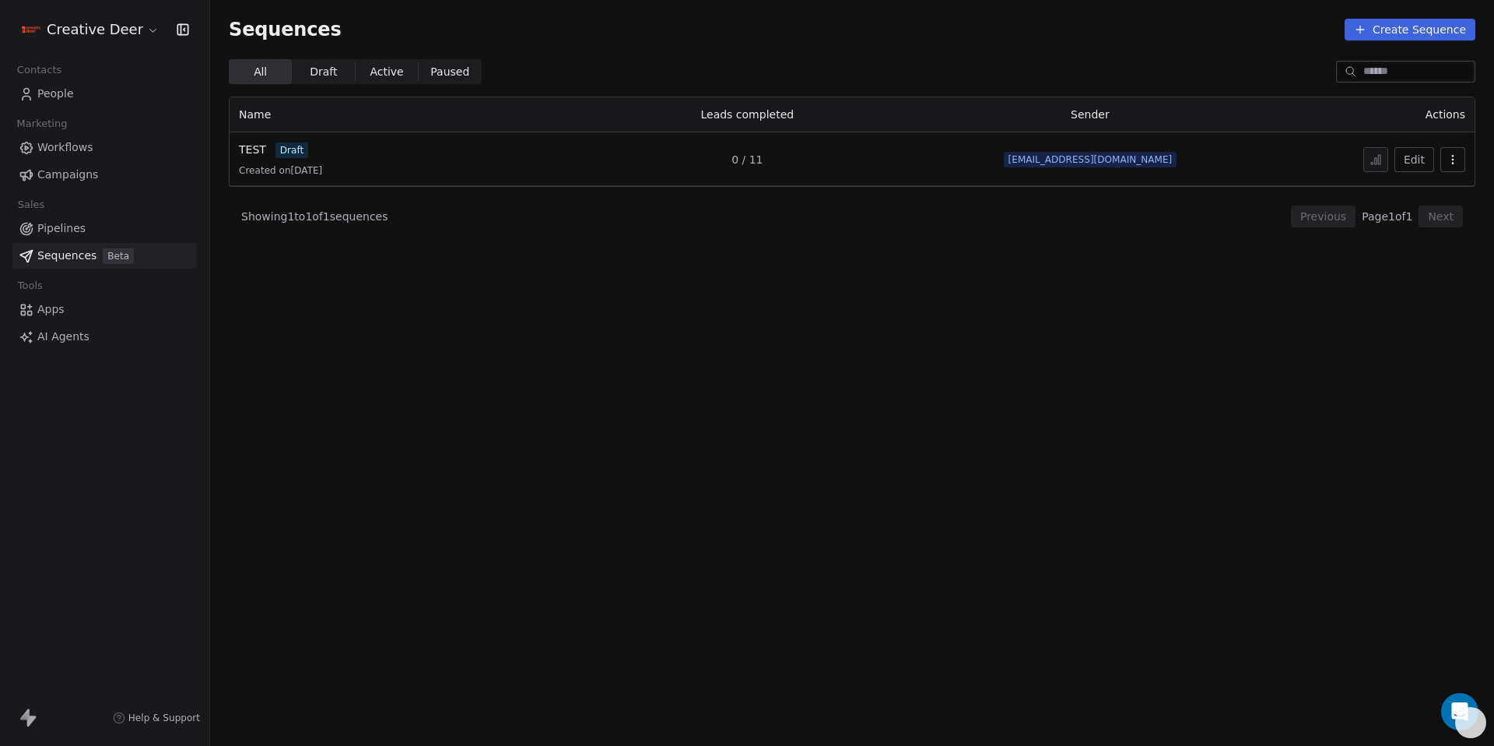
click at [79, 146] on span "Workflows" at bounding box center [65, 147] width 56 height 16
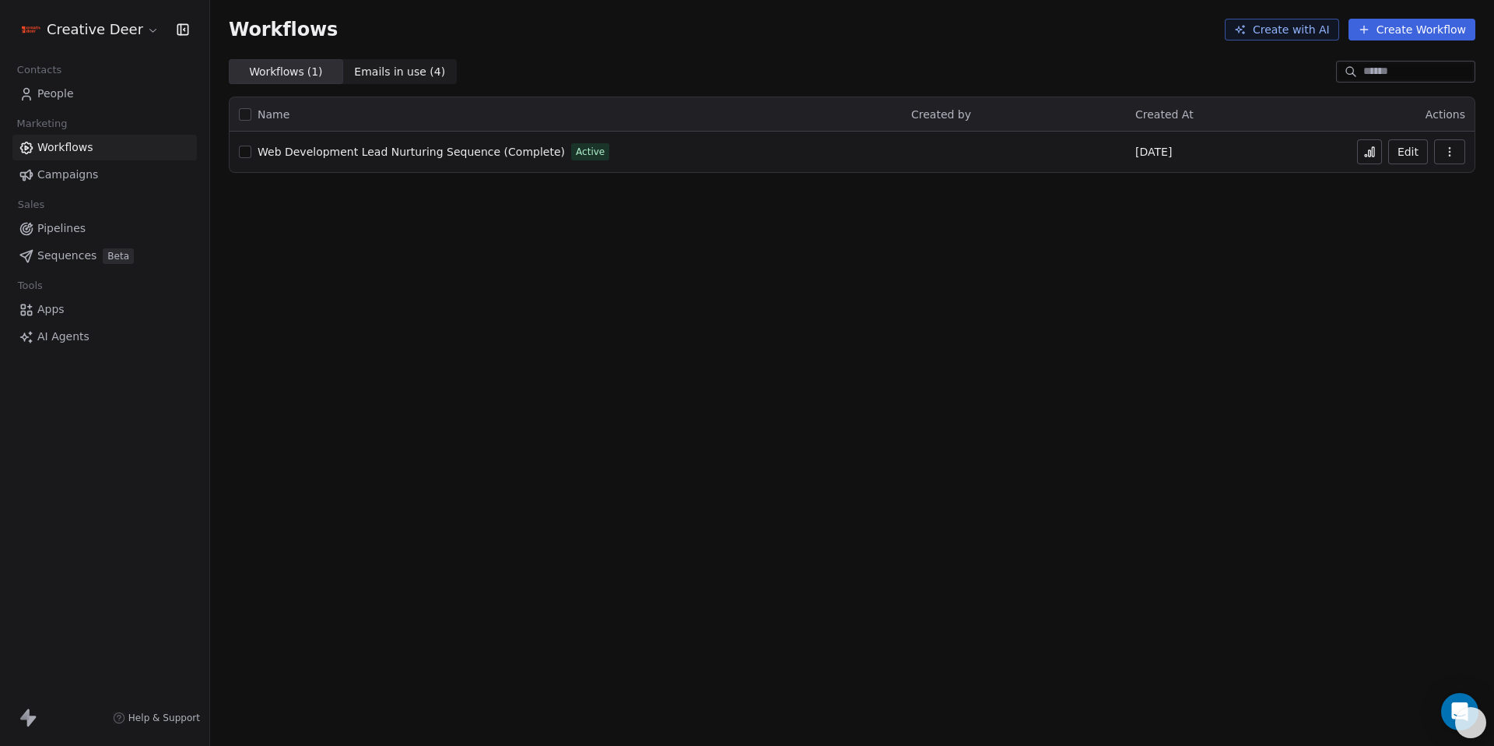
click at [65, 89] on span "People" at bounding box center [55, 94] width 37 height 16
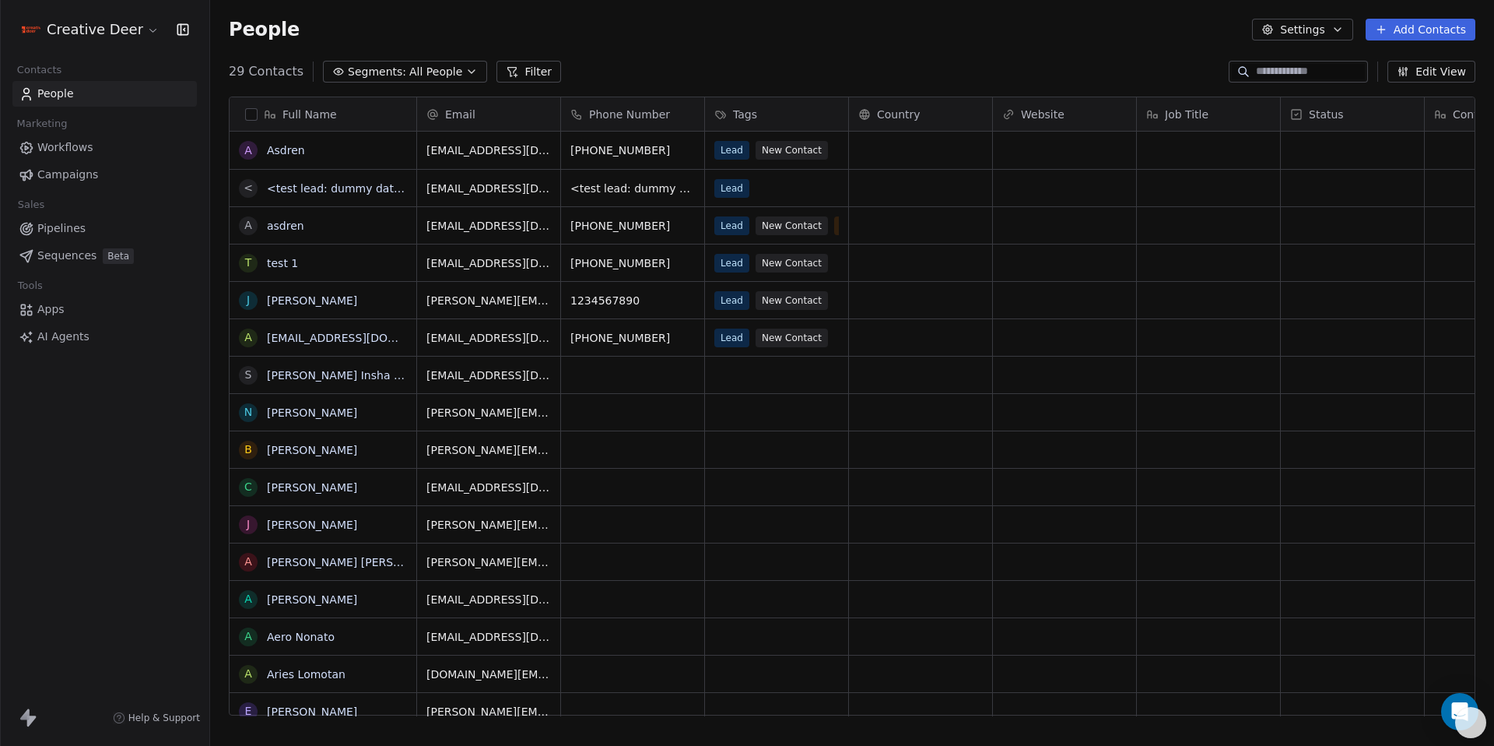
scroll to position [644, 1273]
click at [740, 187] on span "Lead" at bounding box center [732, 188] width 35 height 19
click at [740, 188] on span "Lead" at bounding box center [732, 188] width 35 height 19
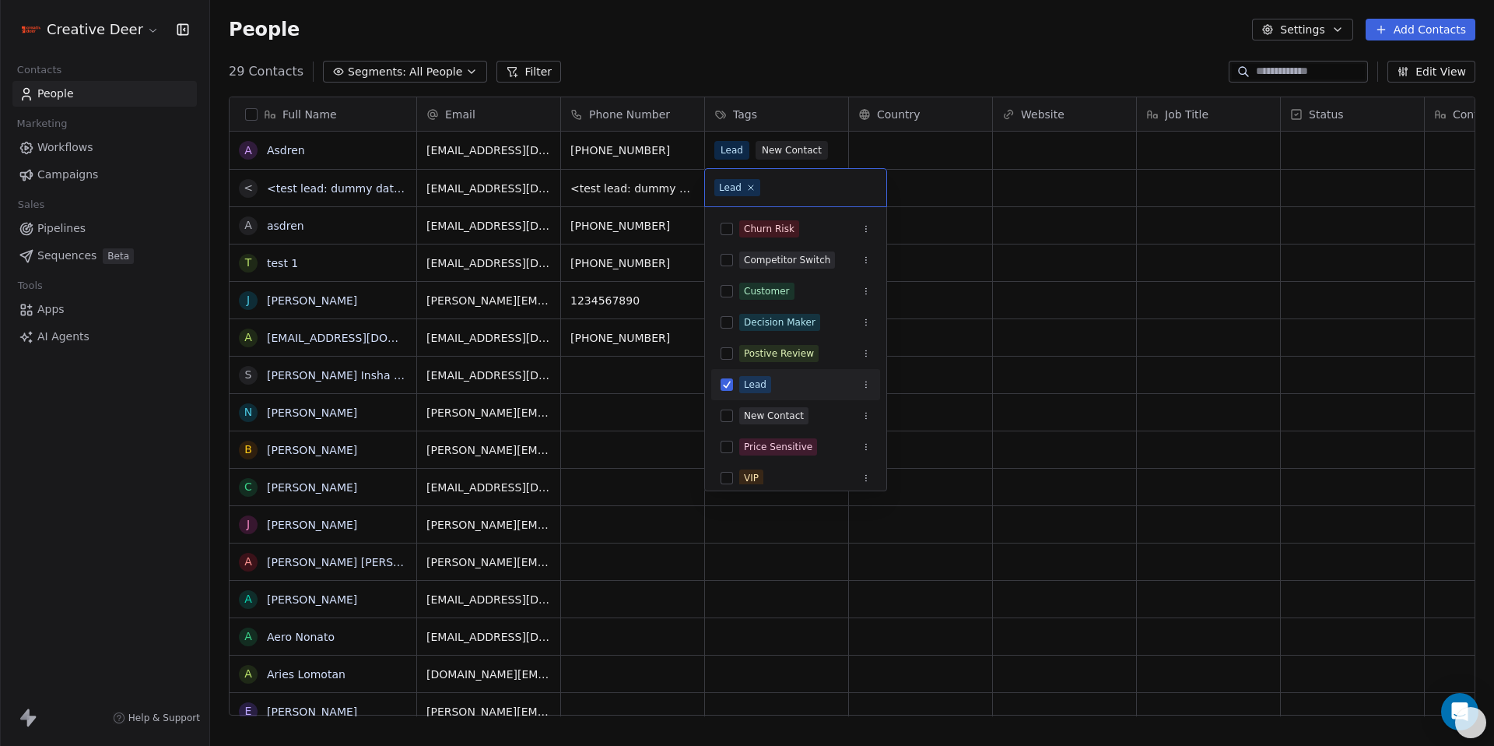
click at [740, 188] on span "Lead" at bounding box center [737, 187] width 46 height 17
click at [862, 419] on icon "Suggestions" at bounding box center [866, 415] width 9 height 9
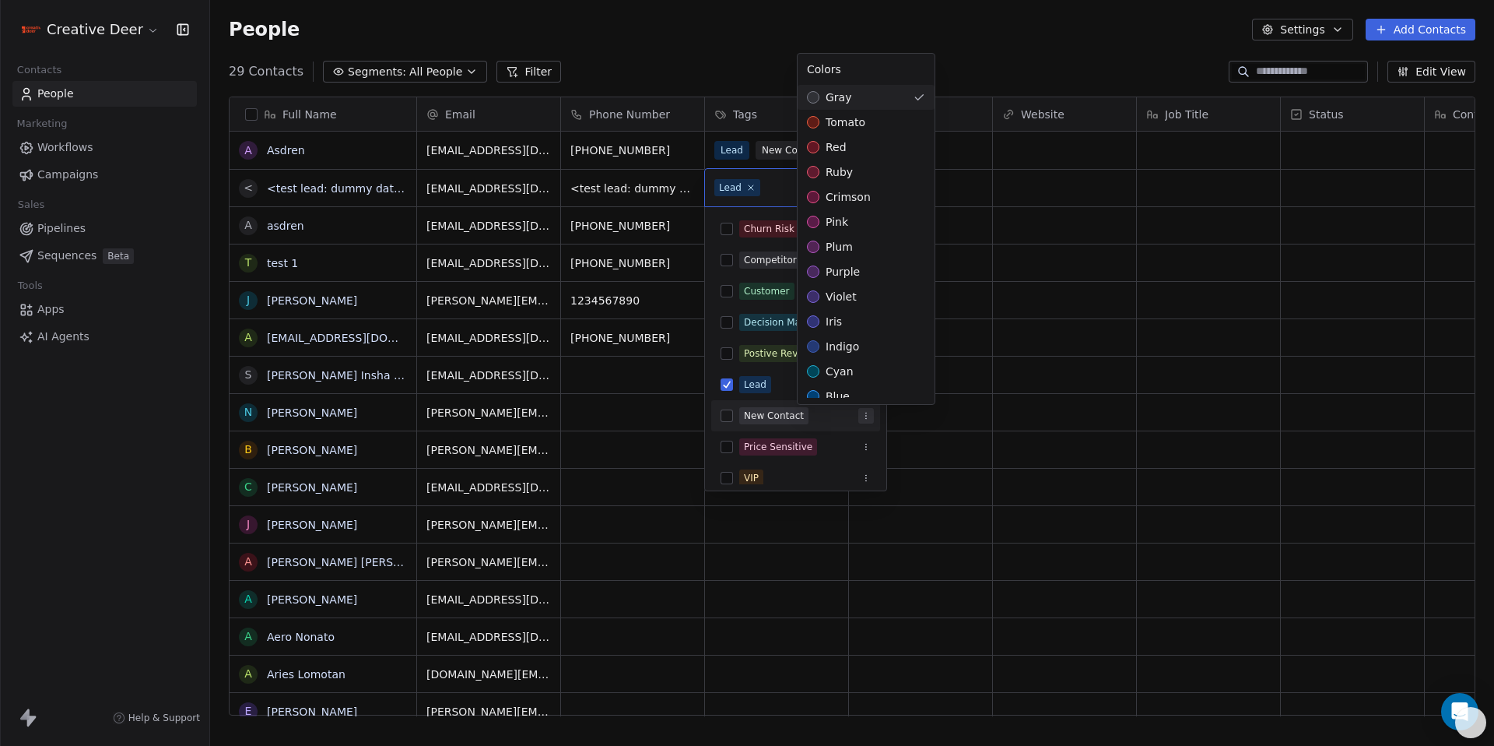
drag, startPoint x: 960, startPoint y: 407, endPoint x: 950, endPoint y: 414, distance: 13.0
click at [960, 407] on html "Creative Deer Contacts People Marketing Workflows Campaigns Sales Pipelines Seq…" at bounding box center [747, 373] width 1494 height 746
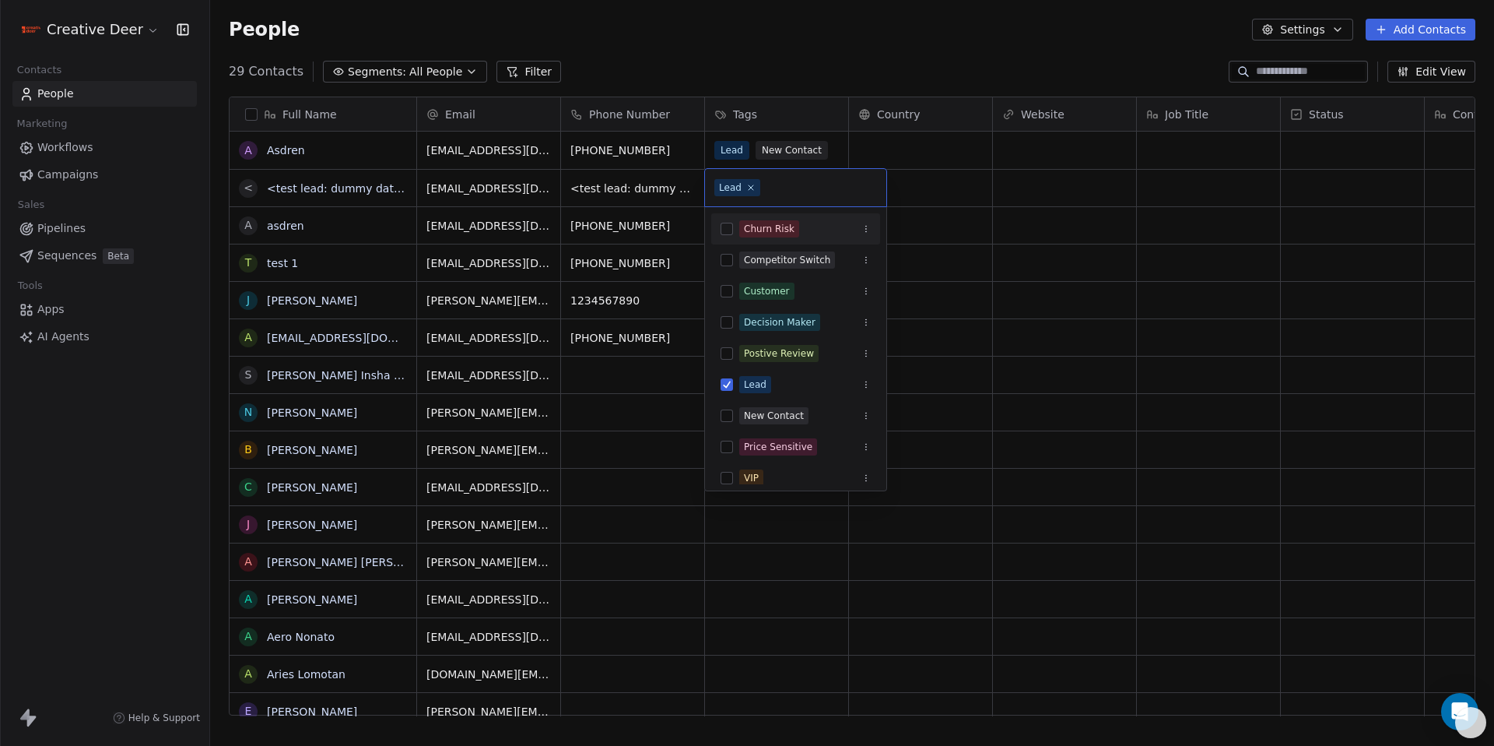
click at [796, 188] on input "text" at bounding box center [821, 187] width 114 height 17
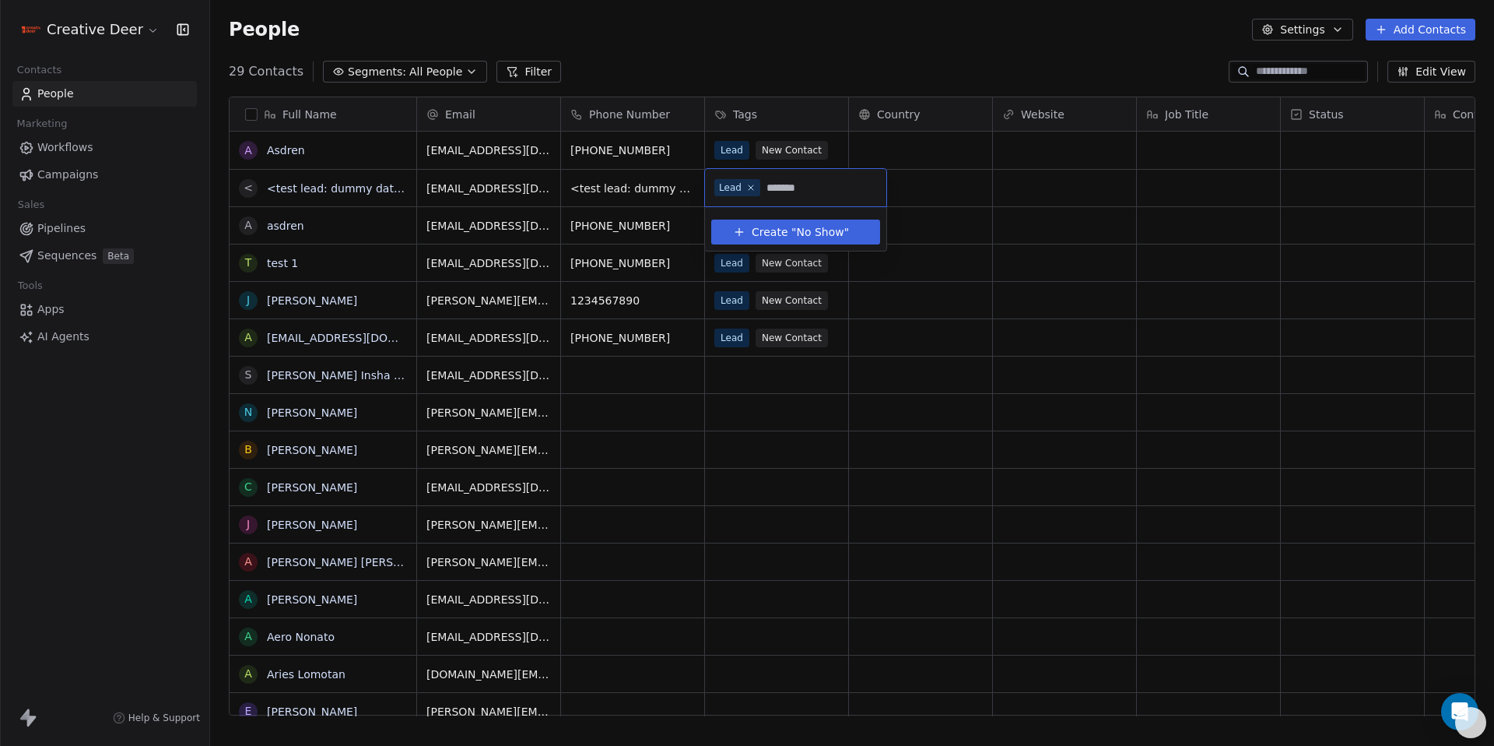
type input "*******"
click at [806, 231] on span "No Show" at bounding box center [819, 232] width 47 height 16
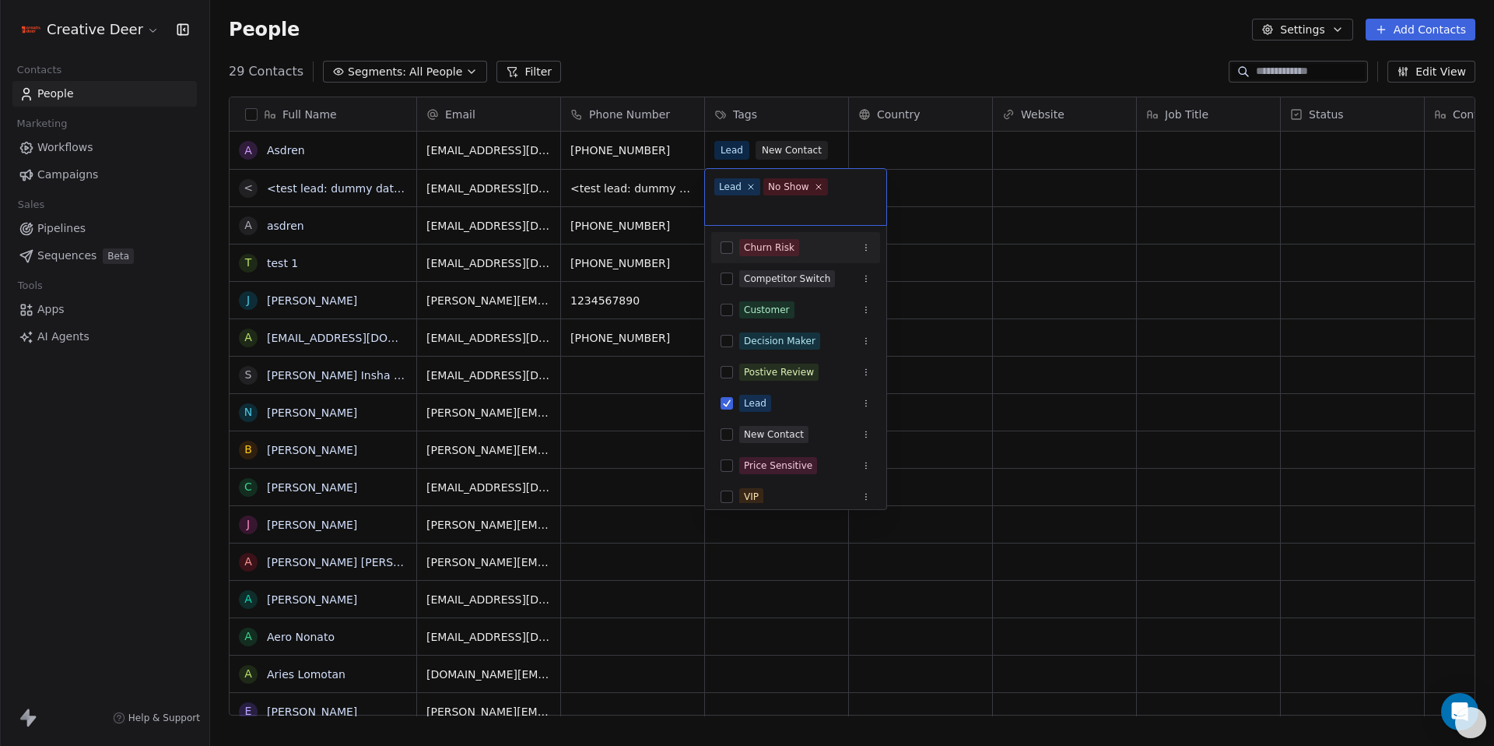
click at [1032, 286] on html "Creative Deer Contacts People Marketing Workflows Campaigns Sales Pipelines Seq…" at bounding box center [747, 373] width 1494 height 746
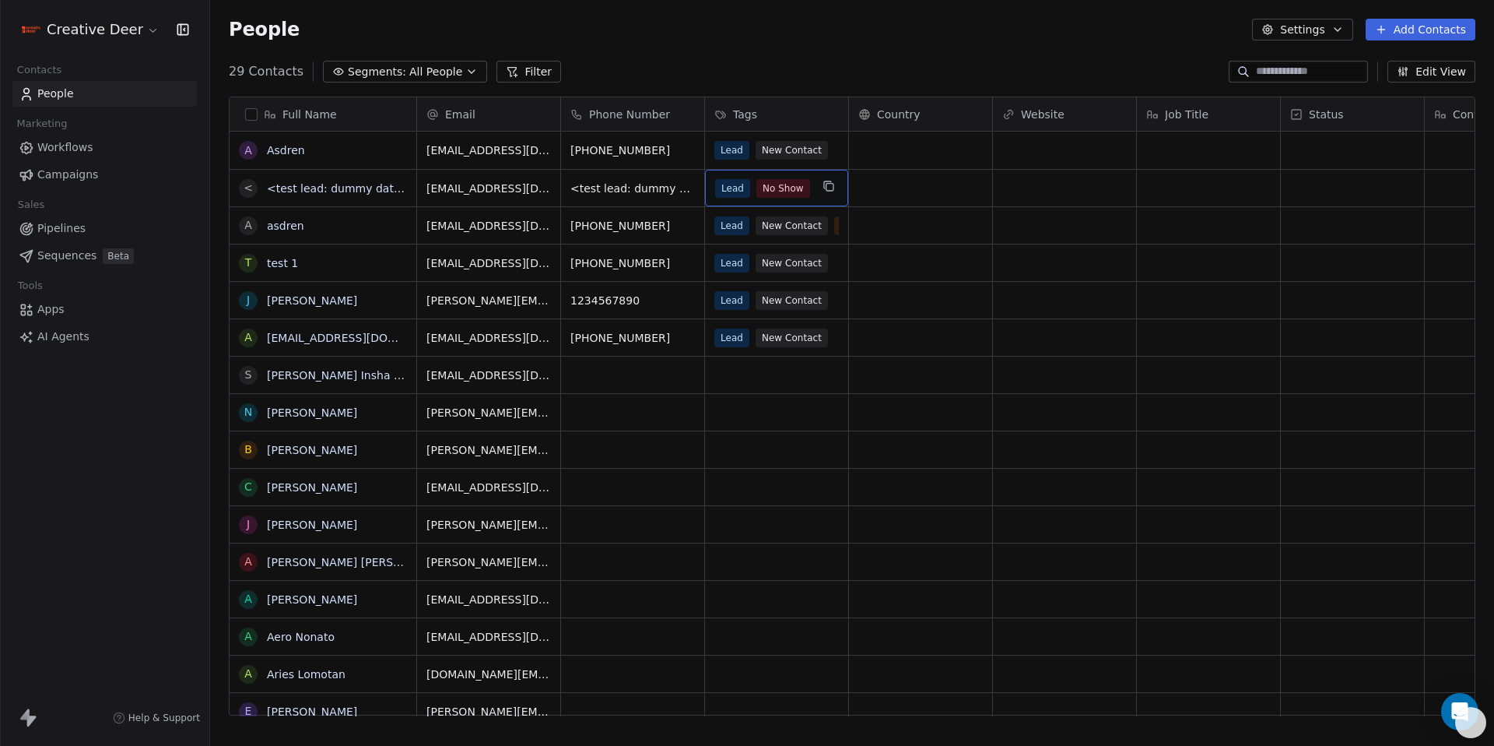
click at [783, 195] on span "No Show" at bounding box center [783, 188] width 54 height 19
click at [784, 191] on span "No Show" at bounding box center [783, 188] width 54 height 19
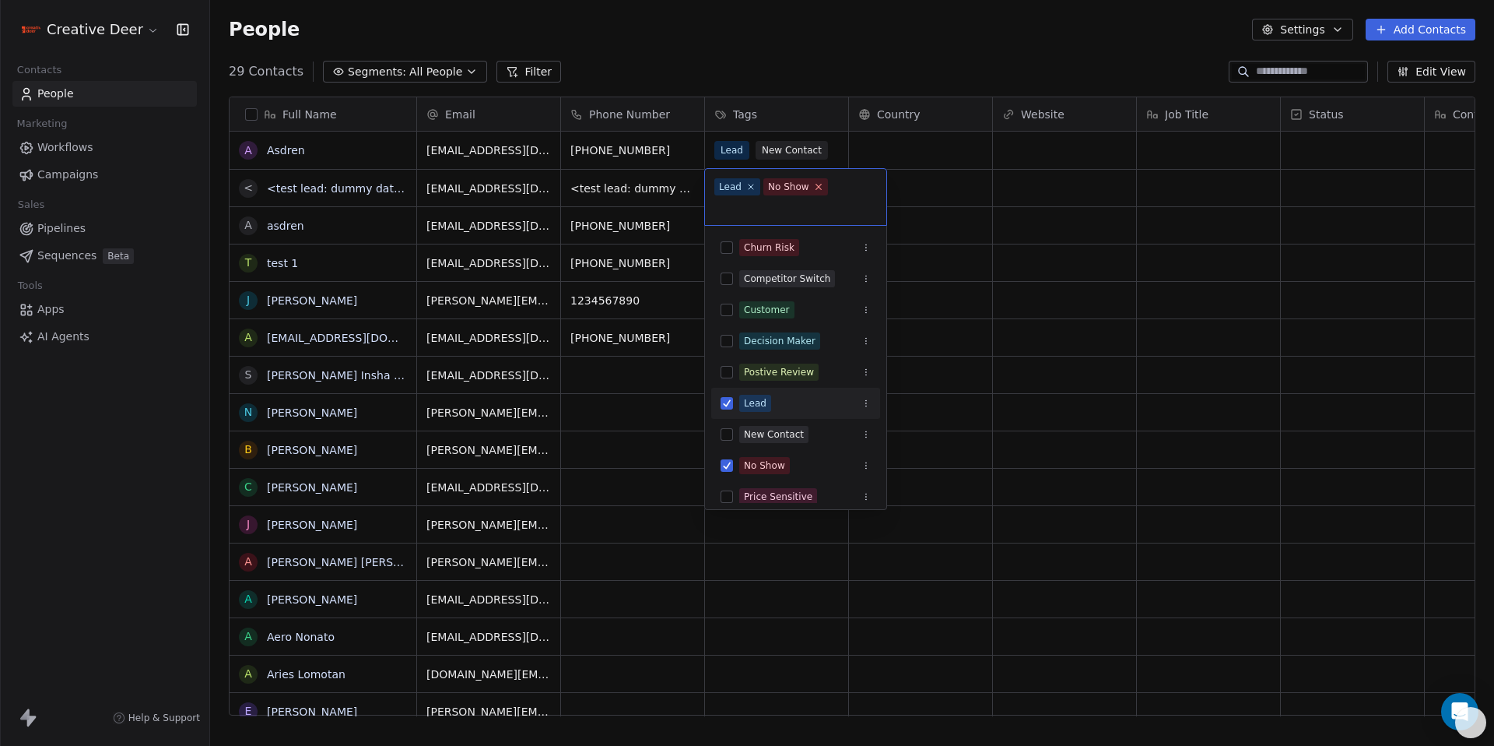
drag, startPoint x: 799, startPoint y: 188, endPoint x: 813, endPoint y: 188, distance: 13.2
click at [801, 188] on div "No Show" at bounding box center [788, 187] width 41 height 14
click at [821, 188] on span "No Show" at bounding box center [796, 186] width 65 height 17
click at [819, 188] on icon at bounding box center [818, 186] width 10 height 10
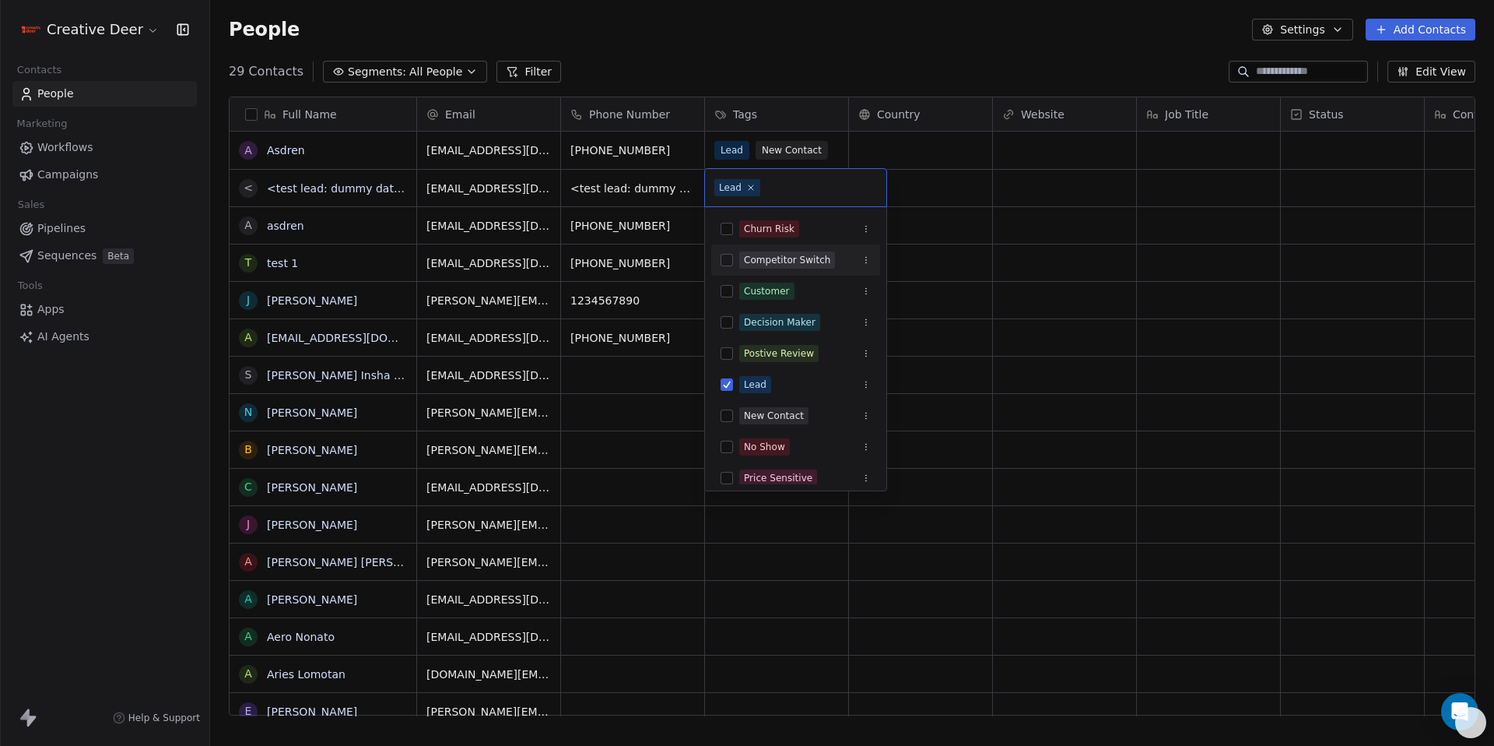
click at [1096, 323] on html "Creative Deer Contacts People Marketing Workflows Campaigns Sales Pipelines Seq…" at bounding box center [747, 373] width 1494 height 746
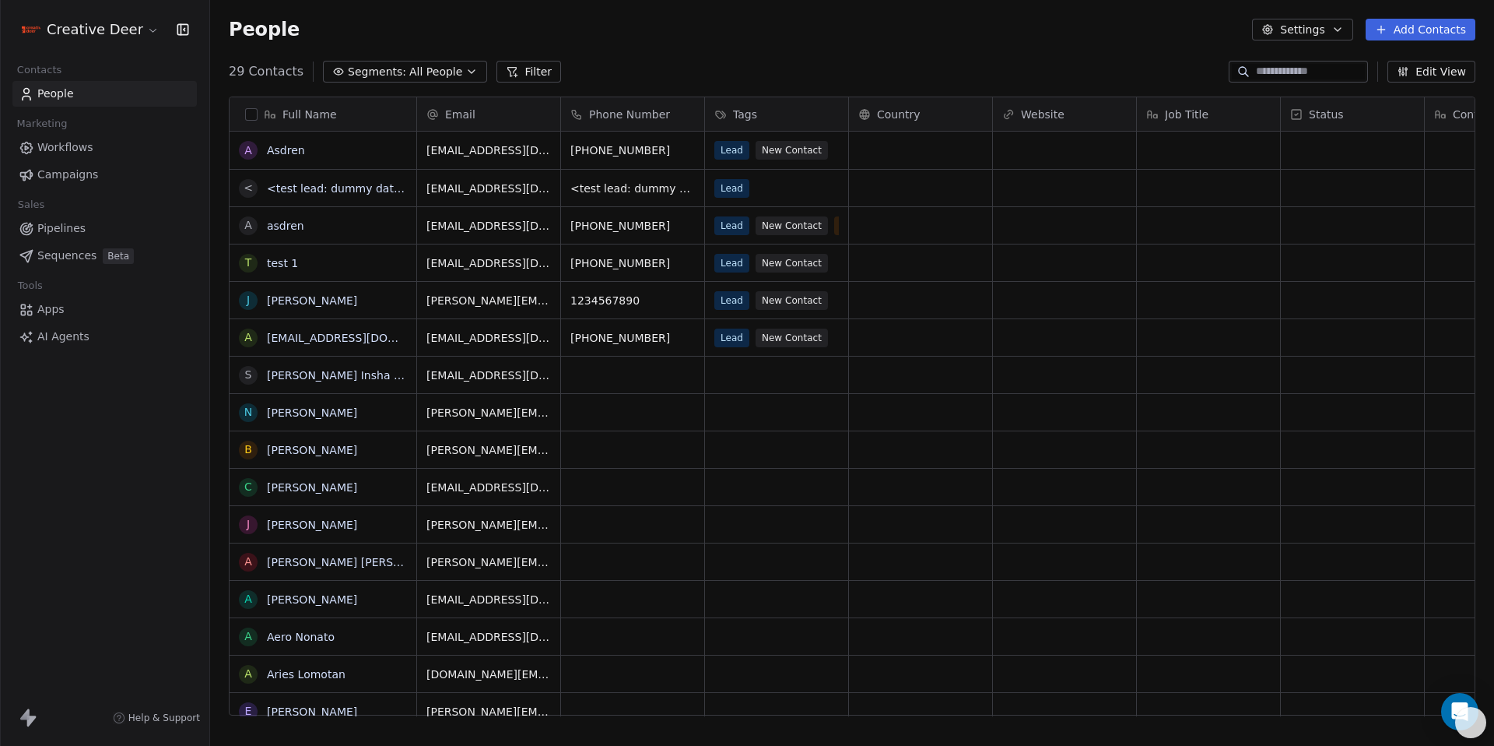
click at [50, 102] on link "People" at bounding box center [104, 94] width 184 height 26
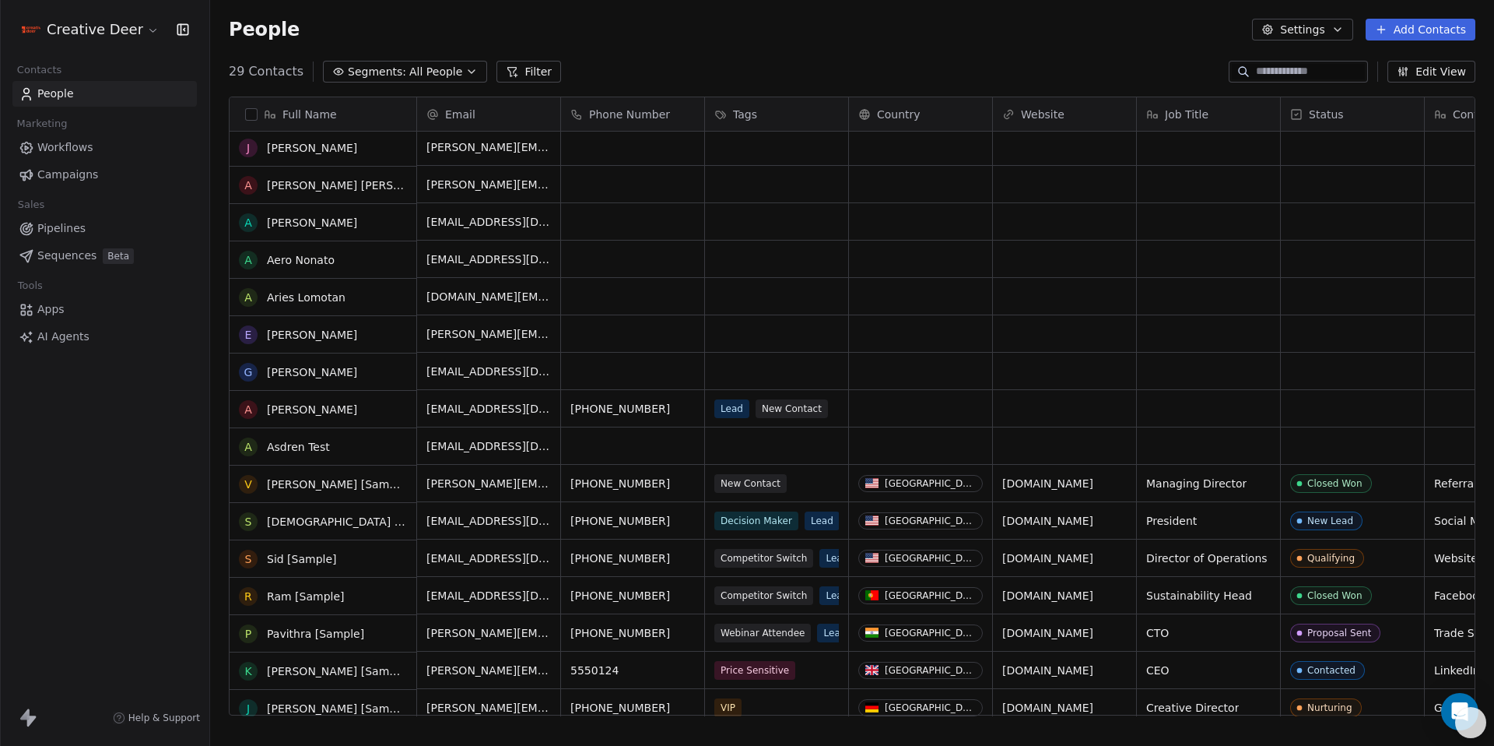
scroll to position [378, 0]
click at [799, 668] on div "Price Sensitive" at bounding box center [776, 669] width 143 height 37
click at [798, 671] on div "Price Sensitive" at bounding box center [776, 669] width 143 height 37
click at [797, 672] on div "Price Sensitive" at bounding box center [776, 669] width 143 height 37
click at [772, 674] on span "Price Sensitive" at bounding box center [754, 669] width 81 height 19
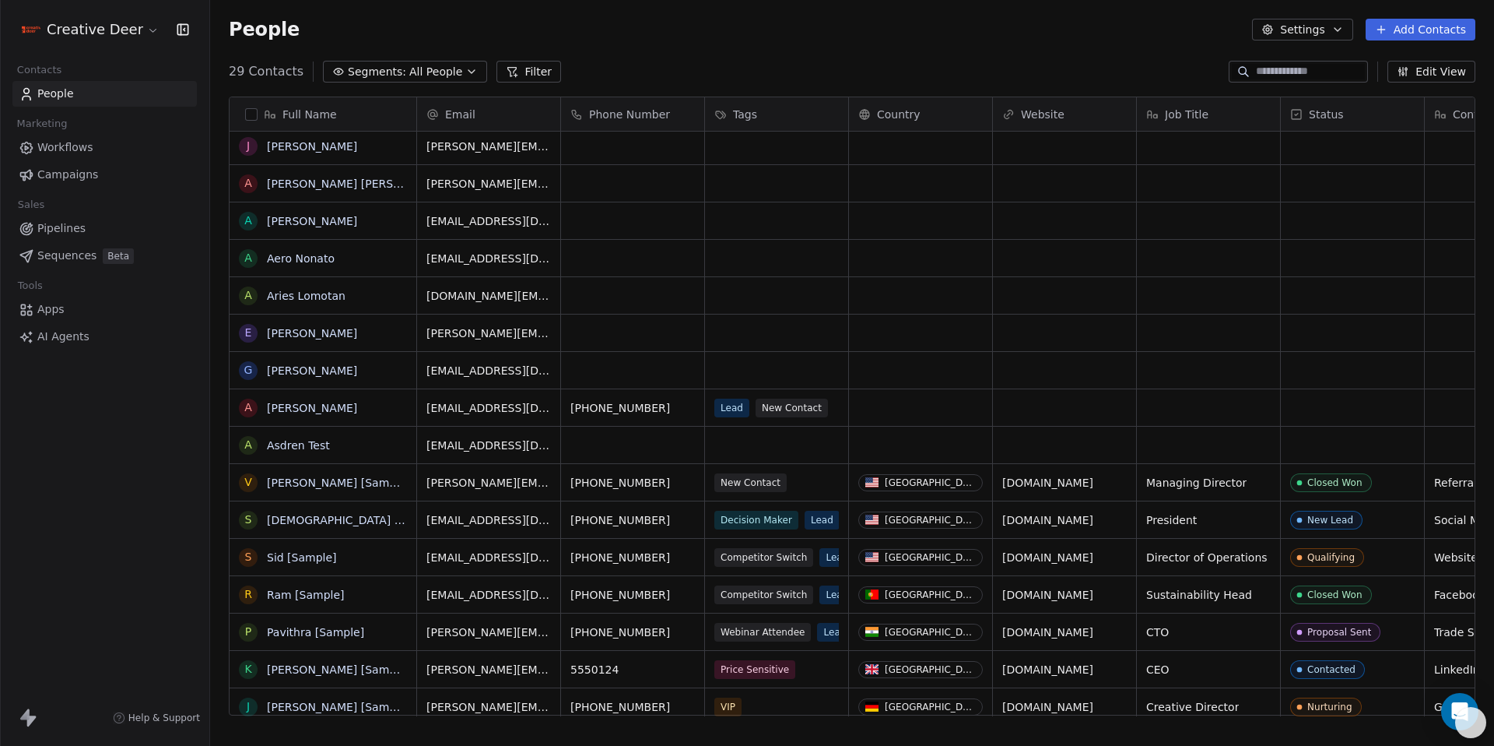
click at [827, 666] on div "Price Sensitive" at bounding box center [776, 669] width 143 height 37
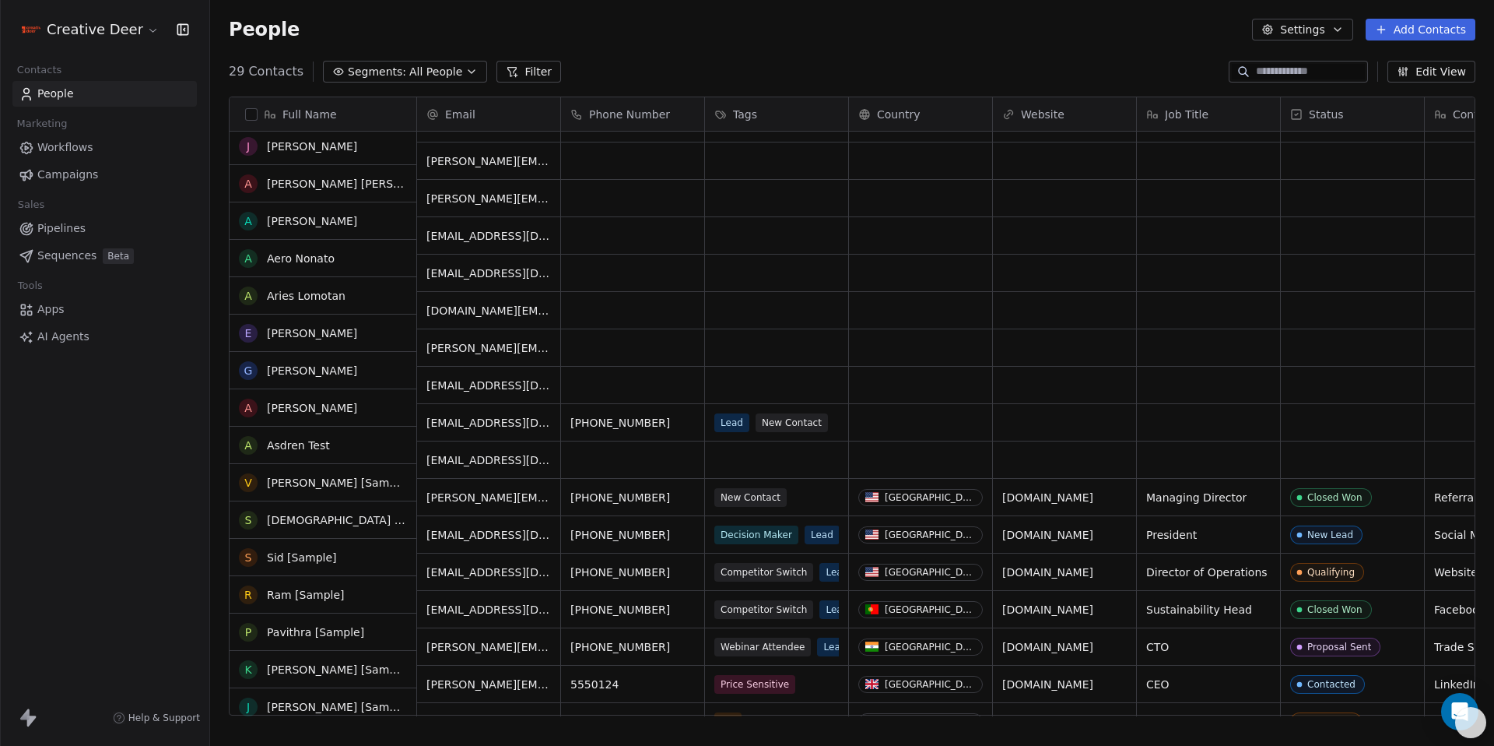
scroll to position [359, 0]
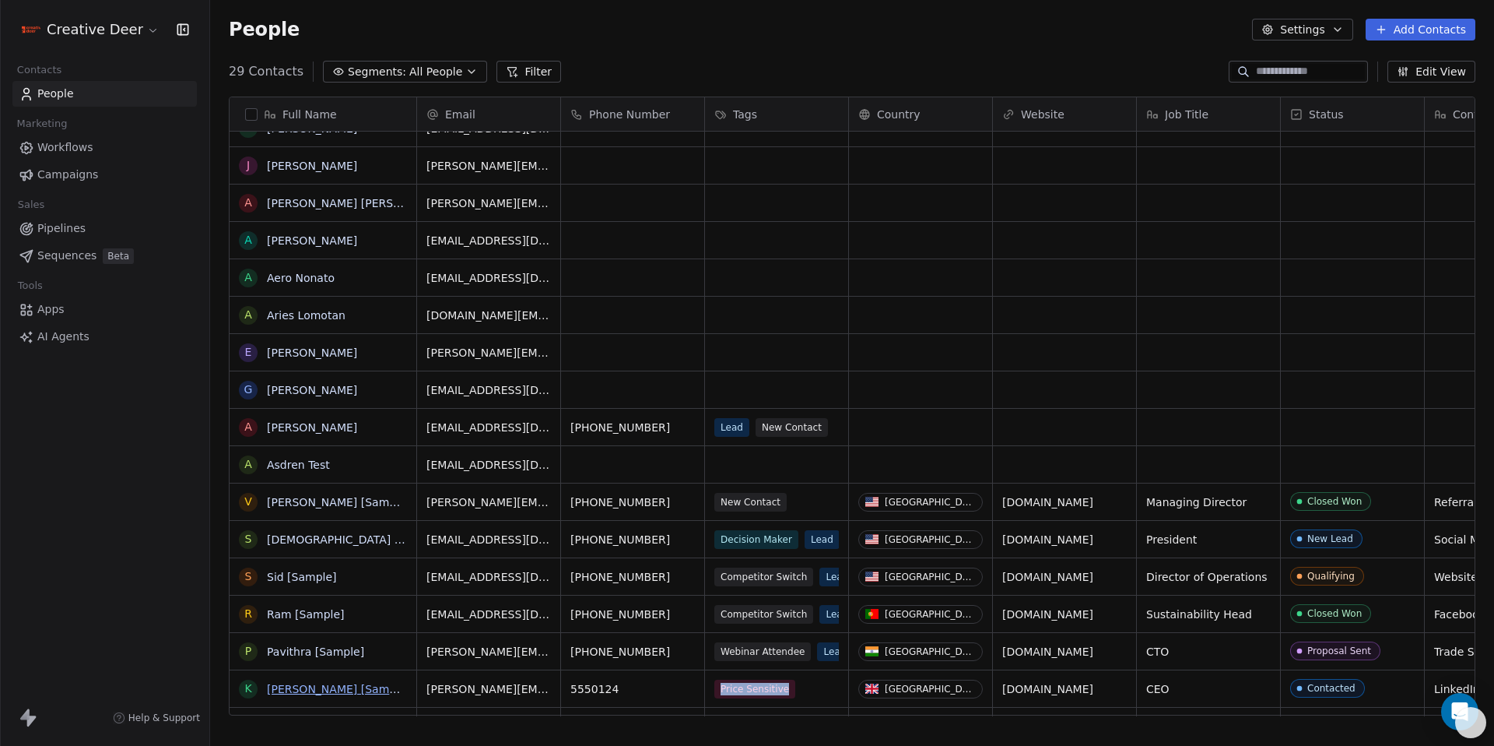
click at [309, 694] on link "[PERSON_NAME] [Sample]" at bounding box center [338, 689] width 143 height 12
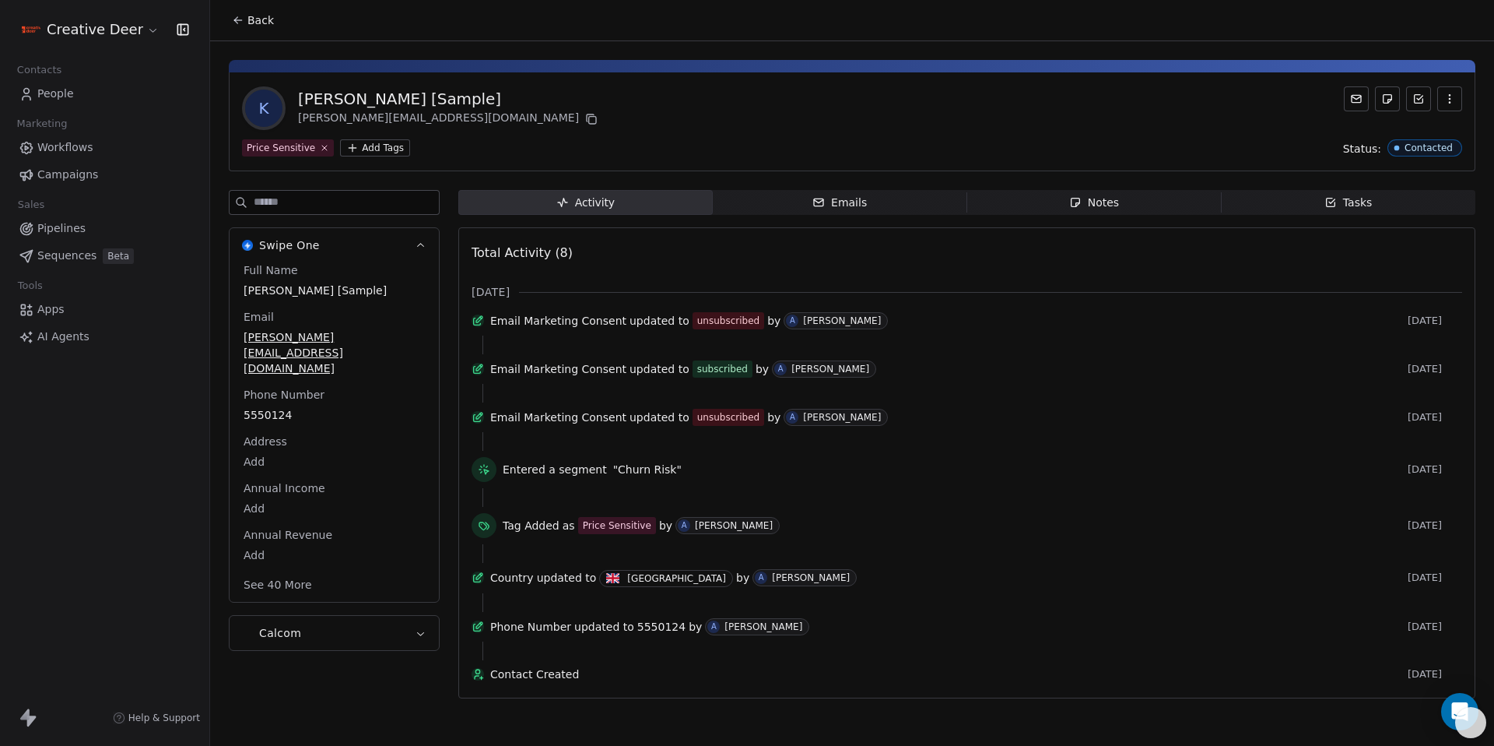
click at [331, 622] on div "Swipe One Full Name Ken [Sample] Email ken@swipepages.com Phone Number 5550124 …" at bounding box center [334, 425] width 211 height 470
click at [333, 616] on button "Calcom" at bounding box center [334, 633] width 209 height 34
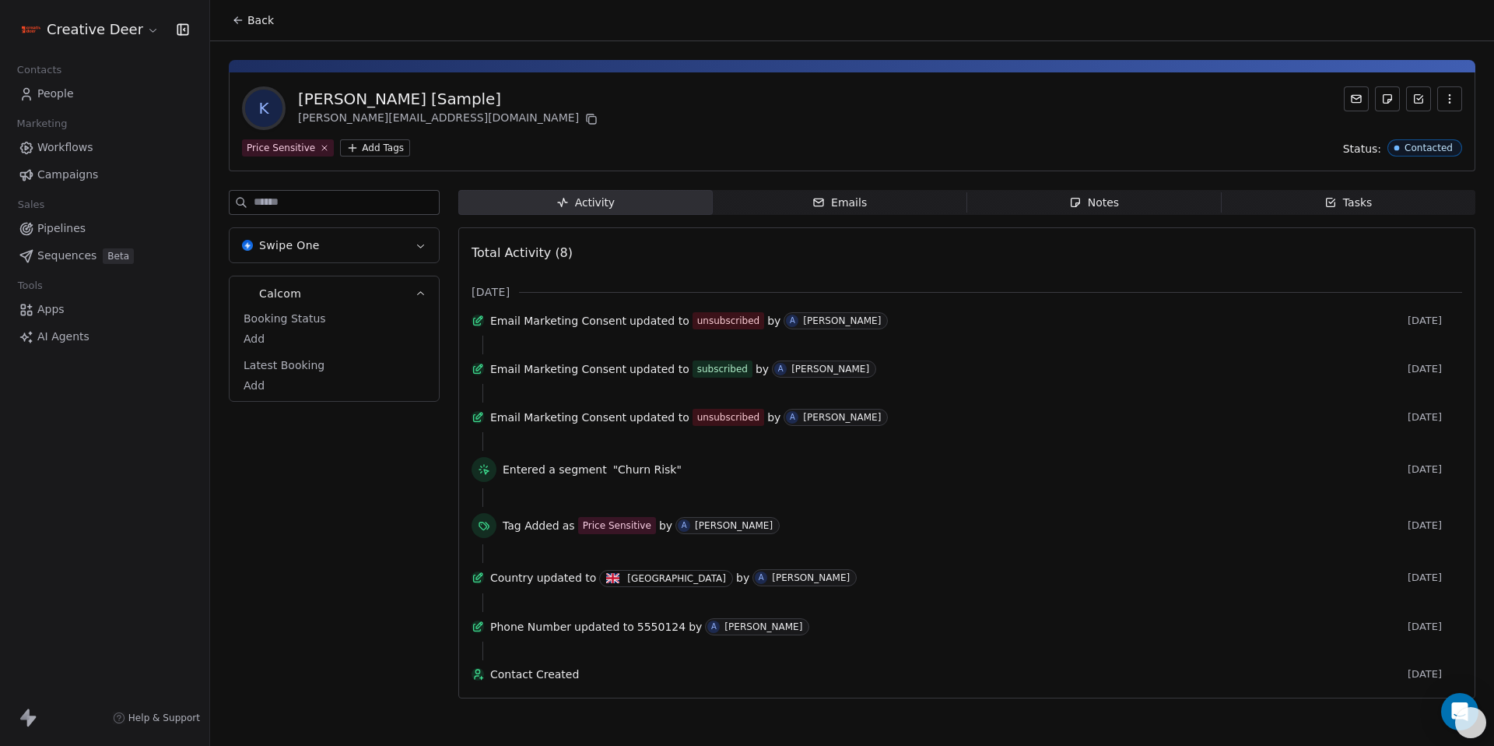
click at [262, 344] on body "Creative Deer Contacts People Marketing Workflows Campaigns Sales Pipelines Seq…" at bounding box center [747, 373] width 1494 height 746
type textarea "********"
click at [346, 545] on div "Swipe One Calcom Booking Status accepted Latest Booking Add" at bounding box center [334, 449] width 211 height 518
click at [294, 344] on span "accepted" at bounding box center [334, 339] width 181 height 16
click at [294, 343] on span "accepted" at bounding box center [334, 340] width 180 height 16
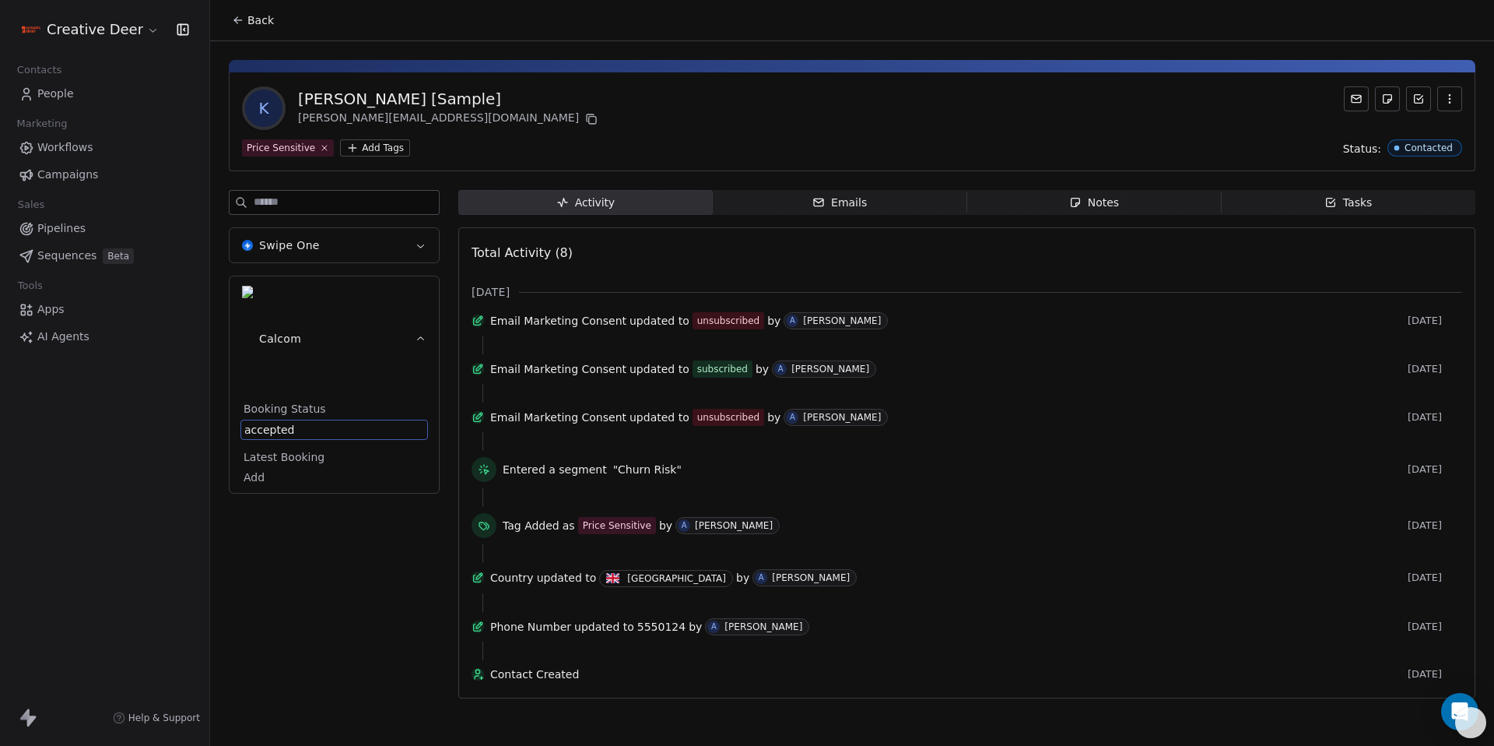
click at [294, 422] on span "accepted" at bounding box center [334, 430] width 180 height 16
click at [294, 343] on textarea "********" at bounding box center [327, 354] width 173 height 48
click at [391, 291] on html "Creative Deer Contacts People Marketing Workflows Campaigns Sales Pipelines Seq…" at bounding box center [747, 373] width 1494 height 746
click at [324, 401] on div "Booking Status Add" at bounding box center [334, 419] width 188 height 37
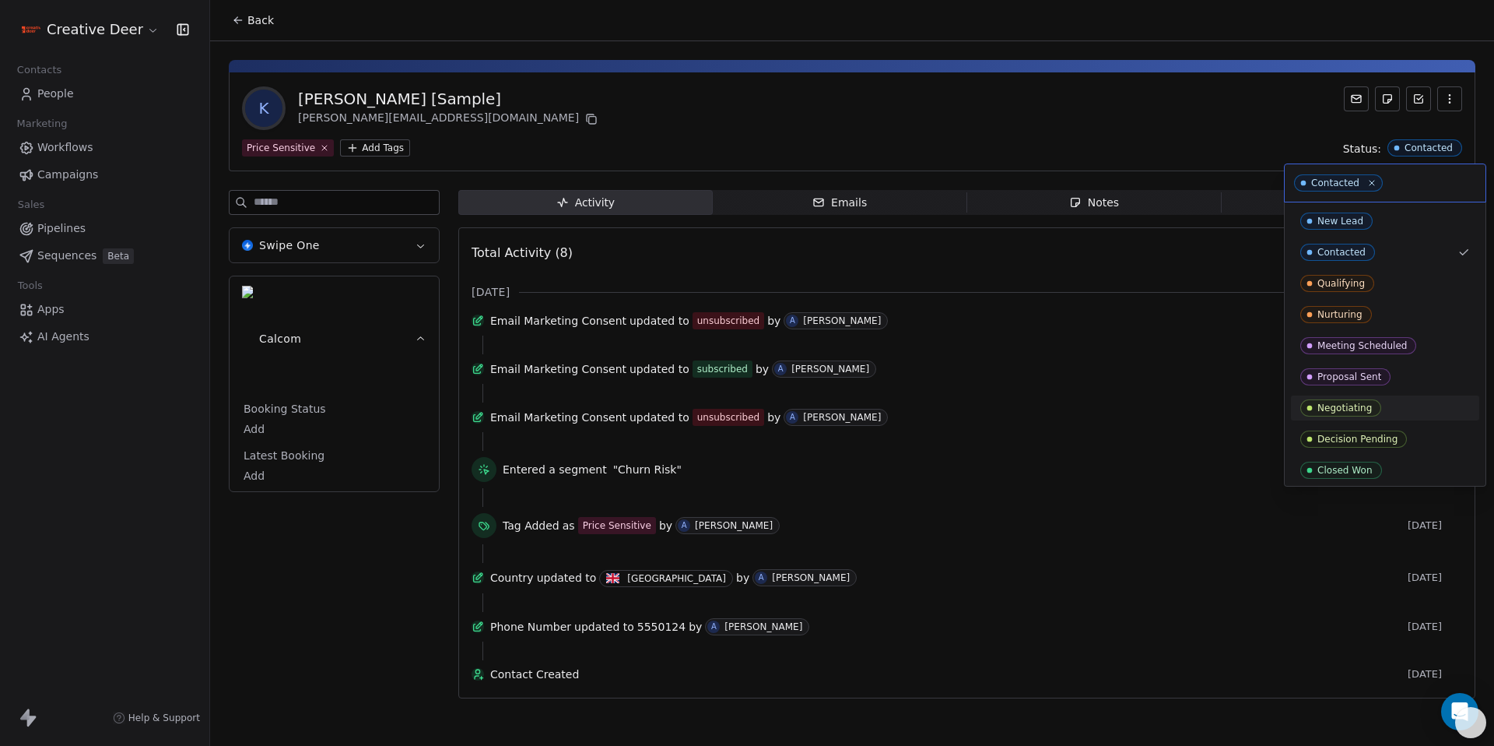
click at [76, 155] on html "Creative Deer Contacts People Marketing Workflows Campaigns Sales Pipelines Seq…" at bounding box center [747, 373] width 1494 height 746
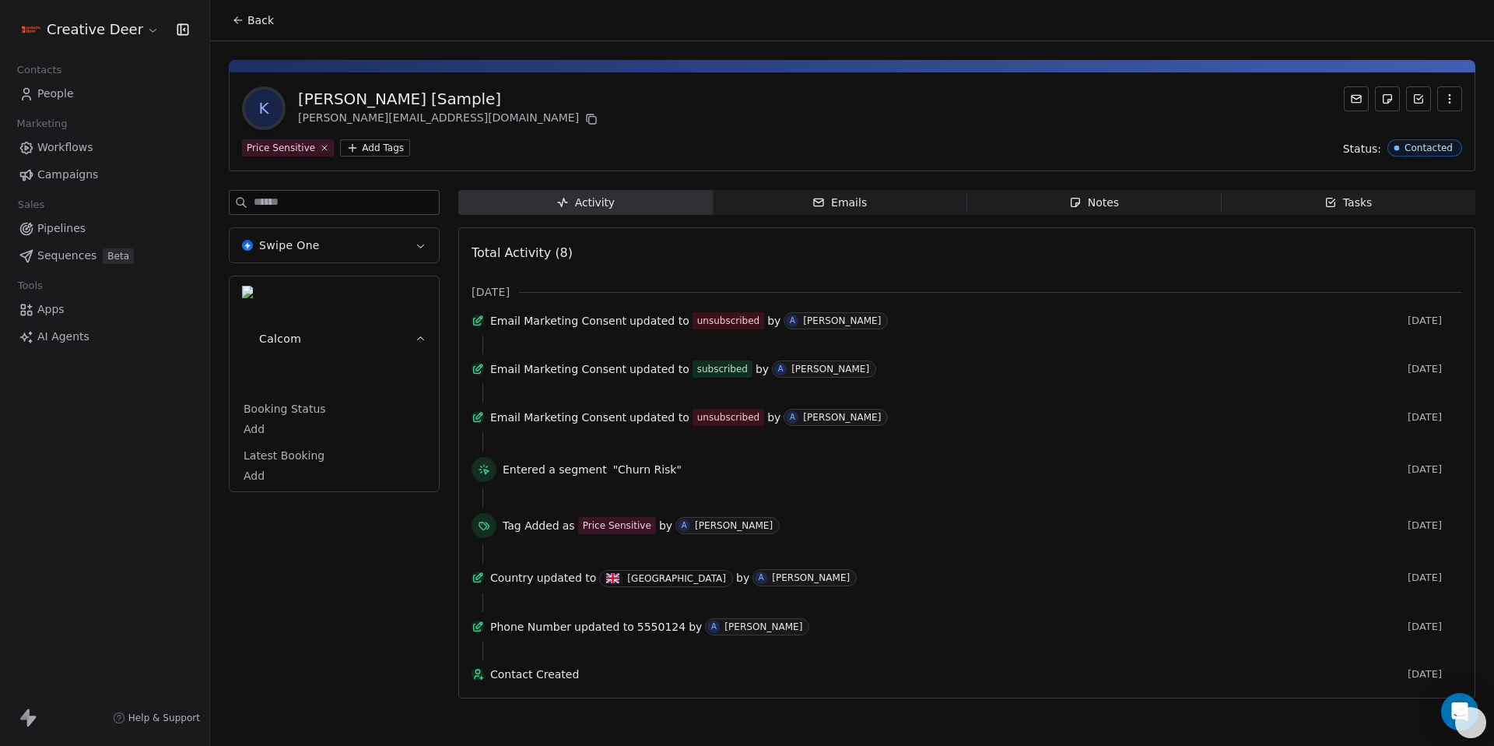
click at [70, 223] on span "Pipelines" at bounding box center [61, 228] width 48 height 16
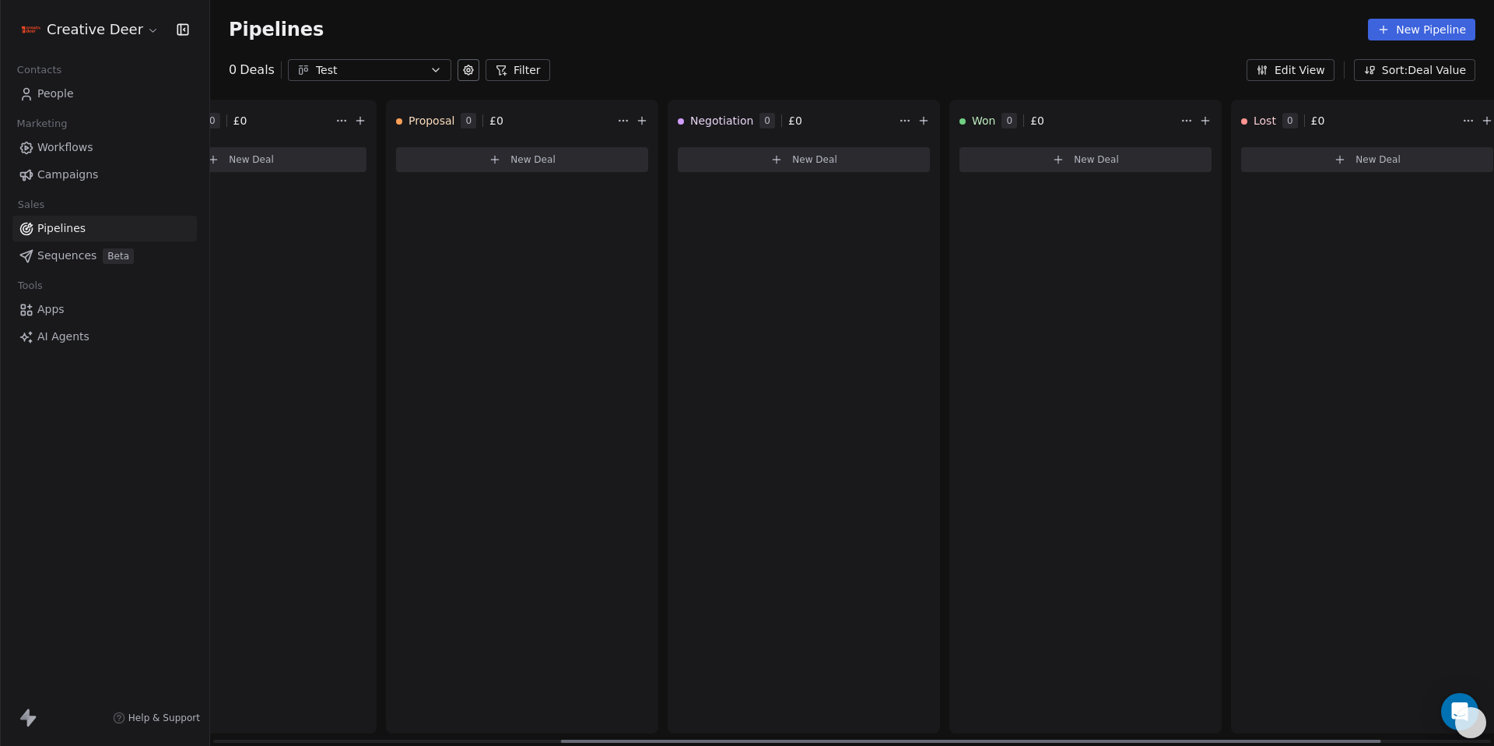
scroll to position [0, 716]
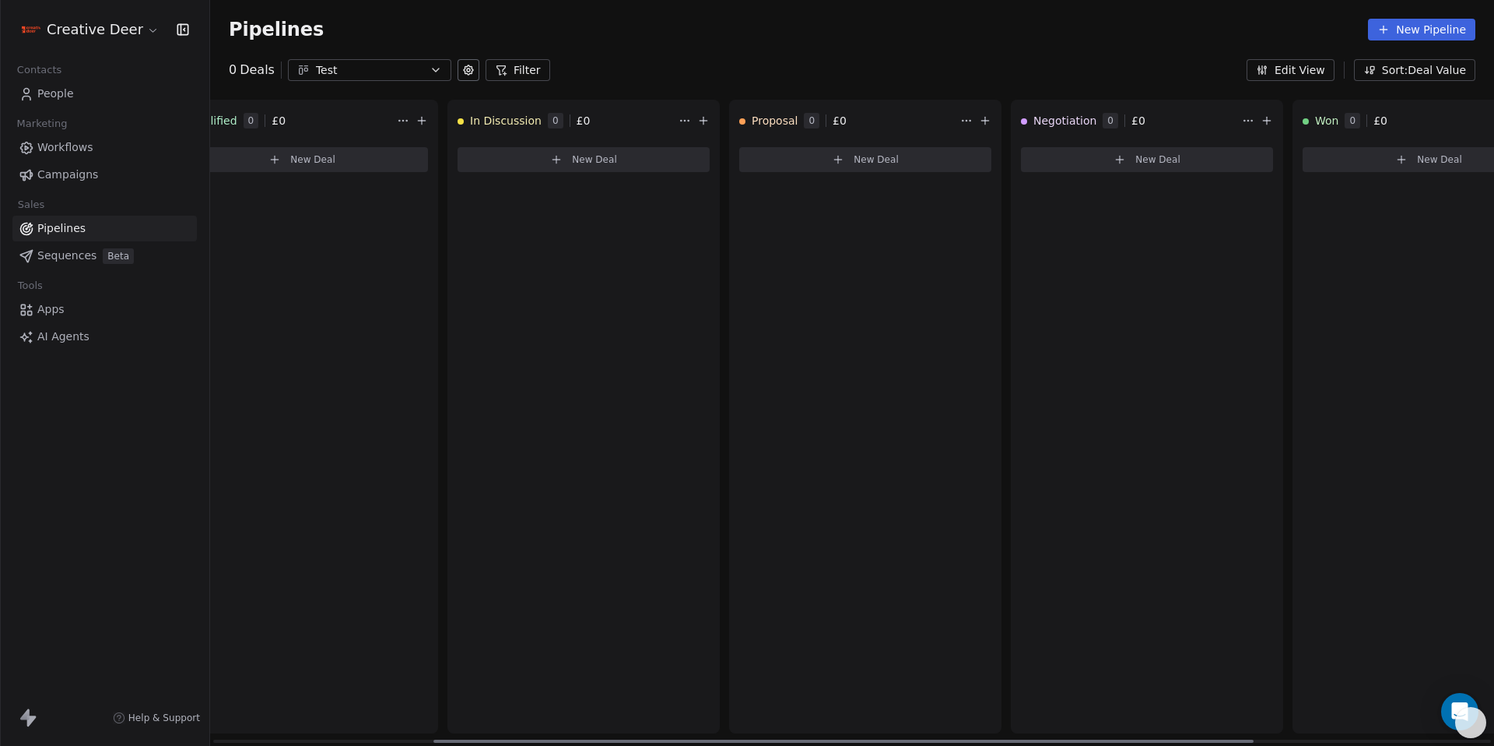
drag, startPoint x: 588, startPoint y: 739, endPoint x: 832, endPoint y: 390, distance: 426.0
click at [808, 733] on div at bounding box center [844, 740] width 820 height 3
click at [1296, 75] on button "Edit View" at bounding box center [1291, 70] width 88 height 22
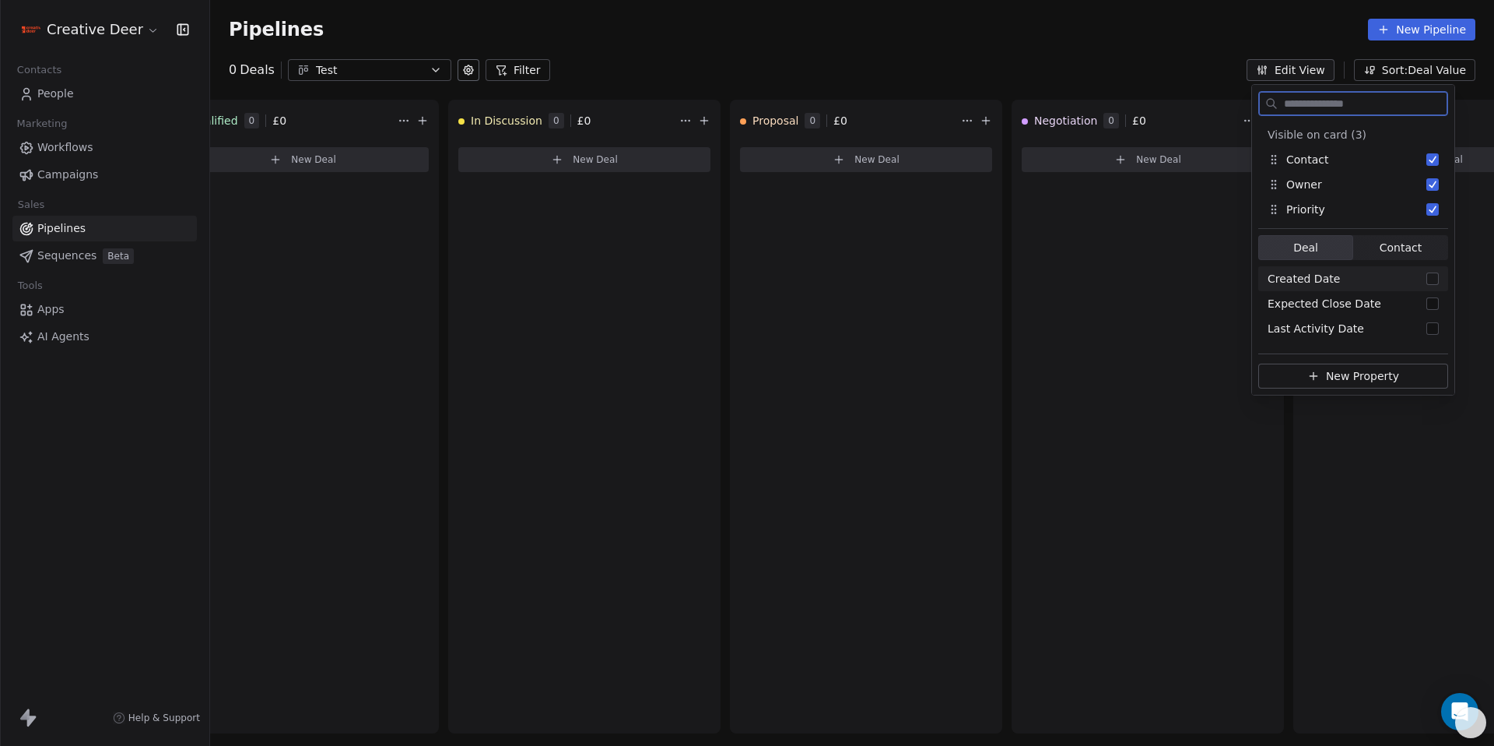
click at [1389, 247] on span "Contact" at bounding box center [1401, 248] width 42 height 16
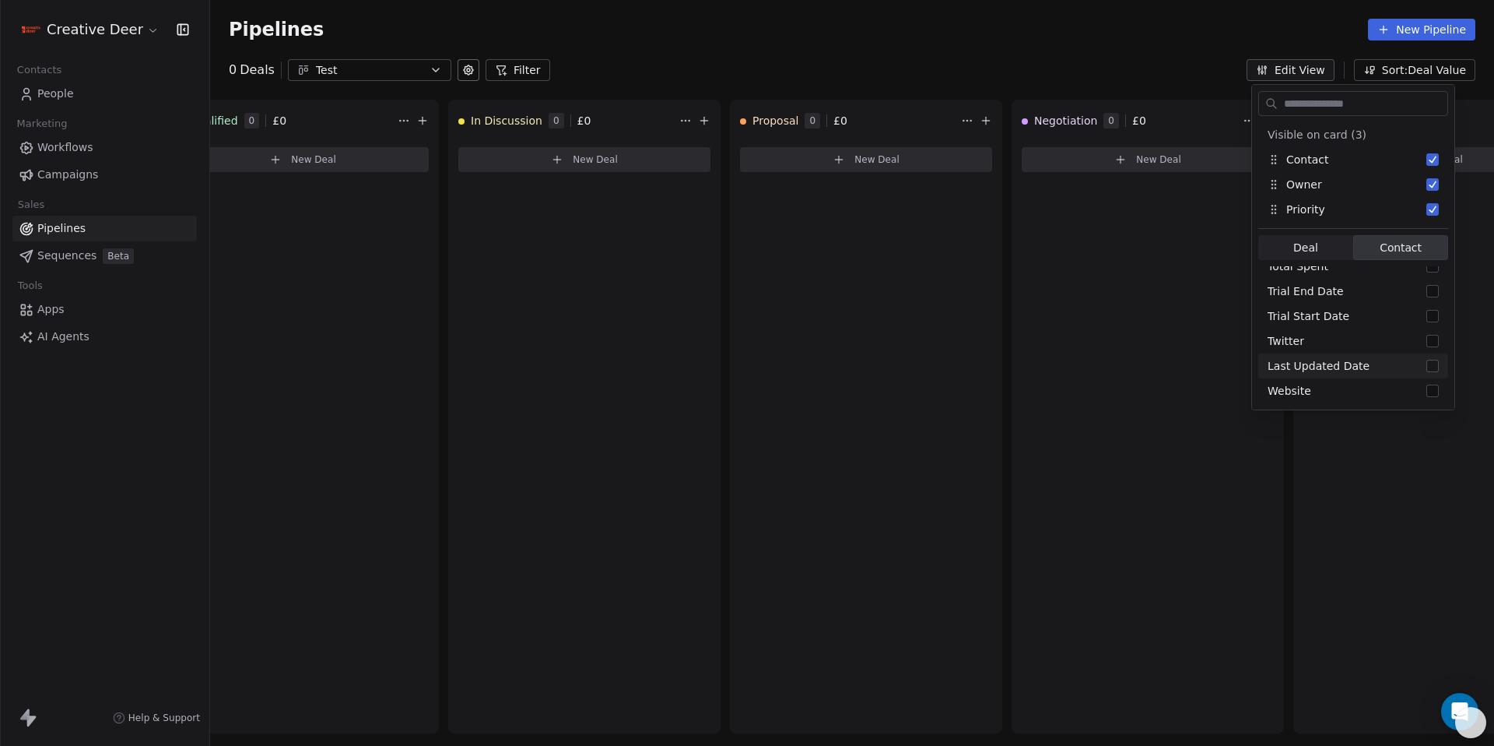
click at [903, 54] on div "Pipelines New Pipeline" at bounding box center [852, 29] width 1284 height 59
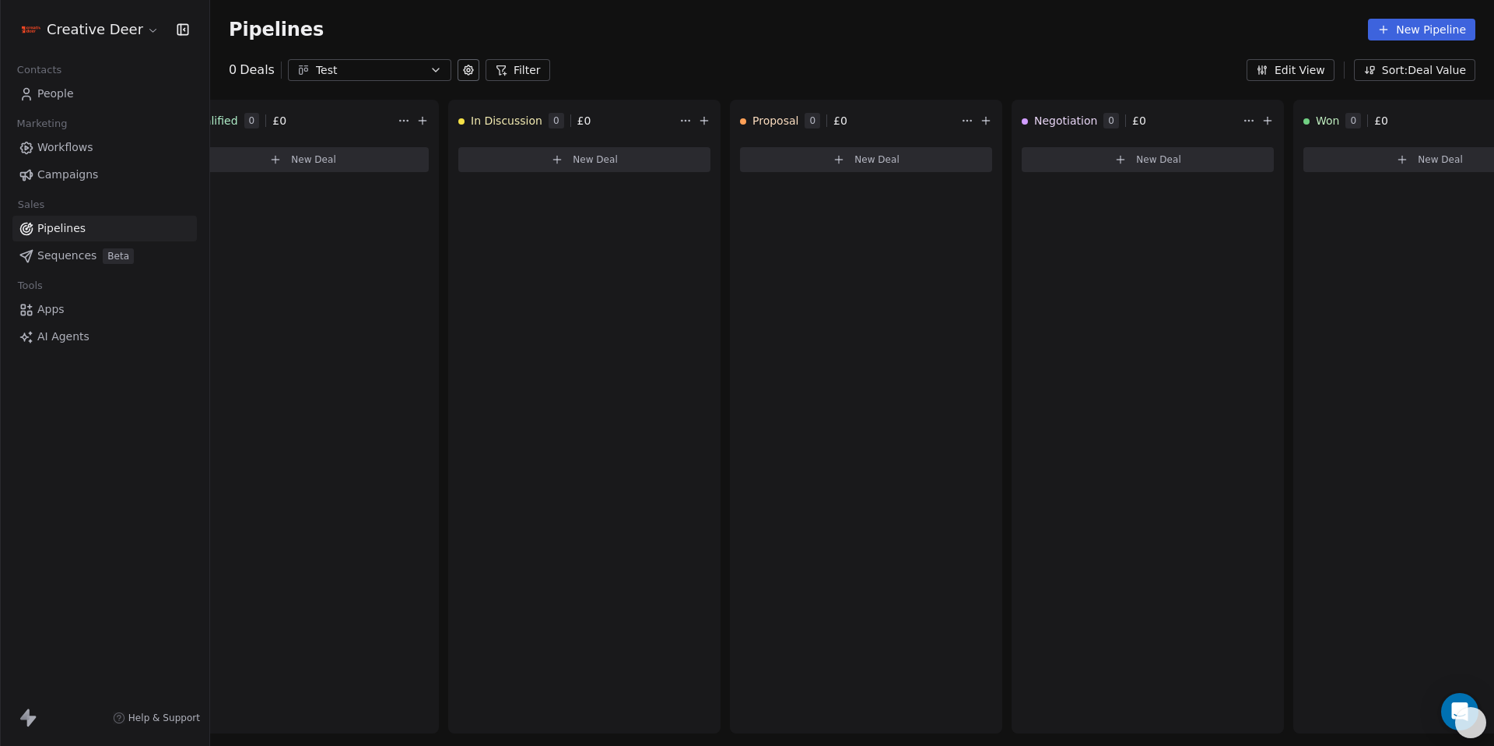
click at [52, 98] on span "People" at bounding box center [55, 94] width 37 height 16
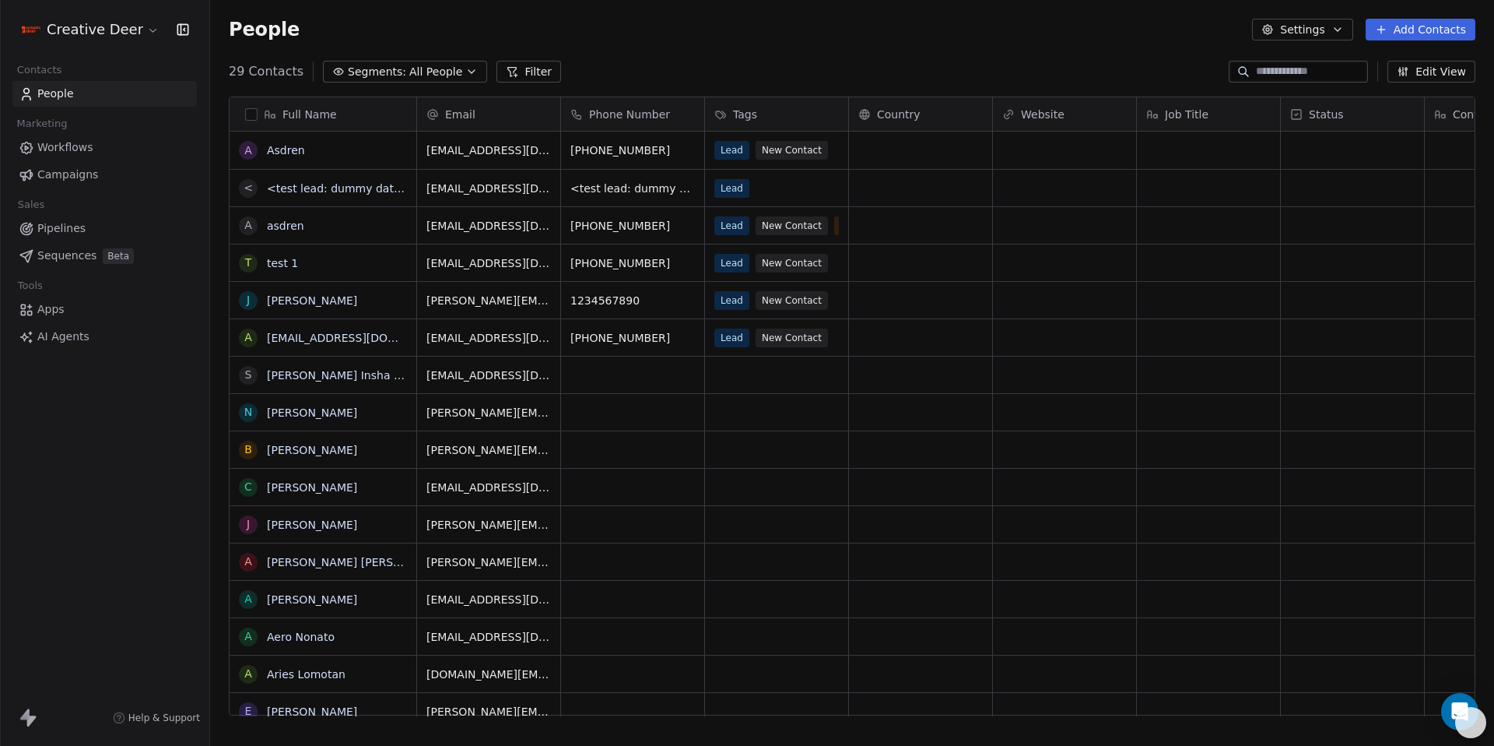
scroll to position [644, 1273]
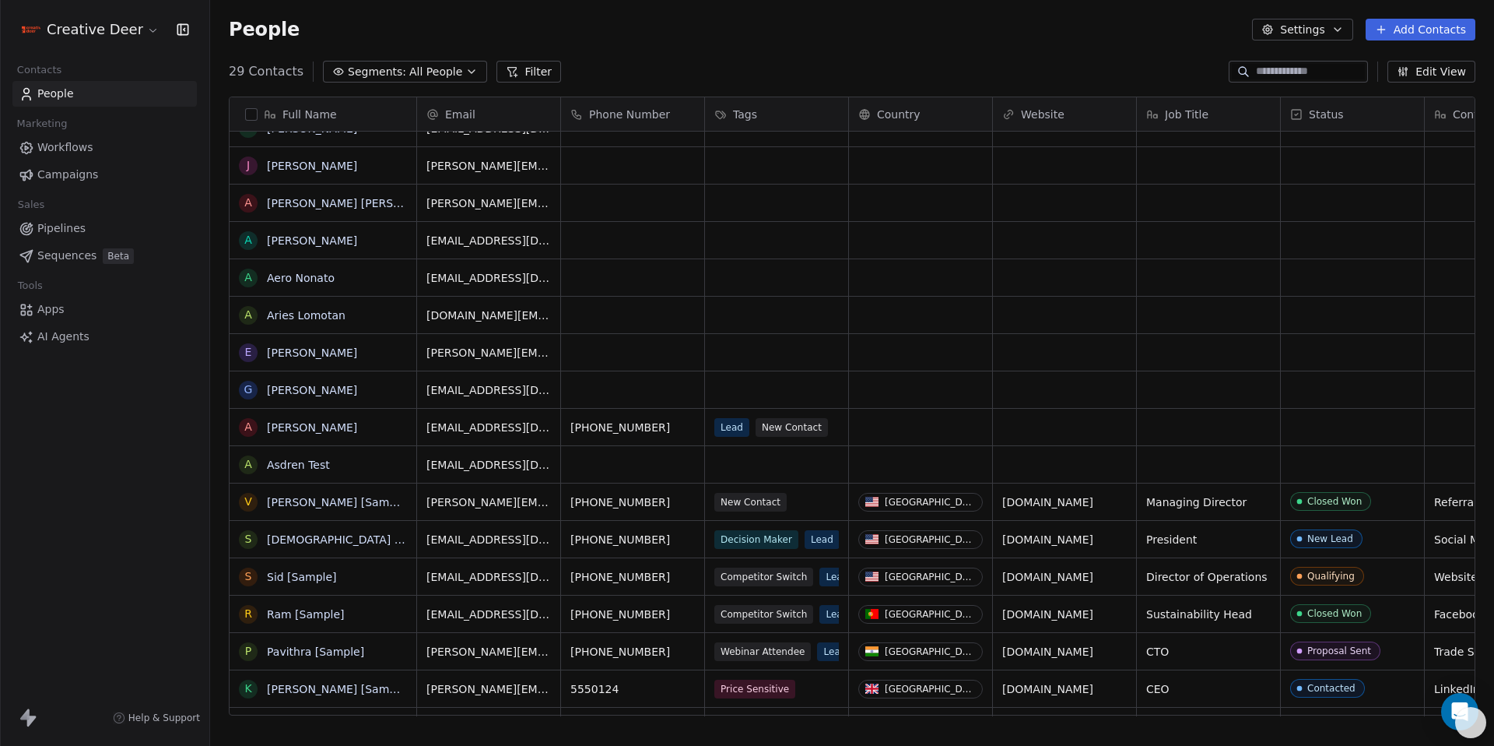
click at [445, 73] on span "All People" at bounding box center [435, 72] width 53 height 16
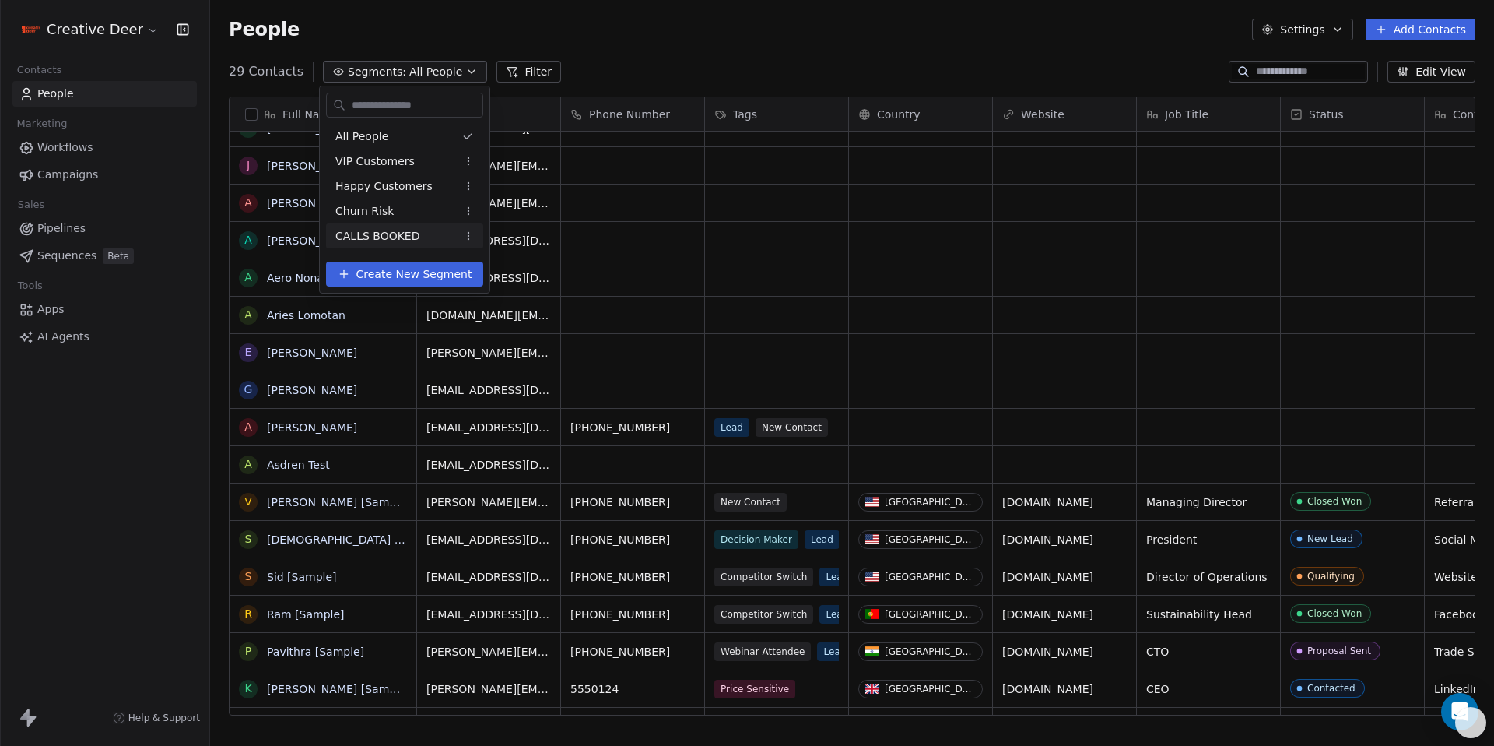
click at [475, 237] on html "Creative Deer Contacts People Marketing Workflows Campaigns Sales Pipelines Seq…" at bounding box center [747, 373] width 1494 height 746
click at [349, 286] on html "Creative Deer Contacts People Marketing Workflows Campaigns Sales Pipelines Seq…" at bounding box center [747, 373] width 1494 height 746
click at [349, 285] on button "Create New Segment" at bounding box center [404, 274] width 157 height 25
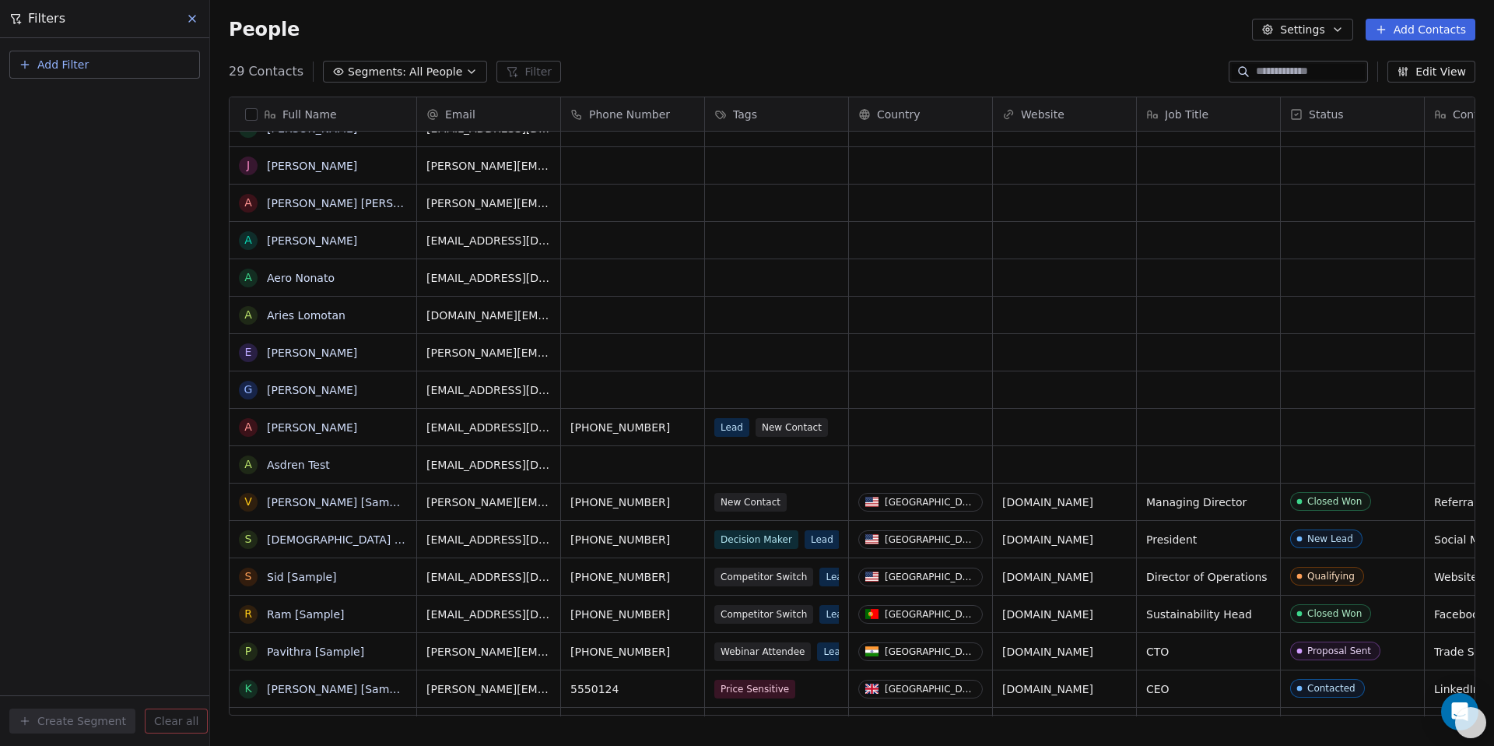
click at [126, 73] on button "Add Filter" at bounding box center [104, 65] width 191 height 28
click at [101, 100] on span "Contact properties" at bounding box center [76, 101] width 101 height 16
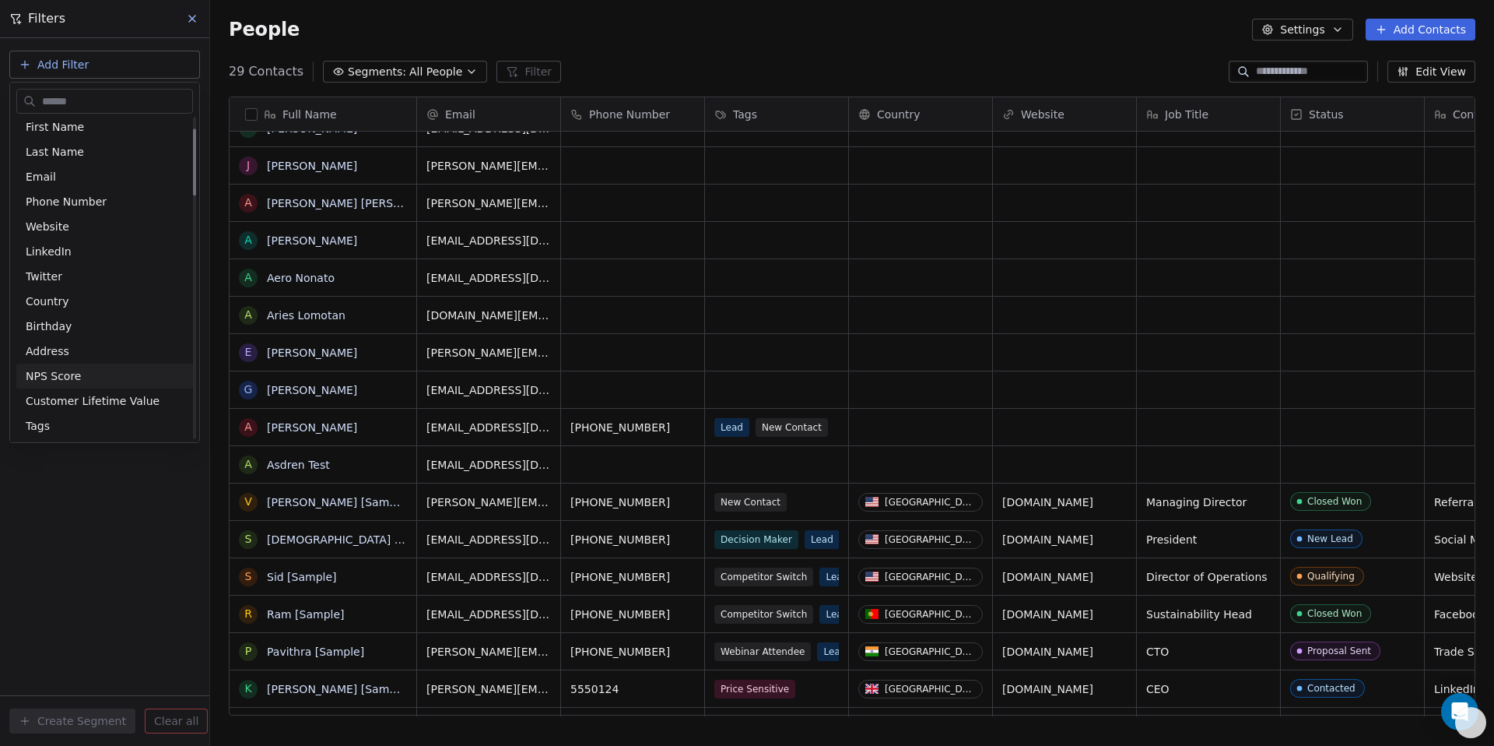
scroll to position [56, 0]
click at [39, 423] on span "Tags" at bounding box center [38, 425] width 24 height 16
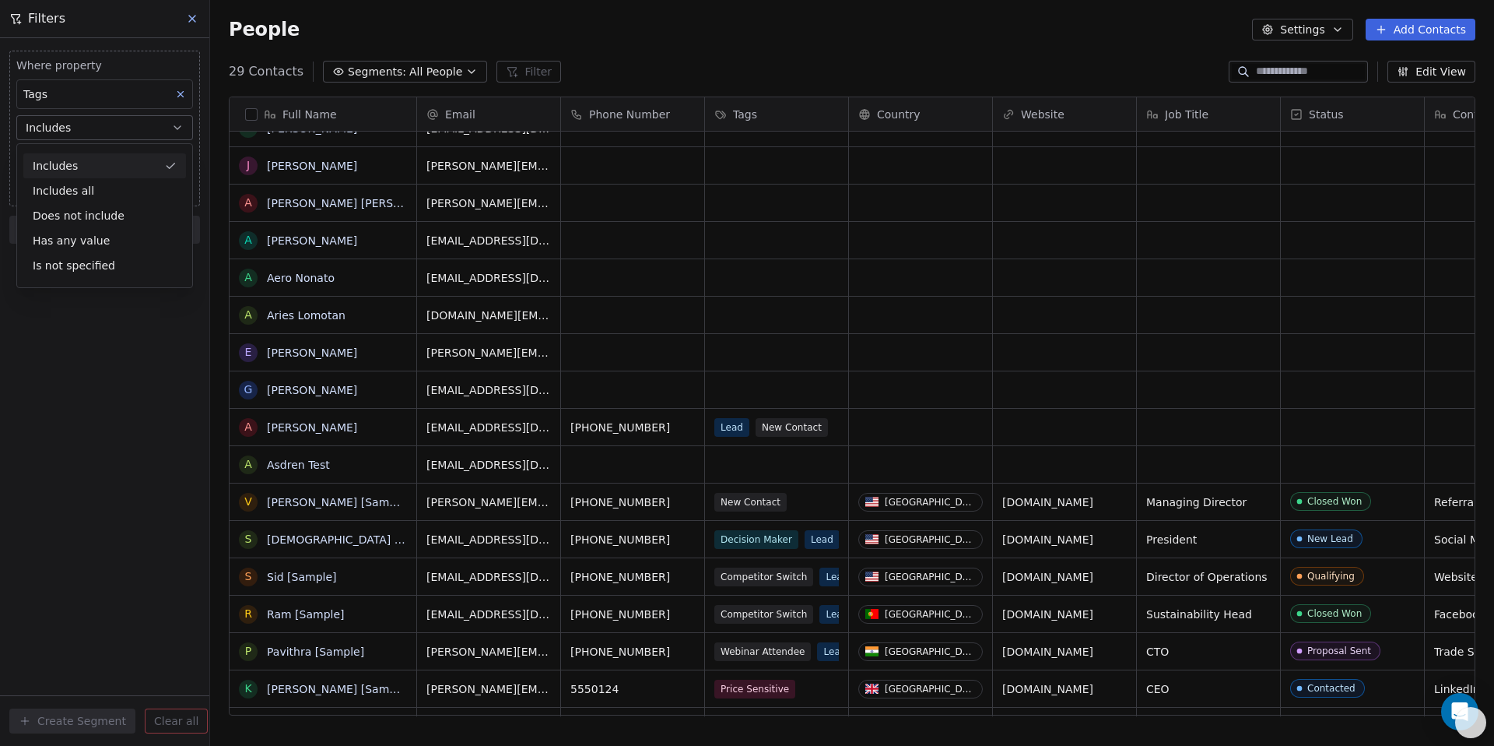
click at [97, 164] on div "Includes" at bounding box center [104, 165] width 163 height 25
click at [97, 164] on body "Creative Deer Contacts People Marketing Workflows Campaigns Sales Pipelines Seq…" at bounding box center [747, 373] width 1494 height 746
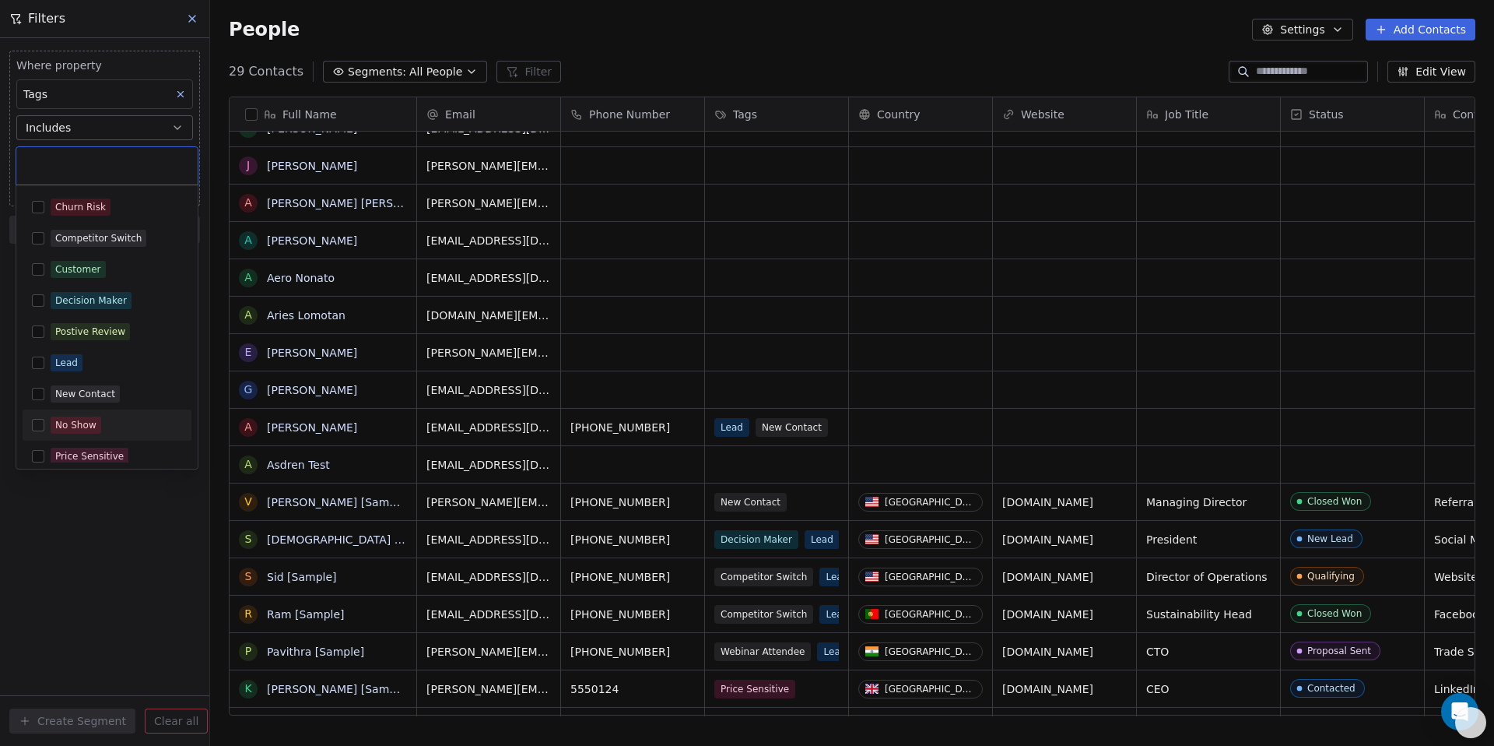
click at [44, 421] on div "No Show" at bounding box center [107, 424] width 169 height 25
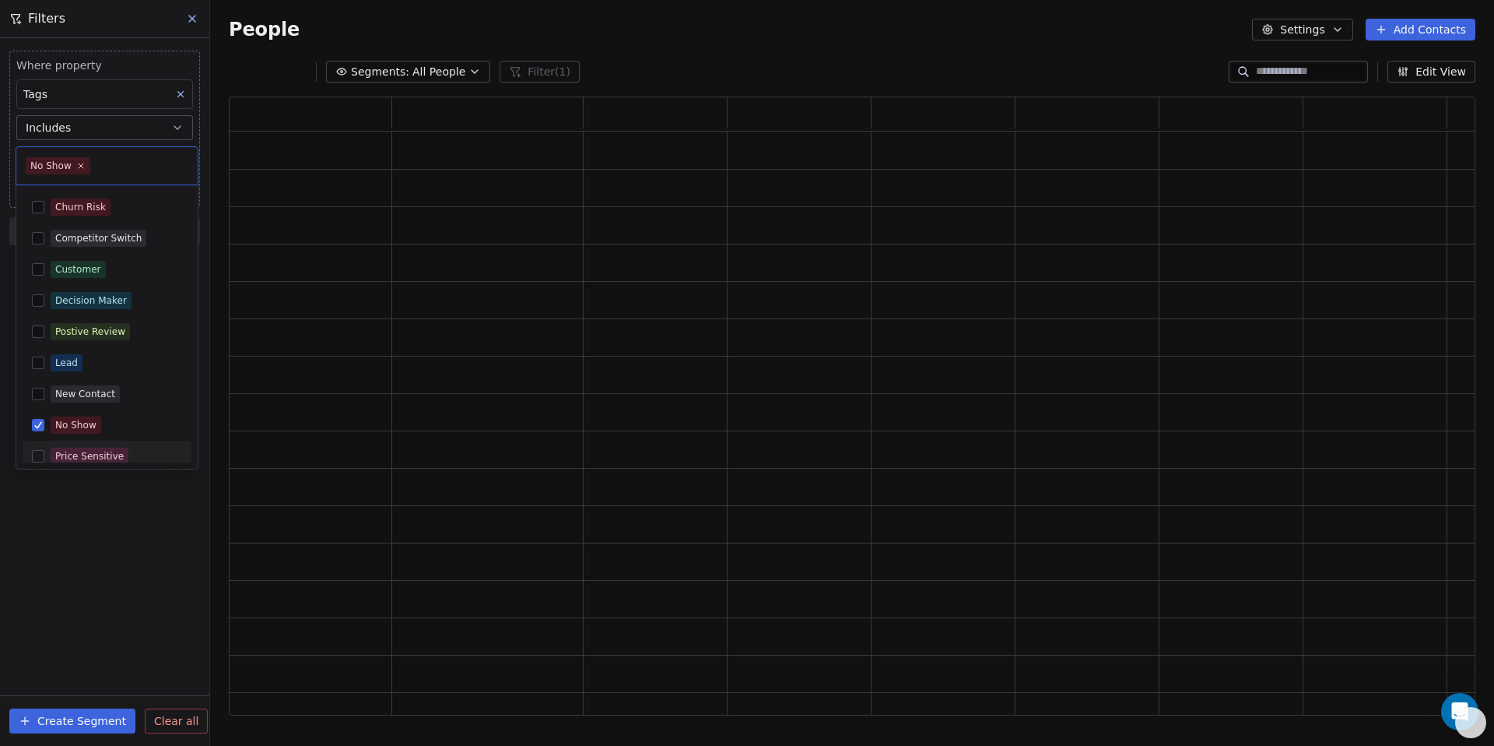
click at [29, 481] on html "Creative Deer Contacts People Marketing Workflows Campaigns Sales Pipelines Seq…" at bounding box center [747, 373] width 1494 height 746
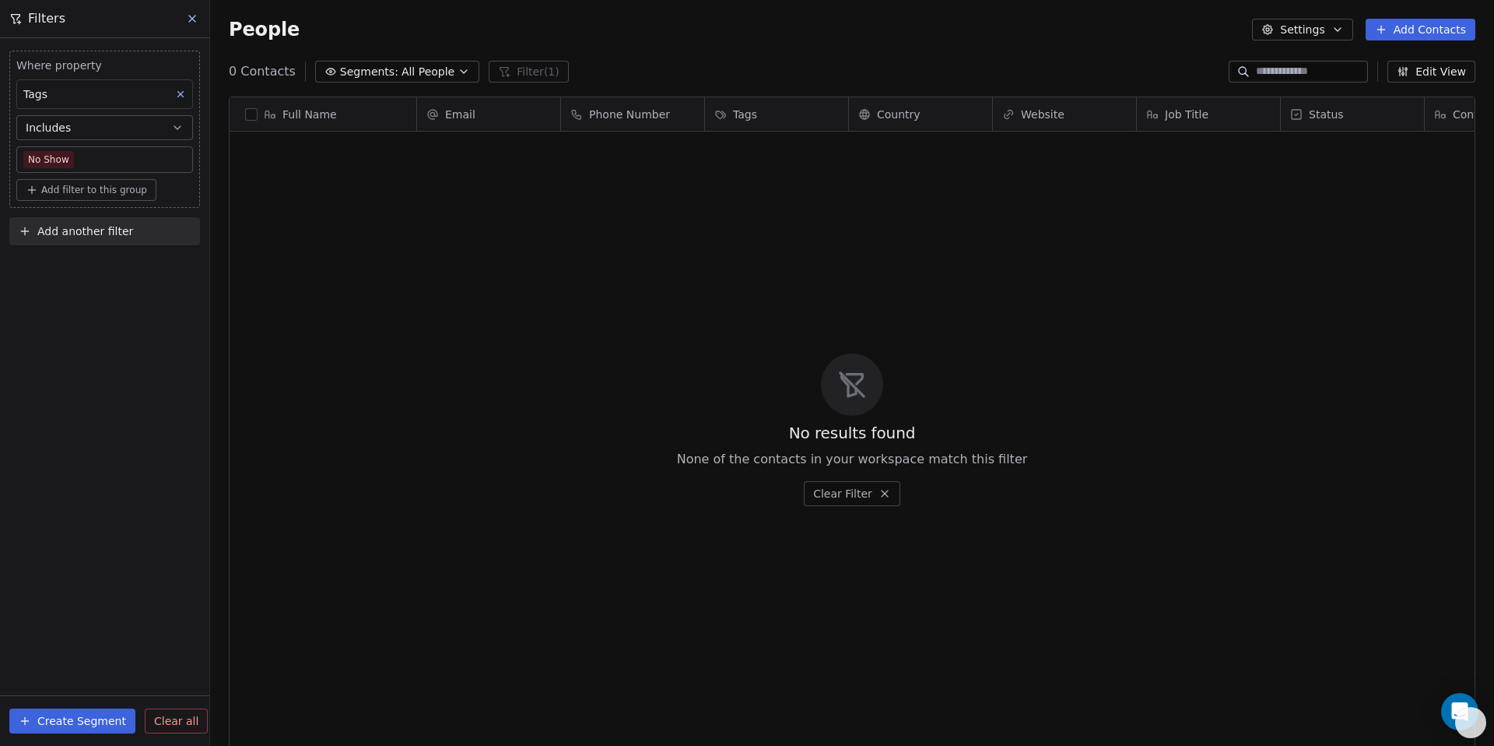
scroll to position [644, 1273]
click at [68, 714] on button "Create Segment" at bounding box center [72, 720] width 126 height 25
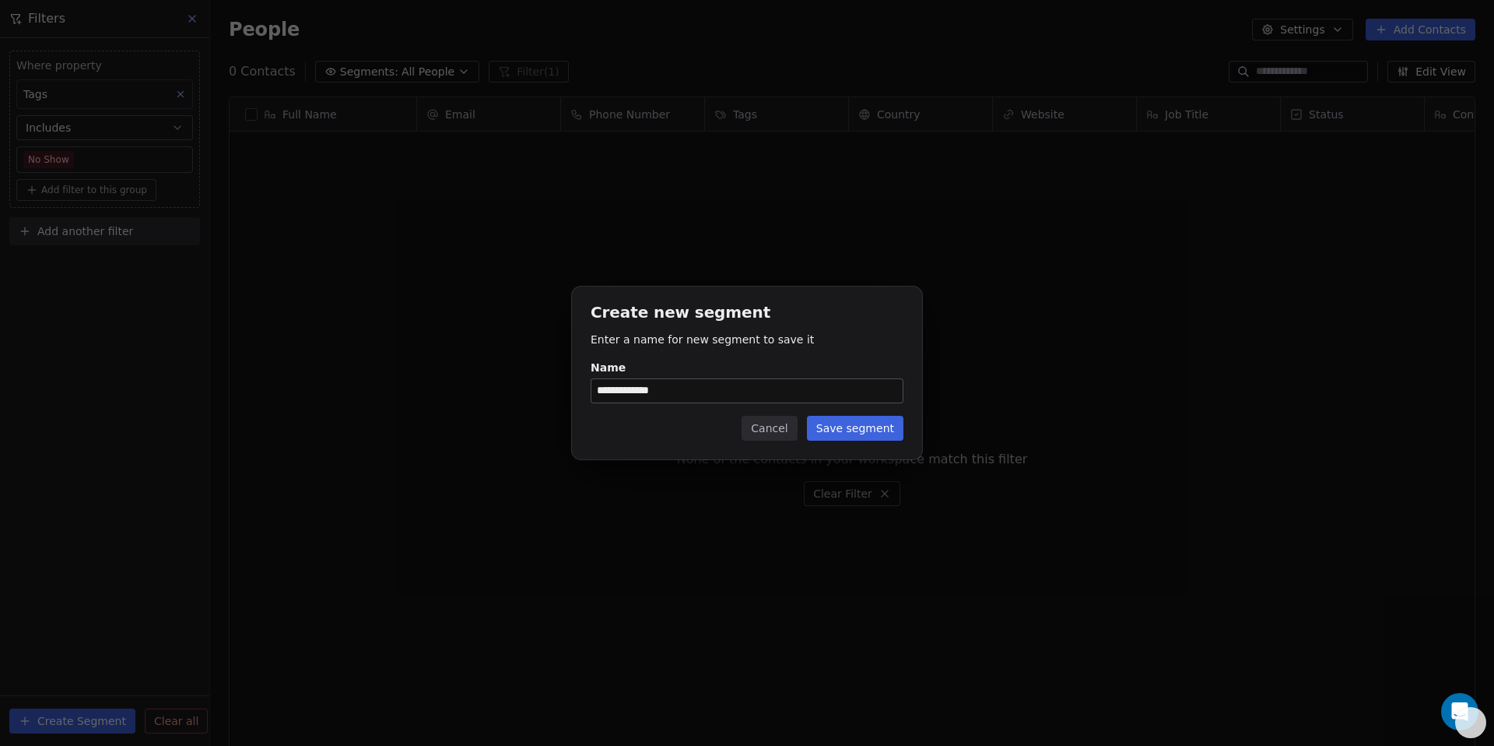
type input "**********"
click at [830, 430] on button "Save segment" at bounding box center [855, 428] width 97 height 25
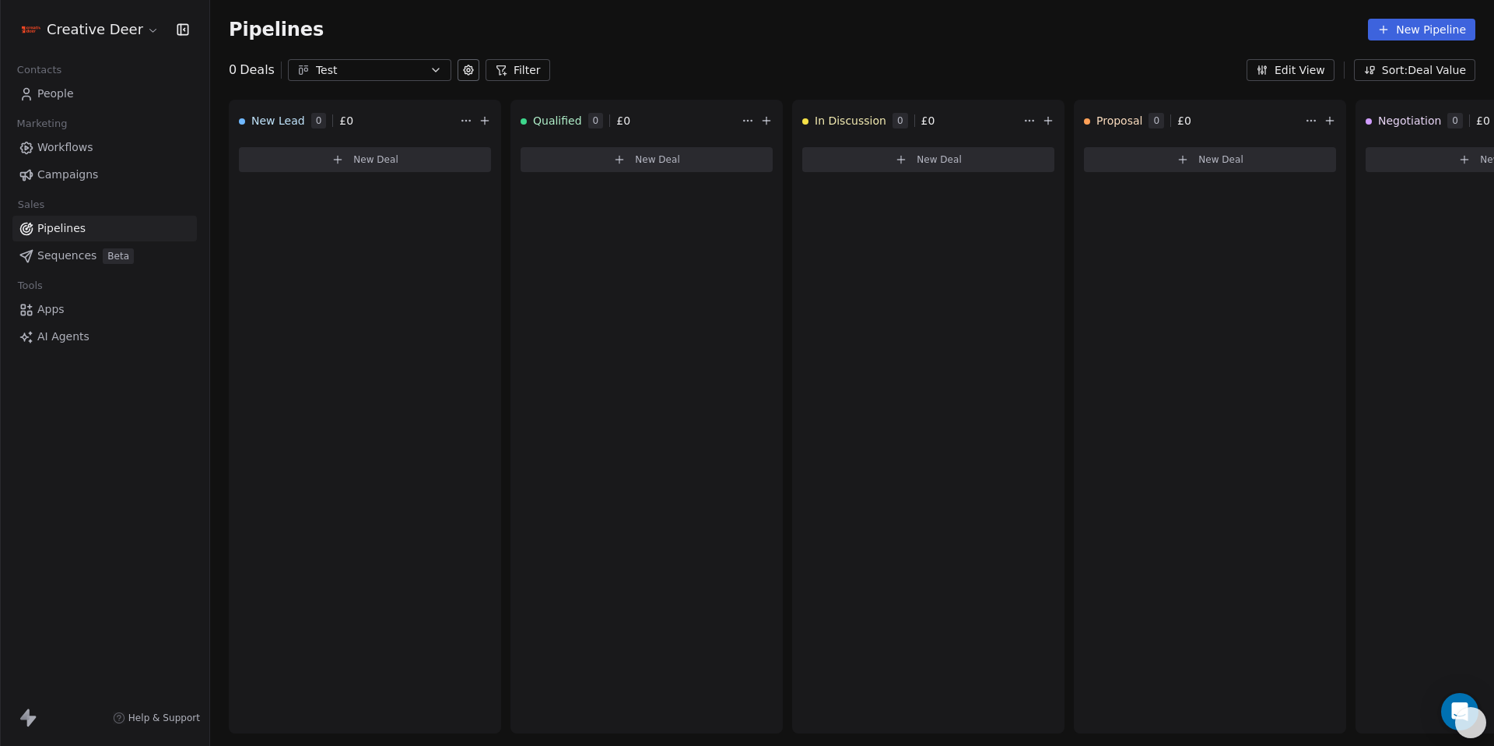
click at [38, 257] on span "Sequences" at bounding box center [66, 255] width 59 height 16
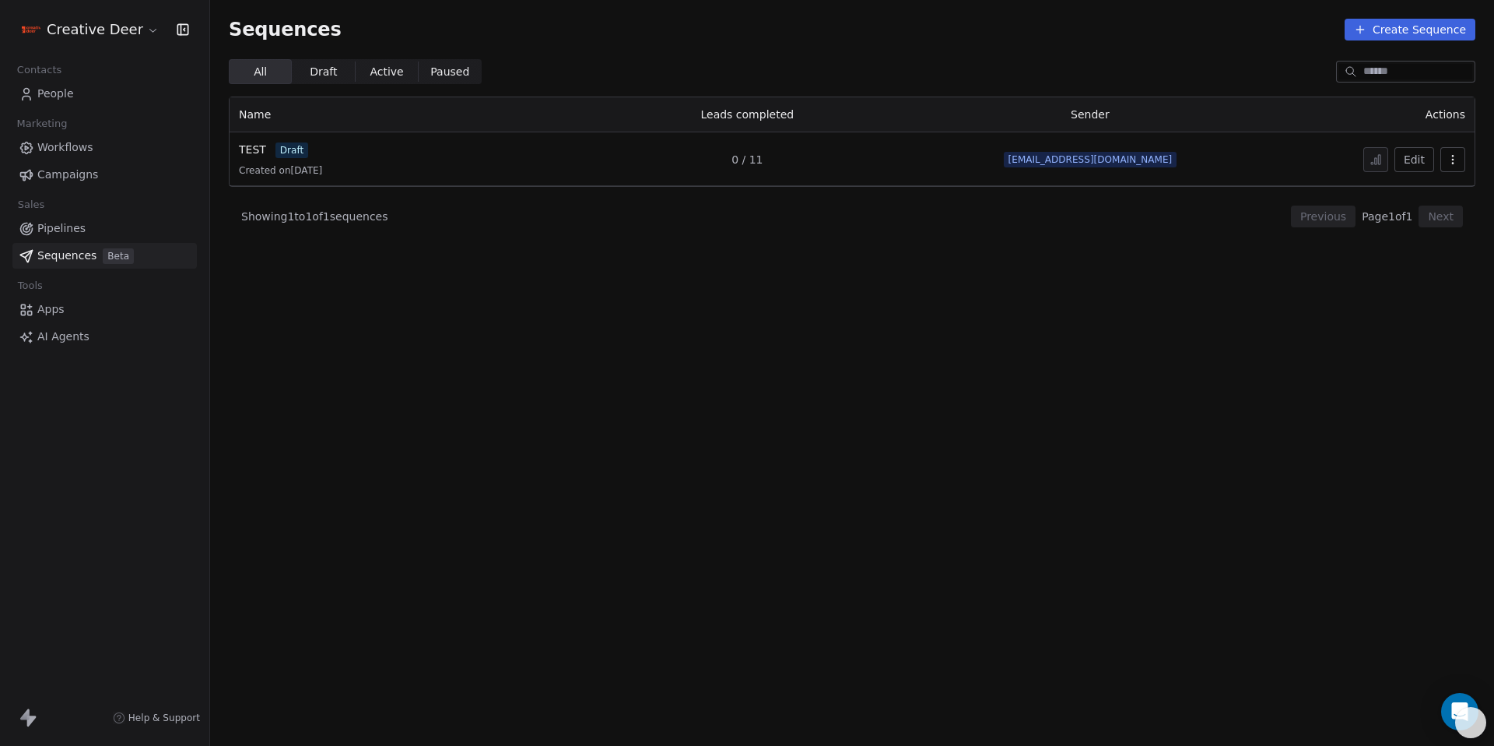
click at [276, 168] on span "Created on 30 Aug 2025" at bounding box center [280, 170] width 83 height 12
click at [247, 143] on span "TEST" at bounding box center [252, 149] width 27 height 12
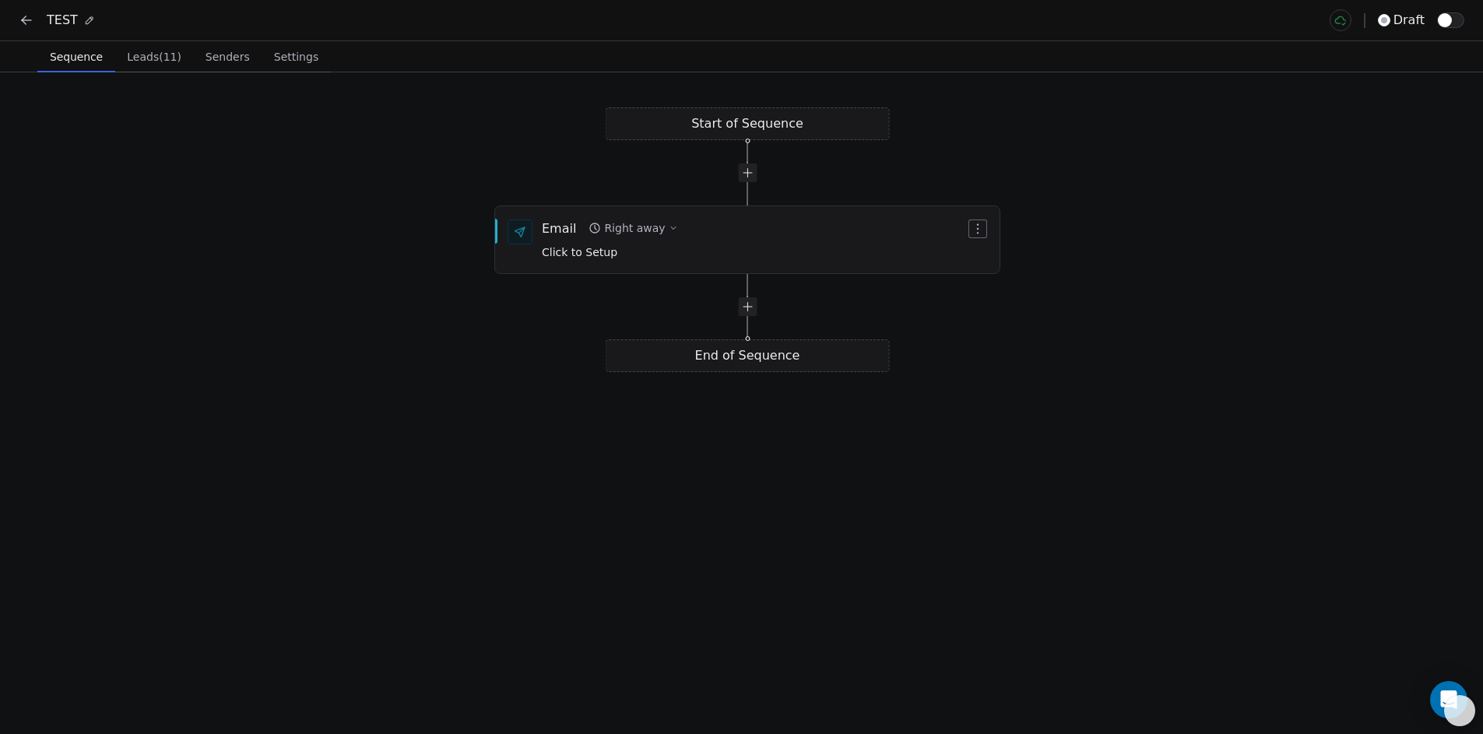
click at [167, 63] on span "Leads (11)" at bounding box center [154, 57] width 67 height 22
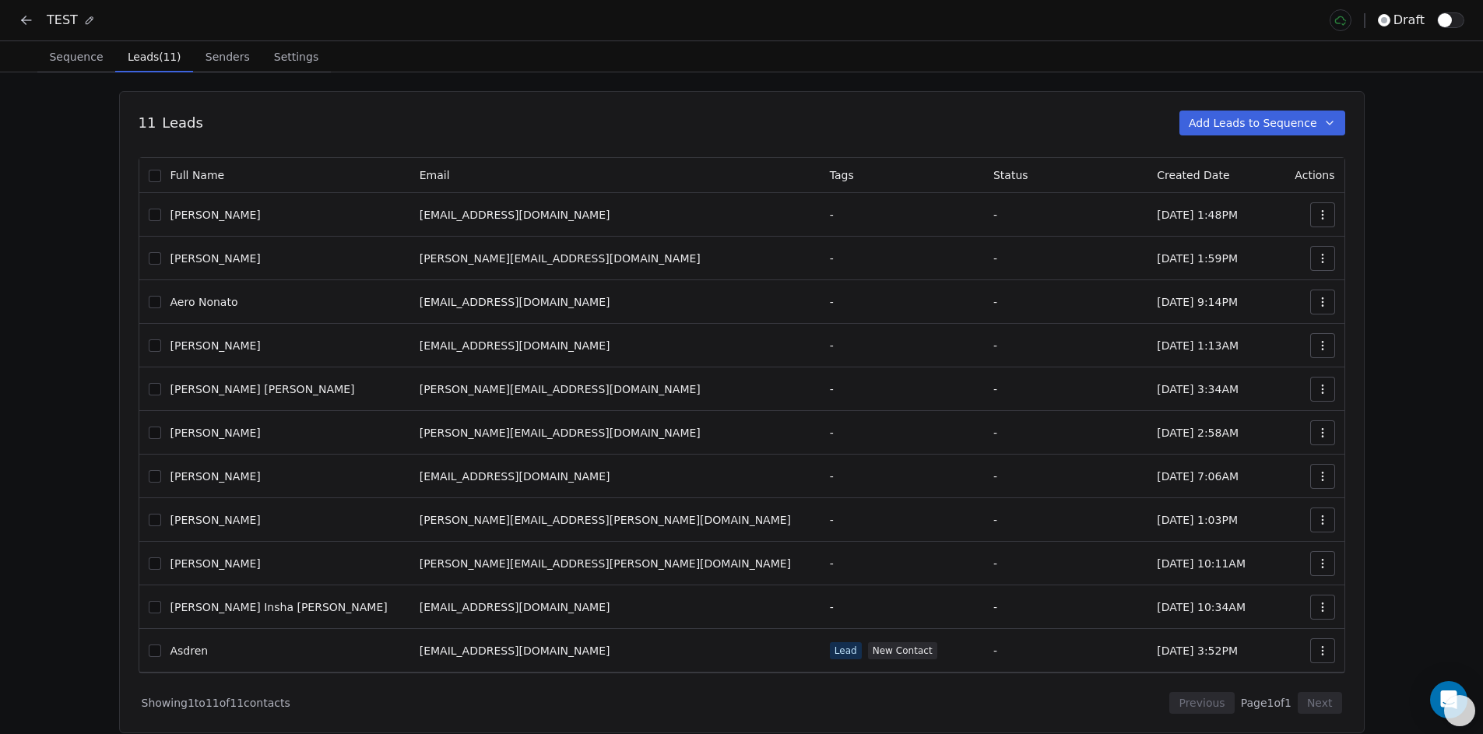
click at [30, 23] on icon at bounding box center [27, 20] width 16 height 16
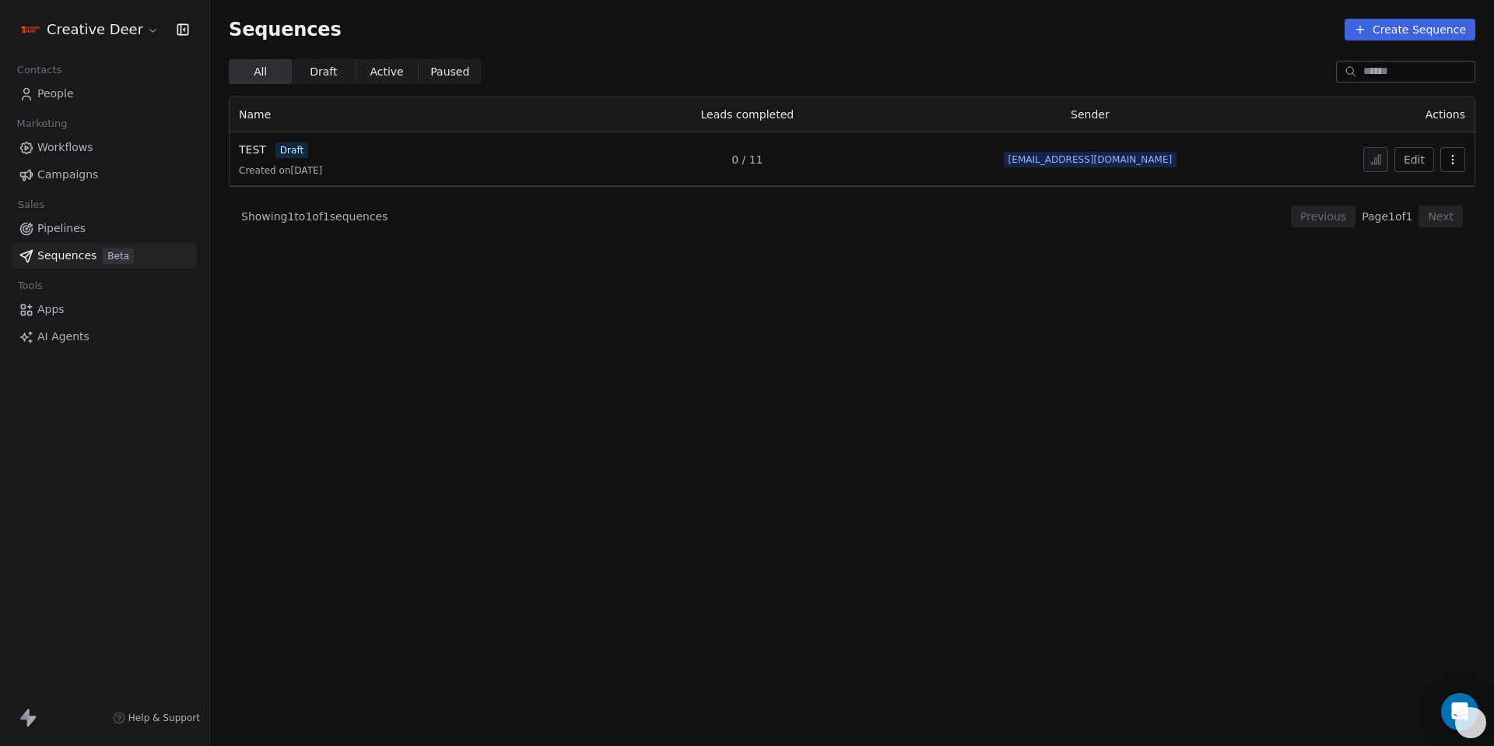
click at [1422, 160] on button "Edit" at bounding box center [1415, 159] width 40 height 25
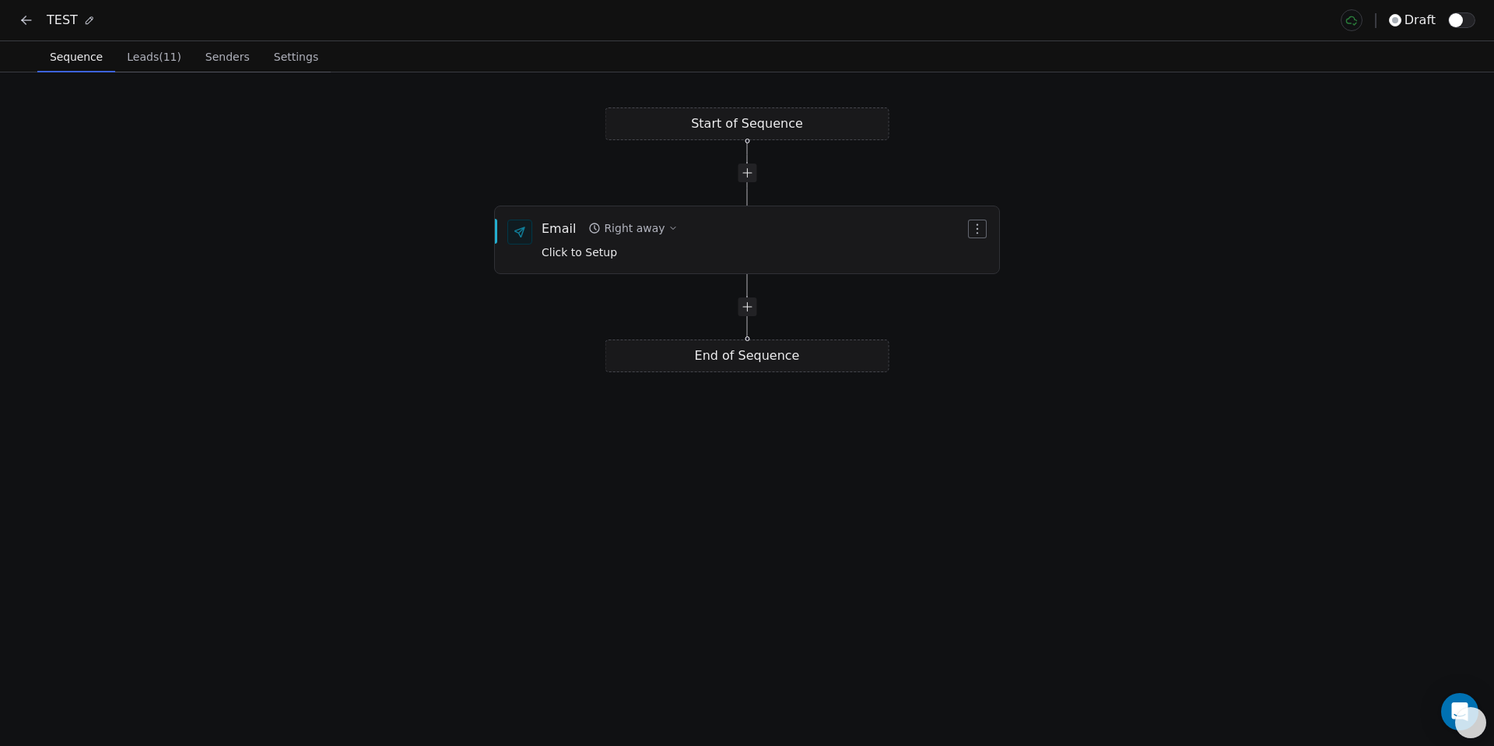
click at [23, 18] on icon at bounding box center [24, 18] width 4 height 4
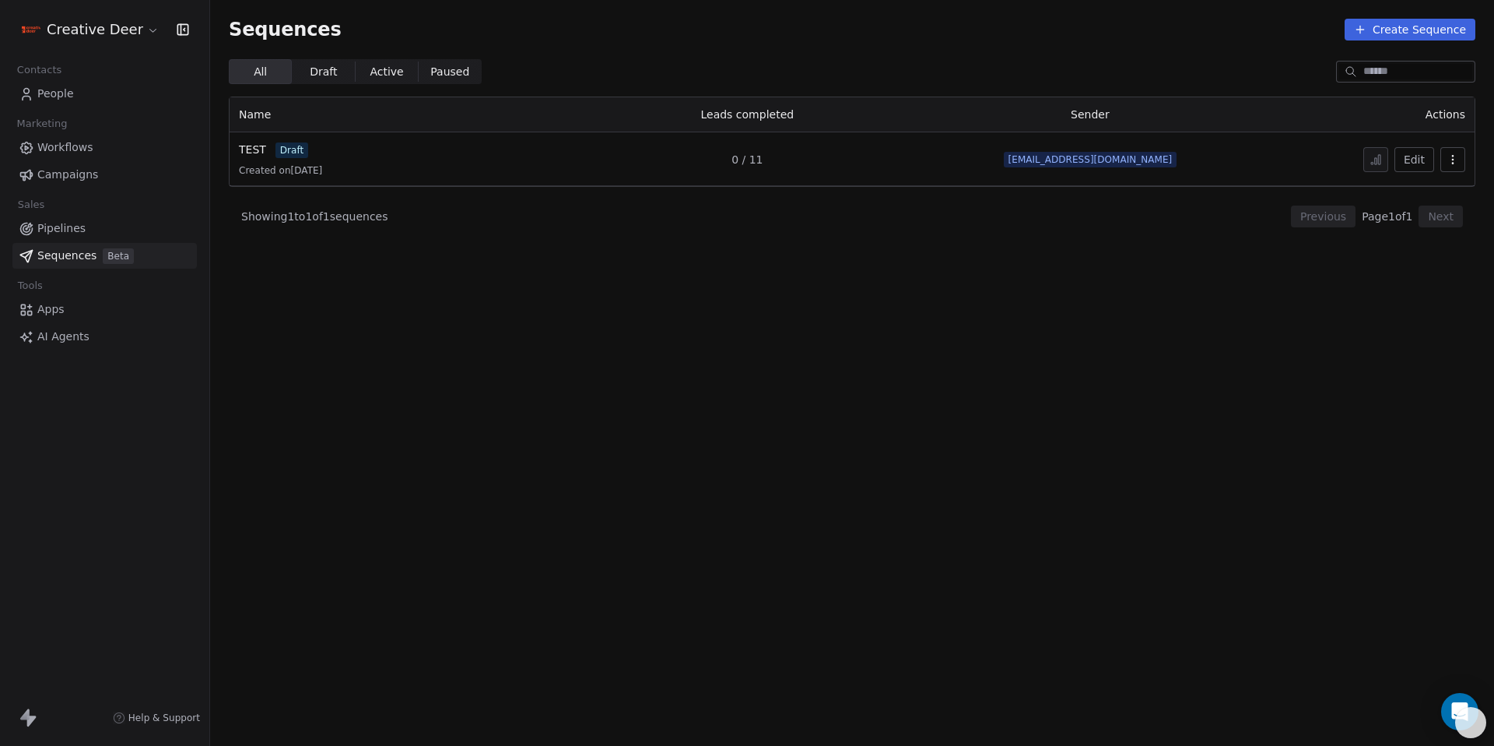
click at [1464, 161] on button "button" at bounding box center [1453, 159] width 25 height 25
click at [1420, 252] on div "Delete" at bounding box center [1410, 244] width 73 height 25
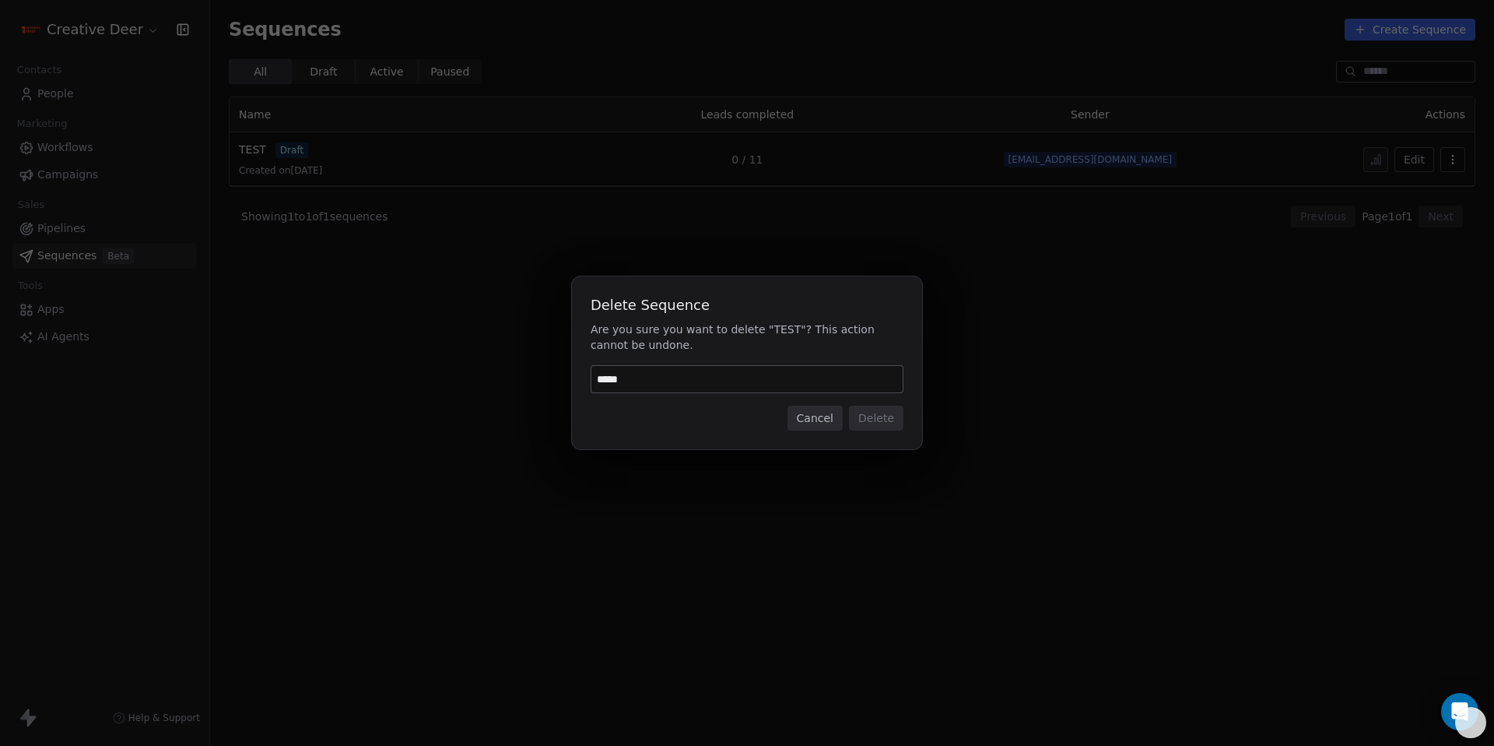
type input "******"
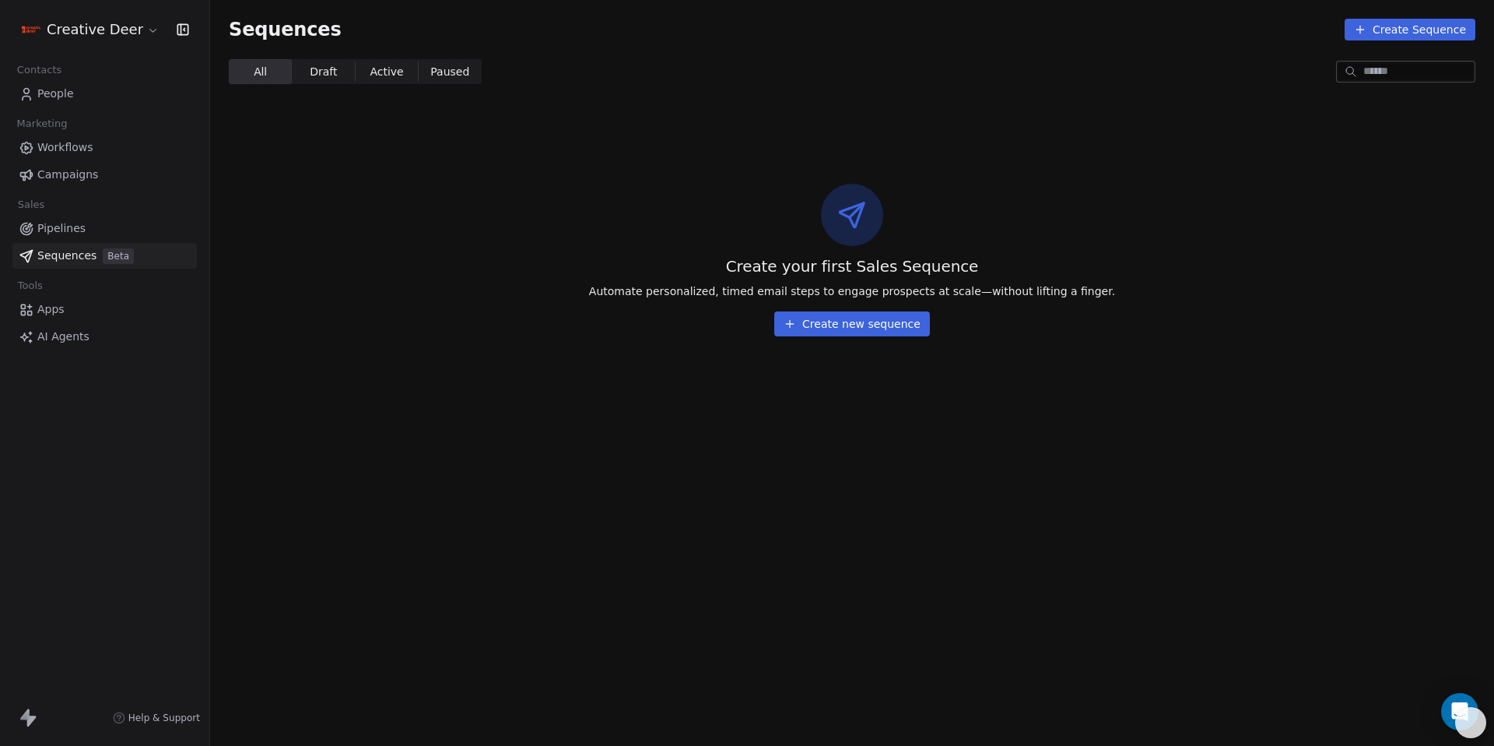
click at [902, 322] on button "Create new sequence" at bounding box center [852, 323] width 156 height 25
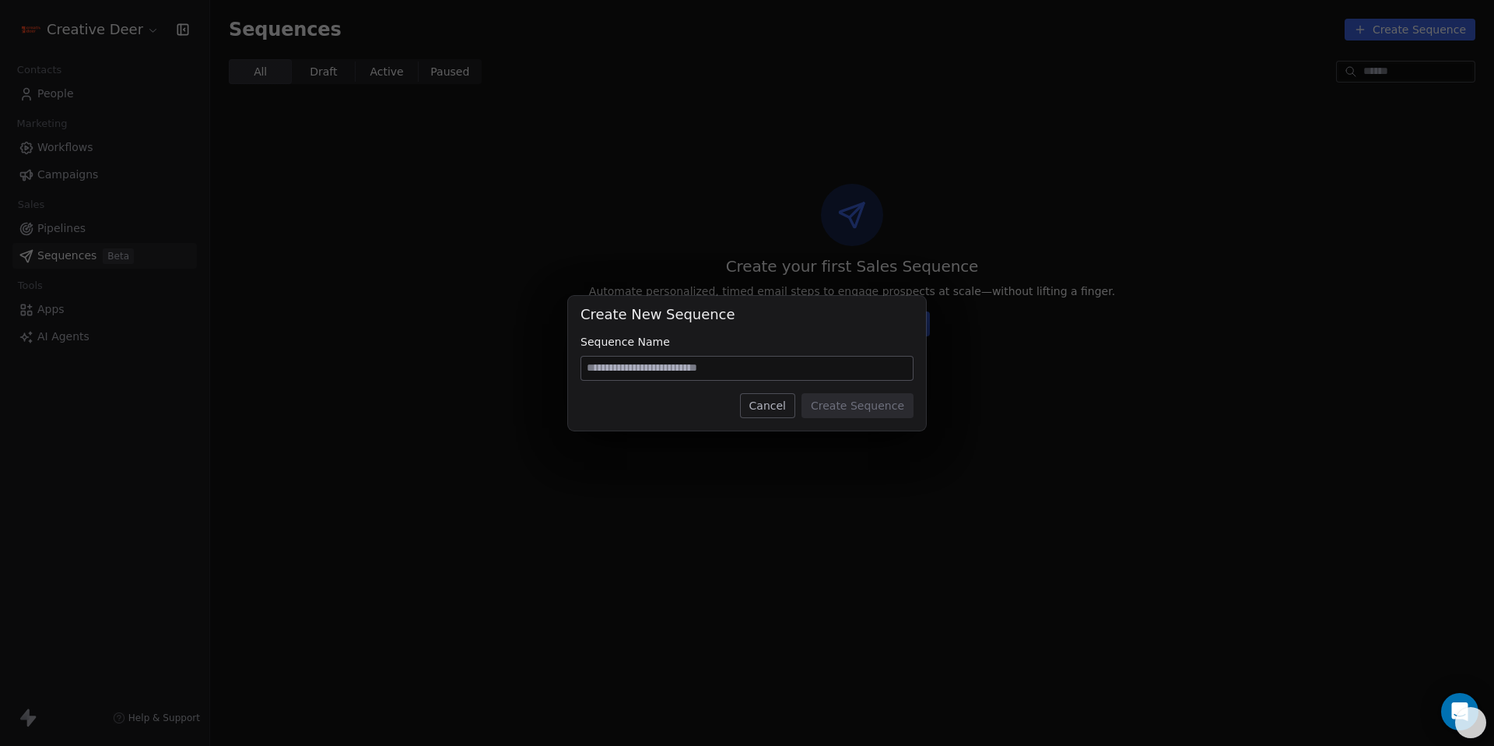
click at [776, 376] on input at bounding box center [747, 367] width 332 height 23
type input "**********"
click at [830, 412] on button "Create Sequence" at bounding box center [858, 405] width 112 height 25
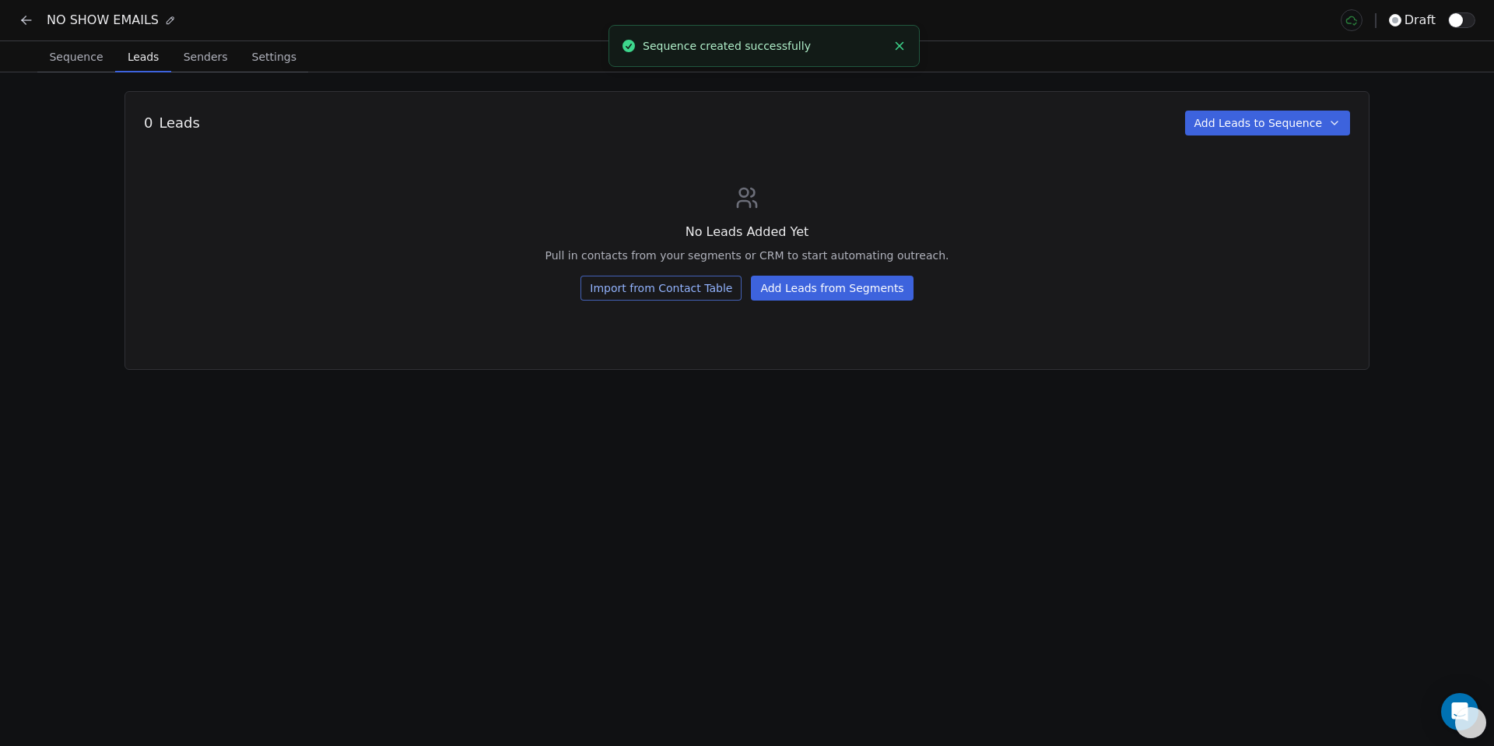
click at [154, 54] on span "Leads" at bounding box center [143, 57] width 44 height 22
click at [797, 296] on button "Add Leads from Segments" at bounding box center [832, 288] width 162 height 25
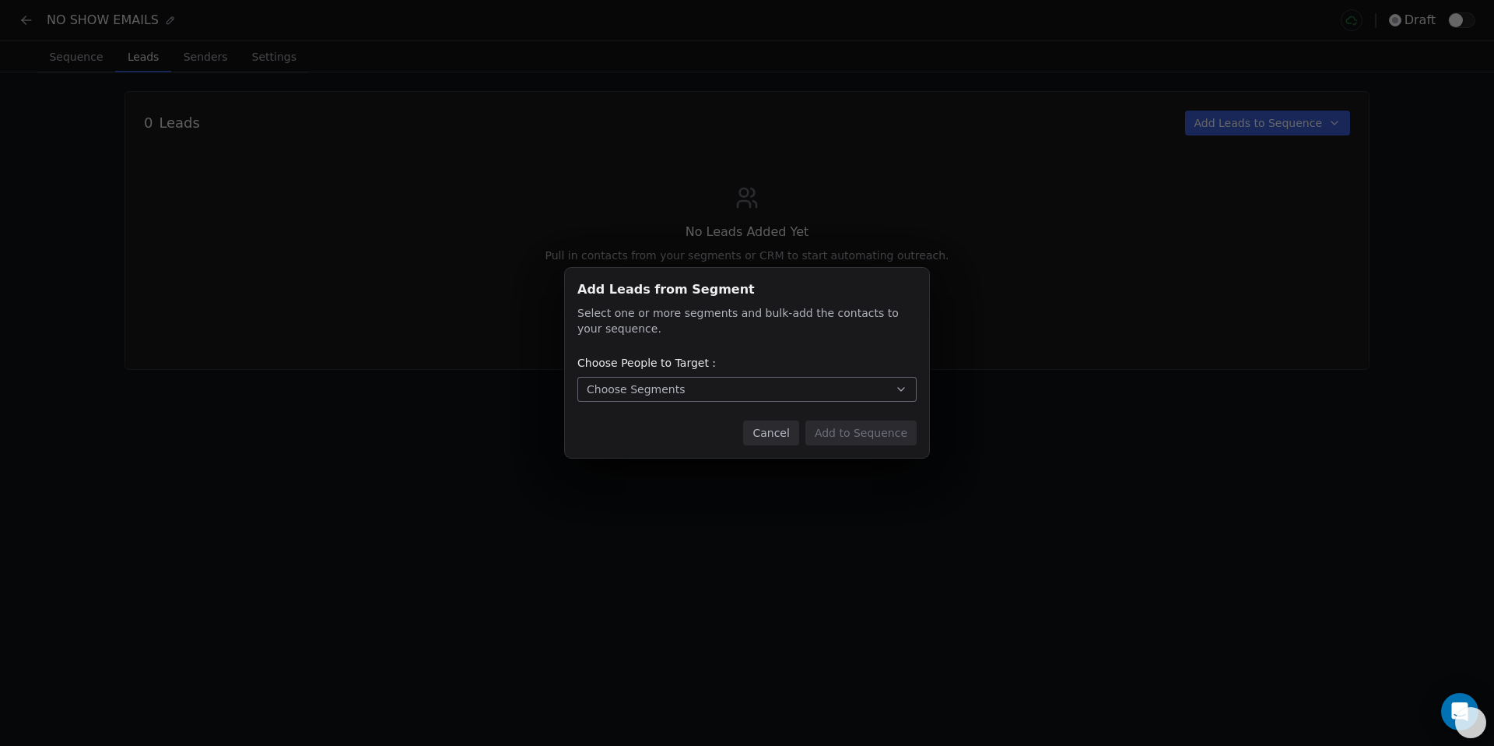
click at [684, 393] on button "Choose Segments" at bounding box center [746, 389] width 339 height 25
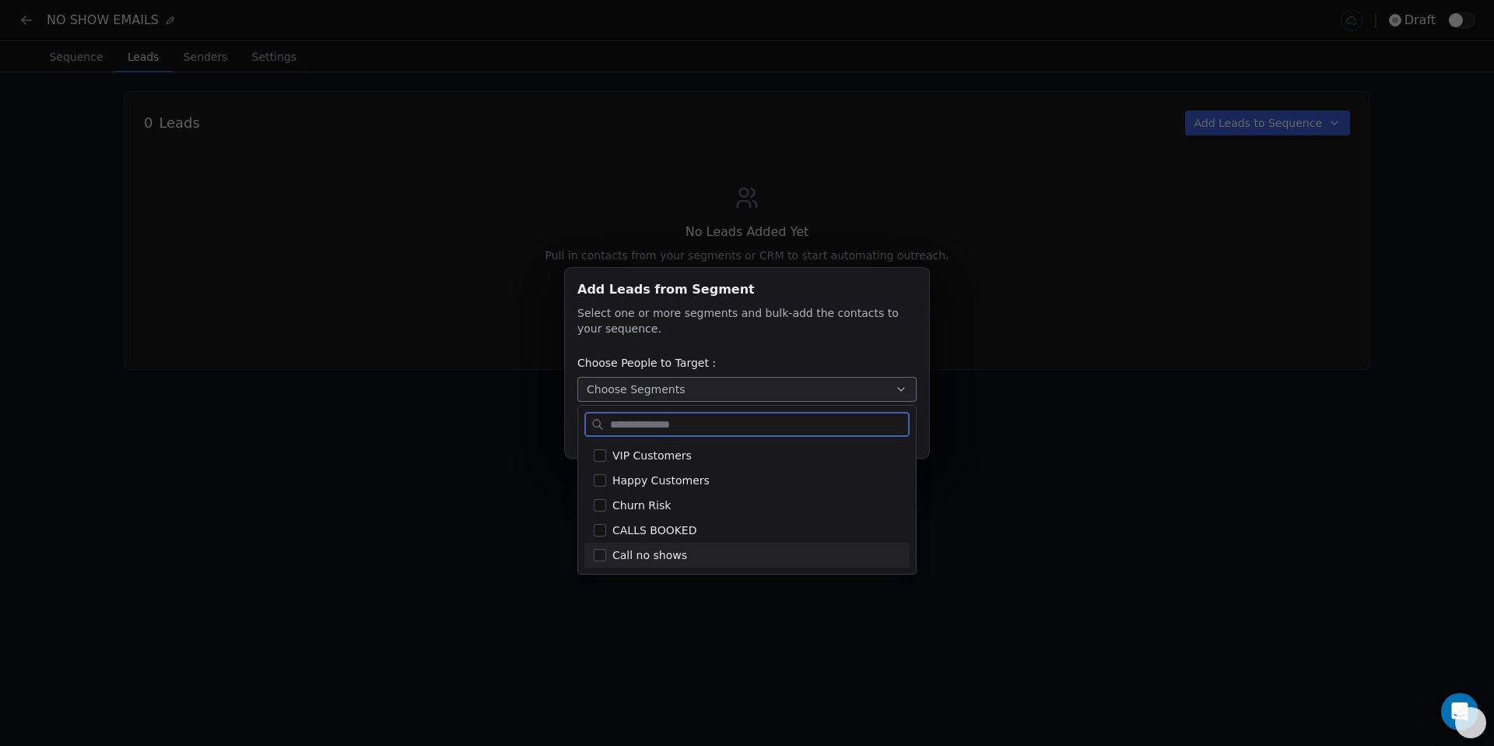
click at [679, 562] on span "Call no shows" at bounding box center [650, 555] width 75 height 16
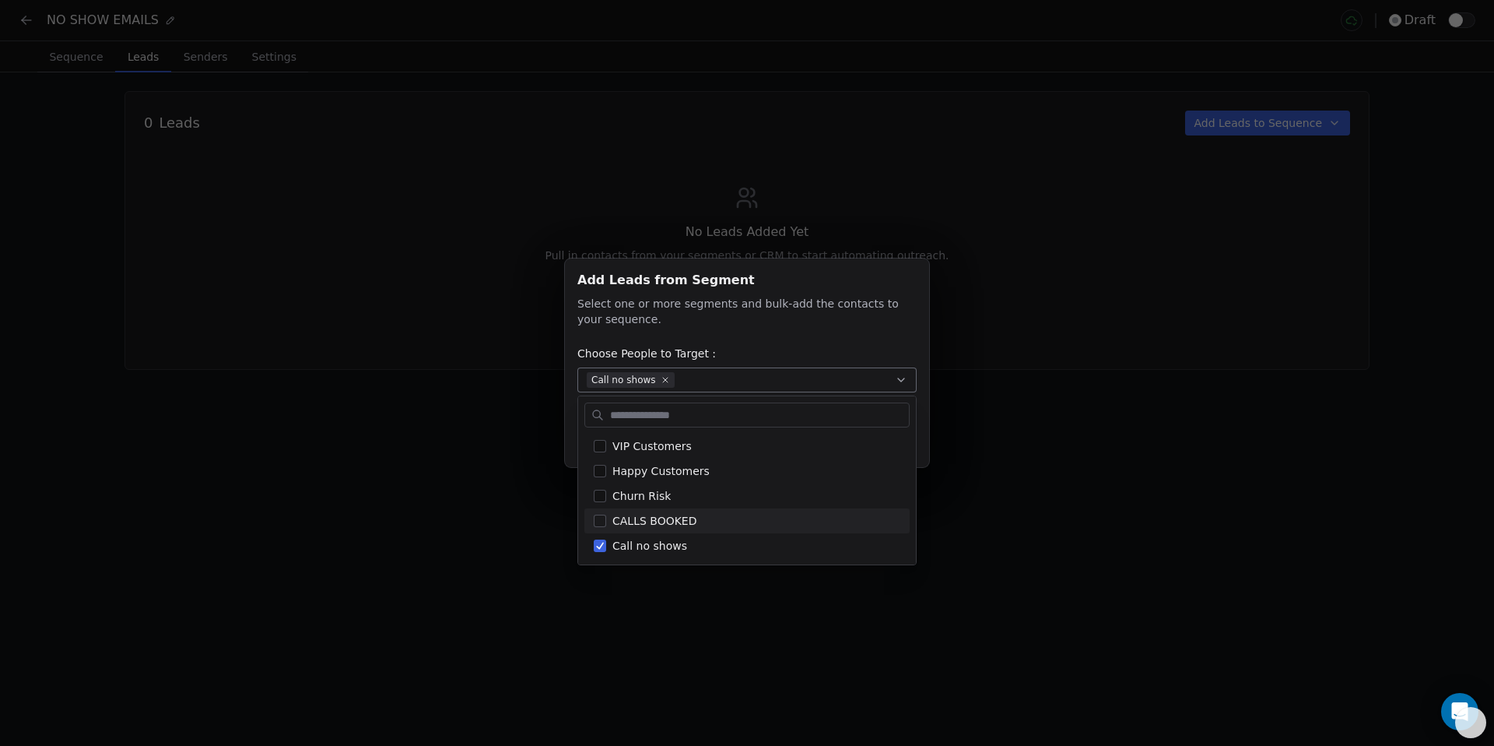
click at [1065, 570] on div "Add Leads from Segment Add Leads from Segment Select one or more segments and b…" at bounding box center [747, 373] width 1494 height 746
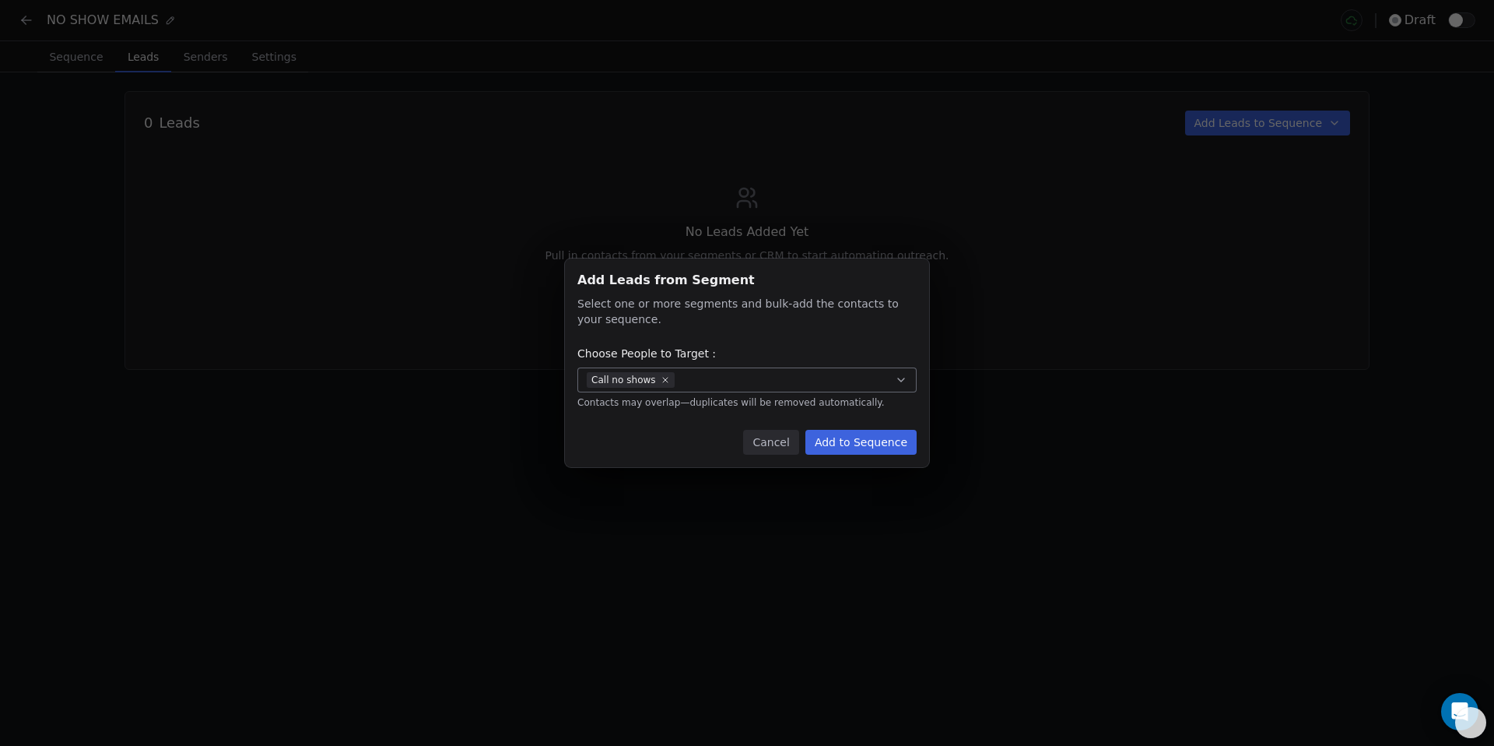
click at [884, 448] on button "Add to Sequence" at bounding box center [861, 442] width 111 height 25
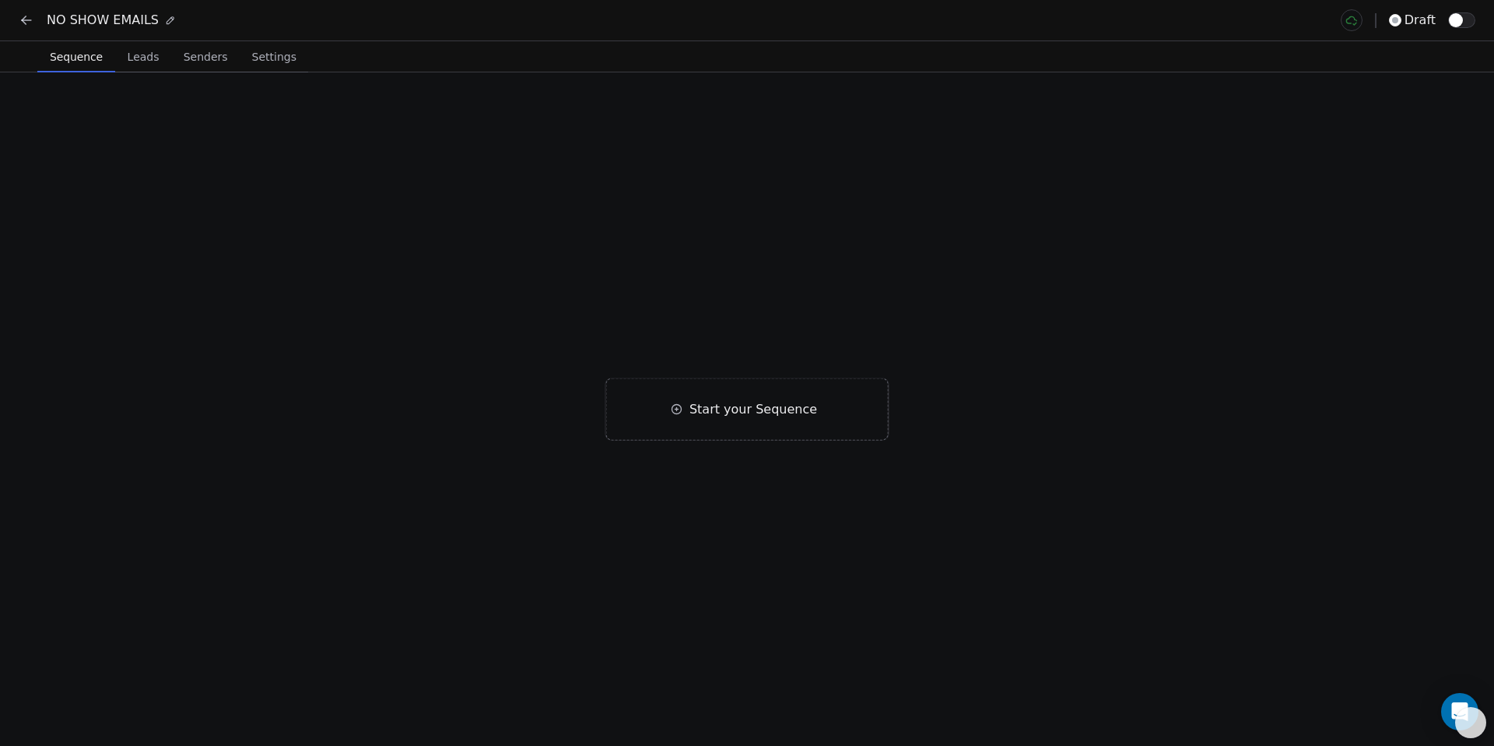
click at [68, 65] on span "Sequence" at bounding box center [76, 57] width 65 height 22
click at [129, 65] on span "Leads" at bounding box center [143, 57] width 44 height 22
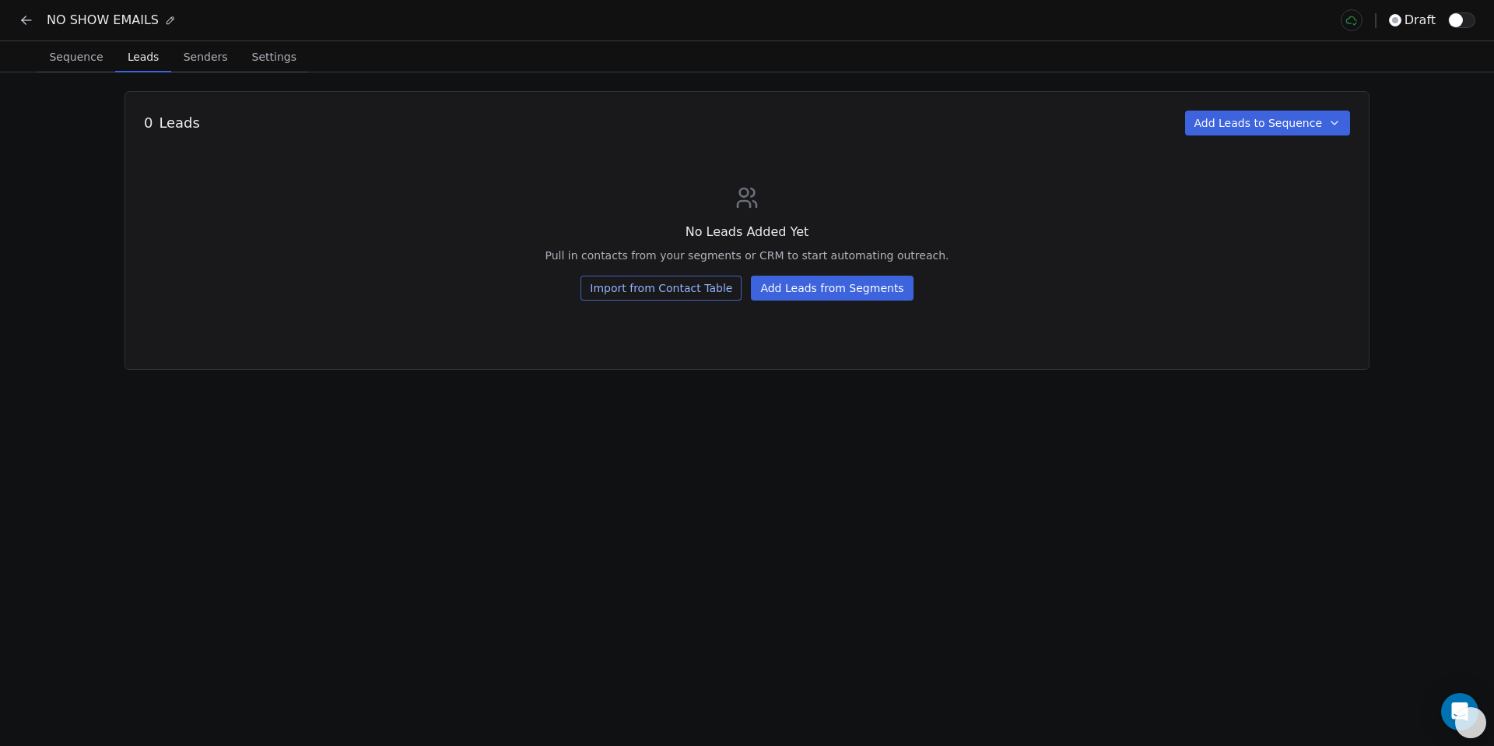
click at [26, 25] on icon at bounding box center [27, 20] width 16 height 16
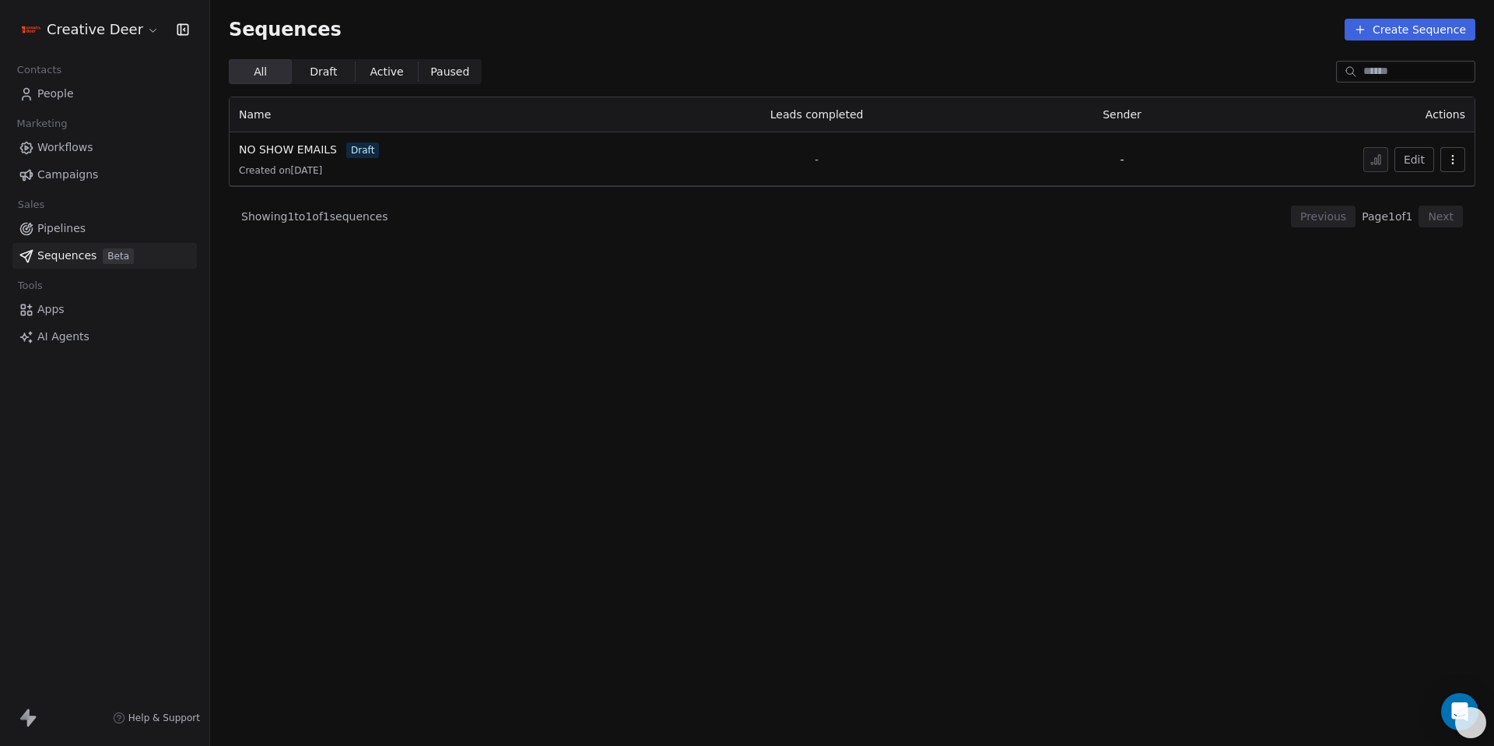
click at [82, 149] on span "Workflows" at bounding box center [65, 147] width 56 height 16
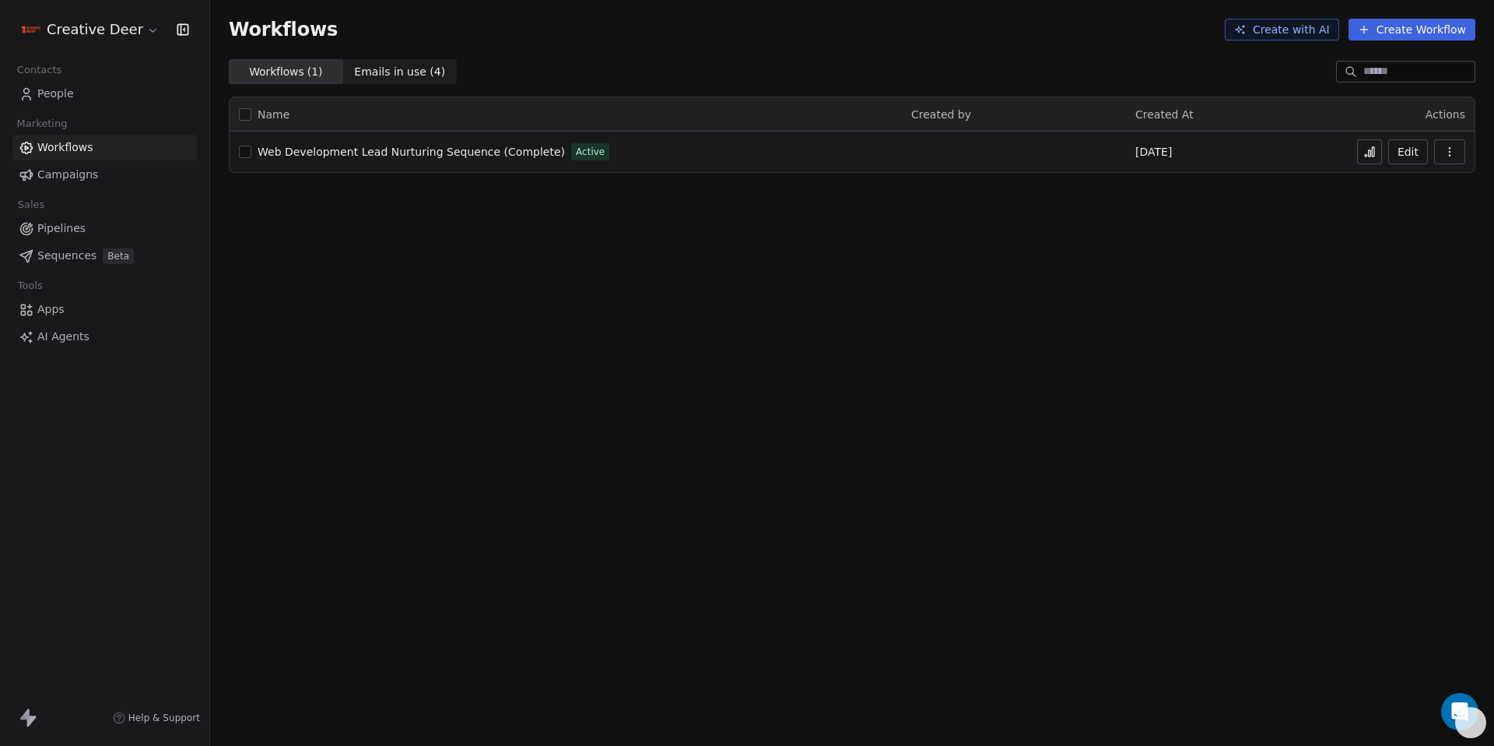
click at [1395, 31] on button "Create Workflow" at bounding box center [1412, 30] width 127 height 22
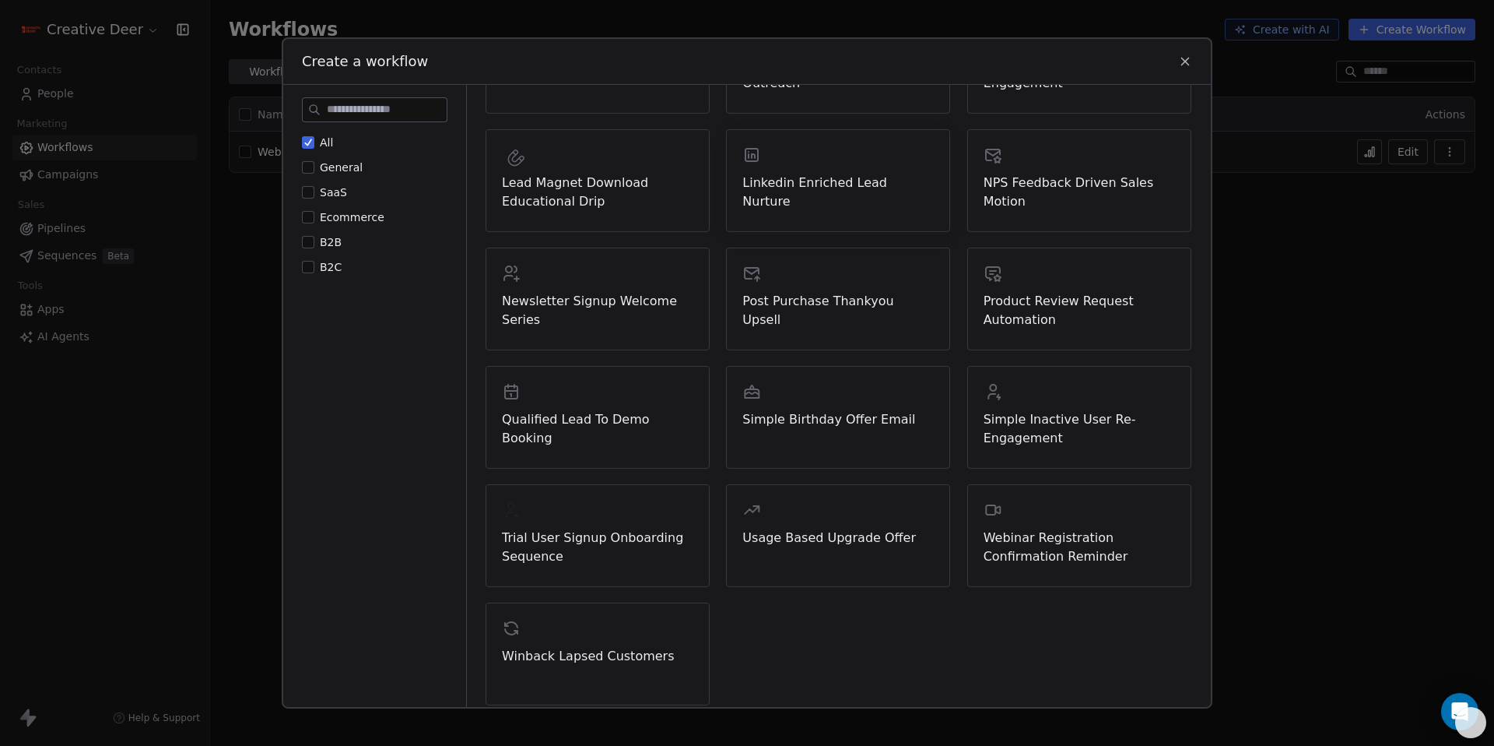
scroll to position [396, 0]
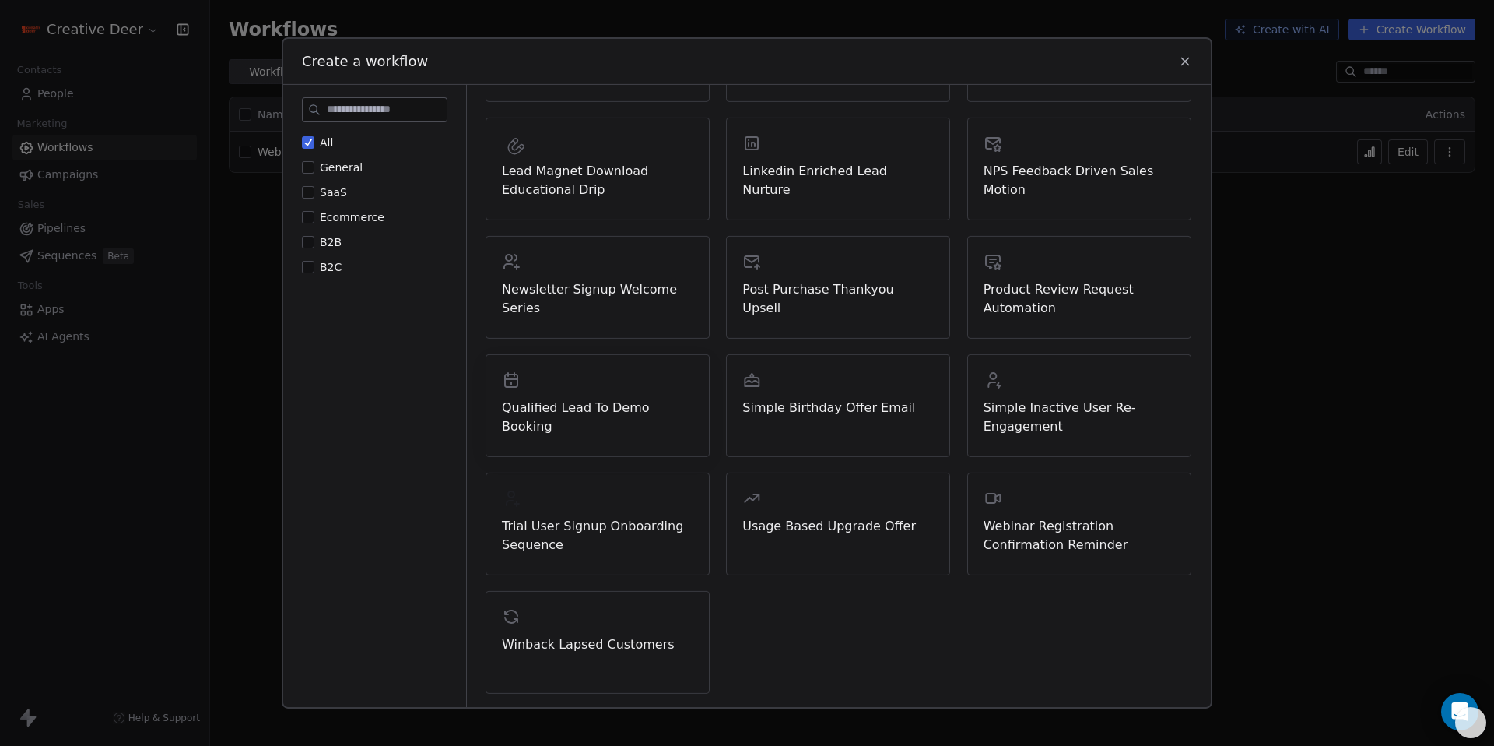
click at [647, 412] on span "Qualified Lead To Demo Booking" at bounding box center [597, 416] width 191 height 37
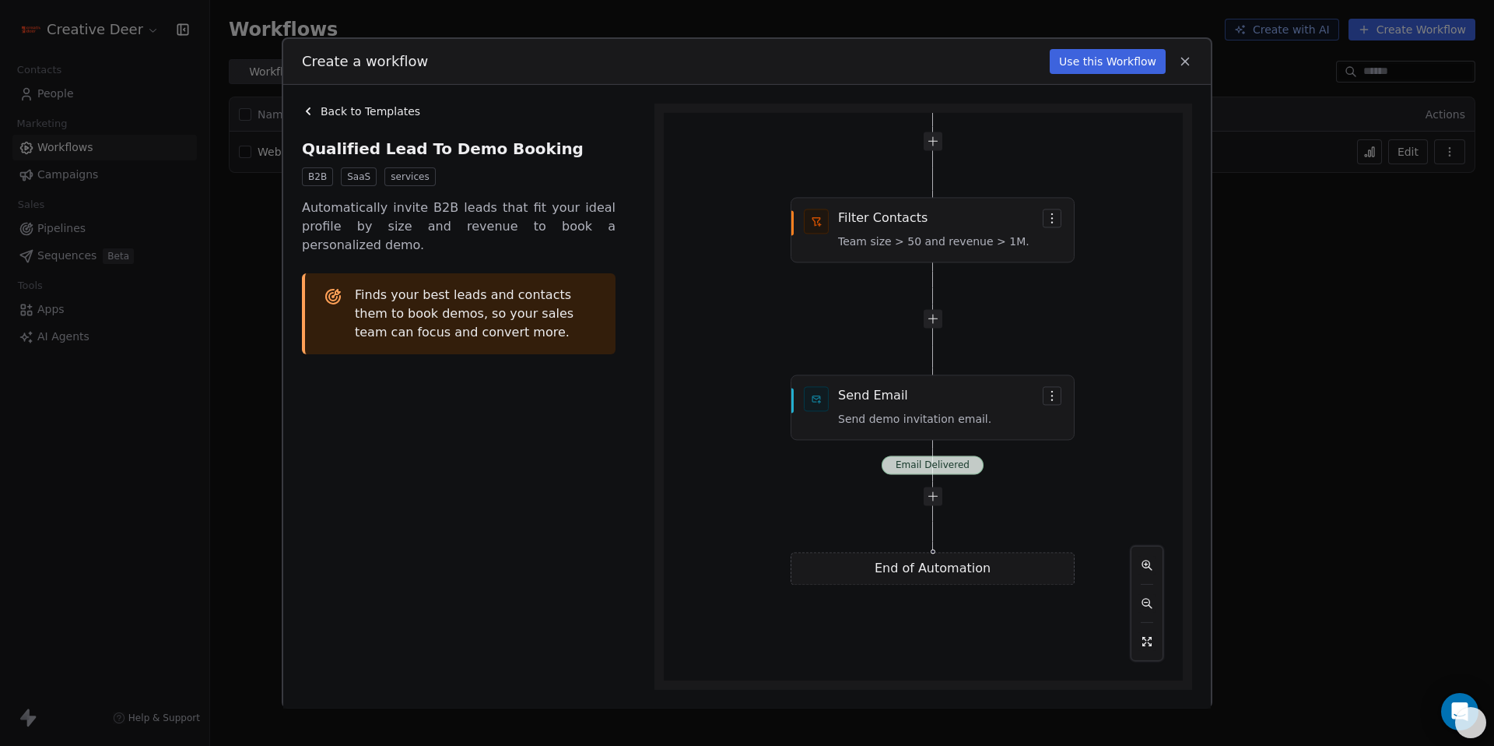
click at [881, 406] on div "Email Delivered Contact is Added New contact added. Filter Contacts Team size >…" at bounding box center [923, 396] width 519 height 567
click at [888, 423] on div "Email Delivered Contact is Added New contact added. Filter Contacts Team size >…" at bounding box center [923, 396] width 519 height 567
click at [885, 393] on div "Email Delivered Contact is Added New contact added. Filter Contacts Team size >…" at bounding box center [923, 396] width 519 height 567
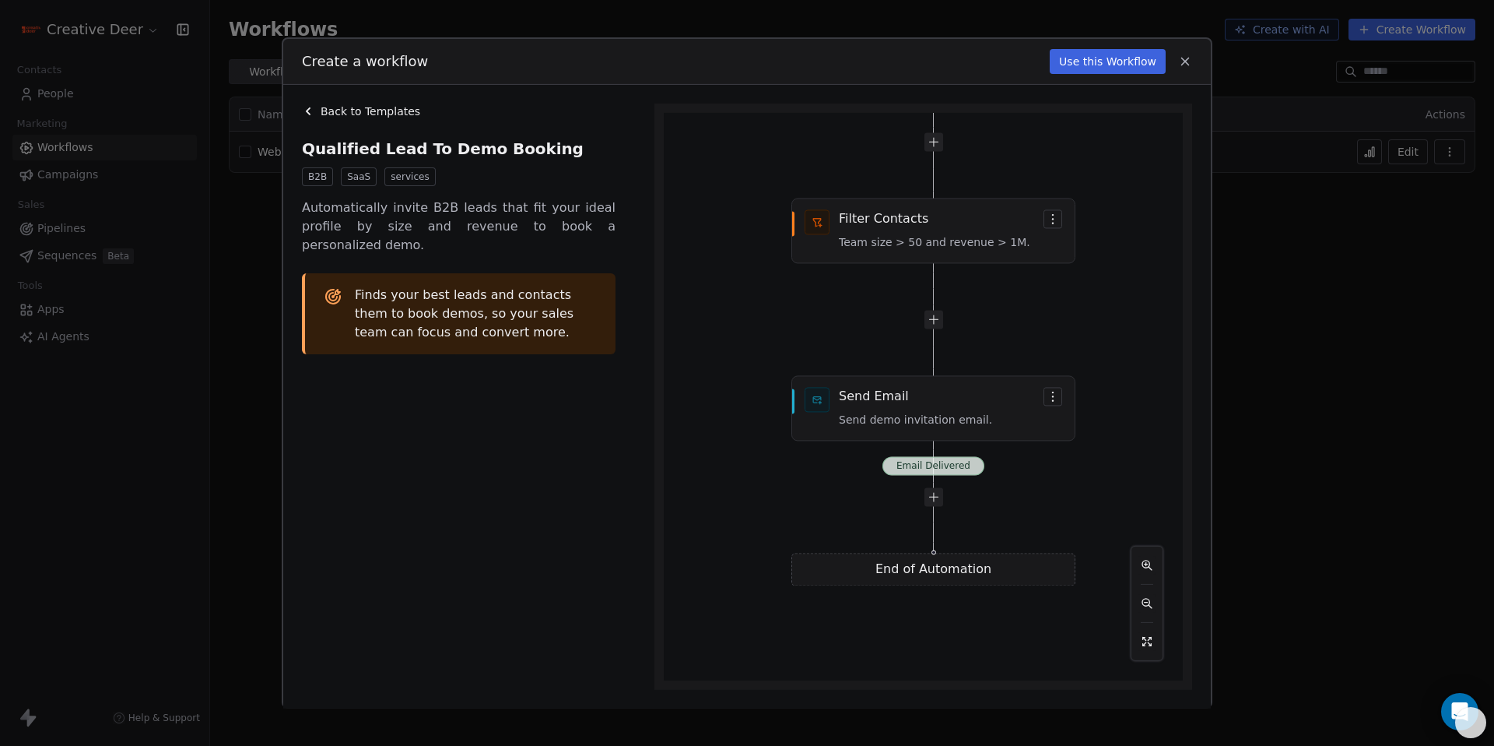
click at [885, 393] on div "Email Delivered Contact is Added New contact added. Filter Contacts Team size >…" at bounding box center [923, 396] width 519 height 567
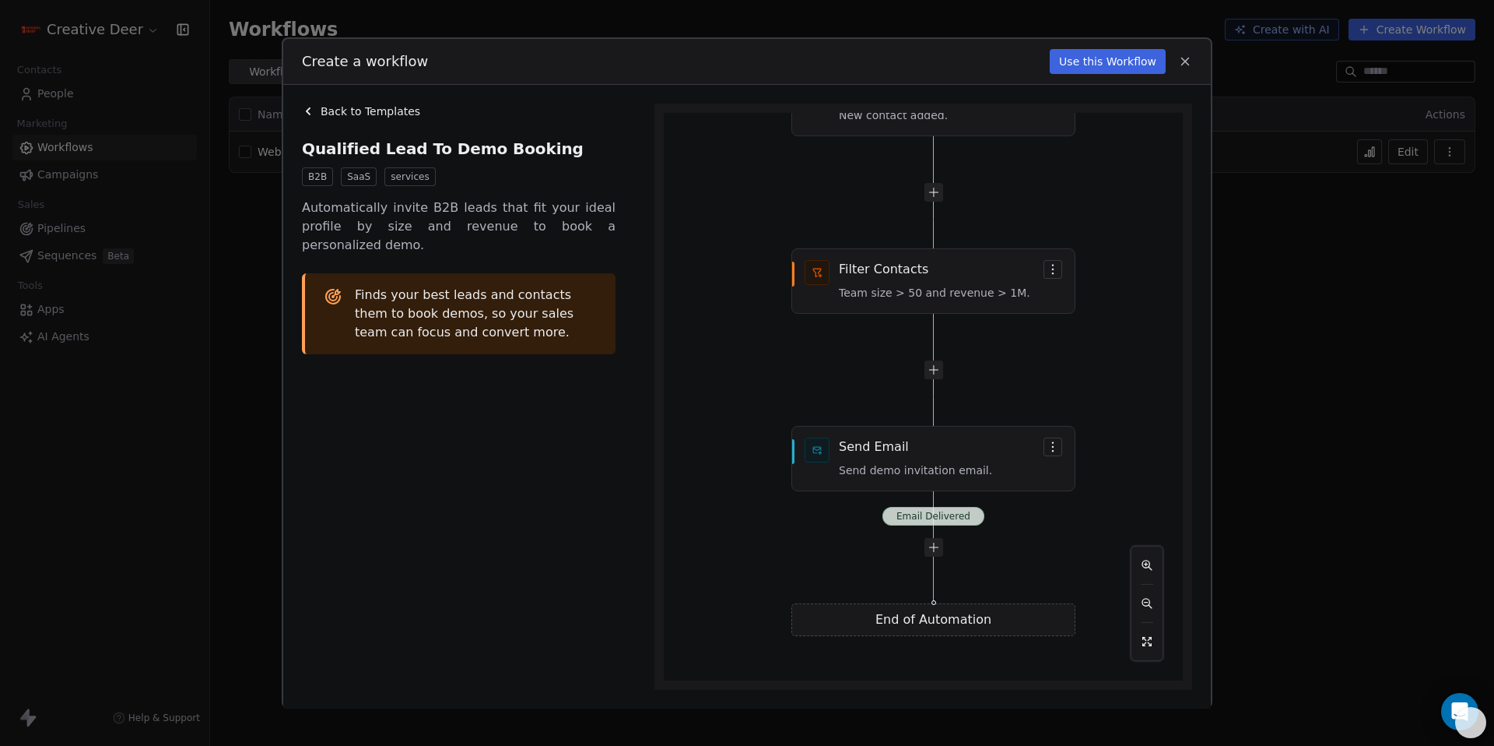
click at [923, 302] on div "Email Delivered Contact is Added New contact added. Filter Contacts Team size >…" at bounding box center [923, 396] width 519 height 567
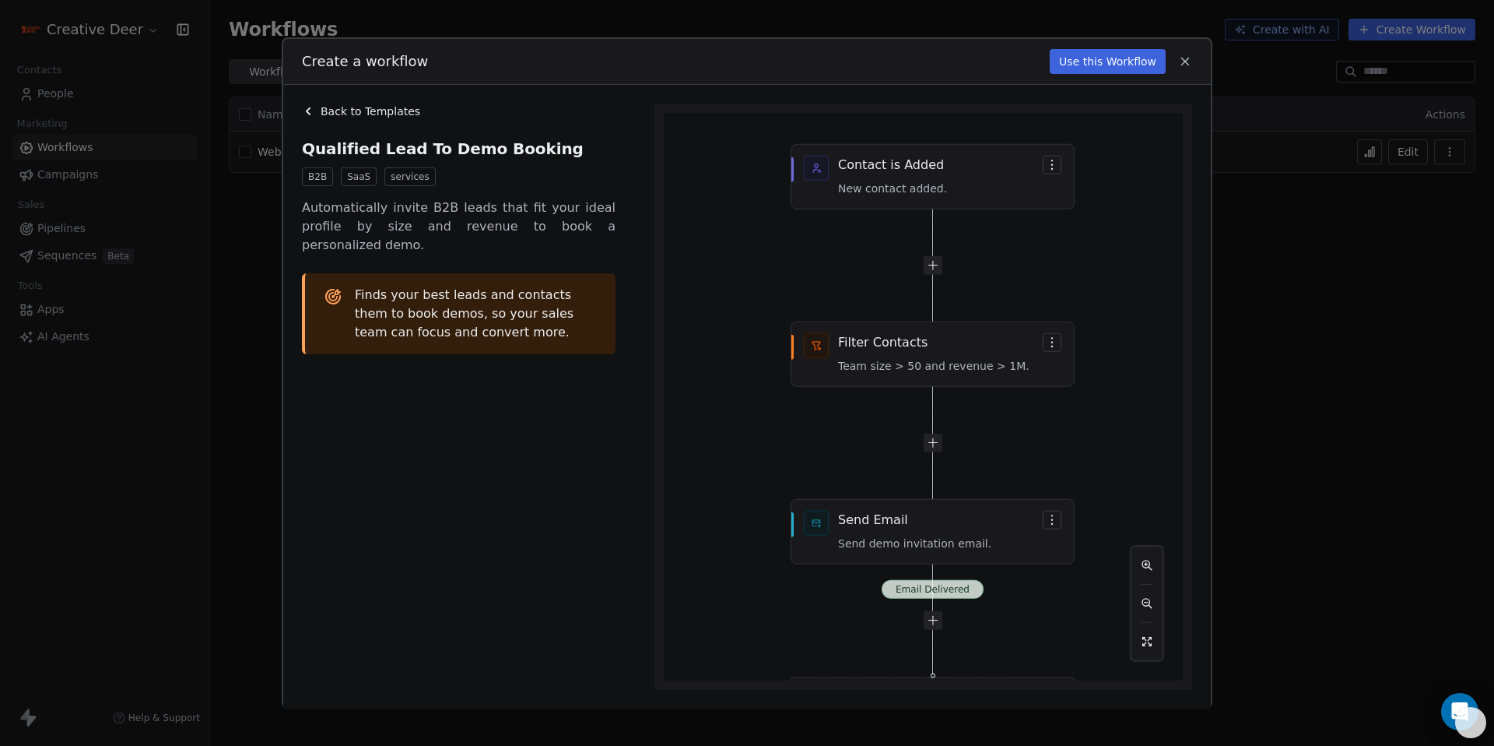
click at [1184, 64] on icon at bounding box center [1185, 61] width 14 height 14
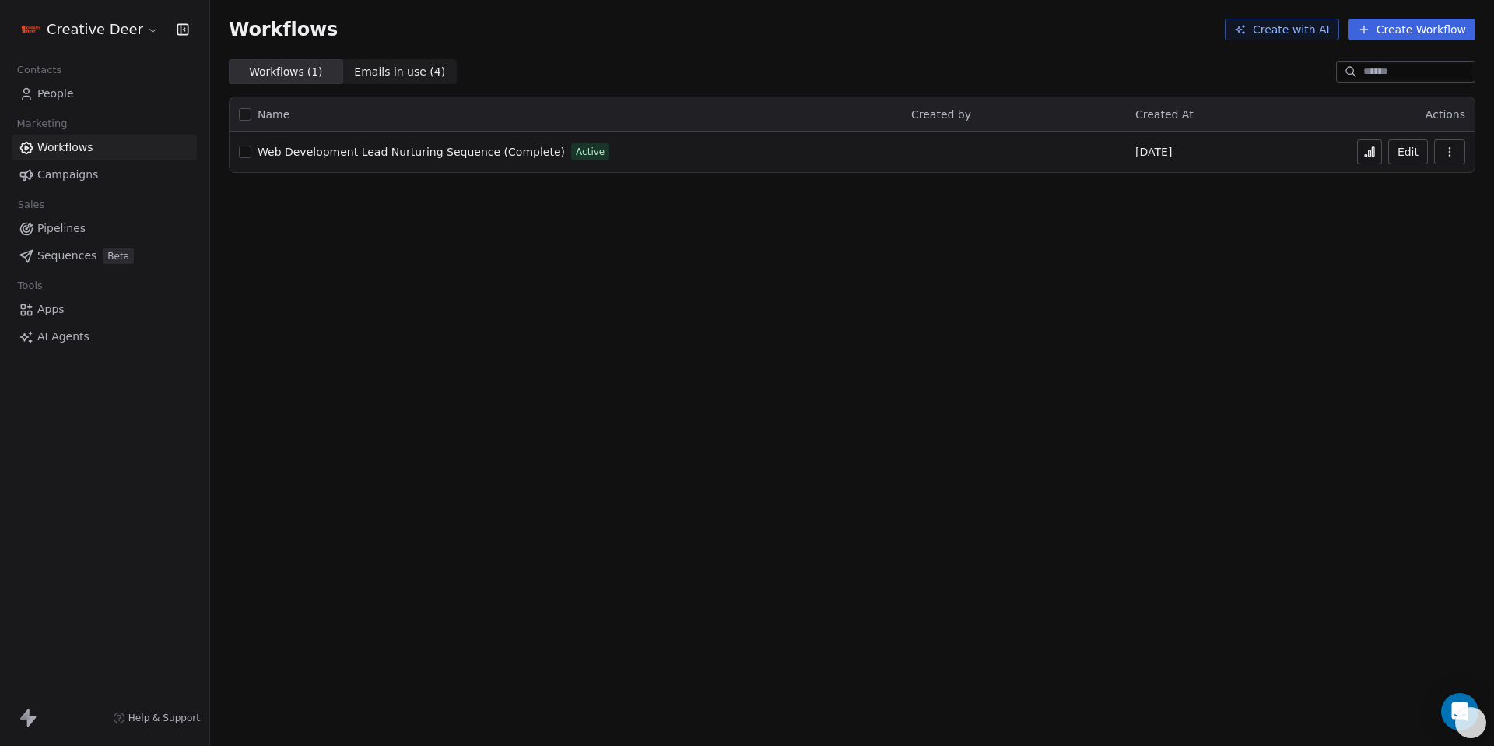
click at [1378, 37] on button "Create Workflow" at bounding box center [1412, 30] width 127 height 22
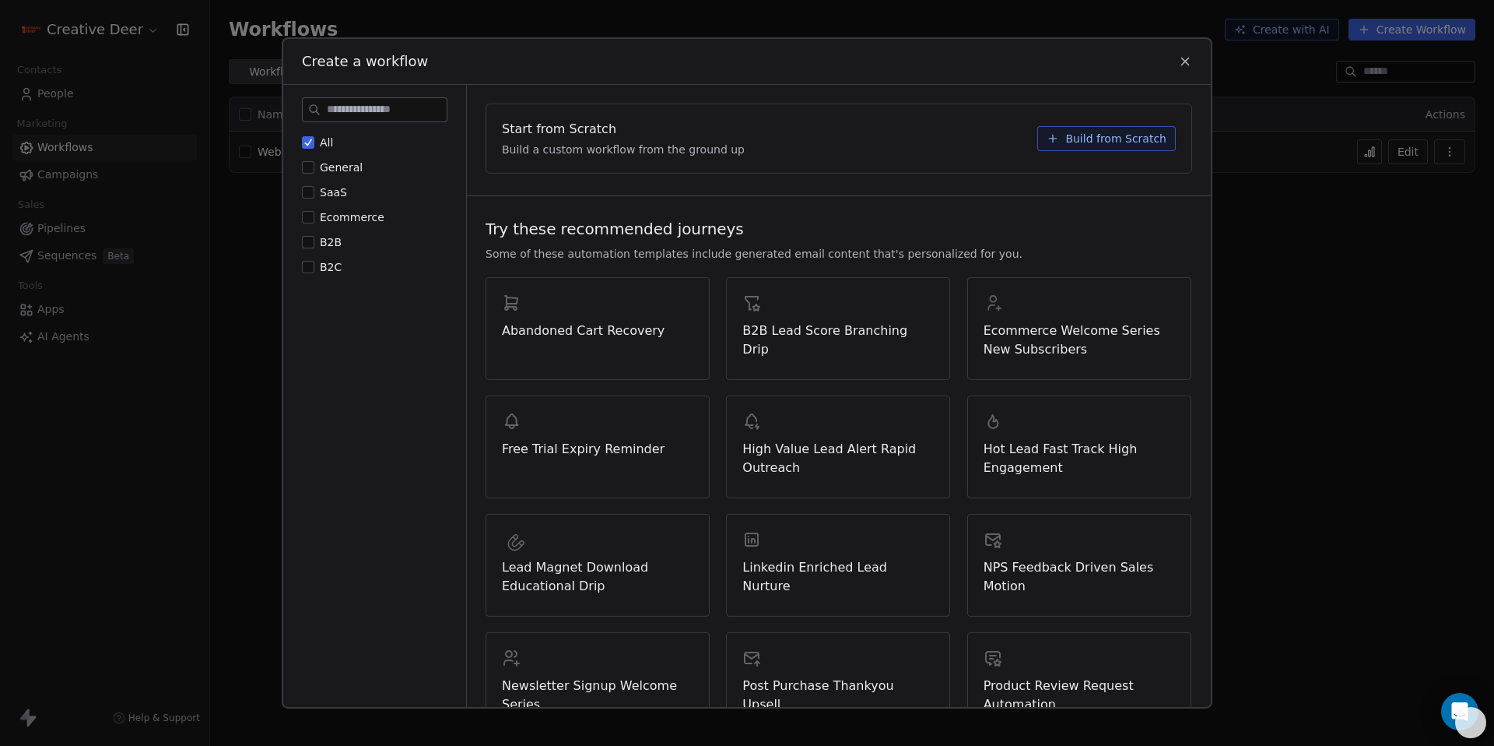
click at [1127, 146] on span "Build from Scratch" at bounding box center [1115, 139] width 101 height 16
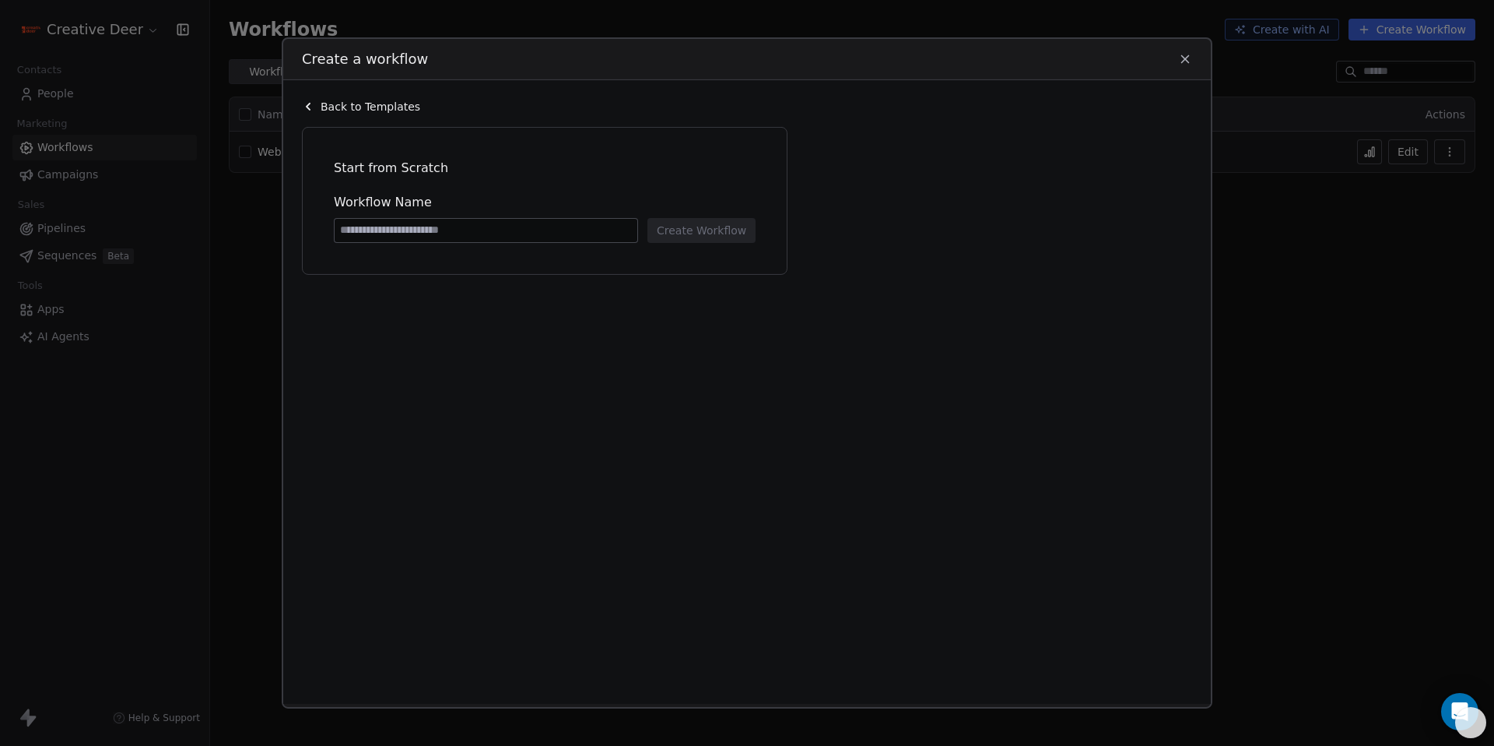
click at [618, 225] on input at bounding box center [486, 230] width 303 height 23
type input "*********"
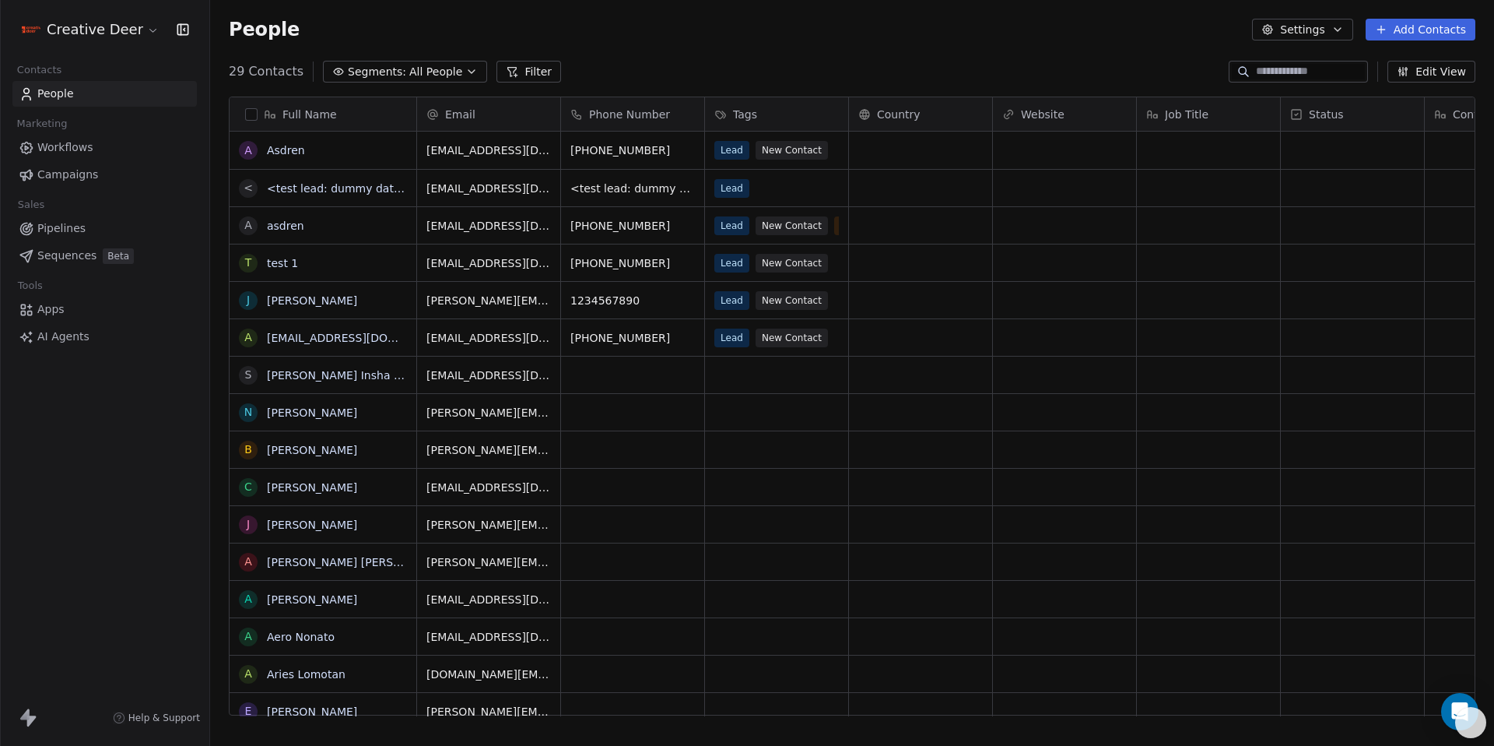
scroll to position [644, 1273]
click at [289, 149] on link "Asdren" at bounding box center [286, 150] width 38 height 12
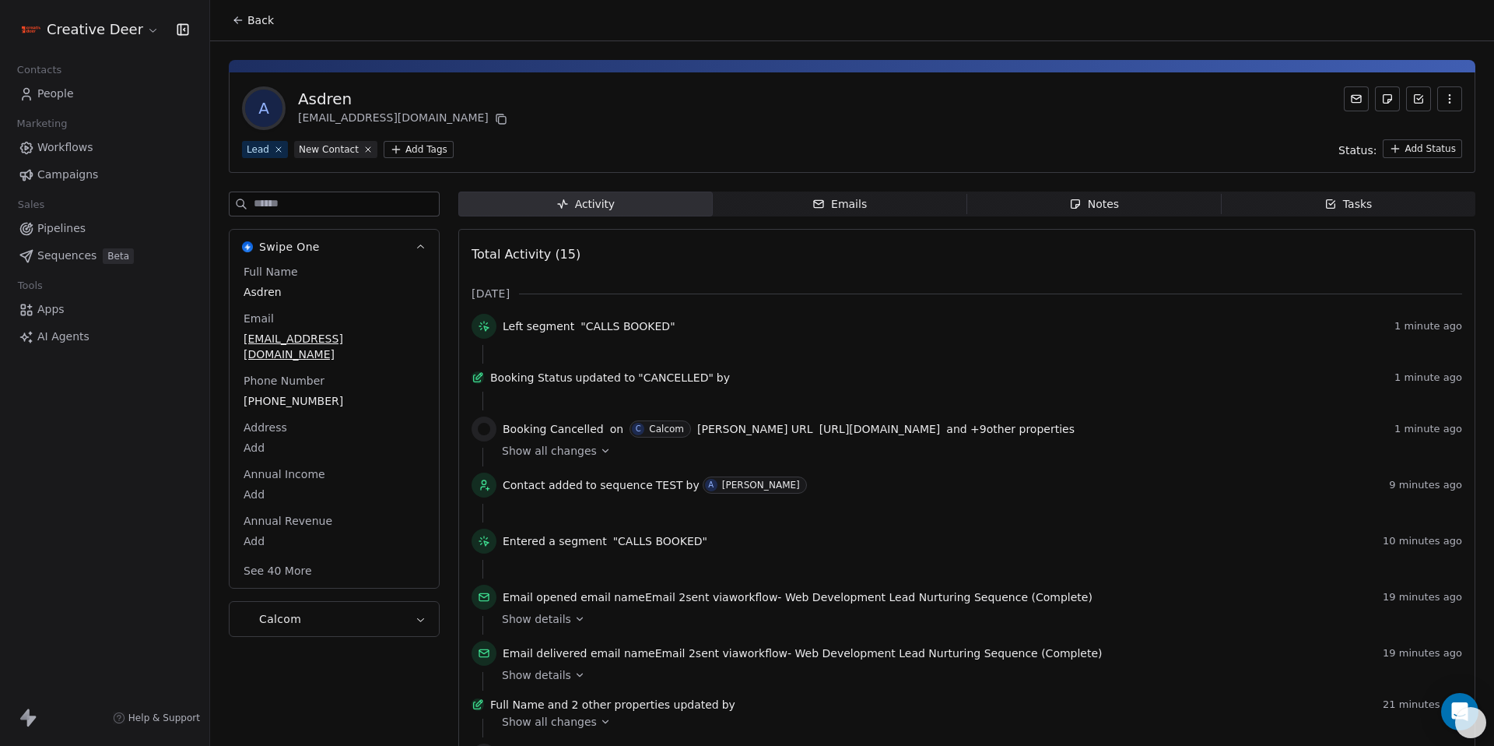
click at [307, 611] on button "Calcom" at bounding box center [334, 619] width 209 height 34
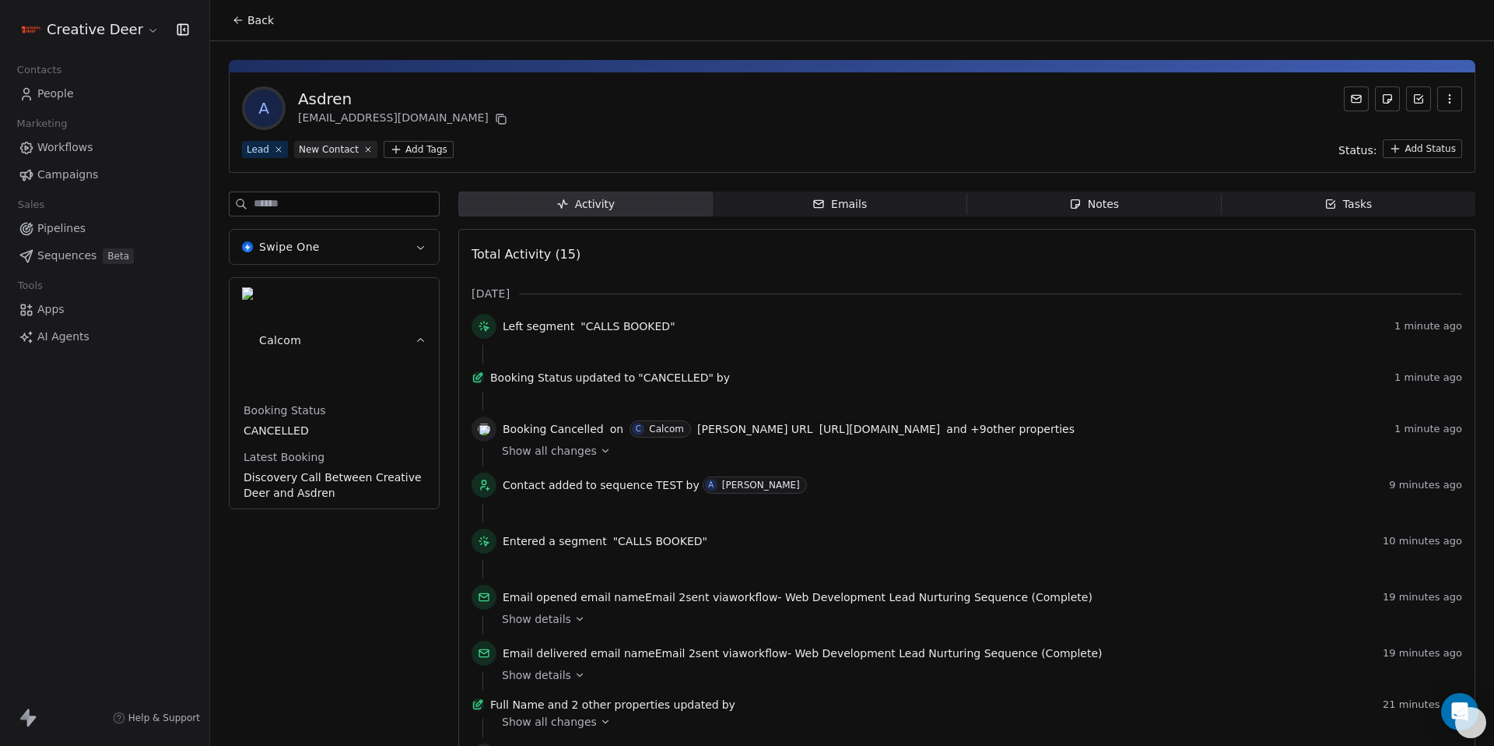
click at [54, 104] on link "People" at bounding box center [104, 94] width 184 height 26
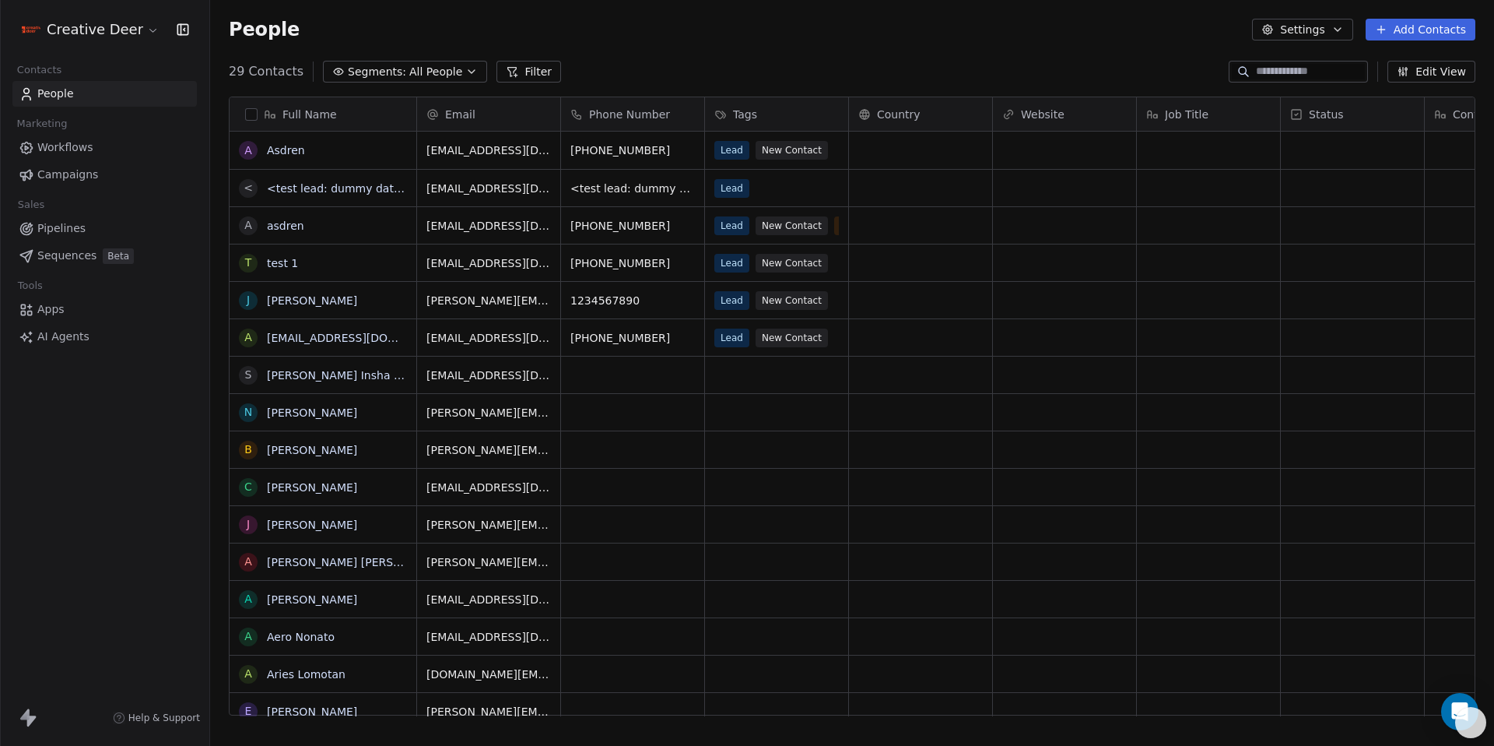
scroll to position [644, 1273]
click at [290, 147] on link "Asdren" at bounding box center [286, 150] width 38 height 12
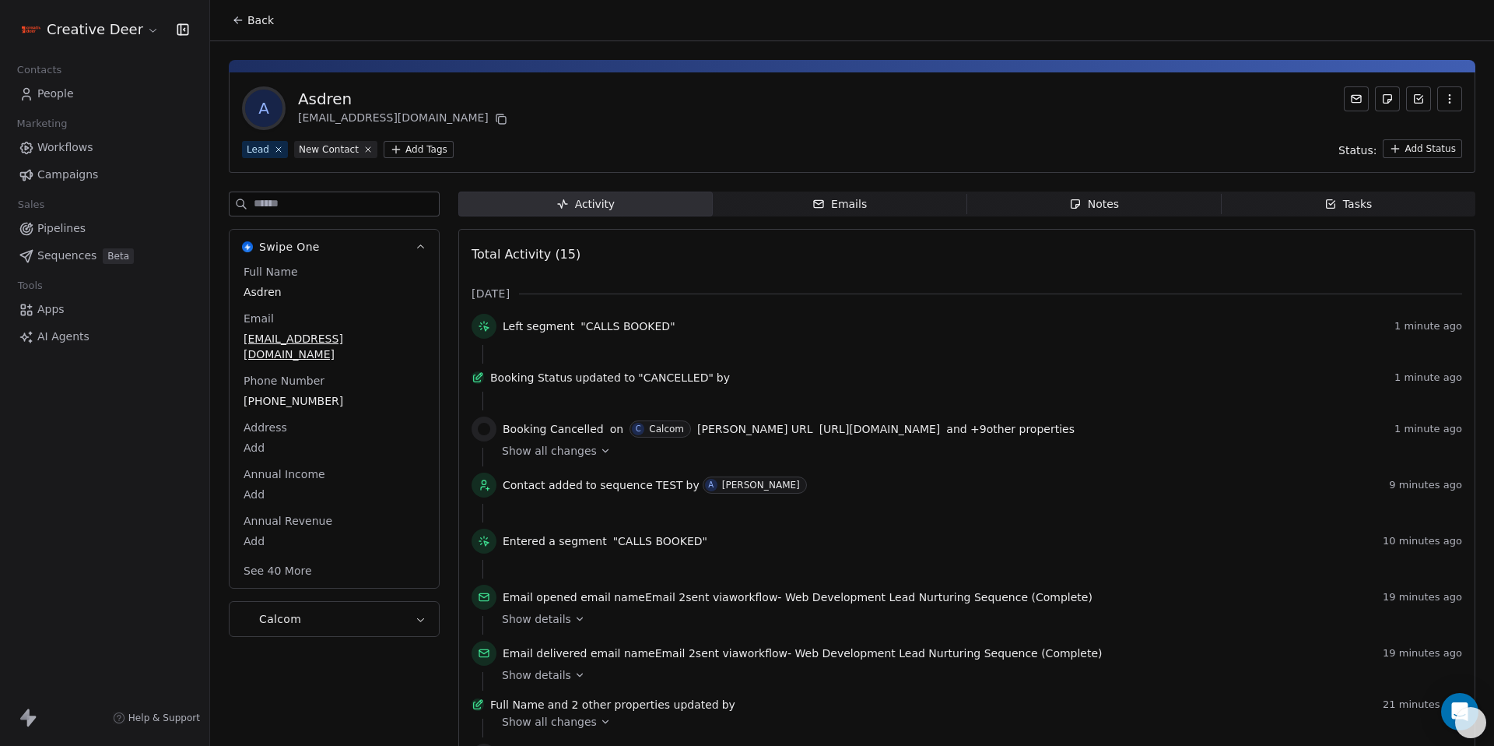
click at [419, 159] on div "A Asdren [EMAIL_ADDRESS][DOMAIN_NAME] Lead New Contact Add Tags Status: Add Sta…" at bounding box center [852, 122] width 1247 height 100
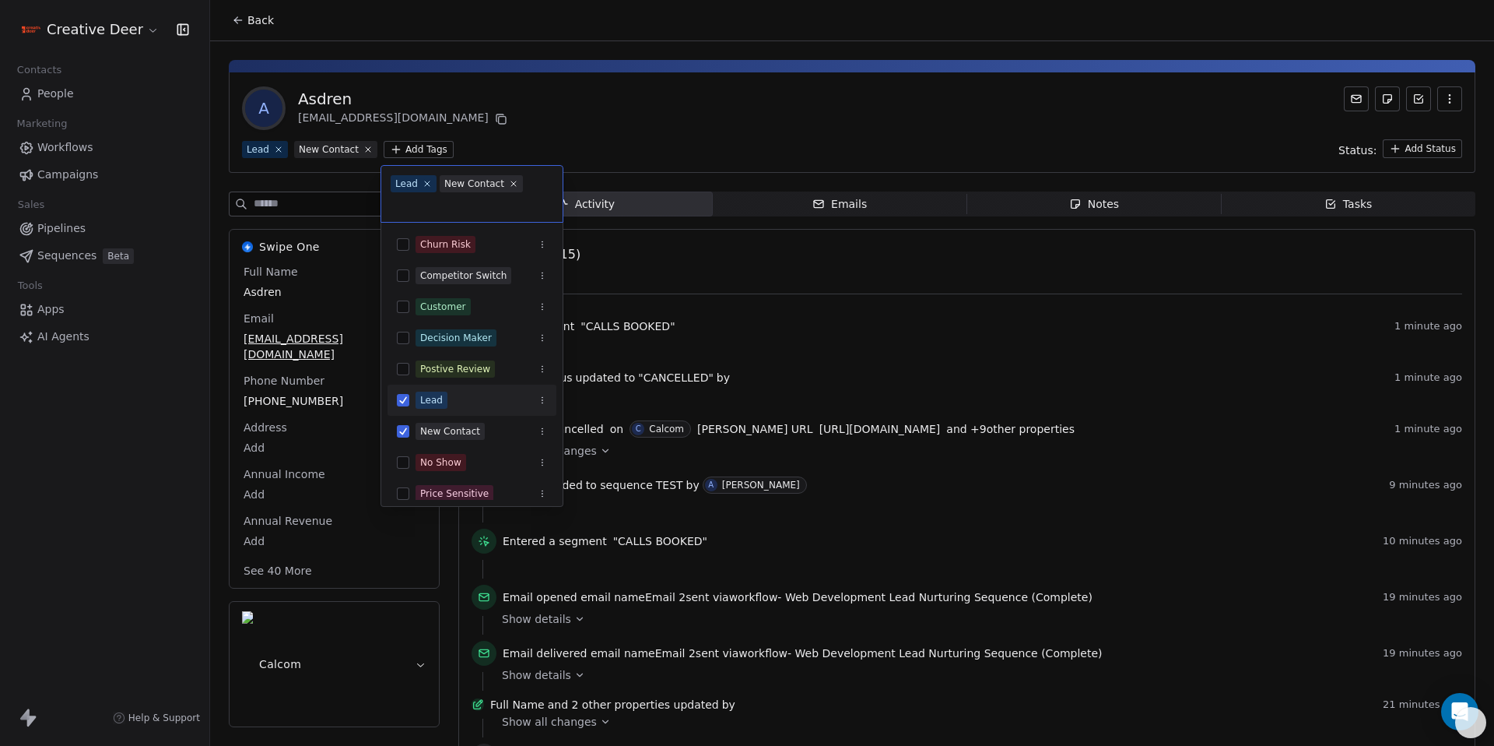
click at [423, 155] on html "Creative Deer Contacts People Marketing Workflows Campaigns Sales Pipelines Seq…" at bounding box center [747, 373] width 1494 height 746
click at [457, 467] on div "No Show" at bounding box center [440, 462] width 41 height 14
click at [456, 439] on span "New Contact" at bounding box center [450, 431] width 69 height 17
click at [319, 669] on html "Creative Deer Contacts People Marketing Workflows Campaigns Sales Pipelines Seq…" at bounding box center [747, 373] width 1494 height 746
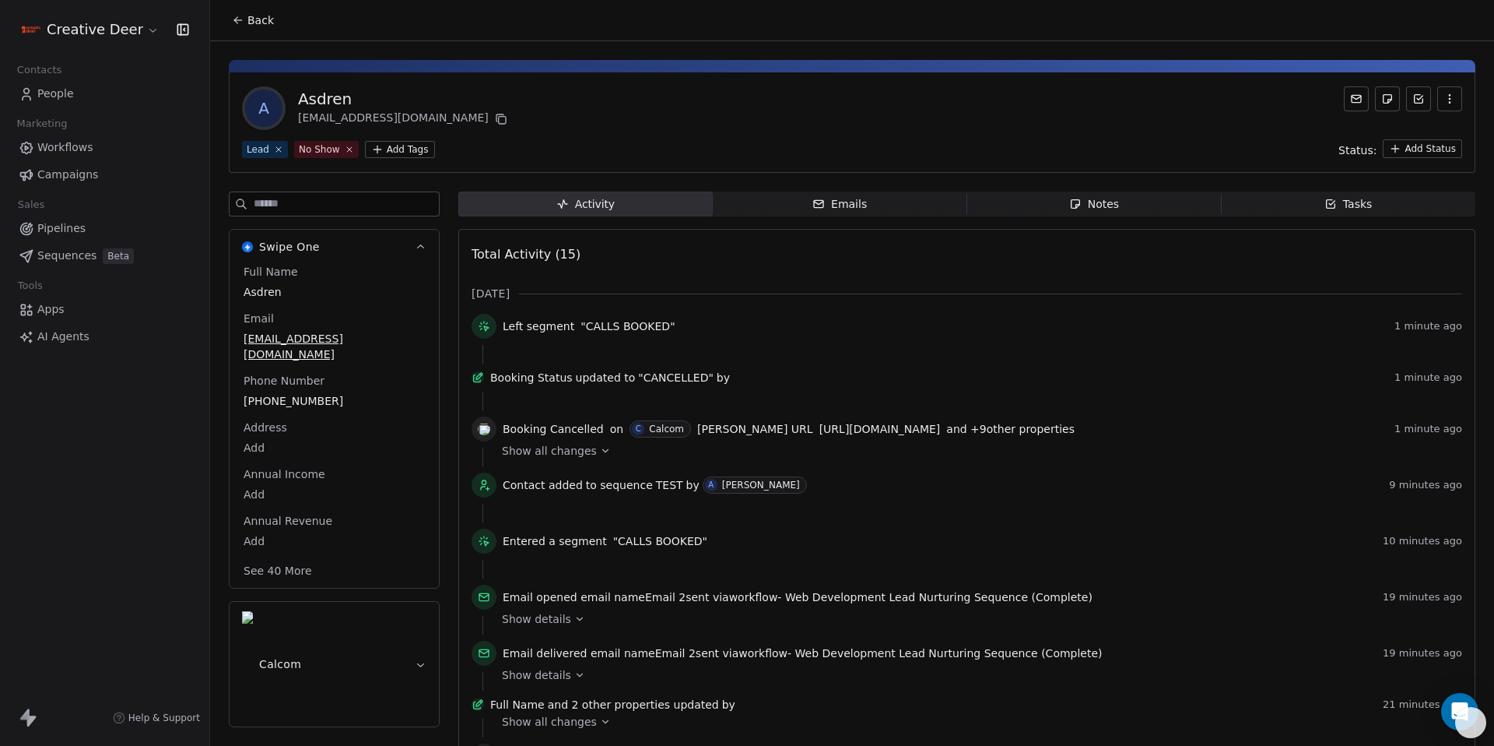
click at [240, 18] on icon at bounding box center [238, 20] width 12 height 12
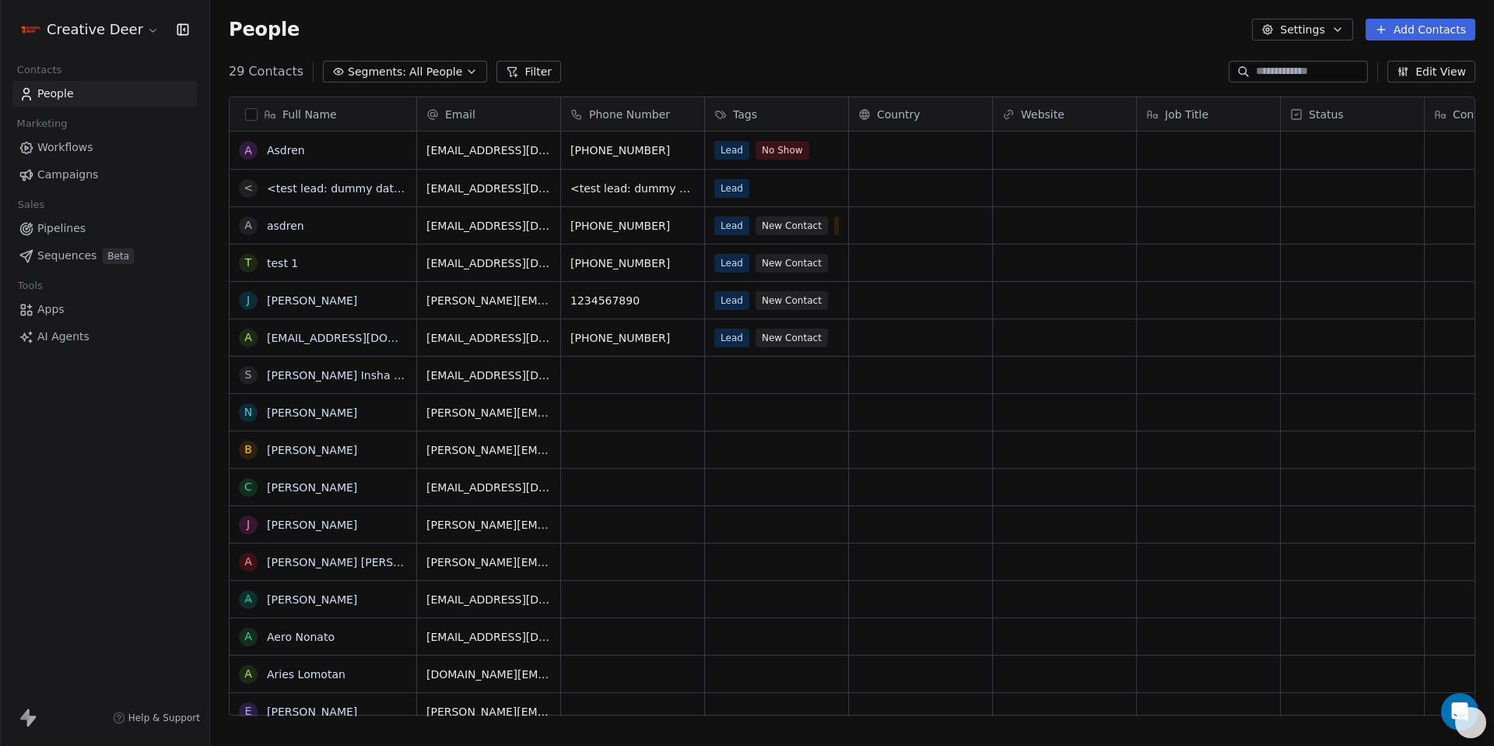
scroll to position [644, 1273]
click at [72, 147] on span "Workflows" at bounding box center [65, 147] width 56 height 16
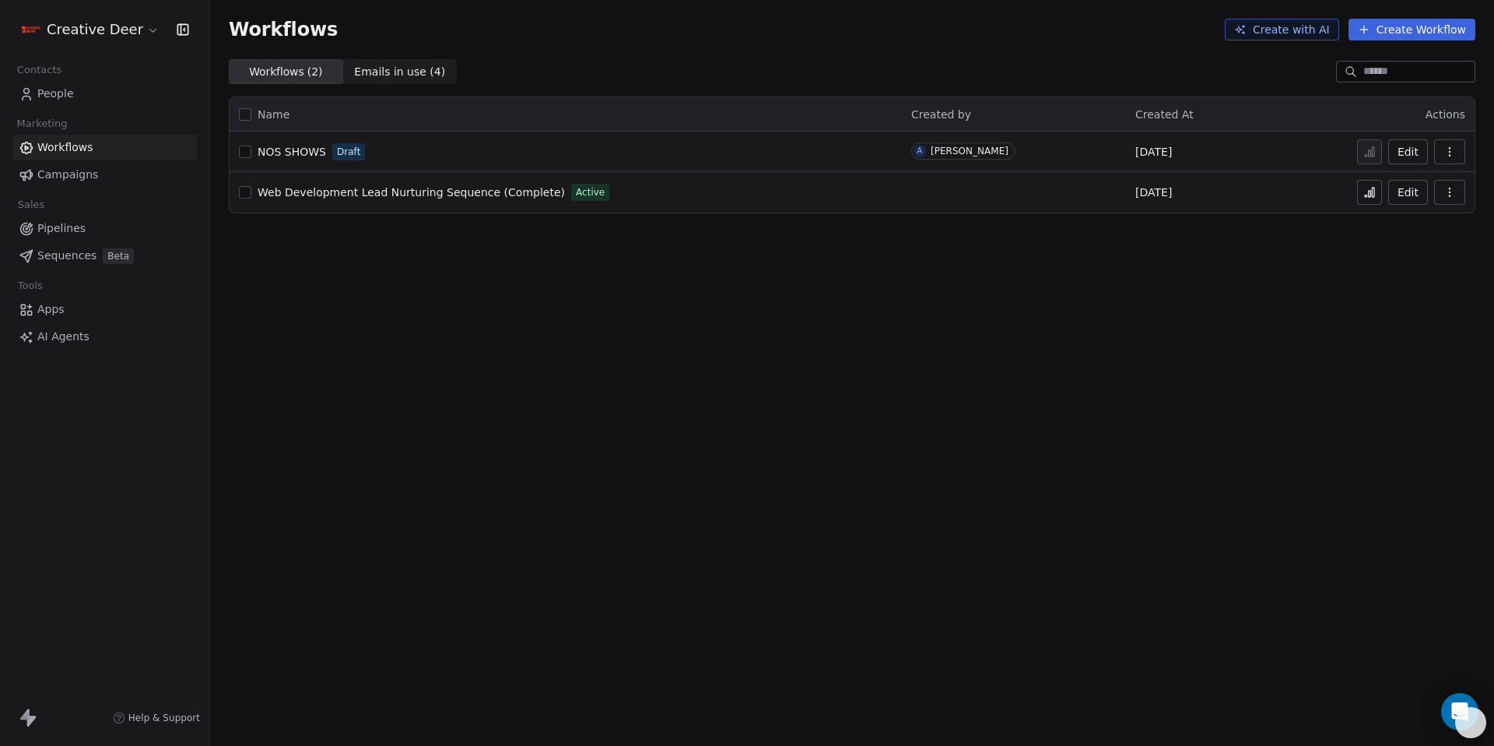
click at [298, 153] on span "NOS SHOWS" at bounding box center [292, 152] width 68 height 12
